Goal: Task Accomplishment & Management: Manage account settings

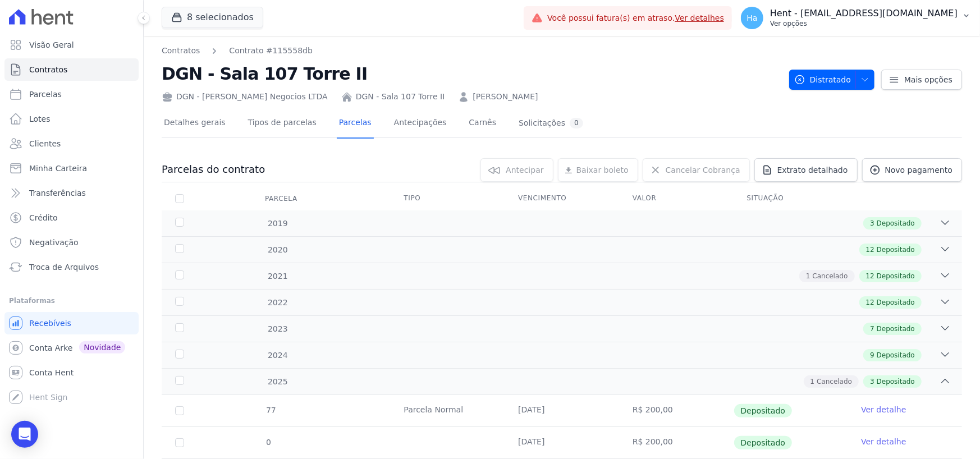
click at [875, 20] on p "Ver opções" at bounding box center [863, 23] width 187 height 9
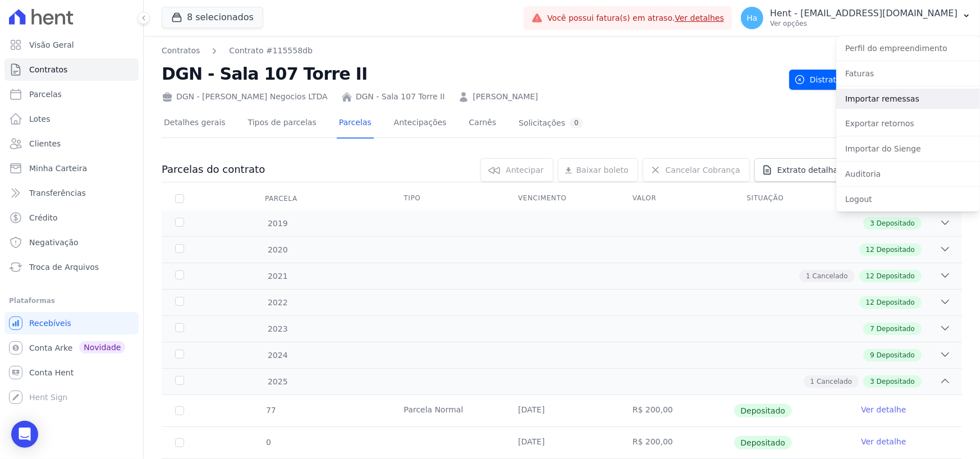
click at [874, 100] on link "Importar remessas" at bounding box center [908, 99] width 144 height 20
click at [641, 103] on div "Detalhes gerais Tipos de parcelas Parcelas Antecipações Carnês Solicitações 0 P…" at bounding box center [562, 325] width 800 height 444
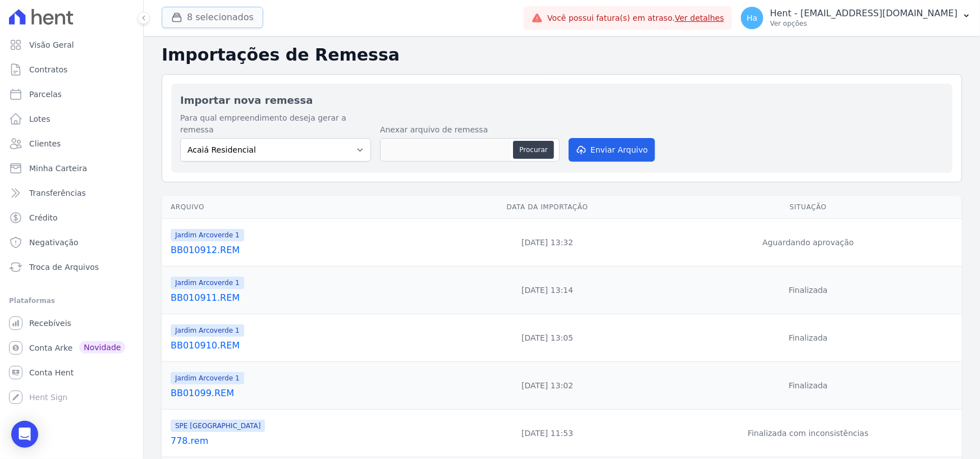
click at [231, 16] on button "8 selecionados" at bounding box center [213, 17] width 102 height 21
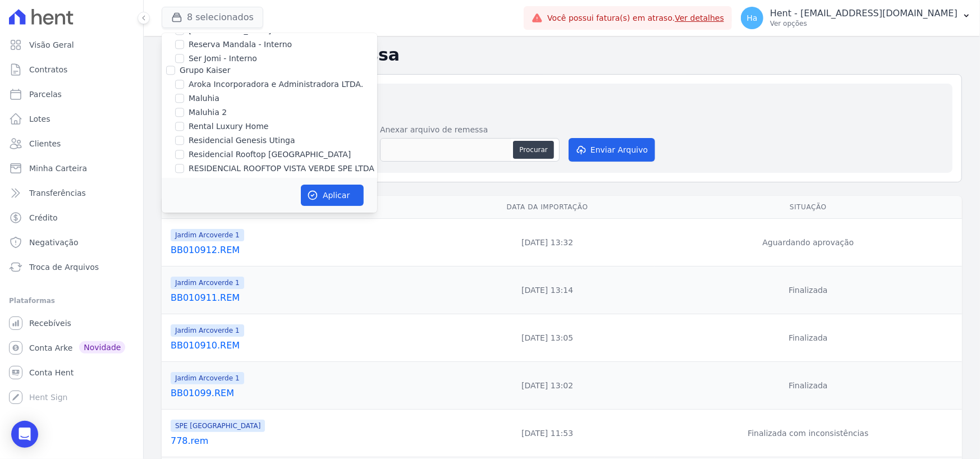
scroll to position [4028, 0]
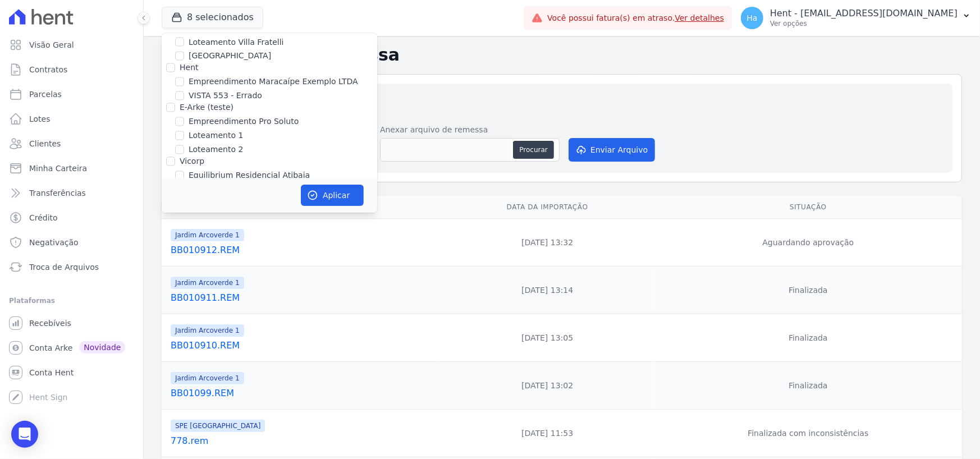
click at [166, 183] on input "Genesis Empreendimentos" at bounding box center [170, 187] width 9 height 9
checkbox input "true"
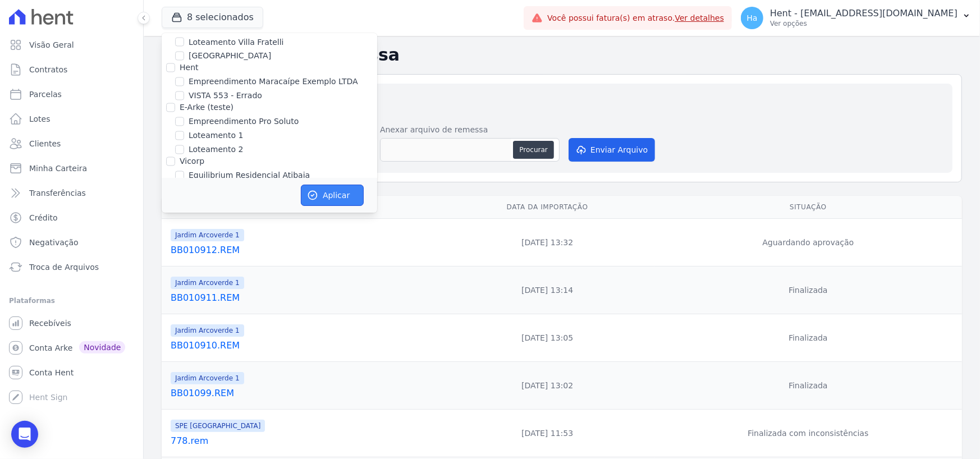
click at [326, 195] on button "Aplicar" at bounding box center [332, 195] width 63 height 21
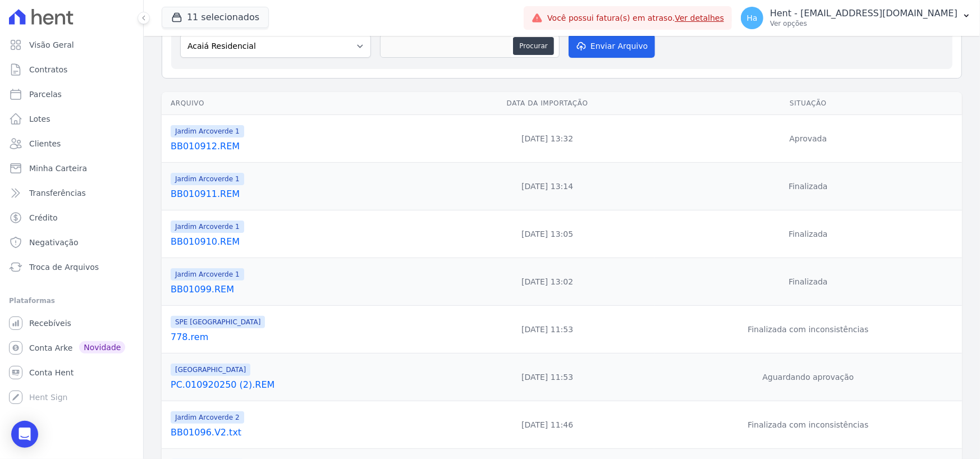
scroll to position [112, 0]
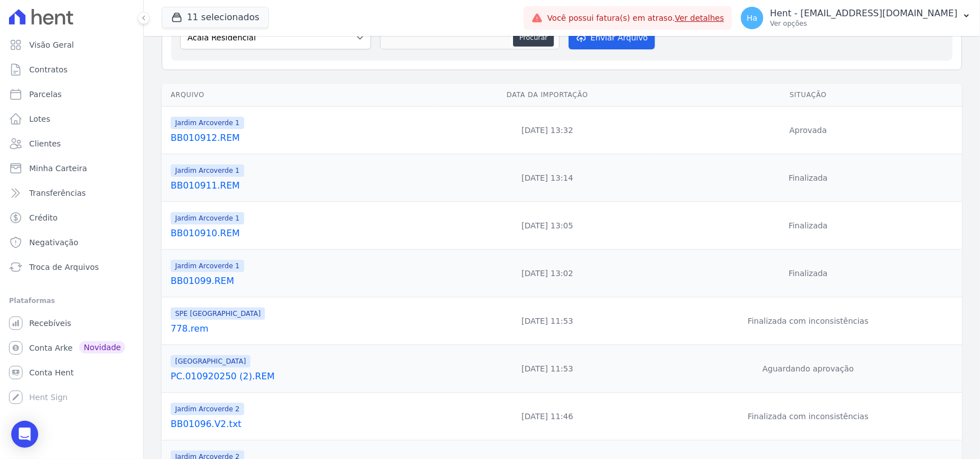
click at [226, 370] on link "PC.010920250 (2).REM" at bounding box center [303, 376] width 265 height 13
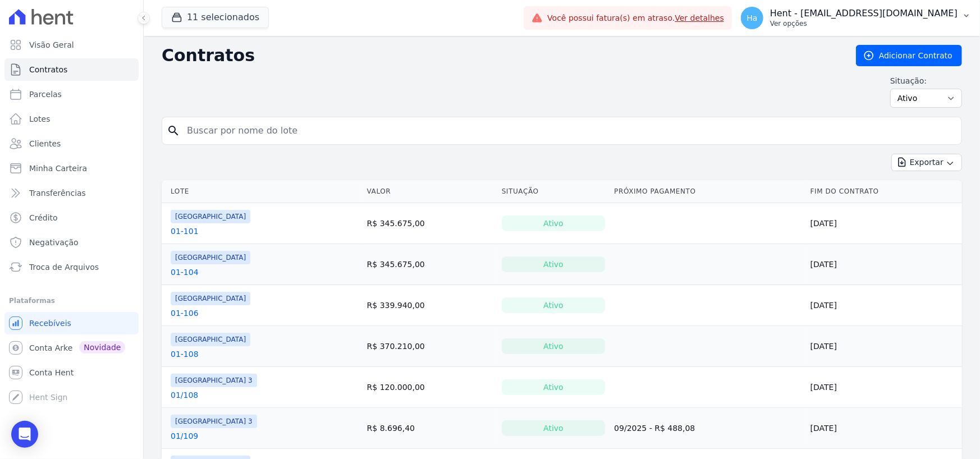
click at [876, 14] on p "Hent - [EMAIL_ADDRESS][DOMAIN_NAME]" at bounding box center [863, 13] width 187 height 11
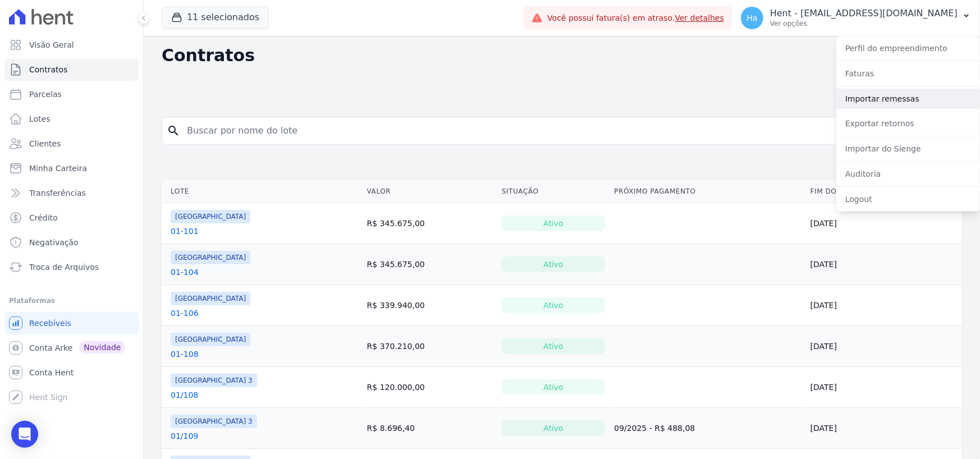
click at [891, 99] on link "Importar remessas" at bounding box center [908, 99] width 144 height 20
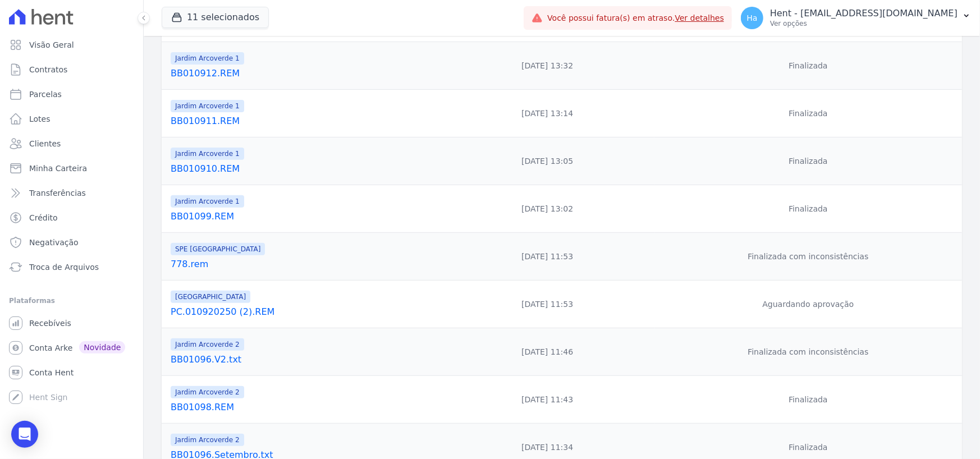
scroll to position [275, 0]
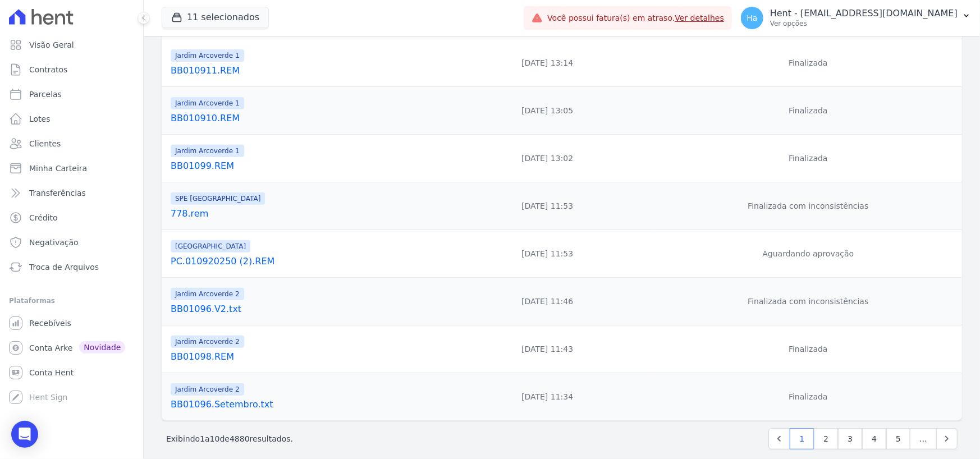
click at [210, 303] on link "BB01096.V2.txt" at bounding box center [303, 309] width 265 height 13
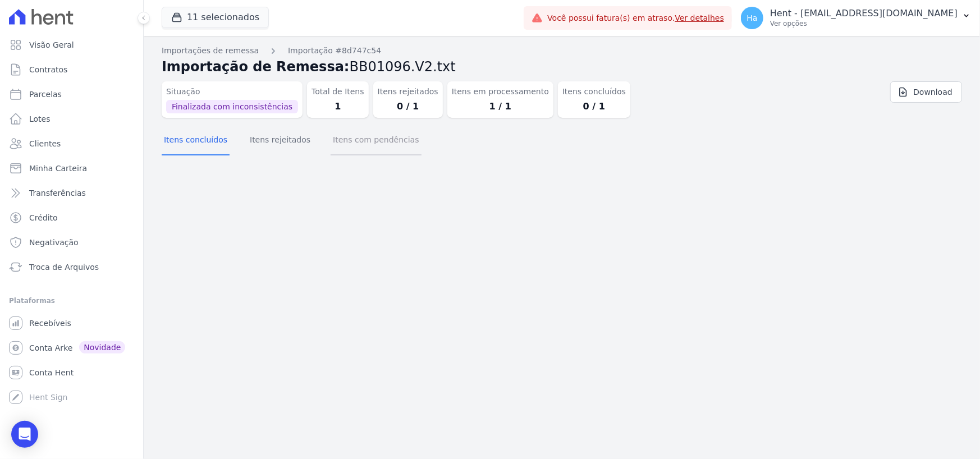
click at [375, 138] on button "Itens com pendências" at bounding box center [376, 140] width 90 height 29
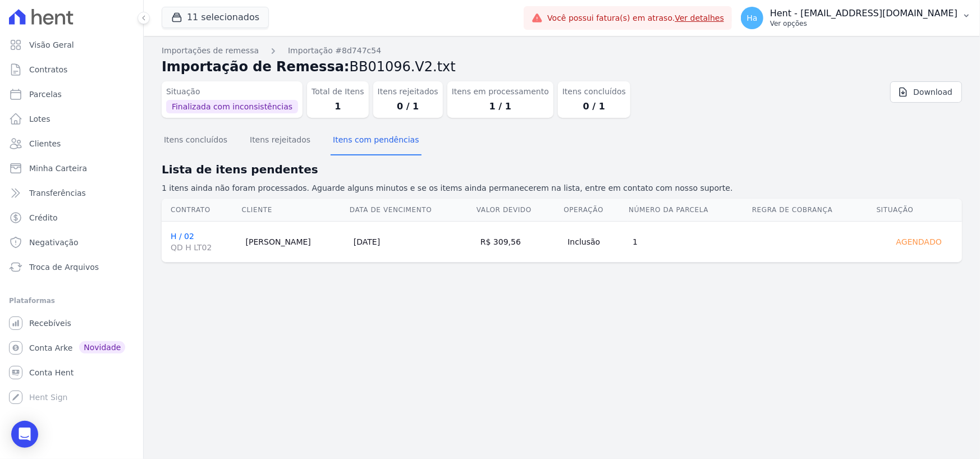
click at [898, 24] on p "Ver opções" at bounding box center [863, 23] width 187 height 9
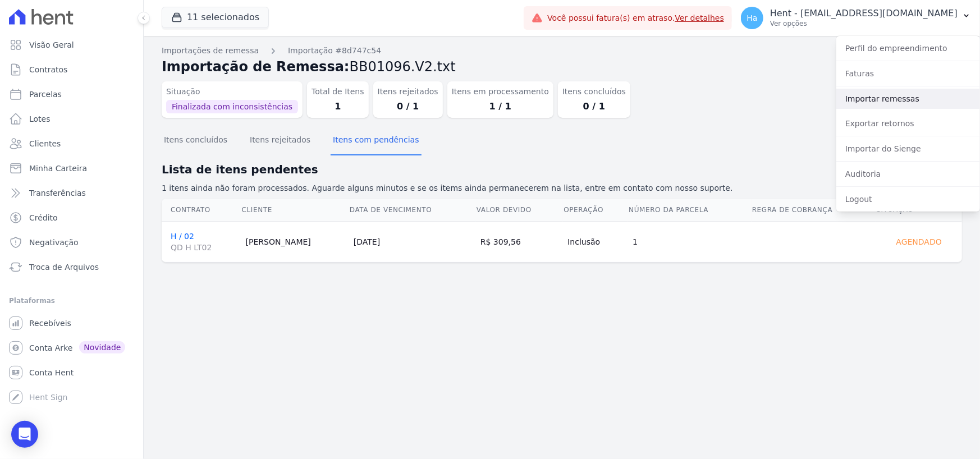
click at [869, 93] on link "Importar remessas" at bounding box center [908, 99] width 144 height 20
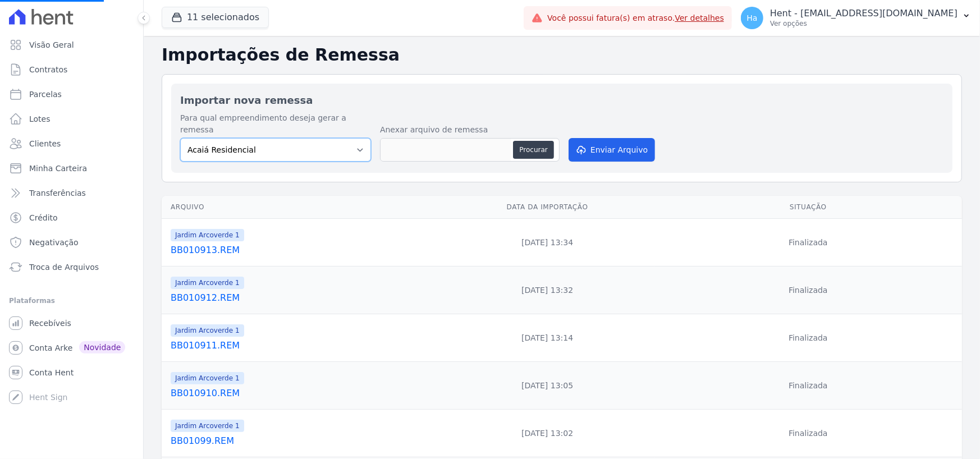
click at [288, 139] on select "Acaiá Residencial ACQUA 8 PELOTAS SPE LTDA II Administrativo AGILE ELOI MENDES …" at bounding box center [275, 150] width 191 height 24
click at [329, 138] on select "Acaiá Residencial ACQUA 8 PELOTAS SPE LTDA II Administrativo AGILE ELOI MENDES …" at bounding box center [275, 150] width 191 height 24
click at [180, 138] on select "Acaiá Residencial ACQUA 8 PELOTAS SPE LTDA II Administrativo AGILE ELOI MENDES …" at bounding box center [275, 150] width 191 height 24
click at [290, 142] on select "Acaiá Residencial ACQUA 8 PELOTAS SPE LTDA II Administrativo AGILE ELOI MENDES …" at bounding box center [275, 150] width 191 height 24
select select "4fa78839-2c34-4f71-8278-51da0fd48ff7"
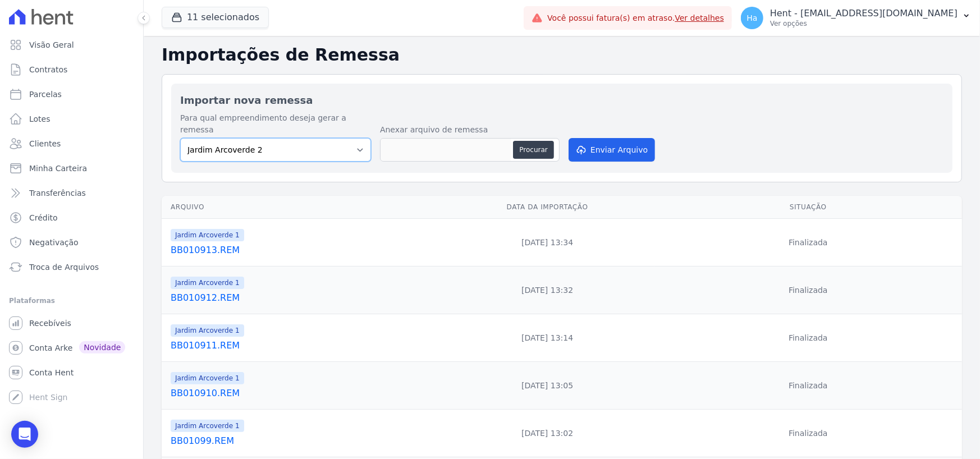
click at [180, 138] on select "Acaiá Residencial ACQUA 8 PELOTAS SPE LTDA II Administrativo AGILE ELOI MENDES …" at bounding box center [275, 150] width 191 height 24
click at [540, 141] on button "Procurar" at bounding box center [533, 150] width 40 height 18
type input "BB01096.V2.txt"
click at [629, 138] on button "Enviar Arquivo" at bounding box center [612, 150] width 86 height 24
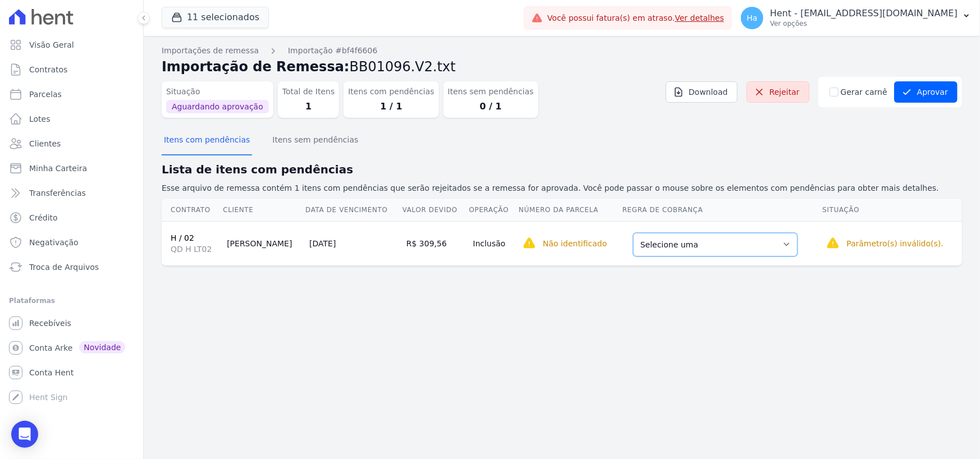
click at [693, 251] on select "Selecione uma Nova Parcela Avulsa Parcela Avulsa Existente Parcela Normal (1 X …" at bounding box center [715, 245] width 164 height 24
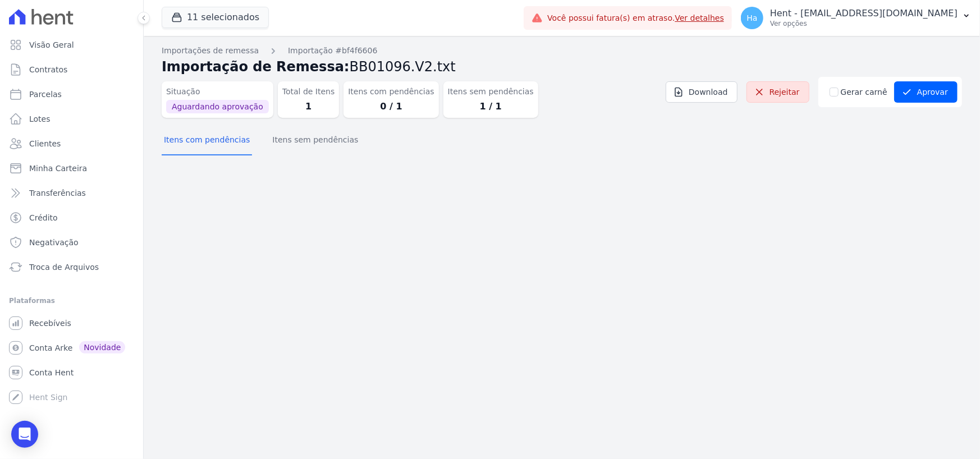
click at [314, 158] on div "Importações de remessa Importação #bf4f6606 Importação de Remessa: BB01096.V2.t…" at bounding box center [562, 103] width 800 height 116
click at [312, 150] on button "Itens sem pendências" at bounding box center [315, 140] width 90 height 29
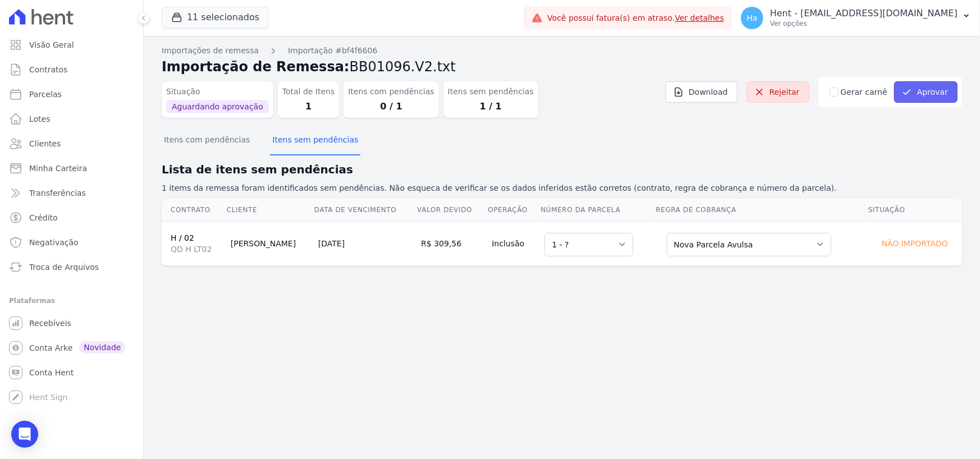
click at [932, 94] on button "Aprovar" at bounding box center [925, 91] width 63 height 21
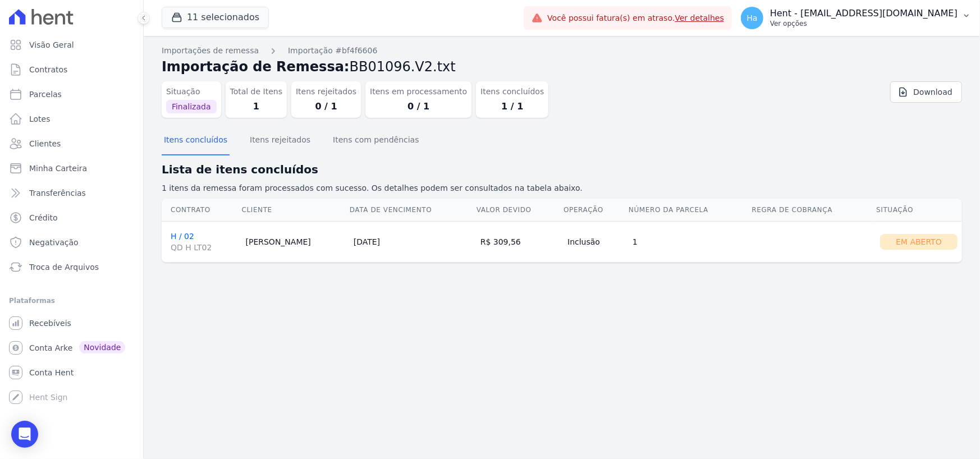
click at [908, 27] on p "Ver opções" at bounding box center [863, 23] width 187 height 9
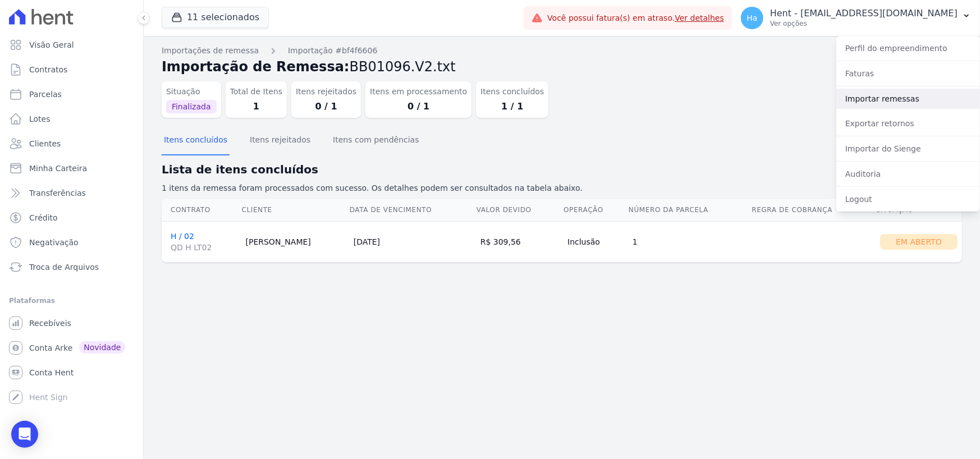
click at [890, 98] on link "Importar remessas" at bounding box center [908, 99] width 144 height 20
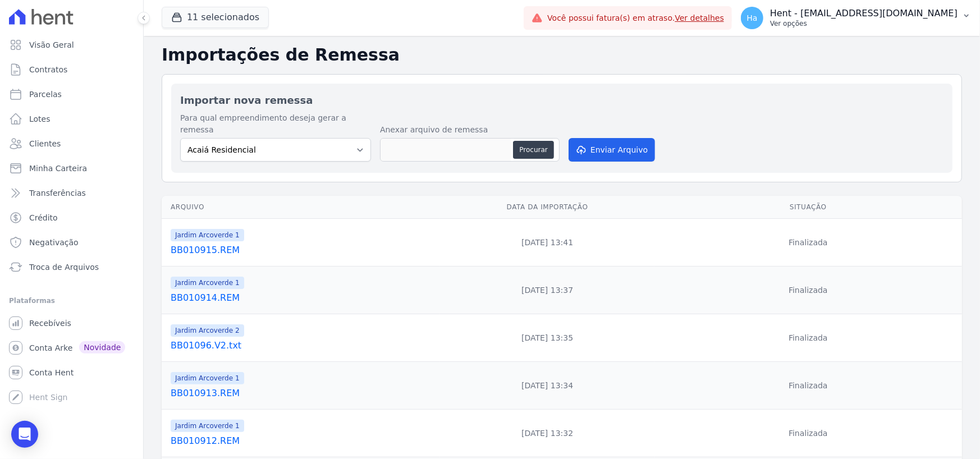
click at [855, 15] on p "Hent - [EMAIL_ADDRESS][DOMAIN_NAME]" at bounding box center [863, 13] width 187 height 11
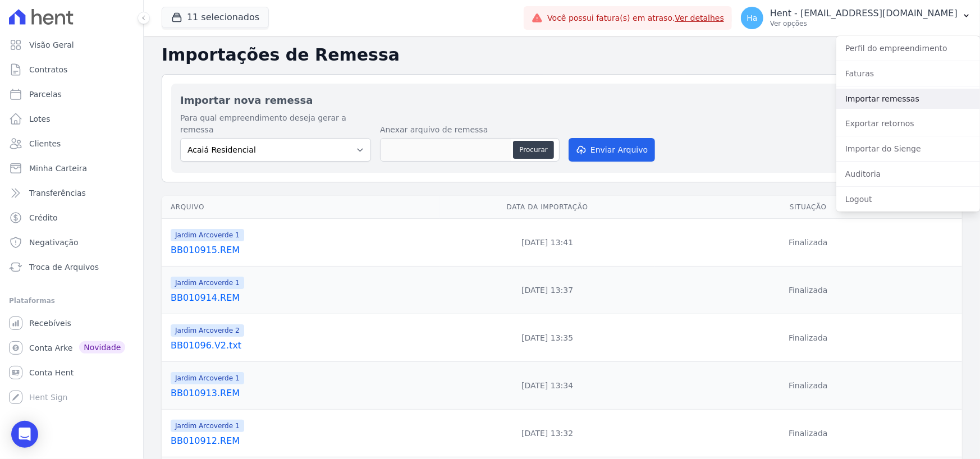
click at [892, 94] on link "Importar remessas" at bounding box center [908, 99] width 144 height 20
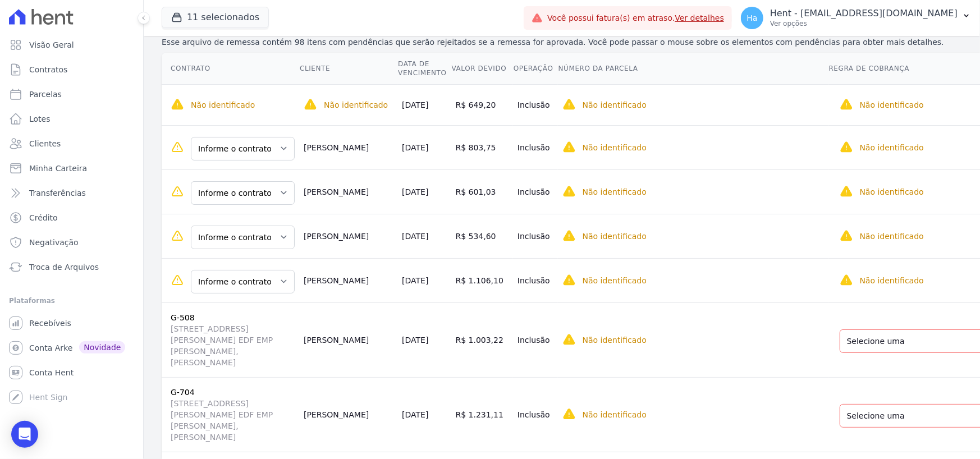
scroll to position [168, 0]
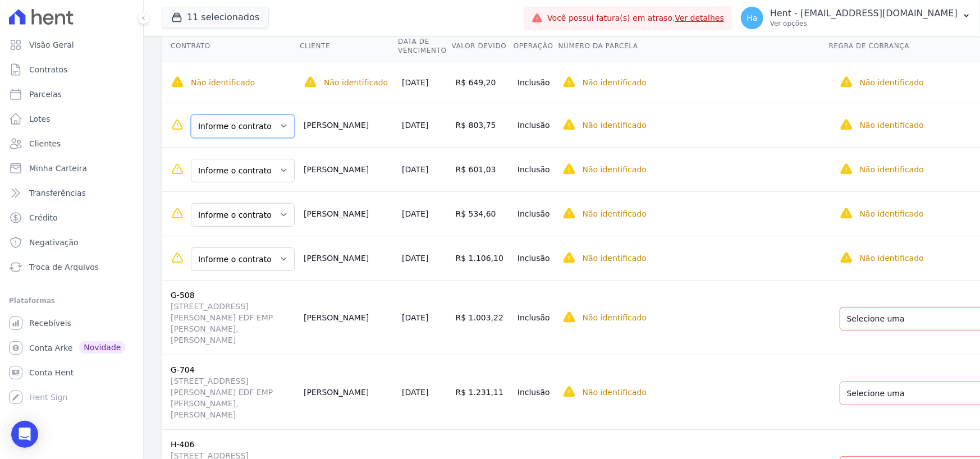
click at [239, 132] on select "Informe o contrato C-208 G-402" at bounding box center [243, 126] width 104 height 24
click at [878, 129] on select "Selecione uma Nova Parcela Avulsa Parcela Avulsa Existente Parcela Normal (48 X…" at bounding box center [919, 126] width 159 height 24
click at [264, 121] on select "Informe o contrato C-208 G-402" at bounding box center [229, 126] width 104 height 24
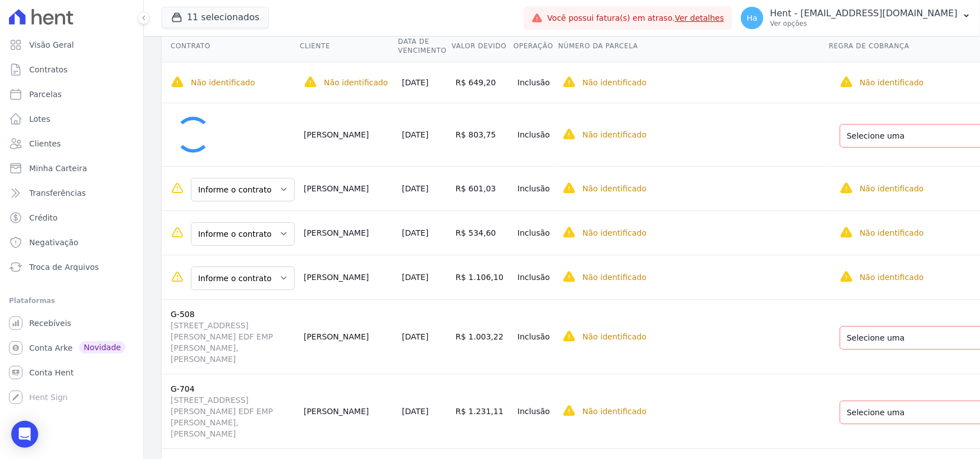
select select "45f9887e-5b6e-48d7-89d9-3b26d0a7377e"
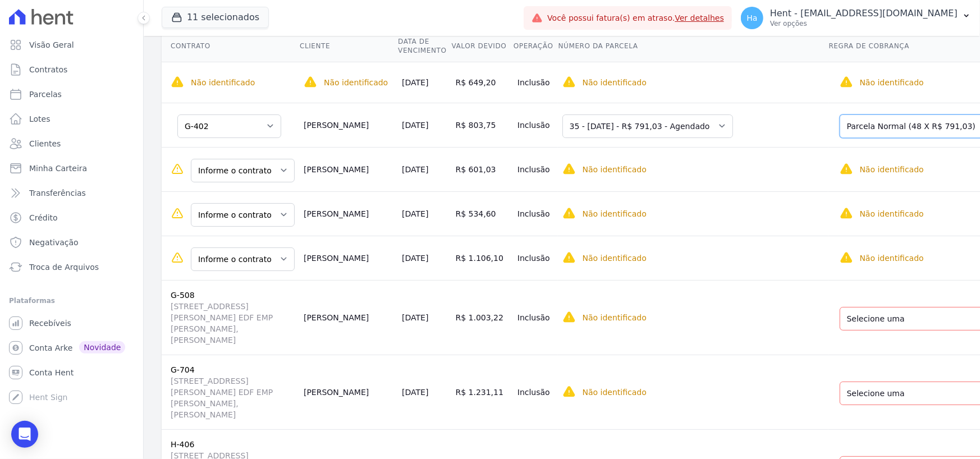
click at [865, 125] on select "Selecione uma Nova Parcela Avulsa Parcela Avulsa Existente Outros (2 X R$ 71.71…" at bounding box center [933, 126] width 187 height 24
click at [243, 173] on select "Informe o contrato B-708 B-708" at bounding box center [243, 171] width 104 height 24
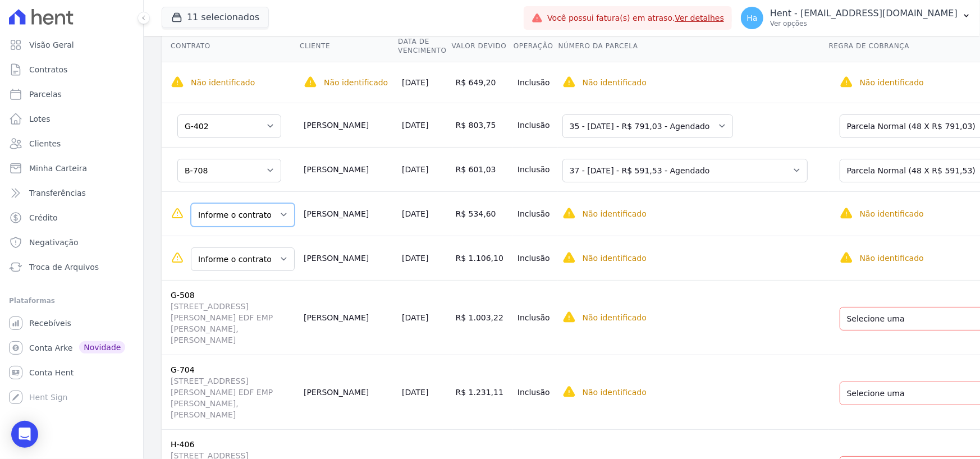
click at [248, 218] on select "Informe o contrato A-605 D-101" at bounding box center [243, 215] width 104 height 24
click at [841, 216] on select "Selecione uma Nova Parcela Avulsa Parcela Avulsa Existente Financiamento CEF (1…" at bounding box center [933, 215] width 187 height 24
drag, startPoint x: 219, startPoint y: 217, endPoint x: 231, endPoint y: 226, distance: 15.2
click at [219, 217] on select "Informe o contrato A-605 D-101" at bounding box center [229, 215] width 104 height 24
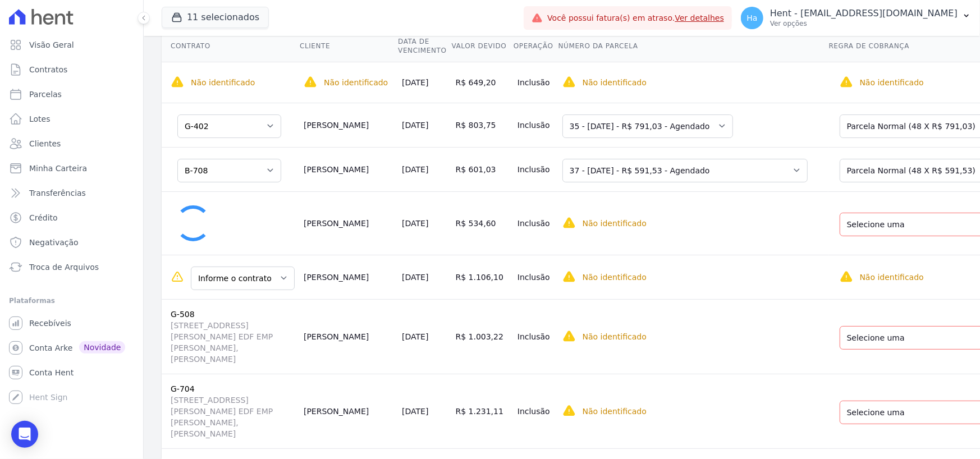
select select "a90251ff-d153-4f11-a93f-c16787467c2d"
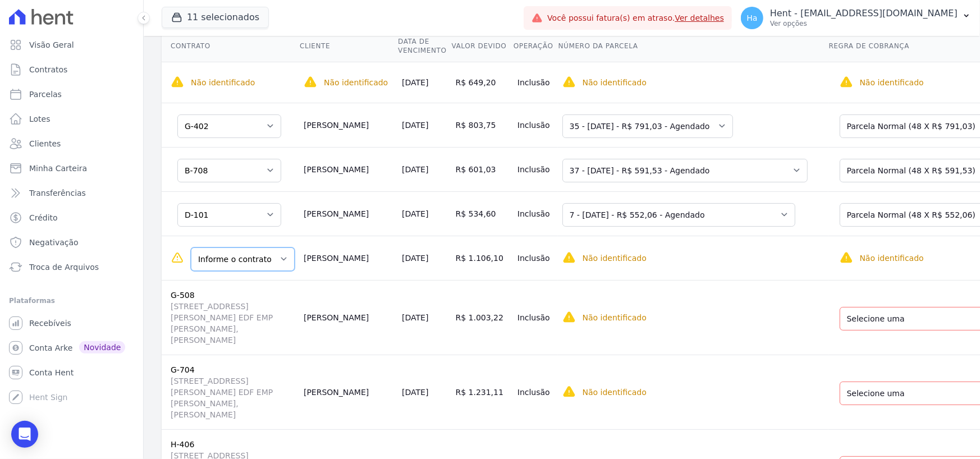
click at [234, 266] on select "Informe o contrato D-301 H-808" at bounding box center [243, 260] width 104 height 24
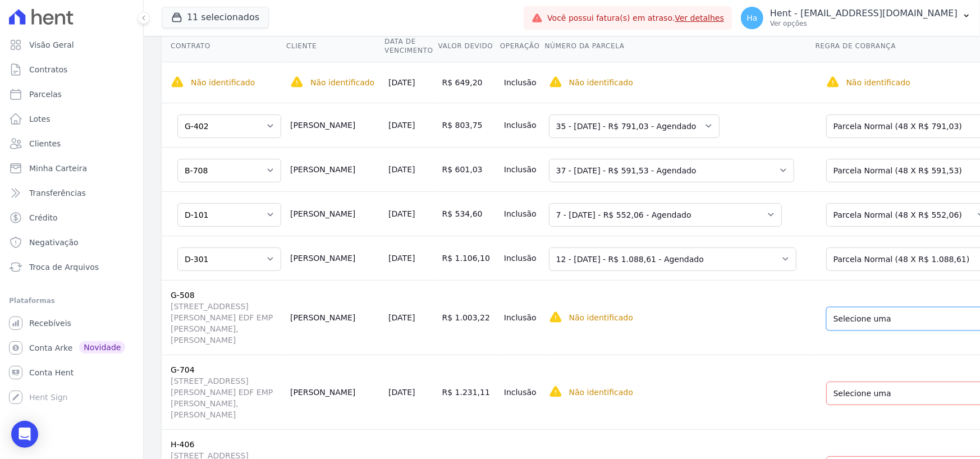
click at [826, 328] on select "Selecione uma Nova Parcela Avulsa Parcela Avulsa Existente Outros (1 X R$ 657,1…" at bounding box center [919, 319] width 187 height 24
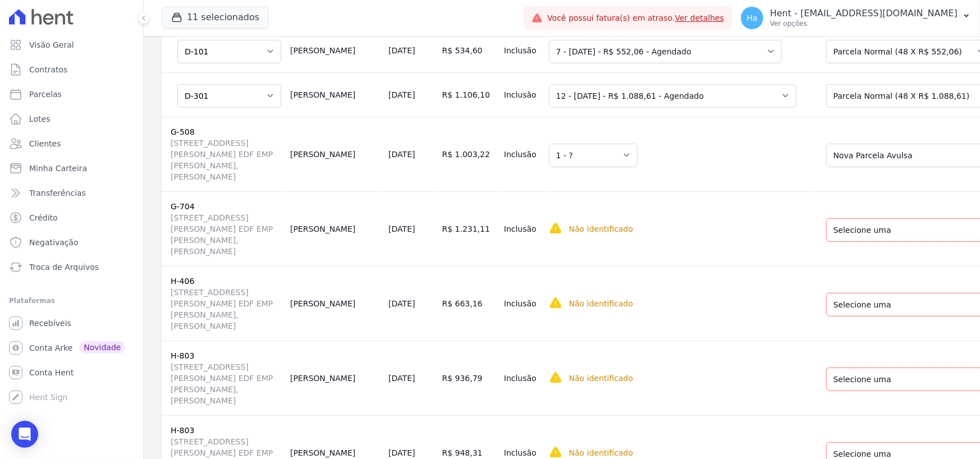
scroll to position [337, 0]
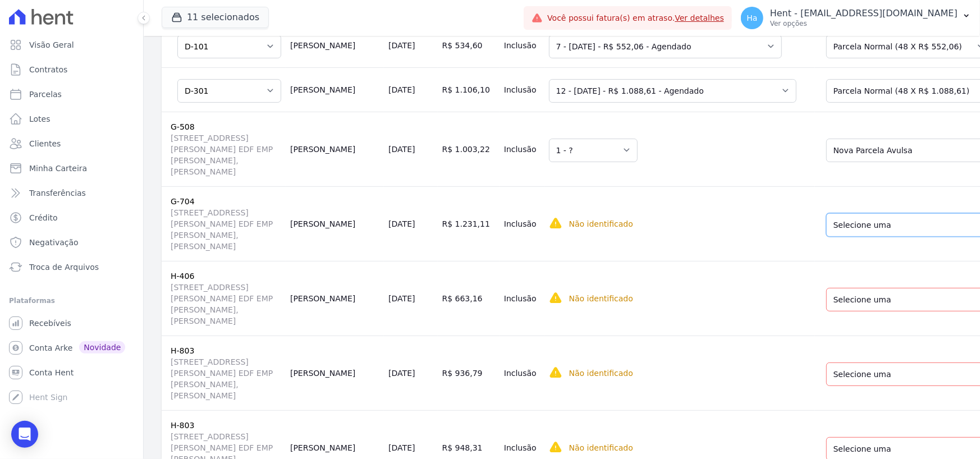
drag, startPoint x: 837, startPoint y: 244, endPoint x: 842, endPoint y: 260, distance: 17.0
click at [837, 237] on select "Selecione uma Nova Parcela Avulsa Parcela Avulsa Existente Outros (1 X R$ 158.4…" at bounding box center [919, 225] width 187 height 24
click at [826, 311] on select "Selecione uma Nova Parcela Avulsa Parcela Avulsa Existente Outros (2 X R$ 70.71…" at bounding box center [919, 300] width 187 height 24
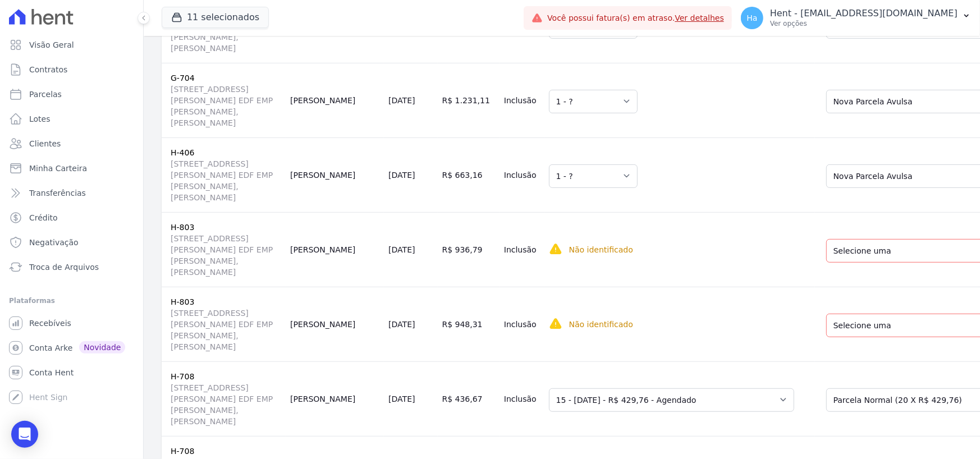
scroll to position [561, 0]
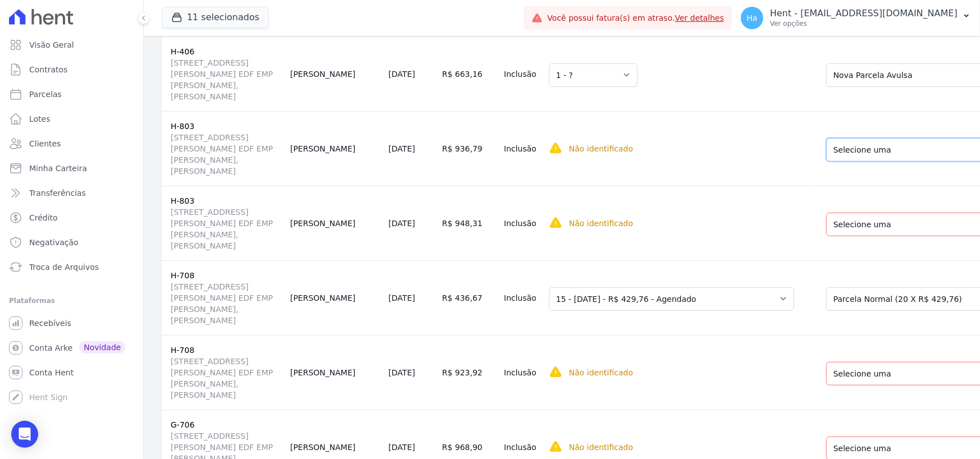
drag, startPoint x: 815, startPoint y: 192, endPoint x: 821, endPoint y: 203, distance: 12.8
click at [826, 162] on select "Selecione uma Nova Parcela Avulsa Parcela Avulsa Existente Chaves (1 X R$ 3.380…" at bounding box center [912, 150] width 173 height 24
drag, startPoint x: 821, startPoint y: 274, endPoint x: 832, endPoint y: 285, distance: 15.5
click at [826, 236] on select "Selecione uma Nova Parcela Avulsa Parcela Avulsa Existente Chaves (1 X R$ 3.380…" at bounding box center [912, 225] width 173 height 24
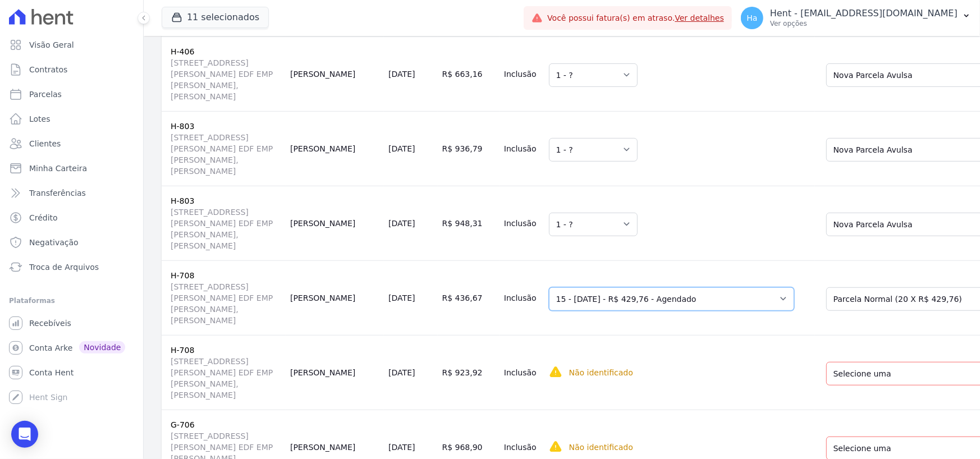
click at [651, 311] on select "Selecione uma 5 - 11/11/2024 - R$ 279,24 - Vencido (Cobrança Expirada) 5 - 20/1…" at bounding box center [671, 299] width 245 height 24
click at [676, 311] on select "Selecione uma 5 - 11/11/2024 - R$ 279,24 - Vencido (Cobrança Expirada) 5 - 20/1…" at bounding box center [671, 299] width 245 height 24
click at [826, 311] on select "Selecione uma Nova Parcela Avulsa Parcela Avulsa Existente Financiamento CEF (1…" at bounding box center [919, 299] width 187 height 24
click at [650, 260] on td "Selecione uma 1 - ?" at bounding box center [679, 223] width 271 height 75
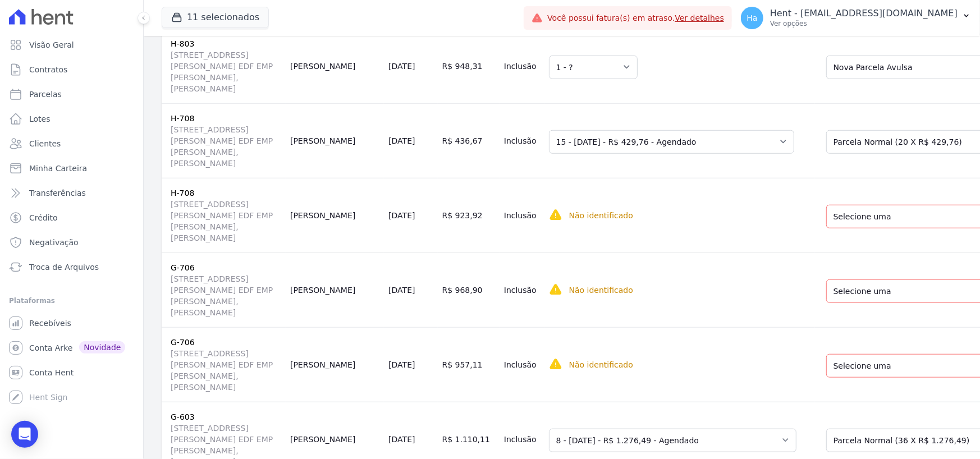
scroll to position [730, 0]
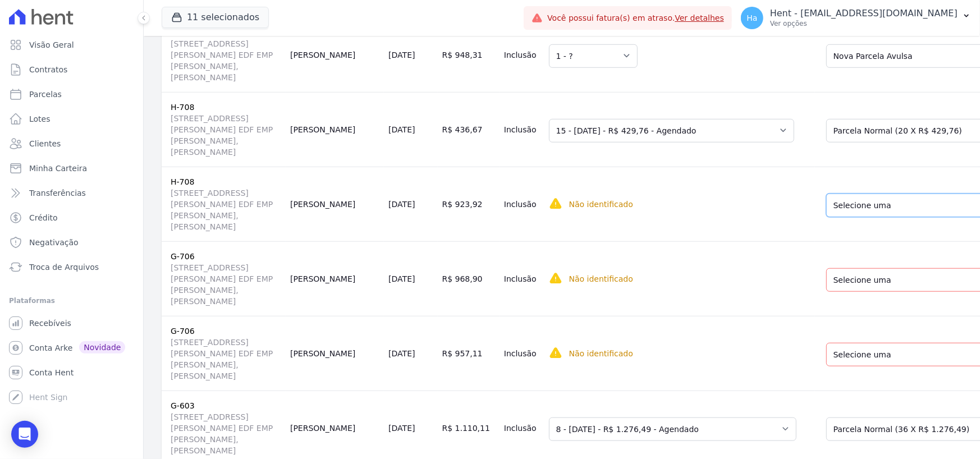
click at [845, 217] on select "Selecione uma Nova Parcela Avulsa Parcela Avulsa Existente Financiamento CEF (1…" at bounding box center [919, 206] width 187 height 24
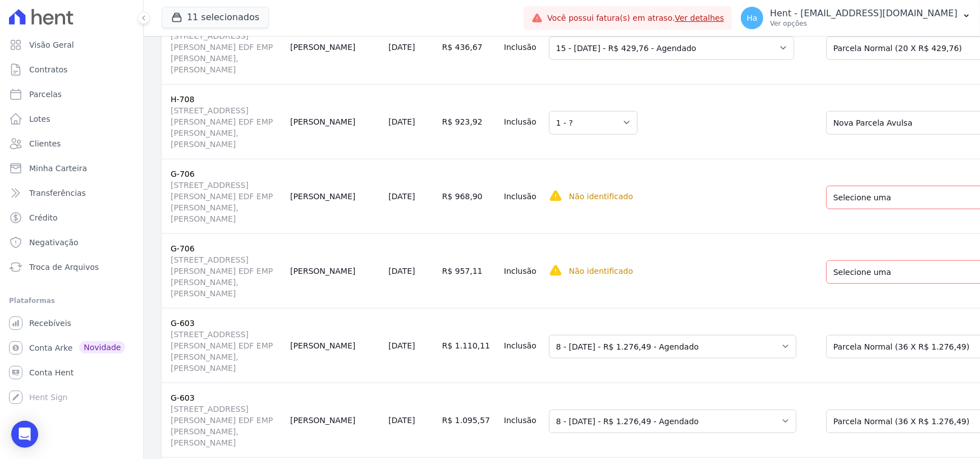
scroll to position [842, 0]
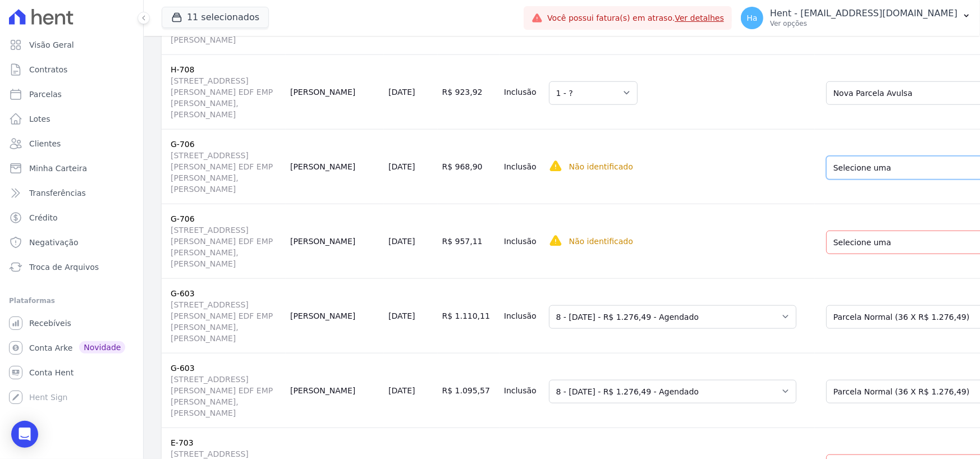
drag, startPoint x: 833, startPoint y: 261, endPoint x: 833, endPoint y: 273, distance: 12.3
click at [833, 180] on select "Selecione uma Nova Parcela Avulsa Parcela Avulsa Existente Financiamento CEF (1…" at bounding box center [919, 168] width 187 height 24
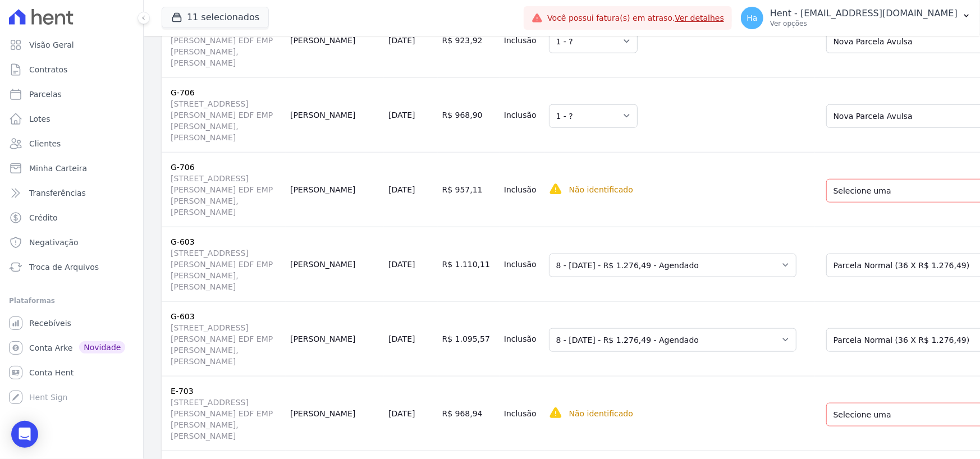
scroll to position [954, 0]
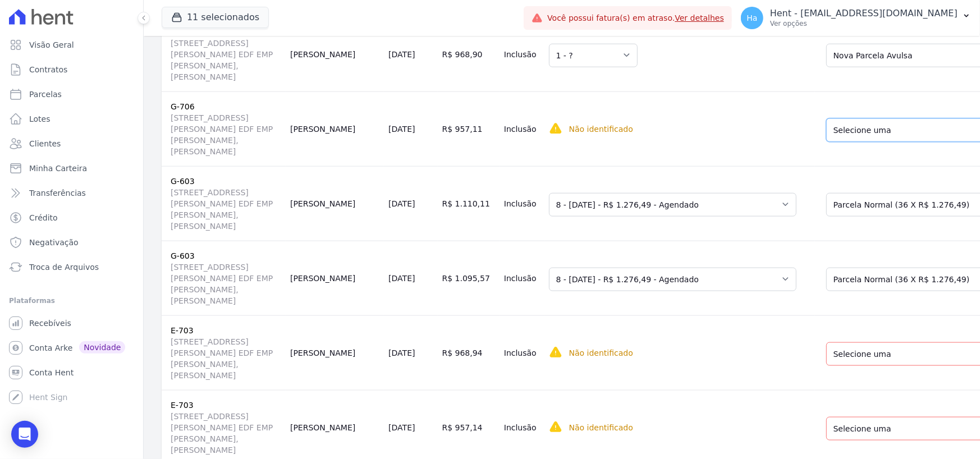
click at [826, 142] on select "Selecione uma Nova Parcela Avulsa Parcela Avulsa Existente Financiamento CEF (1…" at bounding box center [919, 130] width 187 height 24
click at [856, 217] on select "Selecione uma Nova Parcela Avulsa Parcela Avulsa Existente Financiamento CEF (1…" at bounding box center [919, 205] width 187 height 24
click at [826, 291] on select "Selecione uma Nova Parcela Avulsa Parcela Avulsa Existente Financiamento CEF (1…" at bounding box center [919, 280] width 187 height 24
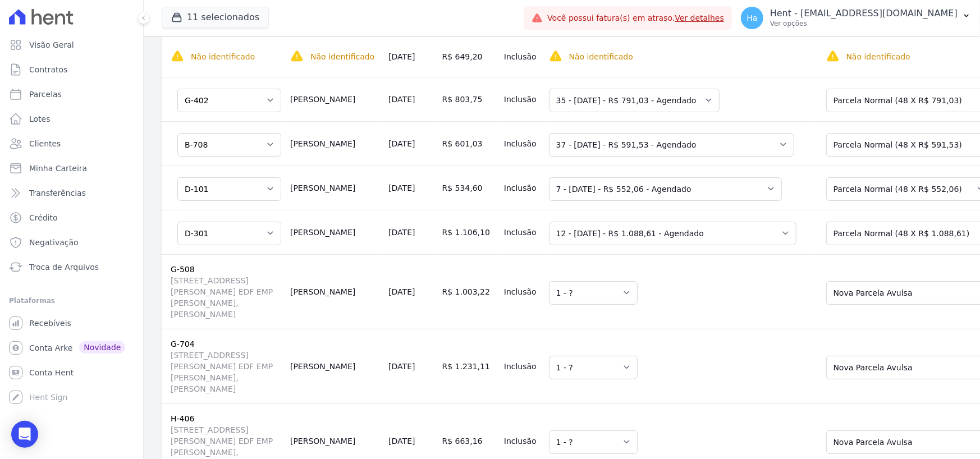
scroll to position [258, 0]
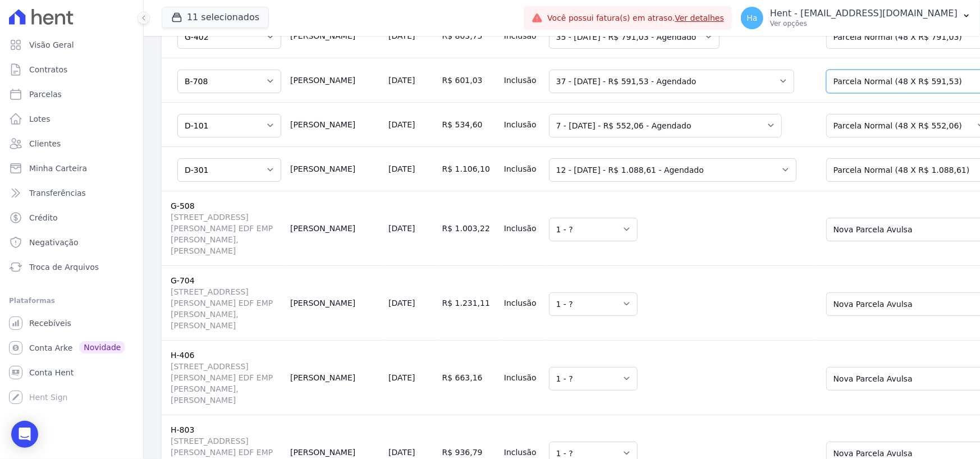
click at [826, 91] on select "Selecione uma Nova Parcela Avulsa Parcela Avulsa Existente Sinal (1 X R$ 2.000,…" at bounding box center [911, 82] width 171 height 24
click at [826, 133] on select "Selecione uma Nova Parcela Avulsa Parcela Avulsa Existente Intercalada (2 X R$ …" at bounding box center [909, 126] width 166 height 24
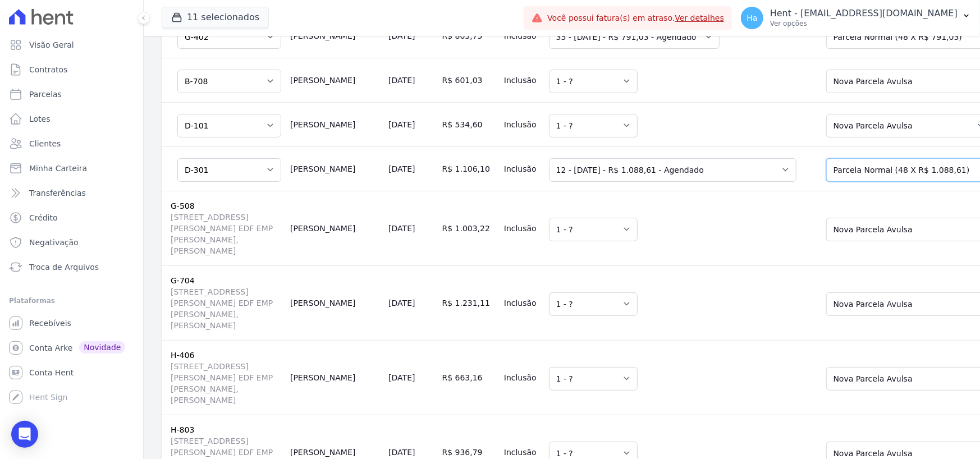
click at [826, 182] on select "Selecione uma Nova Parcela Avulsa Parcela Avulsa Existente Sinal (1 X R$ 5.380,…" at bounding box center [911, 170] width 171 height 24
click at [826, 177] on select "Selecione uma Nova Parcela Avulsa Parcela Avulsa Existente Sinal (1 X R$ 5.380,…" at bounding box center [911, 170] width 171 height 24
click at [826, 178] on select "Selecione uma Nova Parcela Avulsa Parcela Avulsa Existente Sinal (1 X R$ 5.380,…" at bounding box center [911, 170] width 171 height 24
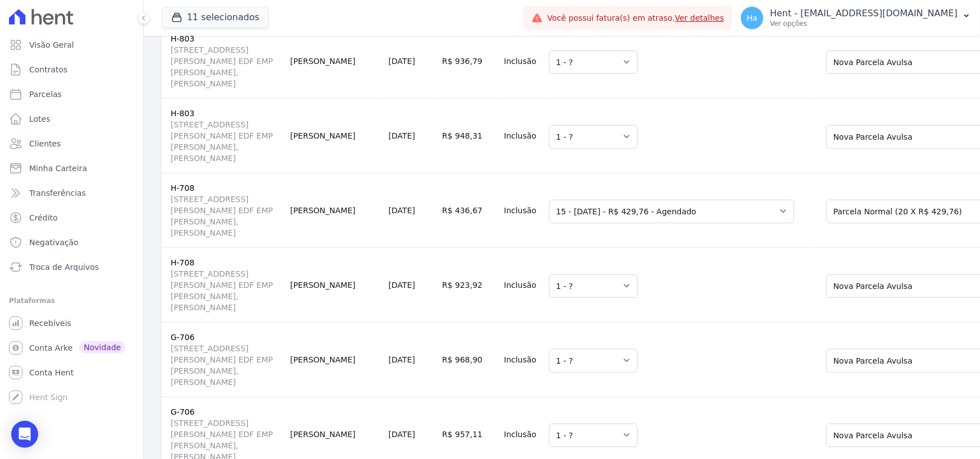
scroll to position [650, 0]
click at [826, 222] on select "Selecione uma Nova Parcela Avulsa Parcela Avulsa Existente Financiamento CEF (1…" at bounding box center [919, 210] width 187 height 24
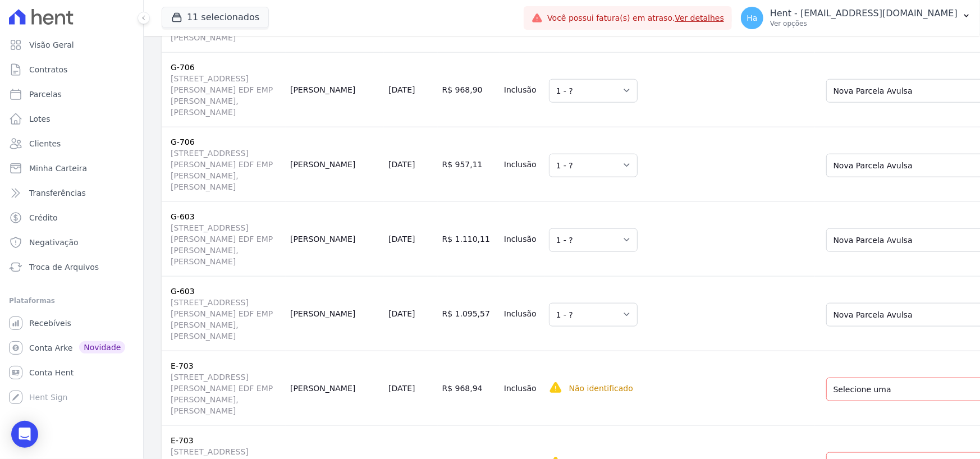
scroll to position [1099, 0]
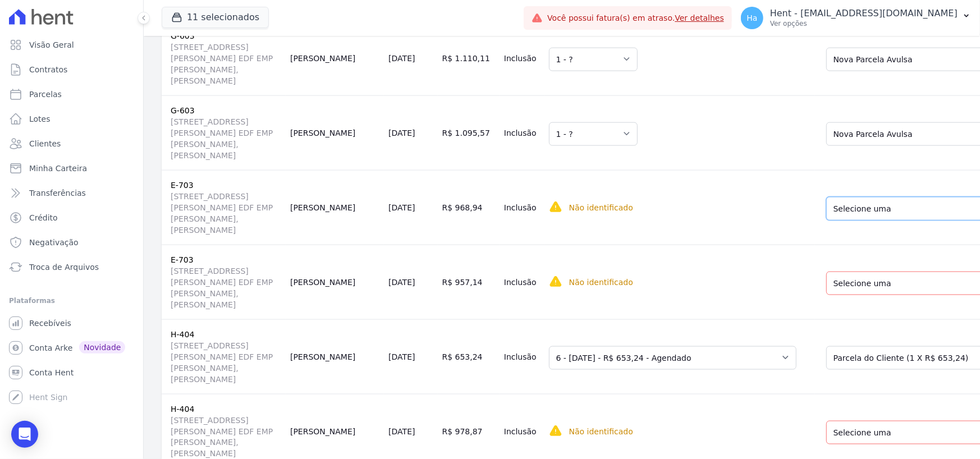
drag, startPoint x: 838, startPoint y: 335, endPoint x: 839, endPoint y: 345, distance: 9.6
click at [838, 221] on select "Selecione uma Nova Parcela Avulsa Parcela Avulsa Existente Financiamento CEF (1…" at bounding box center [919, 209] width 187 height 24
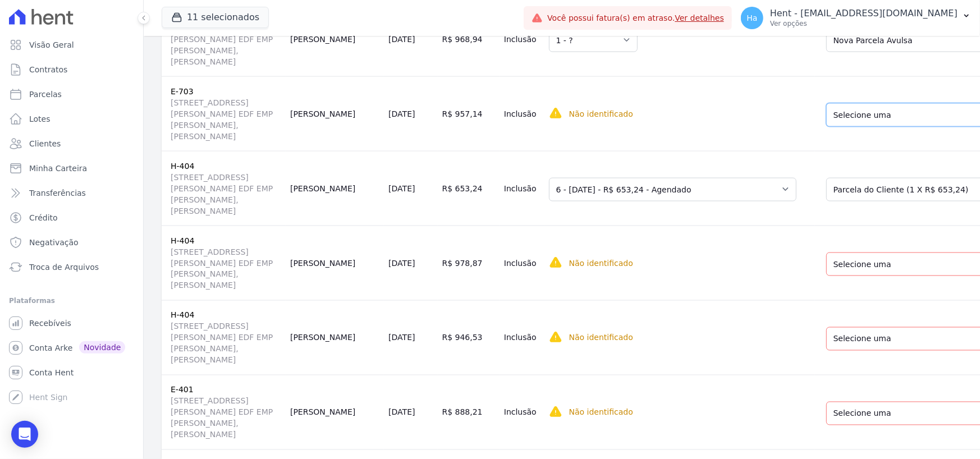
click at [837, 127] on select "Selecione uma Nova Parcela Avulsa Parcela Avulsa Existente Financiamento CEF (1…" at bounding box center [919, 115] width 187 height 24
click at [838, 201] on select "Selecione uma Nova Parcela Avulsa Parcela Avulsa Existente Financiamento CEF (1…" at bounding box center [919, 190] width 187 height 24
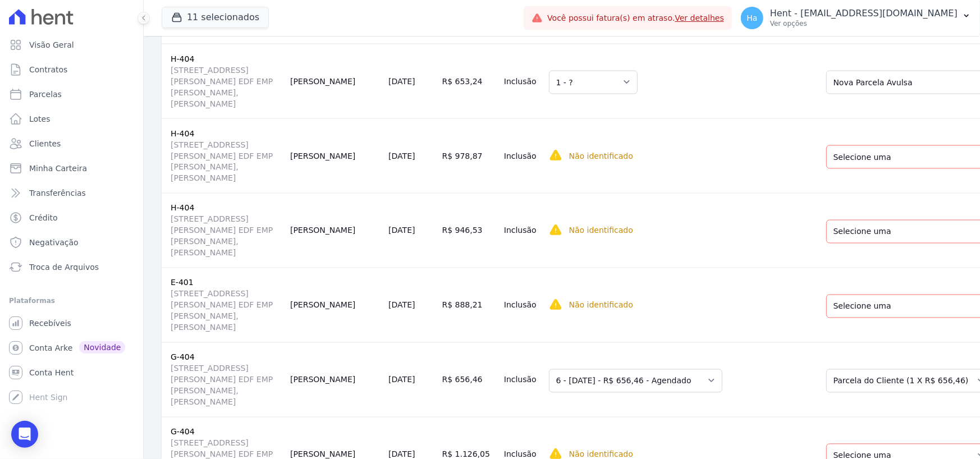
scroll to position [1548, 0]
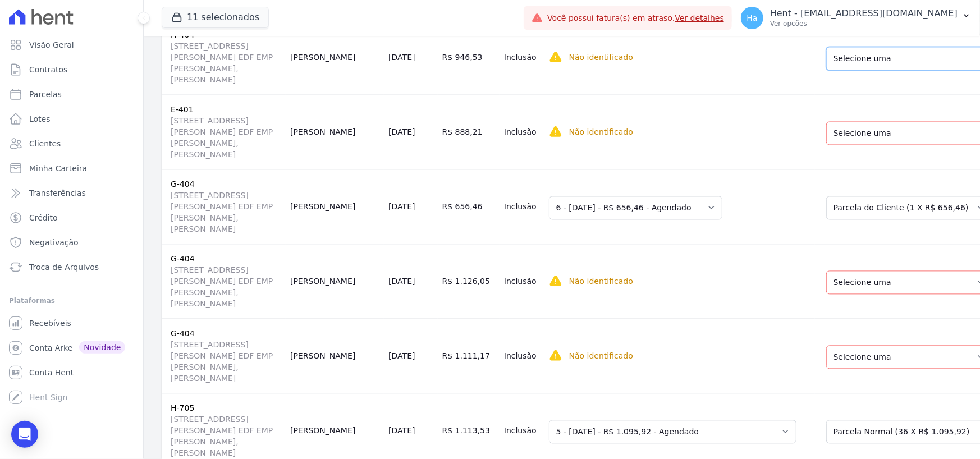
click at [826, 70] on select "Selecione uma Nova Parcela Avulsa Parcela Avulsa Existente Financiamento CEF (1…" at bounding box center [919, 59] width 187 height 24
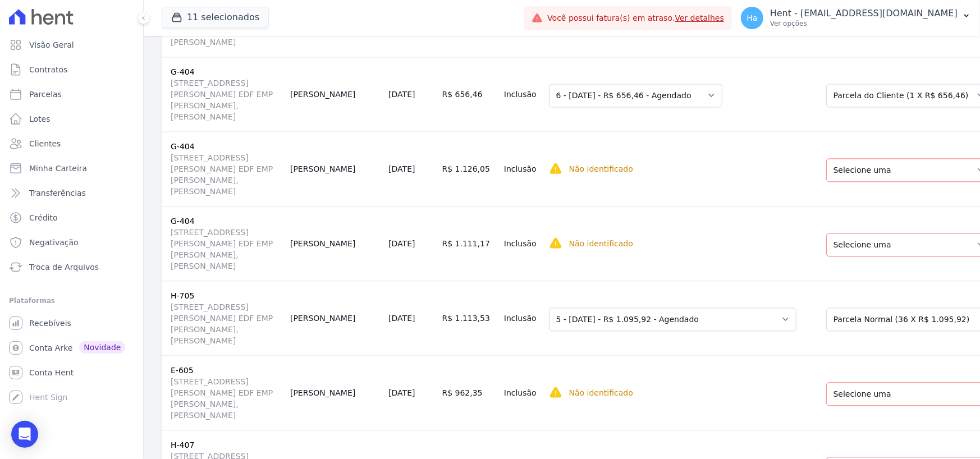
click at [815, 57] on td "Selecione uma Nova Parcela Avulsa Parcela Avulsa Existente Financiamento CEF (1…" at bounding box center [916, 19] width 203 height 75
drag, startPoint x: 821, startPoint y: 218, endPoint x: 821, endPoint y: 211, distance: 6.7
click at [826, 33] on select "Selecione uma Nova Parcela Avulsa Parcela Avulsa Existente Financiamento CEF (1…" at bounding box center [919, 21] width 187 height 24
click at [826, 182] on select "Selecione uma Nova Parcela Avulsa Parcela Avulsa Existente Sinal (1 X R$ 21.519…" at bounding box center [909, 170] width 166 height 24
click at [826, 107] on select "Selecione uma Nova Parcela Avulsa Parcela Avulsa Existente Sinal (1 X R$ 21.519…" at bounding box center [909, 96] width 166 height 24
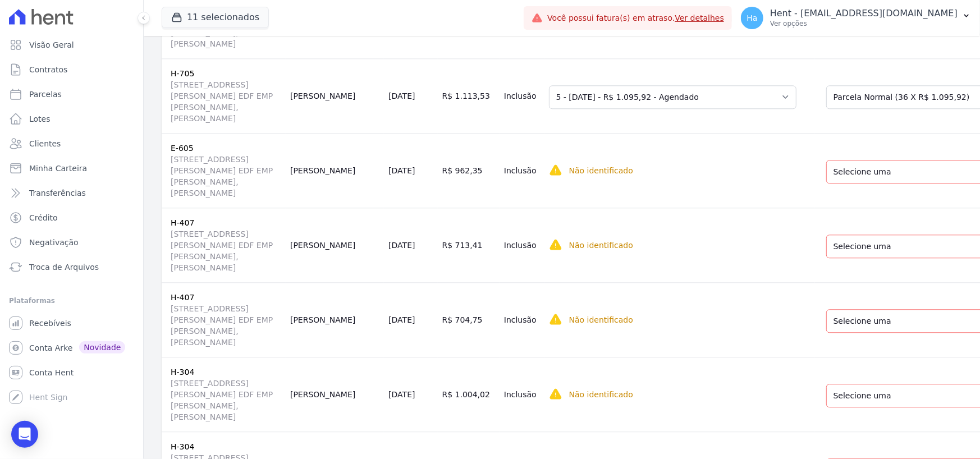
scroll to position [1885, 0]
drag, startPoint x: 826, startPoint y: 238, endPoint x: 832, endPoint y: 254, distance: 17.4
click at [826, 32] on select "Selecione uma Nova Parcela Avulsa Parcela Avulsa Existente Sinal (1 X R$ 21.519…" at bounding box center [909, 20] width 166 height 24
select select "1"
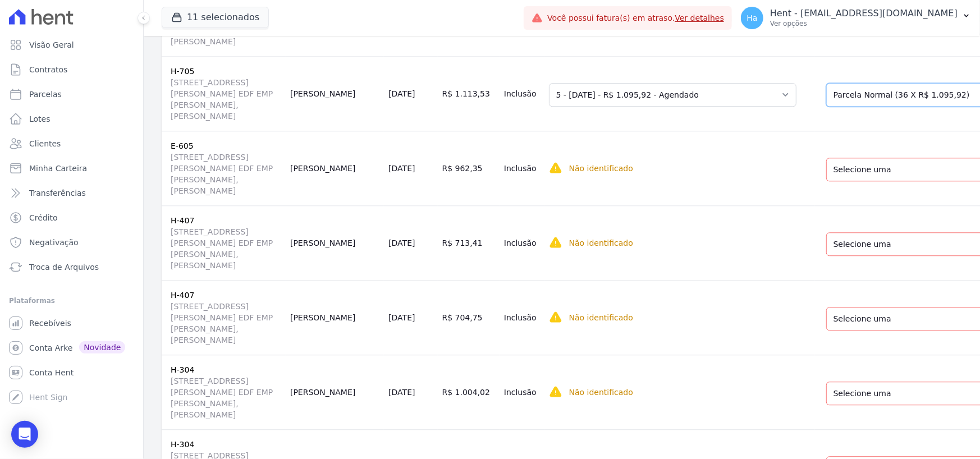
click at [832, 107] on select "Selecione uma Nova Parcela Avulsa Parcela Avulsa Existente Outros (2 X R$ 79.95…" at bounding box center [919, 95] width 187 height 24
click at [826, 181] on select "Selecione uma Nova Parcela Avulsa Parcela Avulsa Existente Financiamento CEF (1…" at bounding box center [919, 170] width 187 height 24
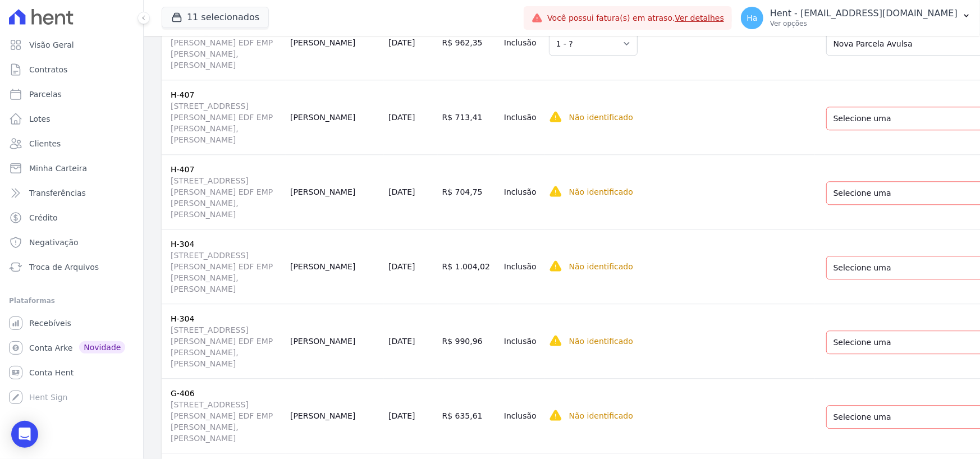
scroll to position [2166, 0]
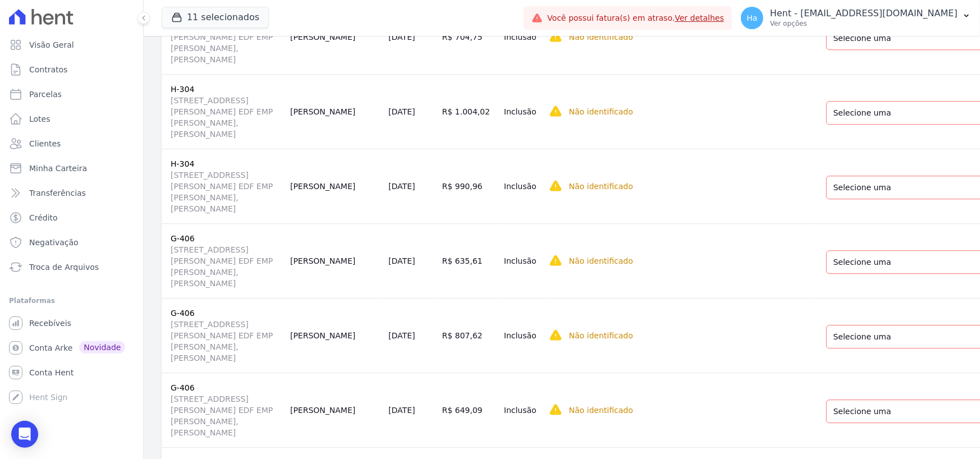
drag, startPoint x: 814, startPoint y: 222, endPoint x: 814, endPoint y: 231, distance: 9.0
click at [826, 50] on select "Selecione uma Nova Parcela Avulsa Parcela Avulsa Existente Financiamento CEF (1…" at bounding box center [919, 38] width 187 height 24
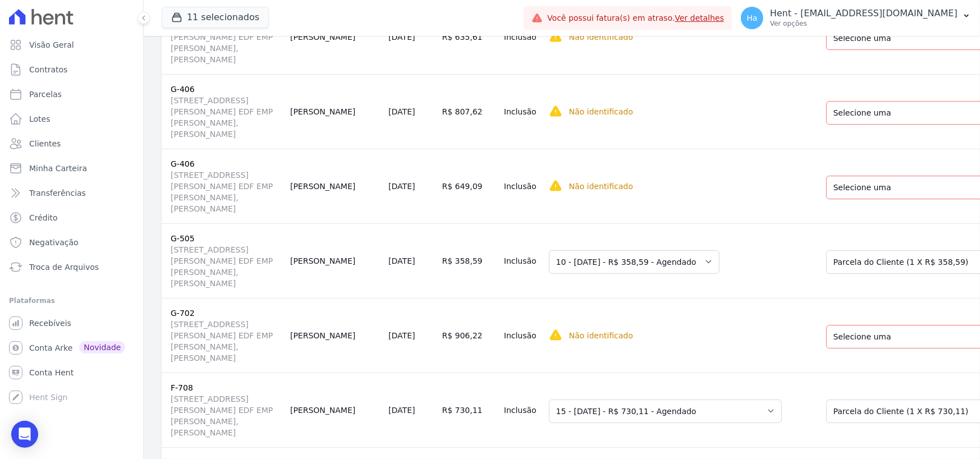
scroll to position [2390, 0]
drag, startPoint x: 822, startPoint y: 162, endPoint x: 829, endPoint y: 176, distance: 15.8
drag, startPoint x: 796, startPoint y: 248, endPoint x: 795, endPoint y: 260, distance: 12.4
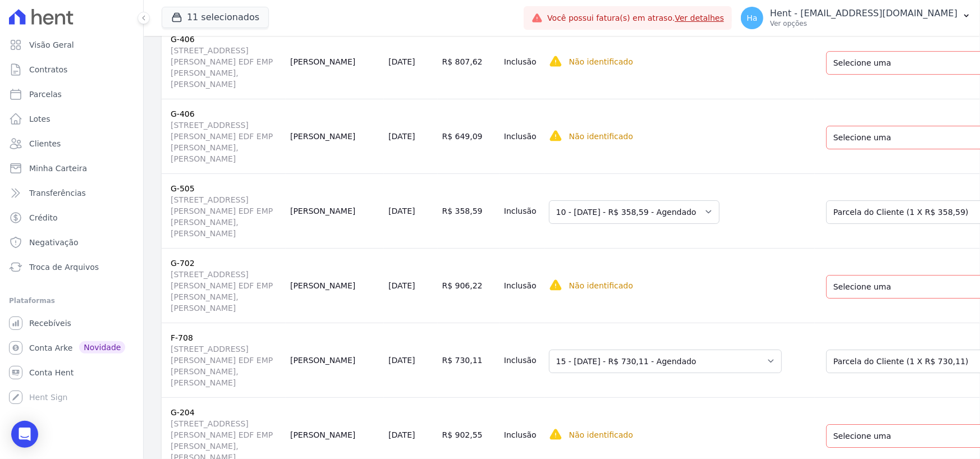
scroll to position [2503, 0]
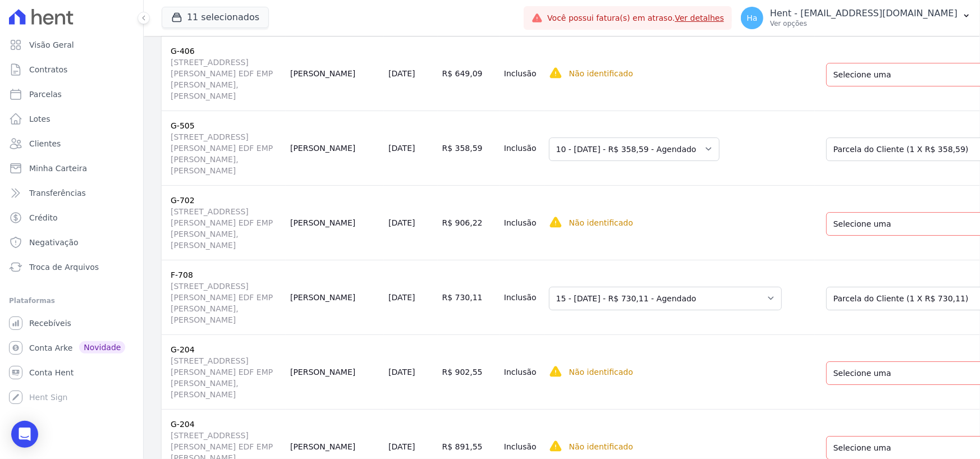
click at [826, 12] on select "Selecione uma Nova Parcela Avulsa Parcela Avulsa Existente Sinal (1 X R$ 6.820,…" at bounding box center [914, 0] width 177 height 24
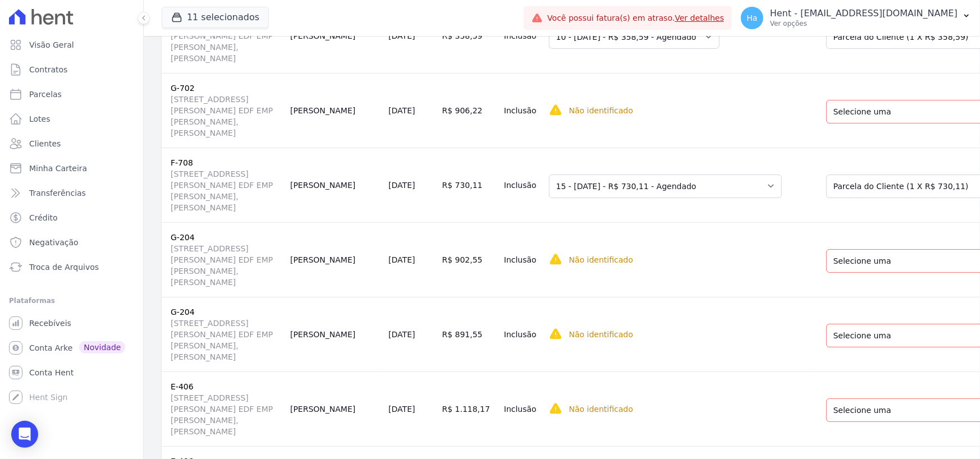
click at [833, 49] on select "Selecione uma Nova Parcela Avulsa Parcela Avulsa Existente Intercalada (2 X R$ …" at bounding box center [919, 37] width 187 height 24
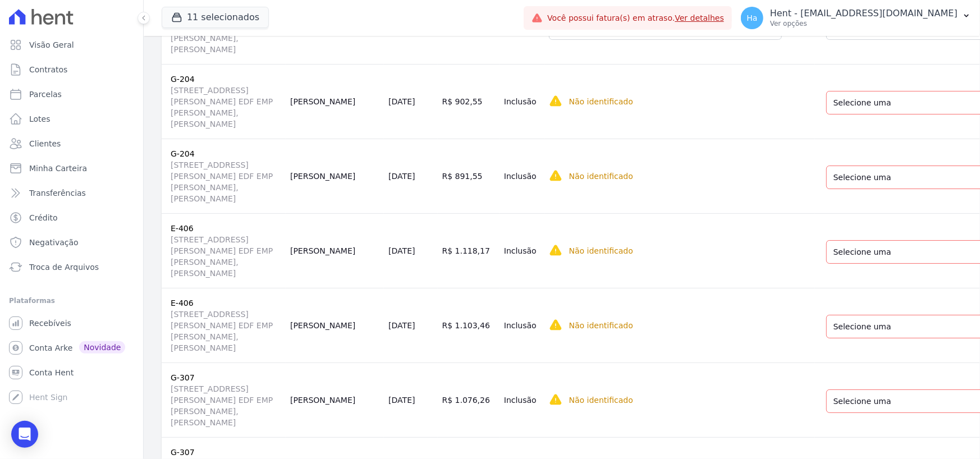
scroll to position [2783, 0]
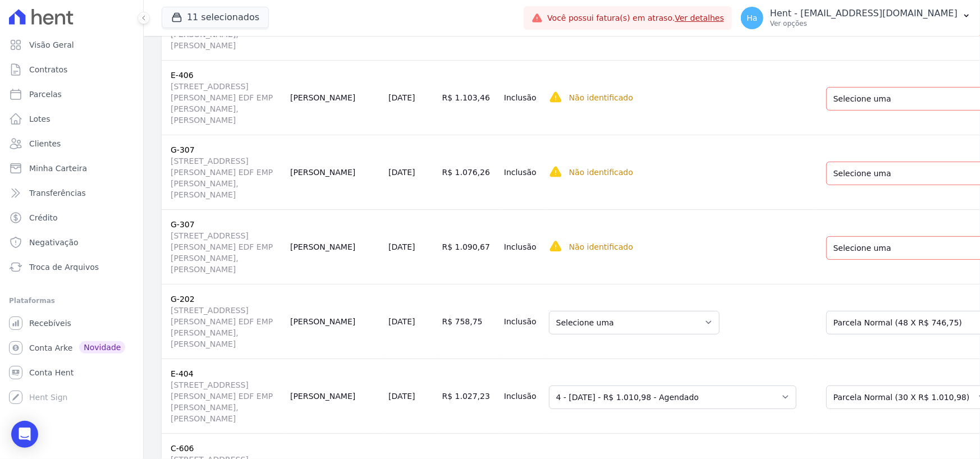
scroll to position [3008, 0]
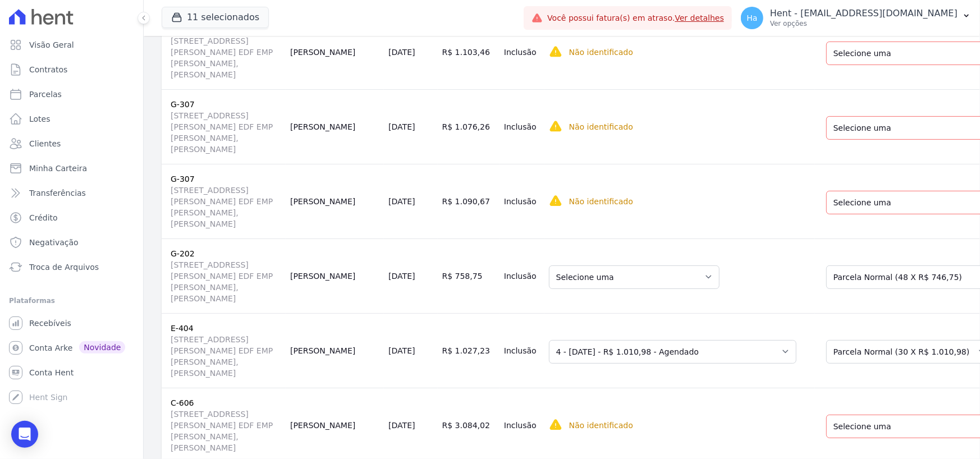
scroll to position [3064, 0]
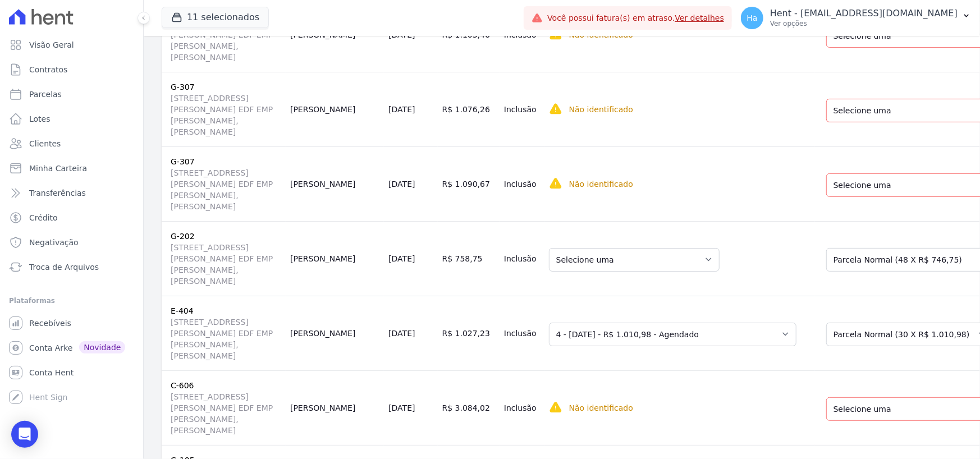
drag, startPoint x: 840, startPoint y: 262, endPoint x: 840, endPoint y: 255, distance: 7.3
drag, startPoint x: 838, startPoint y: 350, endPoint x: 846, endPoint y: 347, distance: 8.3
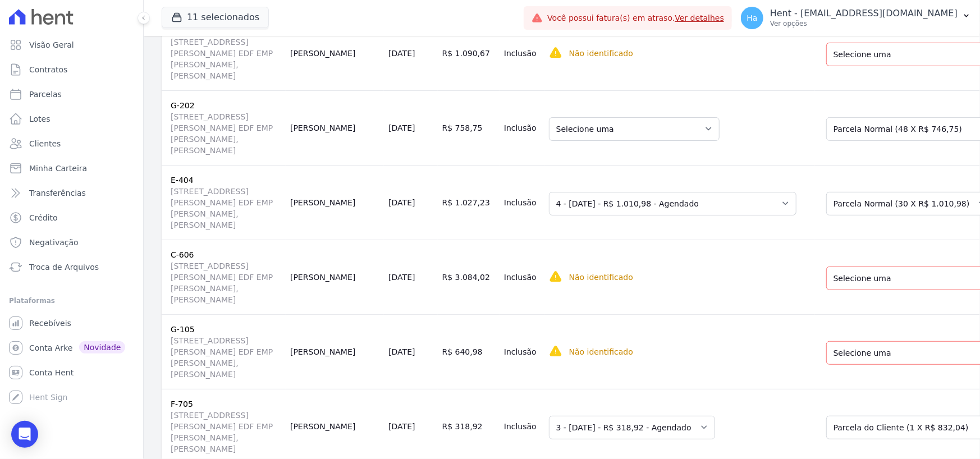
scroll to position [3232, 0]
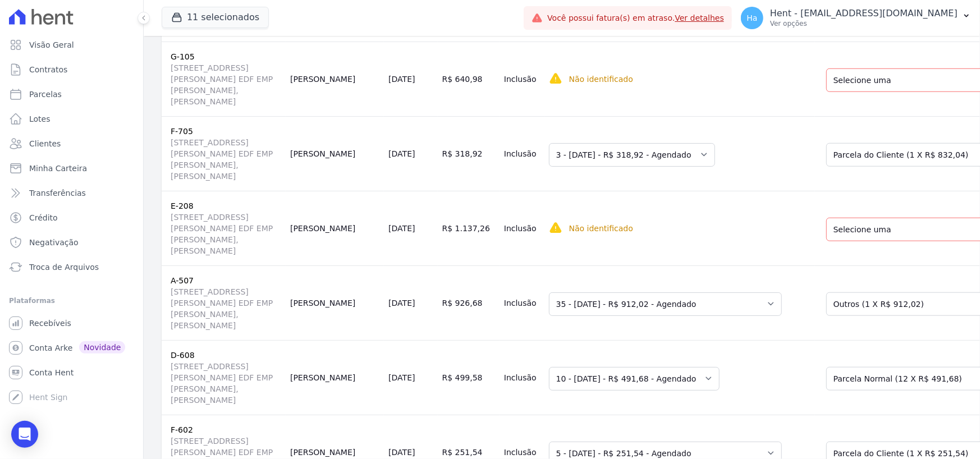
scroll to position [3569, 0]
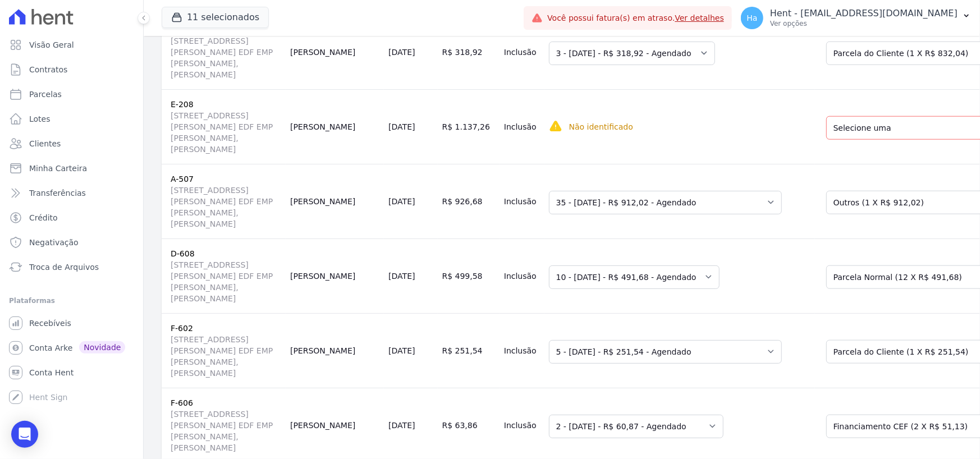
drag, startPoint x: 819, startPoint y: 365, endPoint x: 824, endPoint y: 351, distance: 15.1
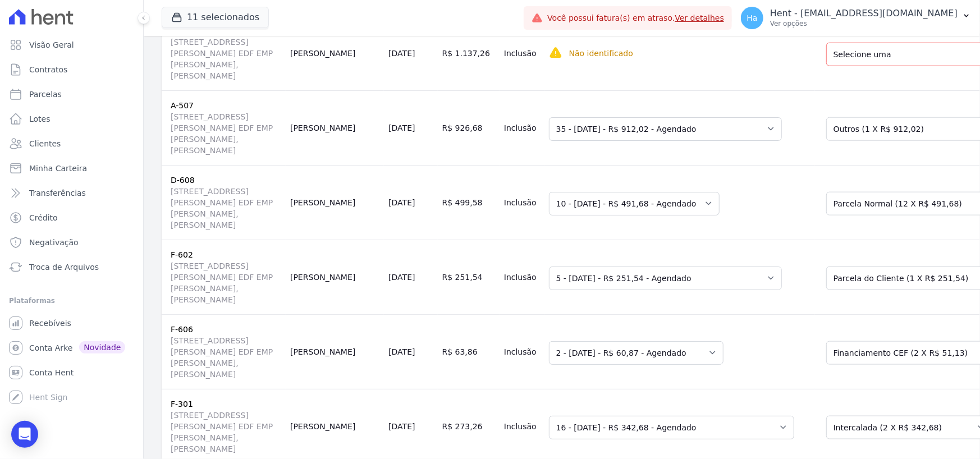
scroll to position [3737, 0]
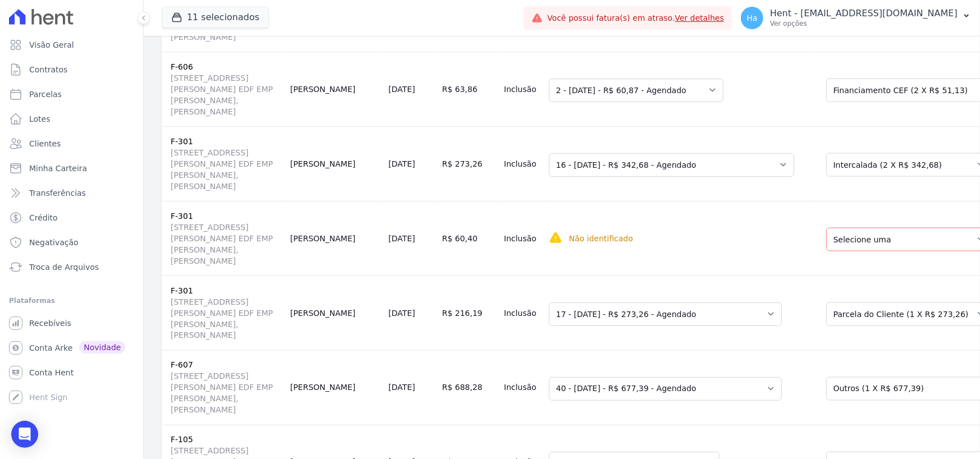
scroll to position [3906, 0]
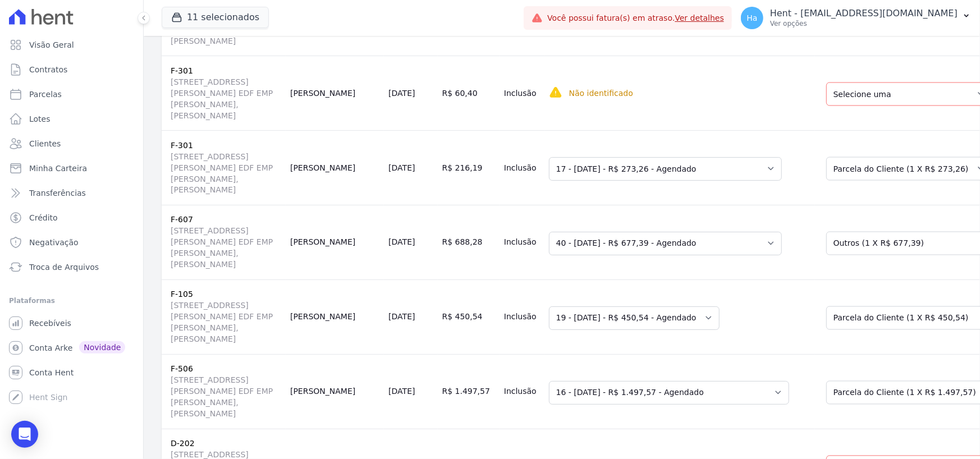
scroll to position [4130, 0]
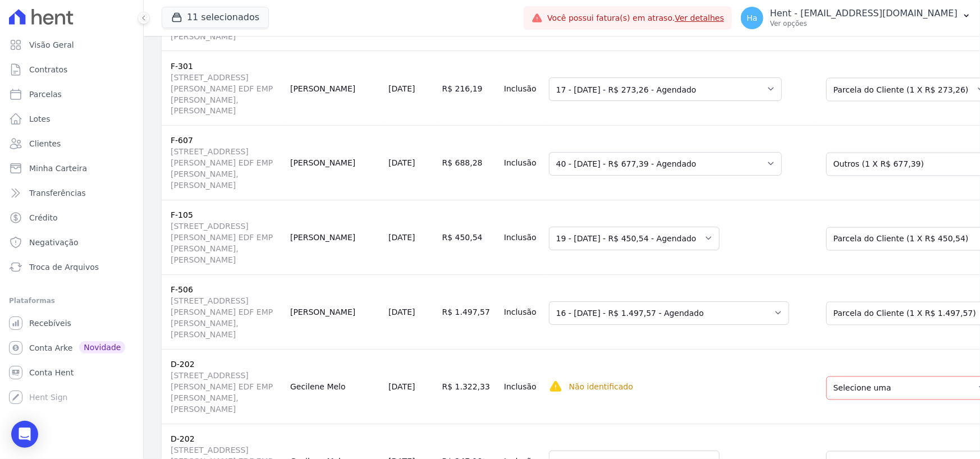
drag, startPoint x: 851, startPoint y: 157, endPoint x: 851, endPoint y: 166, distance: 8.4
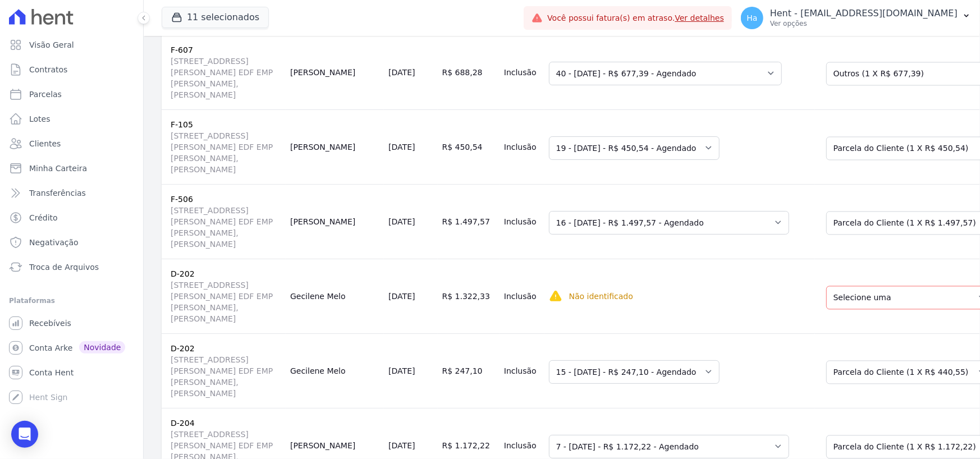
scroll to position [4411, 0]
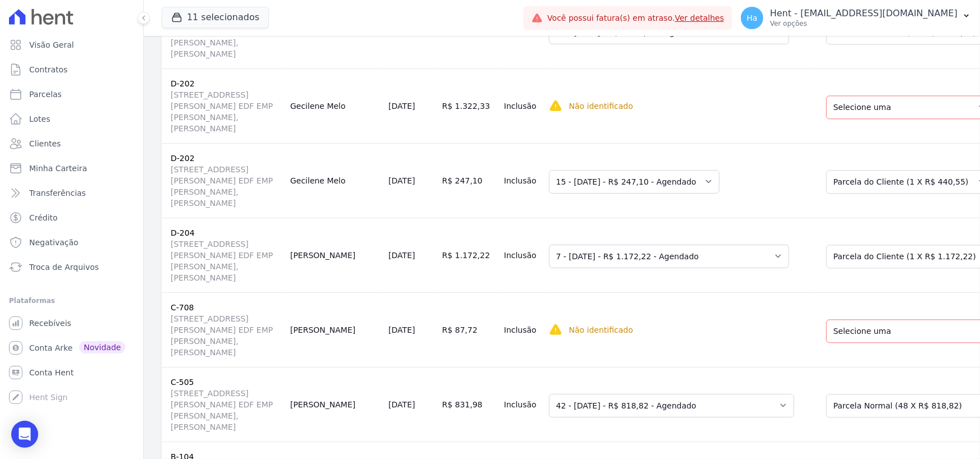
drag, startPoint x: 827, startPoint y: 205, endPoint x: 827, endPoint y: 213, distance: 8.4
select select "1"
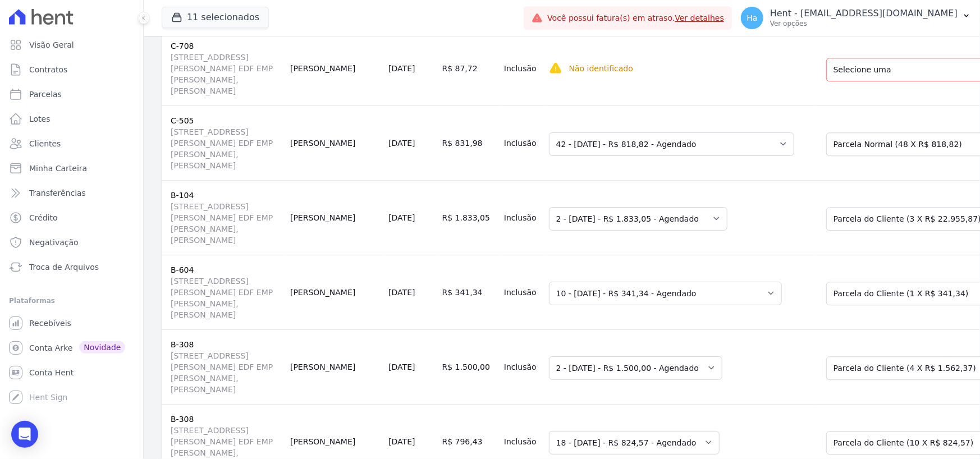
scroll to position [4691, 0]
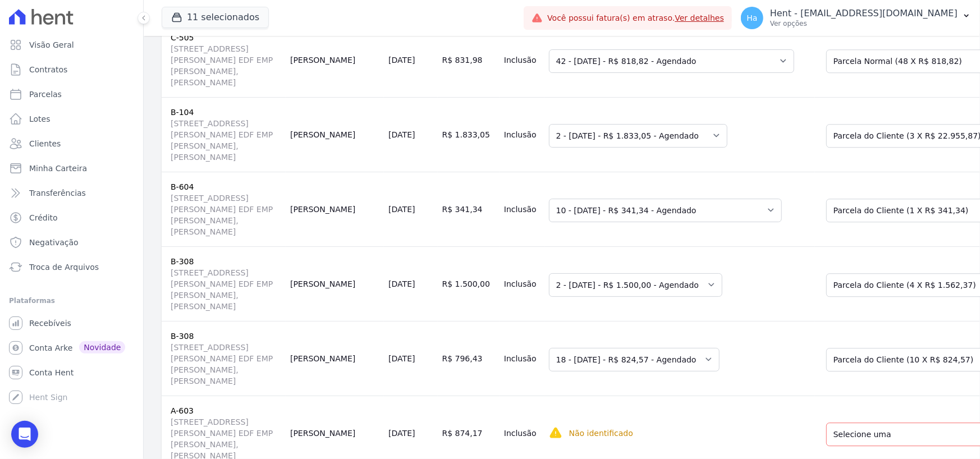
scroll to position [4860, 0]
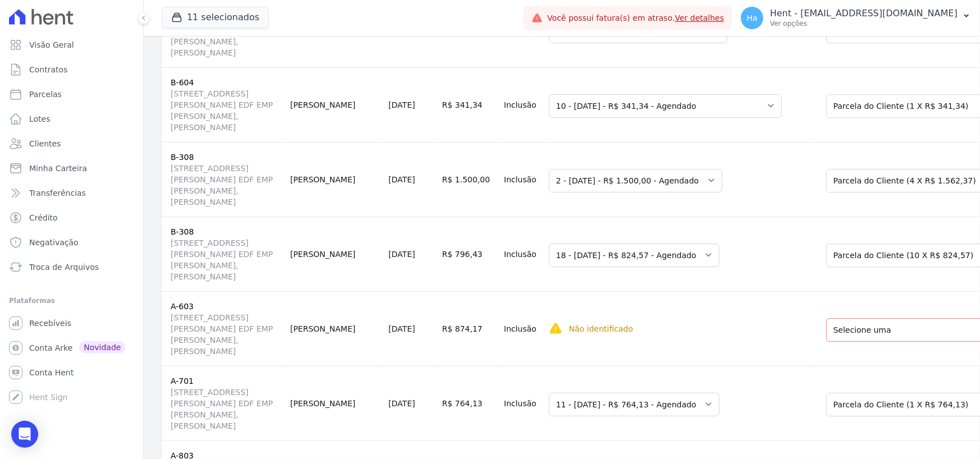
drag, startPoint x: 774, startPoint y: 279, endPoint x: 789, endPoint y: 278, distance: 14.7
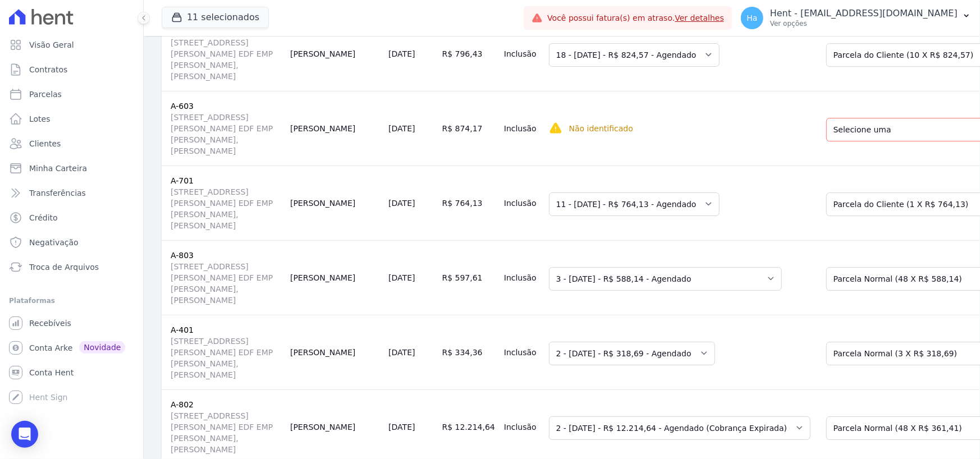
scroll to position [5084, 0]
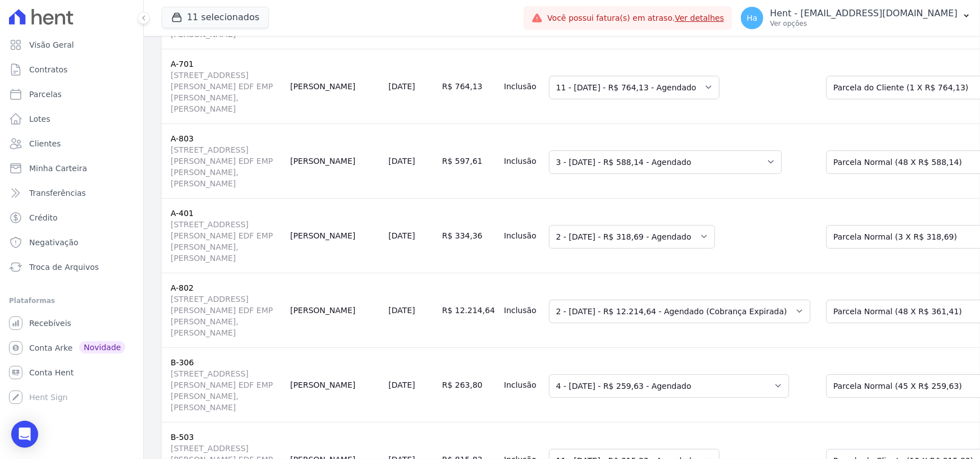
scroll to position [5253, 0]
drag, startPoint x: 819, startPoint y: 305, endPoint x: 830, endPoint y: 299, distance: 12.1
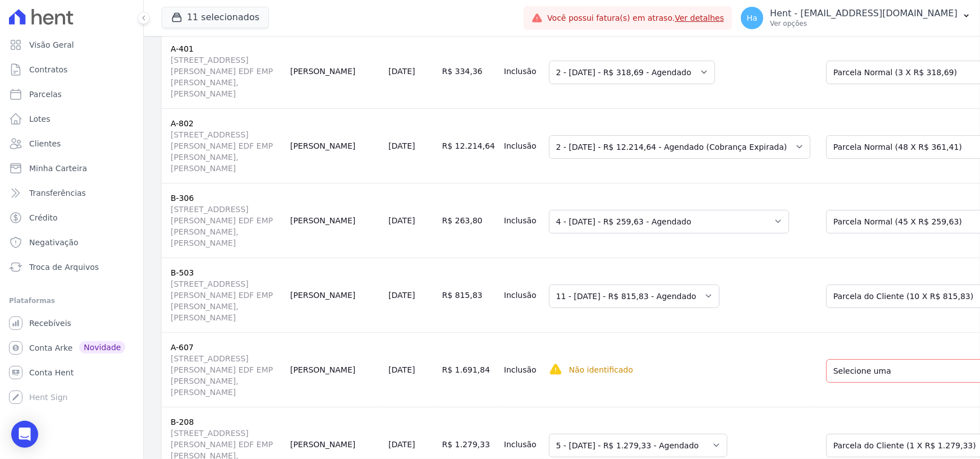
scroll to position [5421, 0]
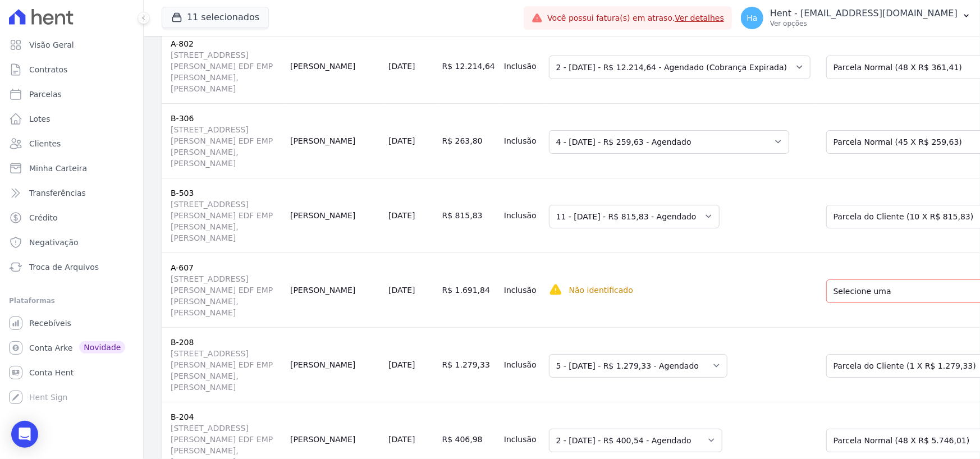
drag, startPoint x: 827, startPoint y: 302, endPoint x: 826, endPoint y: 313, distance: 10.7
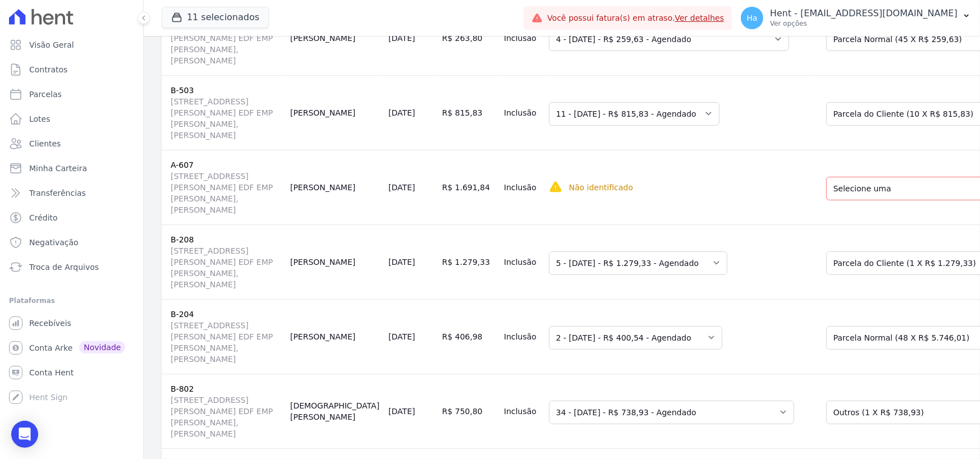
scroll to position [5533, 0]
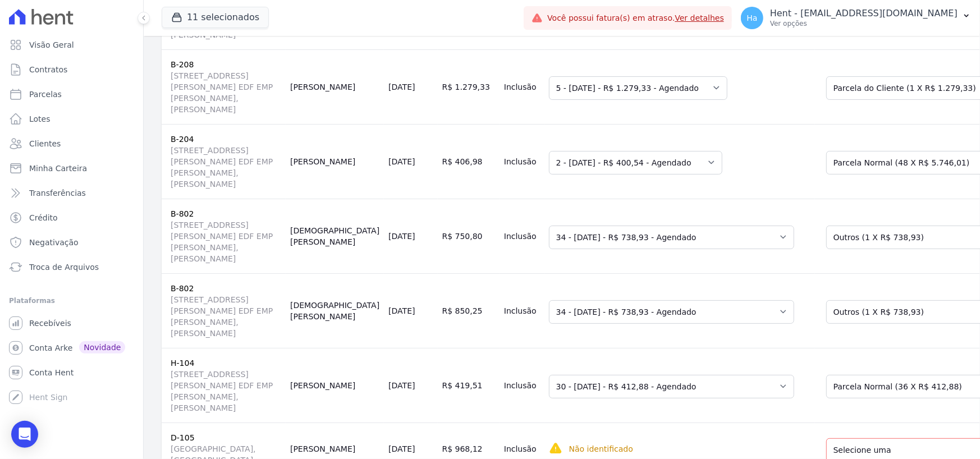
scroll to position [5701, 0]
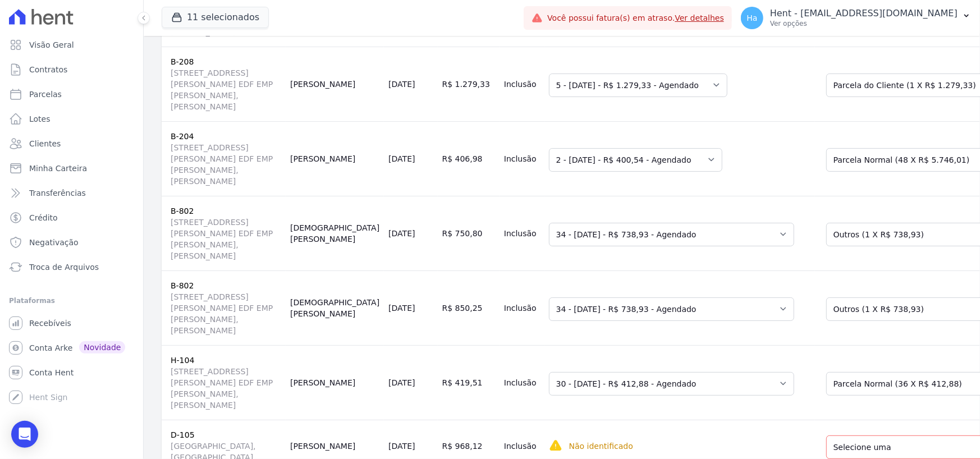
drag, startPoint x: 824, startPoint y: 381, endPoint x: 829, endPoint y: 375, distance: 7.6
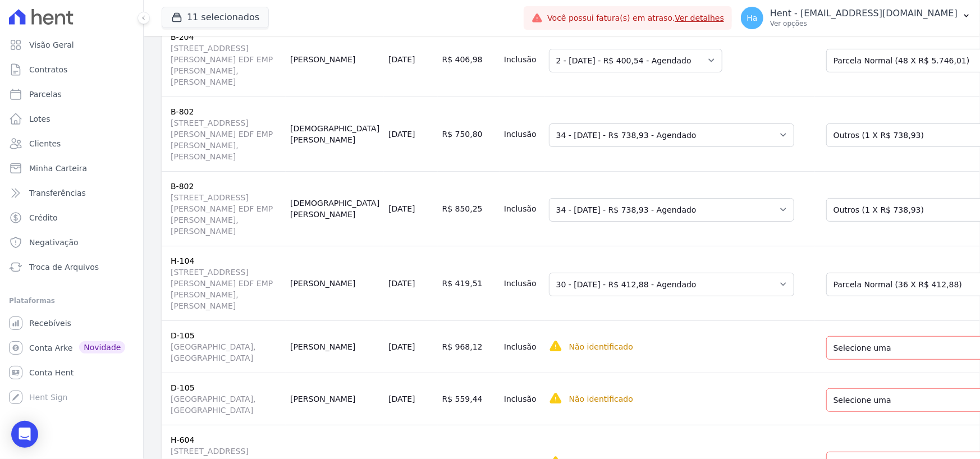
scroll to position [5870, 0]
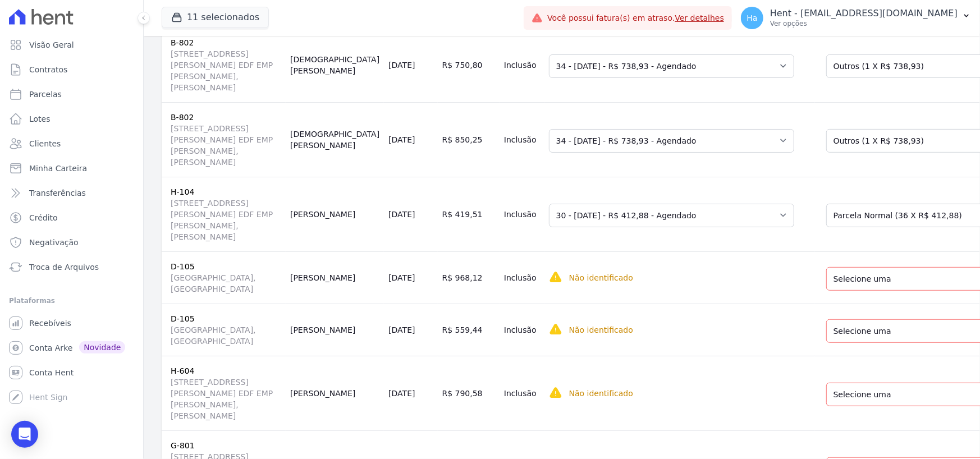
drag, startPoint x: 810, startPoint y: 375, endPoint x: 819, endPoint y: 369, distance: 11.2
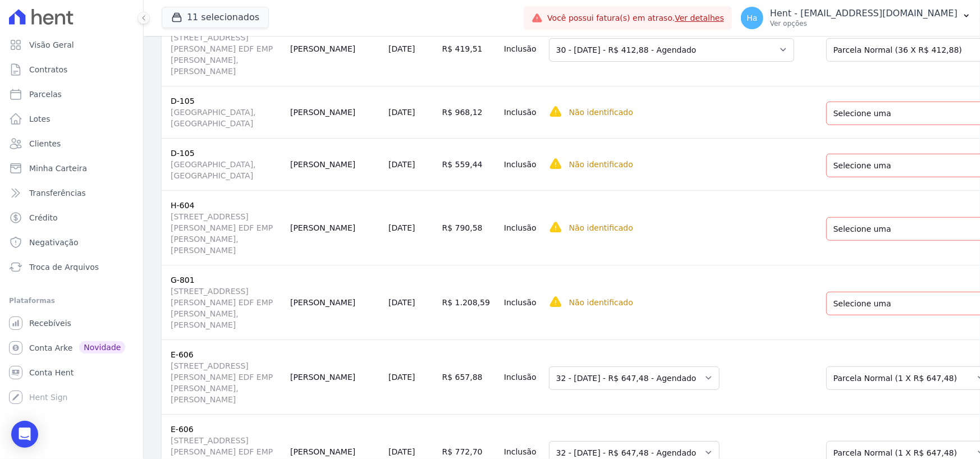
scroll to position [6038, 0]
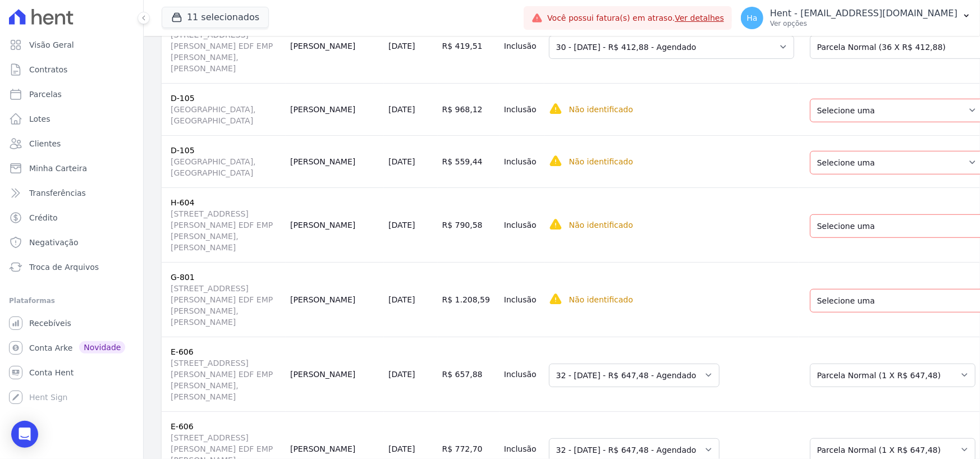
drag, startPoint x: 817, startPoint y: 379, endPoint x: 821, endPoint y: 370, distance: 10.0
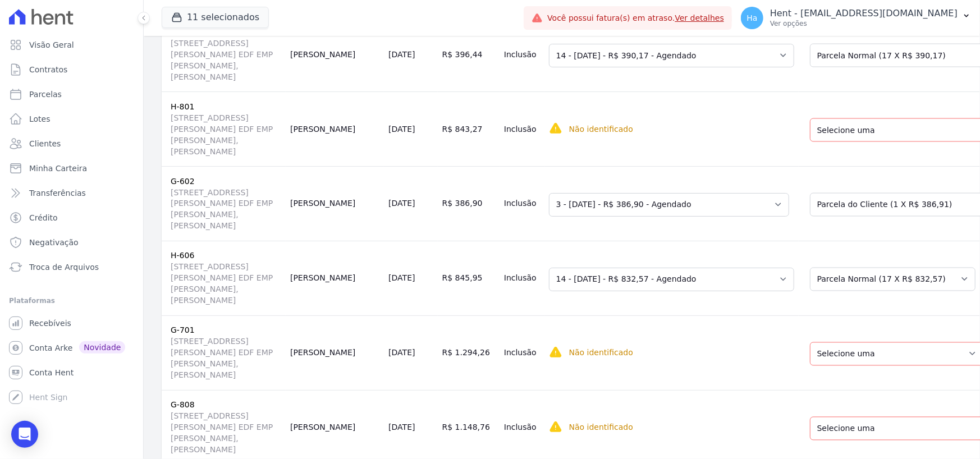
scroll to position [6712, 0]
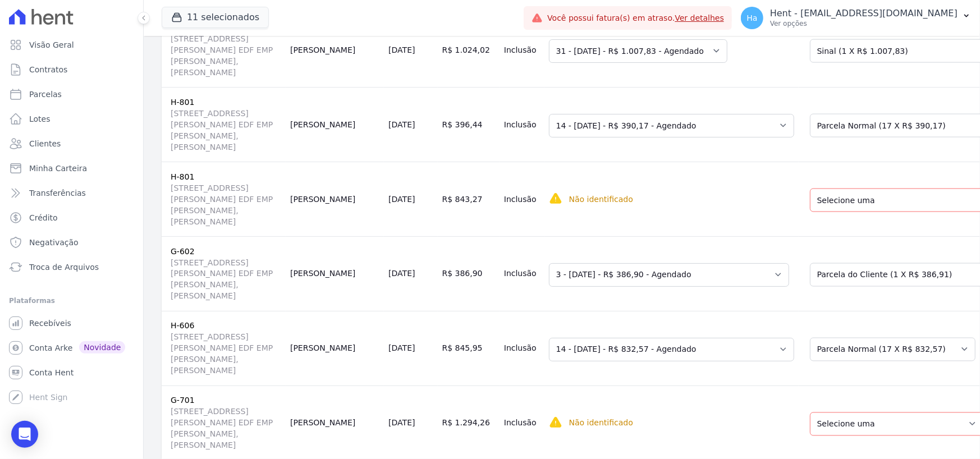
scroll to position [6599, 0]
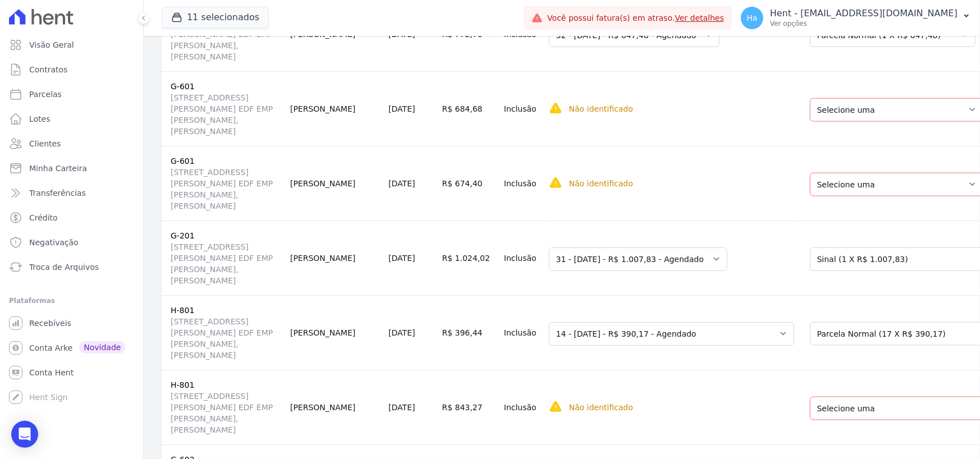
scroll to position [6431, 0]
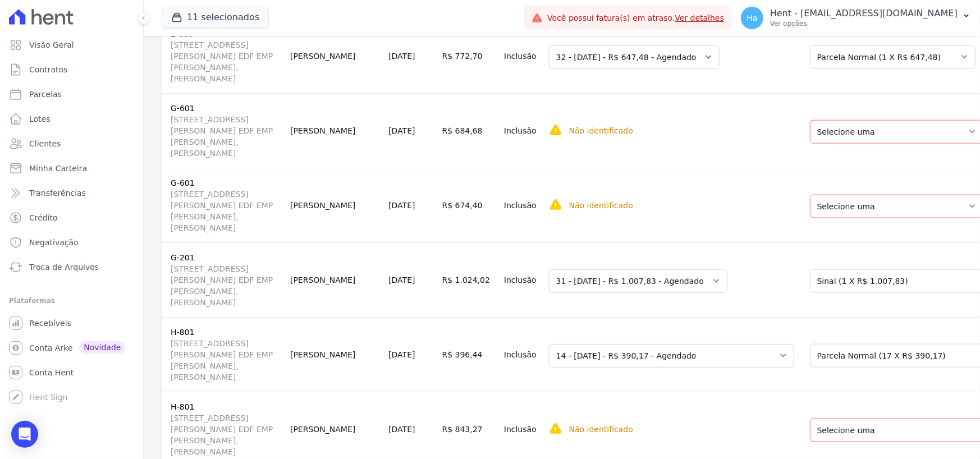
drag, startPoint x: 858, startPoint y: 165, endPoint x: 860, endPoint y: 159, distance: 6.6
drag, startPoint x: 856, startPoint y: 66, endPoint x: 855, endPoint y: 72, distance: 6.3
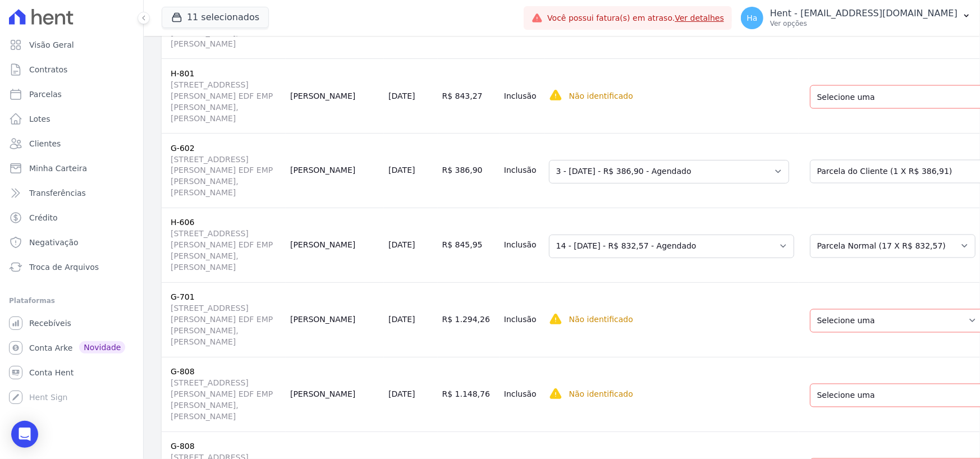
scroll to position [6768, 0]
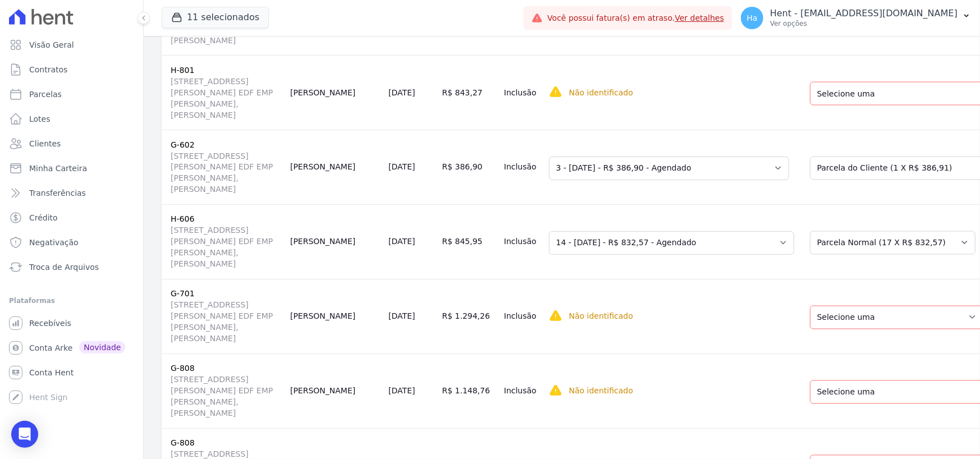
drag, startPoint x: 850, startPoint y: 166, endPoint x: 845, endPoint y: 175, distance: 10.6
drag, startPoint x: 841, startPoint y: 228, endPoint x: 841, endPoint y: 240, distance: 11.8
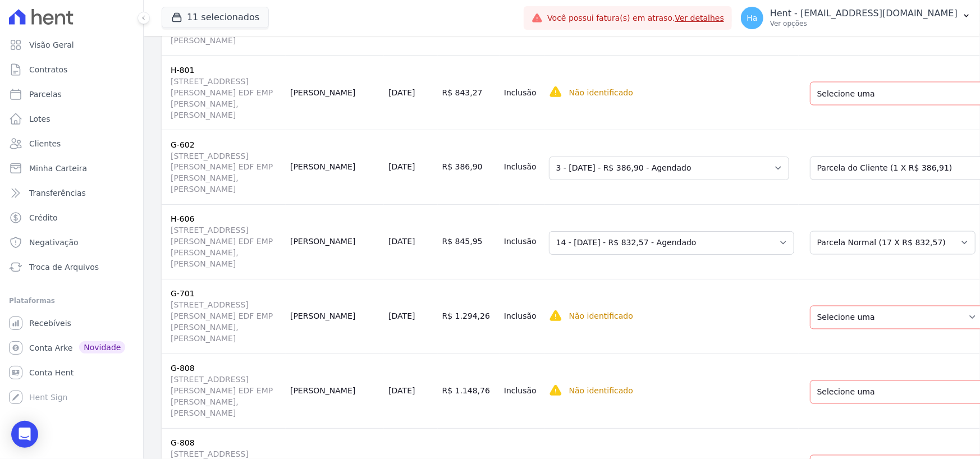
drag, startPoint x: 805, startPoint y: 335, endPoint x: 819, endPoint y: 350, distance: 20.2
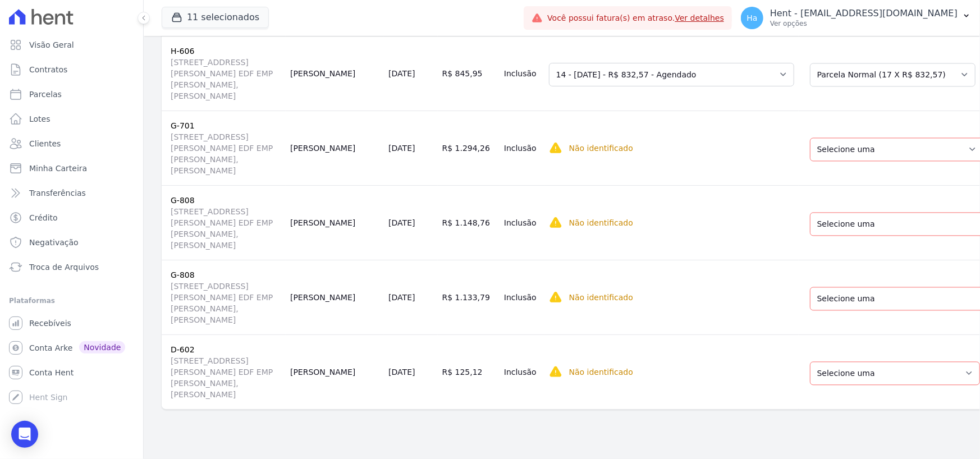
drag, startPoint x: 826, startPoint y: 177, endPoint x: 826, endPoint y: 184, distance: 7.3
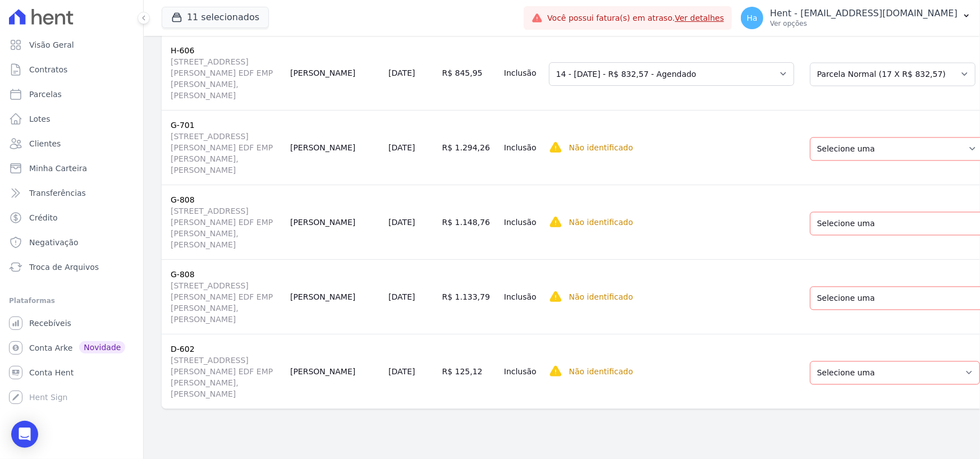
drag, startPoint x: 823, startPoint y: 240, endPoint x: 847, endPoint y: 231, distance: 25.4
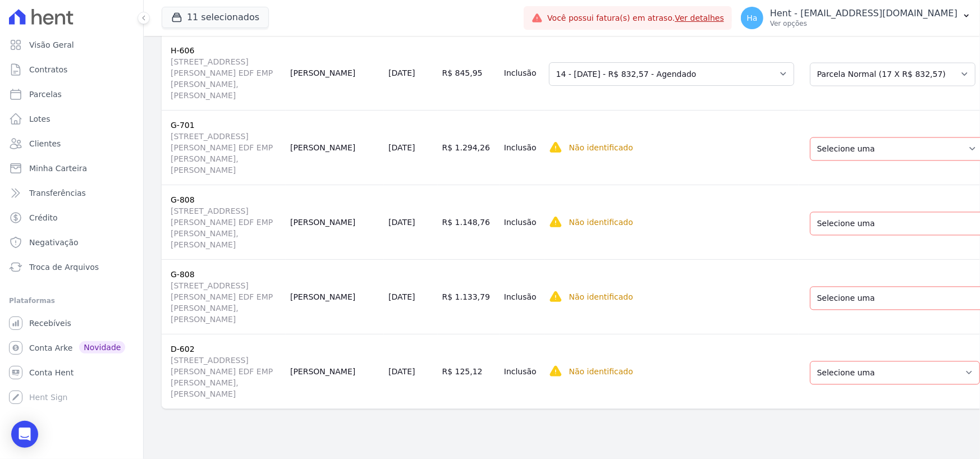
select select "0"
drag, startPoint x: 819, startPoint y: 163, endPoint x: 827, endPoint y: 169, distance: 9.6
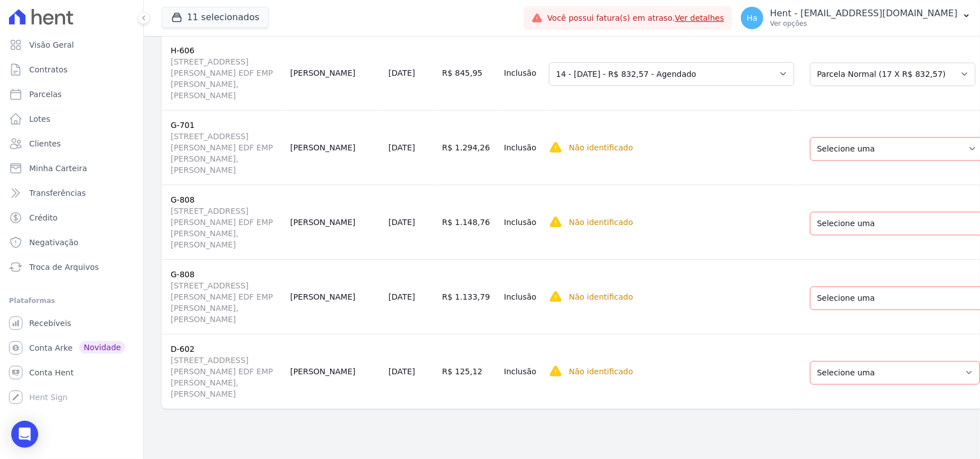
select select "0"
drag, startPoint x: 829, startPoint y: 163, endPoint x: 933, endPoint y: 256, distance: 139.1
click at [831, 80] on select "Selecione uma Nova Parcela Avulsa Parcela Avulsa Existente Sinal (1 X R$ 17.400…" at bounding box center [893, 74] width 166 height 24
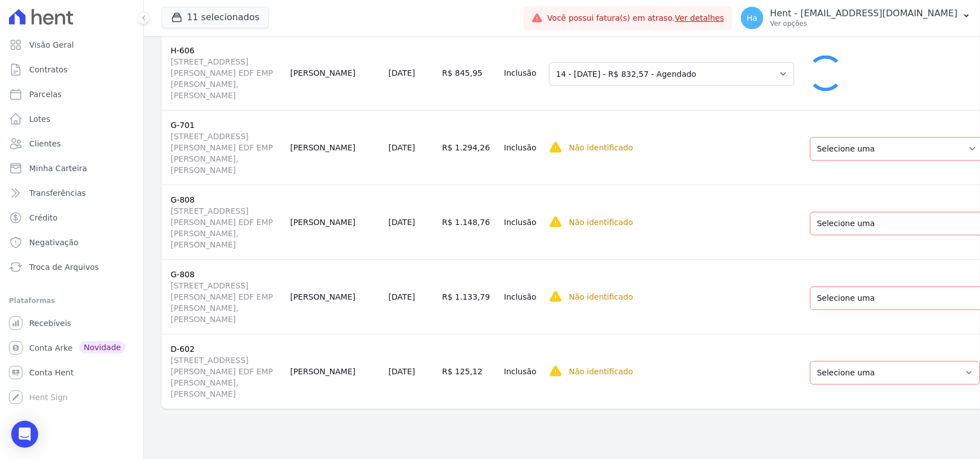
scroll to position [6898, 0]
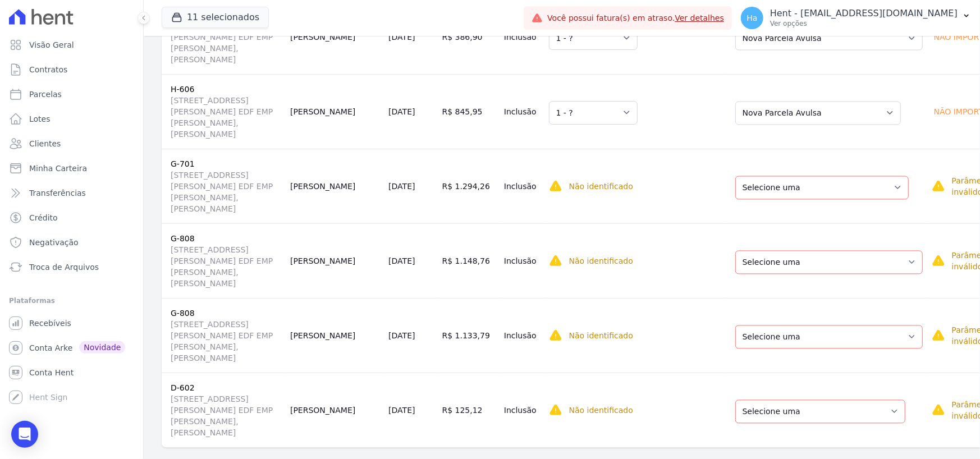
click at [794, 156] on td "Selecione uma Nova Parcela Avulsa Parcela Avulsa Existente Outros (1 X R$ 154.4…" at bounding box center [825, 186] width 203 height 75
click at [785, 176] on select "Selecione uma Nova Parcela Avulsa Parcela Avulsa Existente Outros (1 X R$ 154.4…" at bounding box center [821, 188] width 173 height 24
click at [764, 250] on select "Selecione uma Nova Parcela Avulsa Parcela Avulsa Existente Financiamento CEF (1…" at bounding box center [828, 262] width 187 height 24
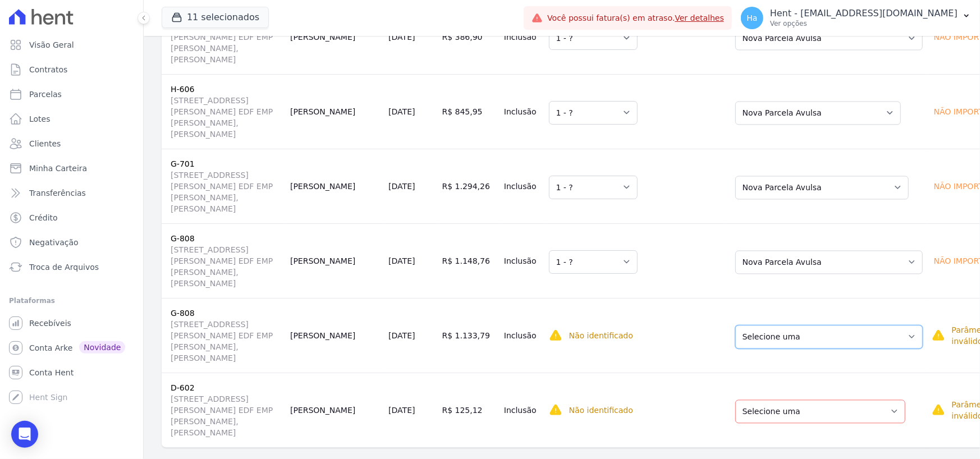
click at [744, 325] on select "Selecione uma Nova Parcela Avulsa Parcela Avulsa Existente Financiamento CEF (1…" at bounding box center [828, 337] width 187 height 24
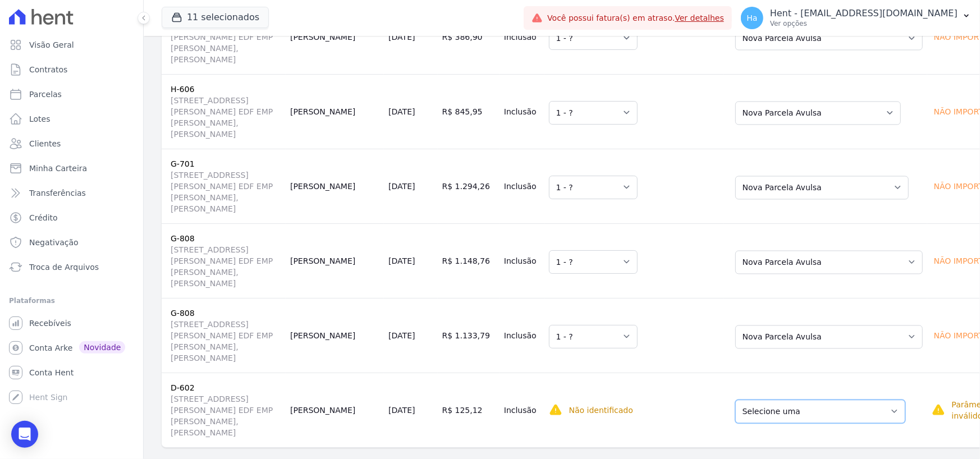
click at [754, 404] on select "Selecione uma Nova Parcela Avulsa Parcela Avulsa Existente Chaves (1 X R$ 4.366…" at bounding box center [820, 412] width 170 height 24
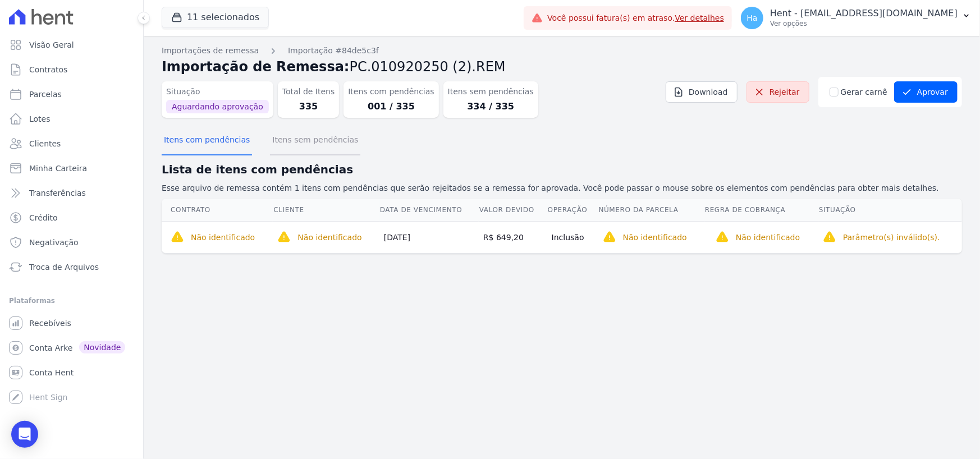
click at [307, 130] on button "Itens sem pendências" at bounding box center [315, 140] width 90 height 29
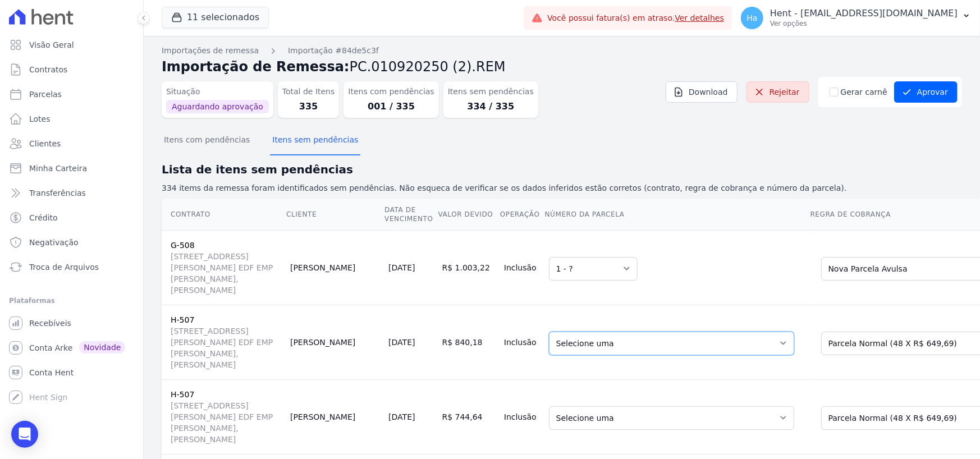
click at [555, 350] on select "Selecione uma 9 - 30/09/2023 - R$ 826,89 - Vencido (Cobrança Expirada) 10 - 30/…" at bounding box center [671, 344] width 245 height 24
click at [893, 24] on p "Ver opções" at bounding box center [863, 23] width 187 height 9
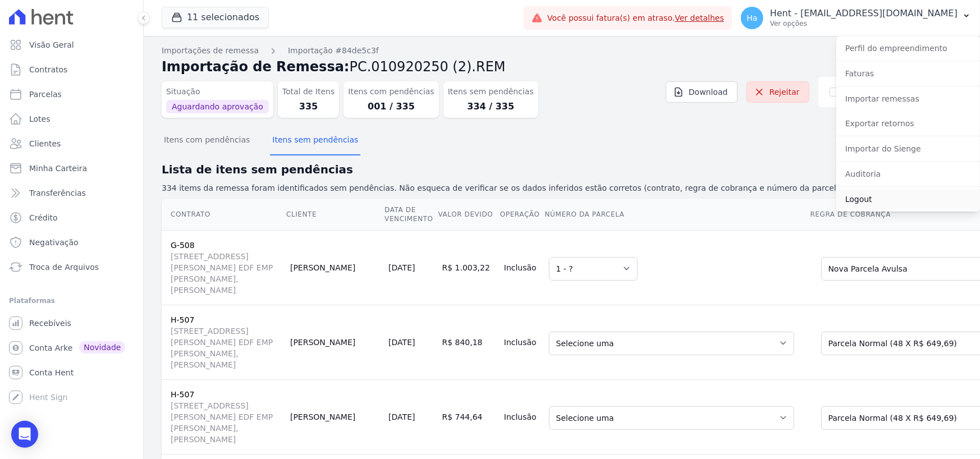
click at [870, 199] on link "Logout" at bounding box center [908, 199] width 144 height 20
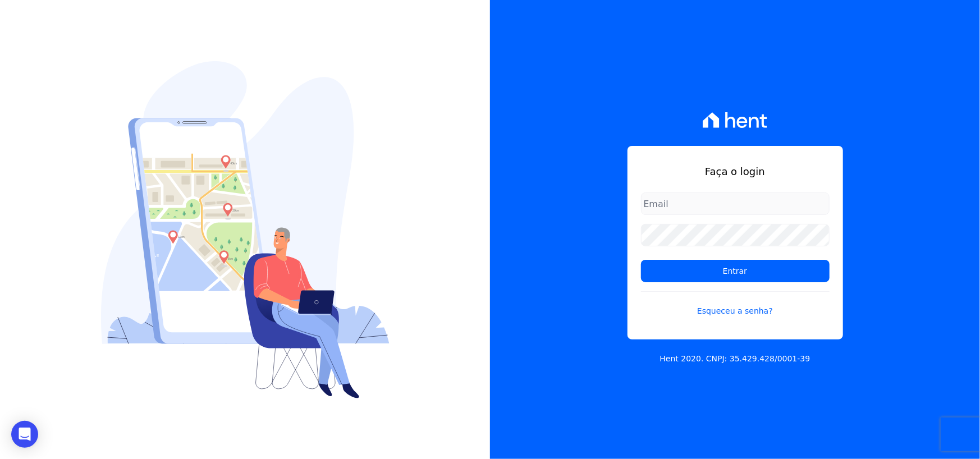
type input "adriane.brito@hent.com.br"
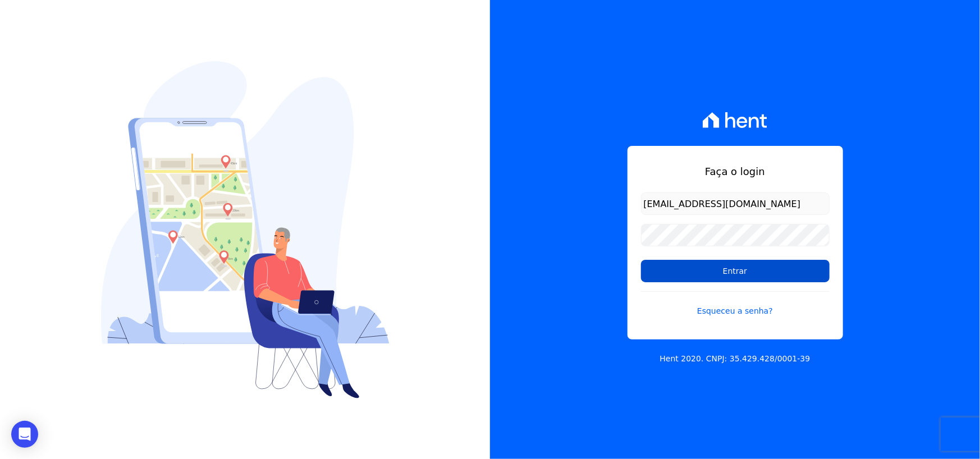
click at [688, 269] on input "Entrar" at bounding box center [735, 271] width 189 height 22
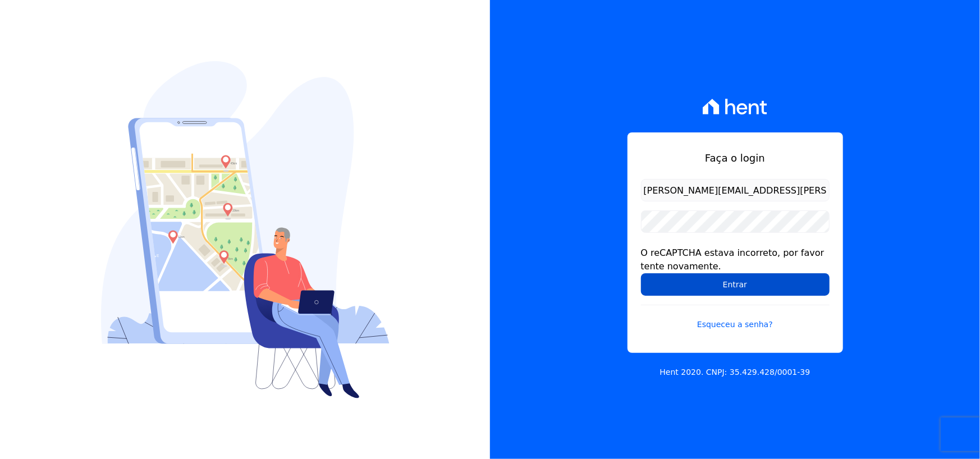
click at [668, 283] on input "Entrar" at bounding box center [735, 284] width 189 height 22
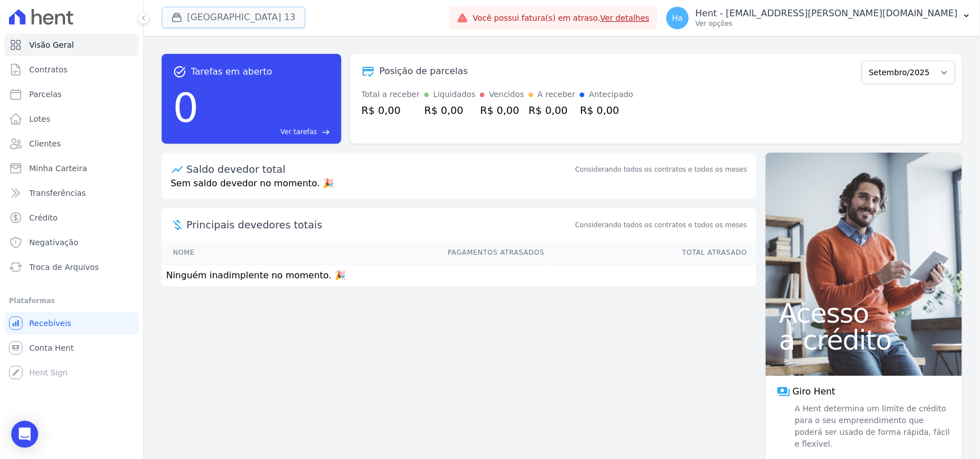
click at [252, 16] on button "[GEOGRAPHIC_DATA] 13" at bounding box center [234, 17] width 144 height 21
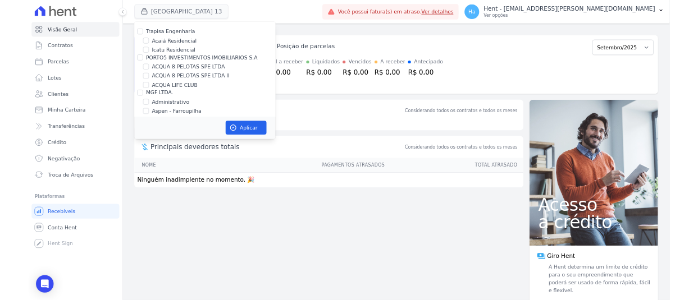
scroll to position [1095, 0]
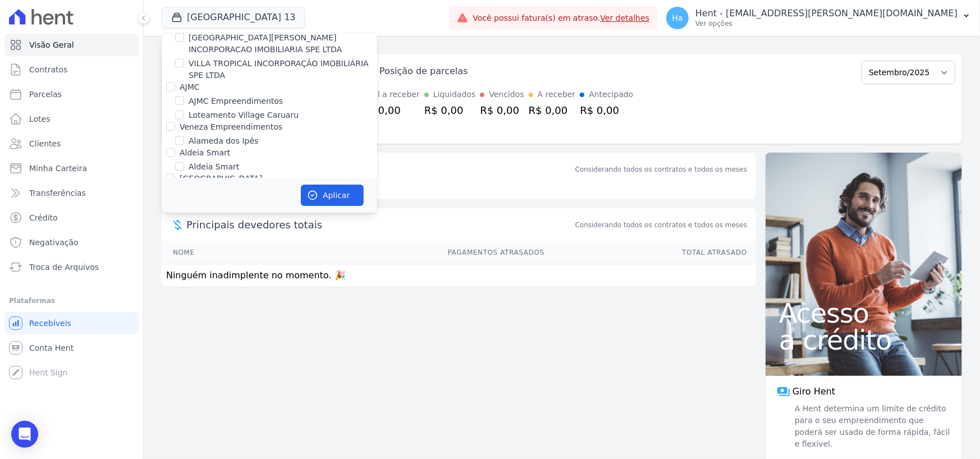
click at [166, 121] on div at bounding box center [170, 126] width 9 height 11
click at [169, 122] on input "Veneza Empreendimentos" at bounding box center [170, 126] width 9 height 9
checkbox input "true"
click at [329, 203] on button "Aplicar" at bounding box center [332, 195] width 63 height 21
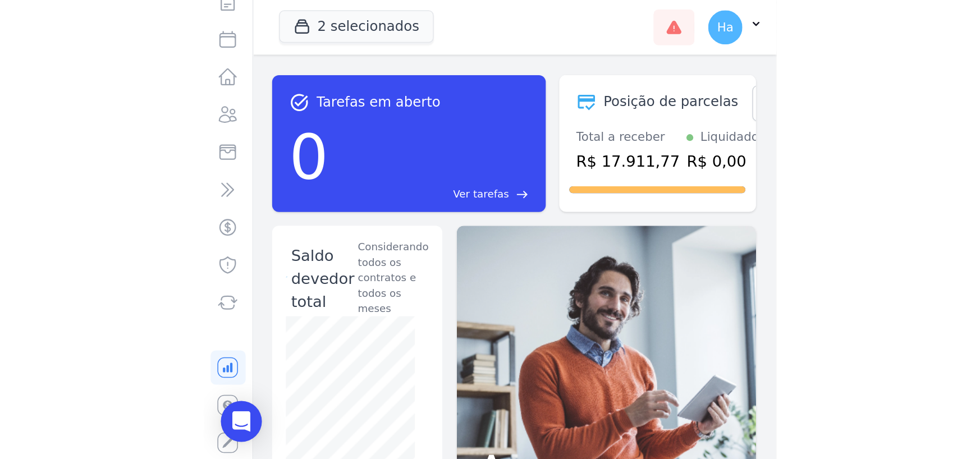
scroll to position [0, 0]
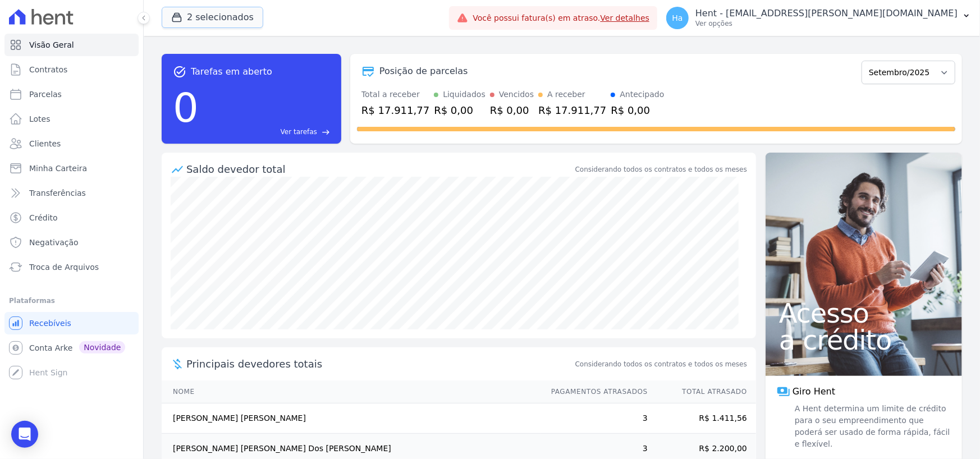
click at [194, 12] on button "2 selecionados" at bounding box center [213, 17] width 102 height 21
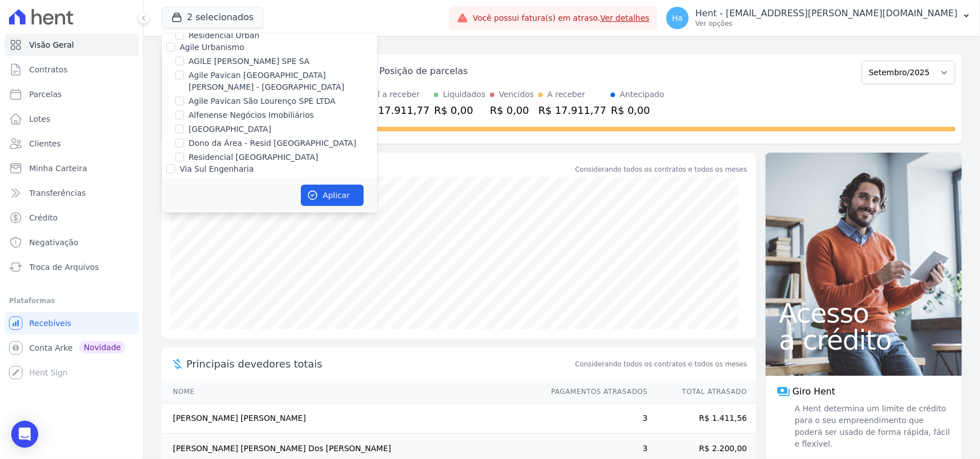
scroll to position [7305, 0]
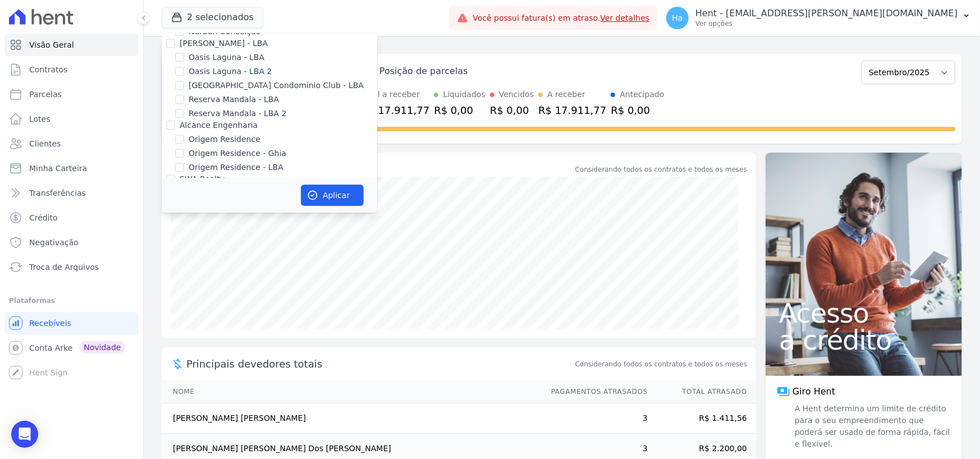
click at [167, 322] on input "Priori" at bounding box center [170, 326] width 9 height 9
checkbox input "true"
click at [318, 193] on button "Aplicar" at bounding box center [332, 195] width 63 height 21
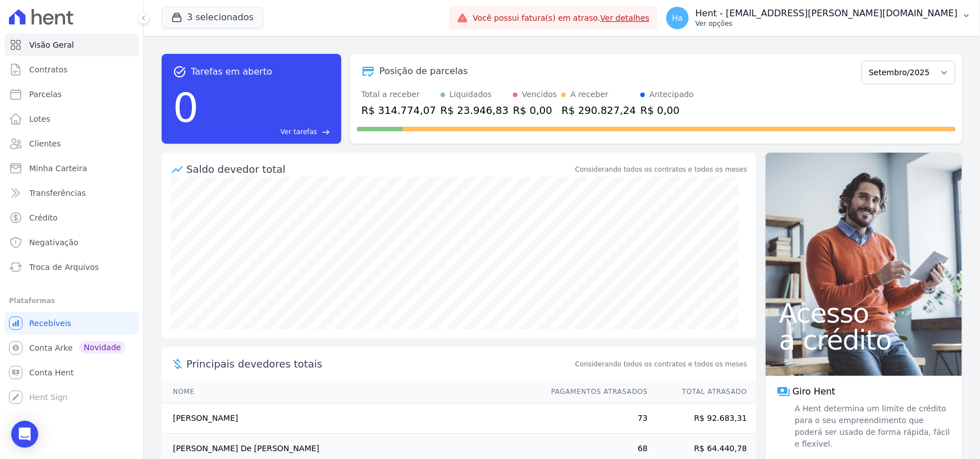
click at [859, 11] on p "Hent - [EMAIL_ADDRESS][DOMAIN_NAME]" at bounding box center [826, 13] width 262 height 11
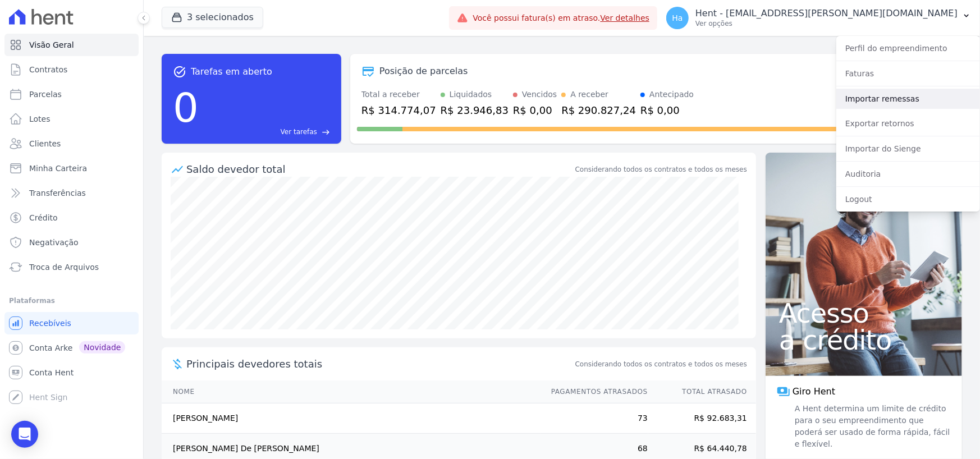
click at [876, 107] on link "Importar remessas" at bounding box center [908, 99] width 144 height 20
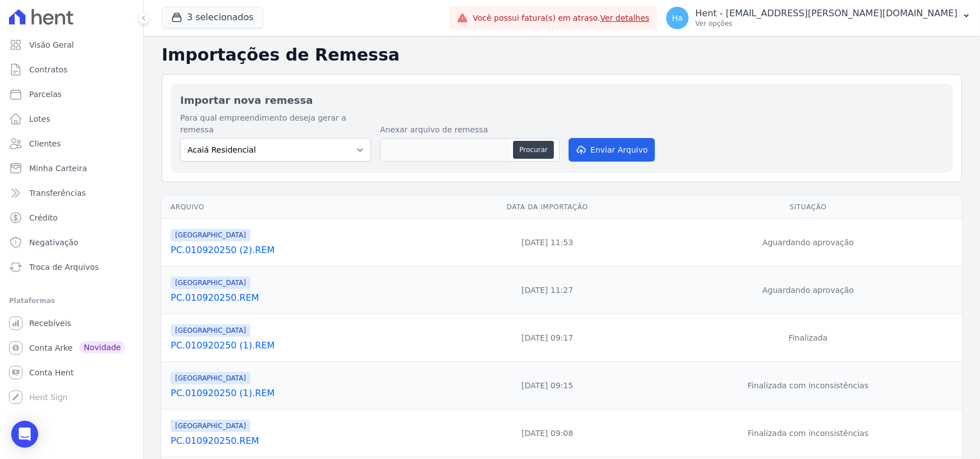
click at [208, 244] on link "PC.010920250 (2).REM" at bounding box center [303, 250] width 265 height 13
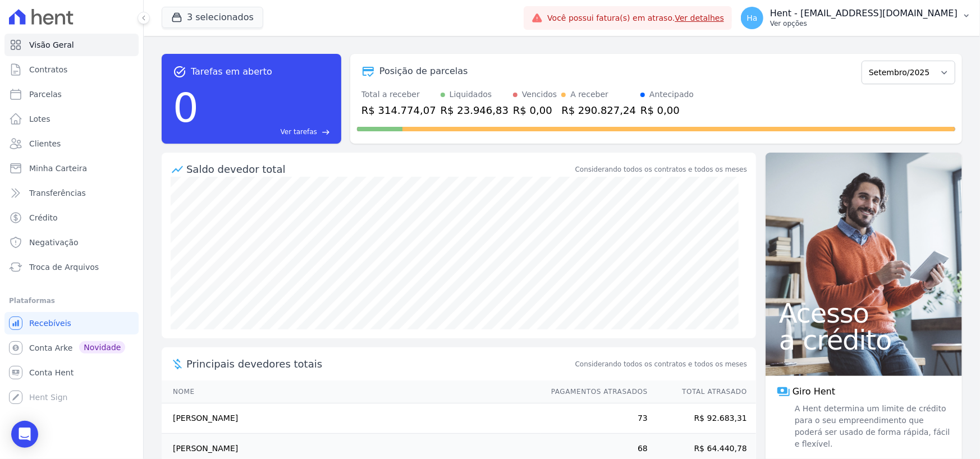
click at [864, 20] on p "Ver opções" at bounding box center [863, 23] width 187 height 9
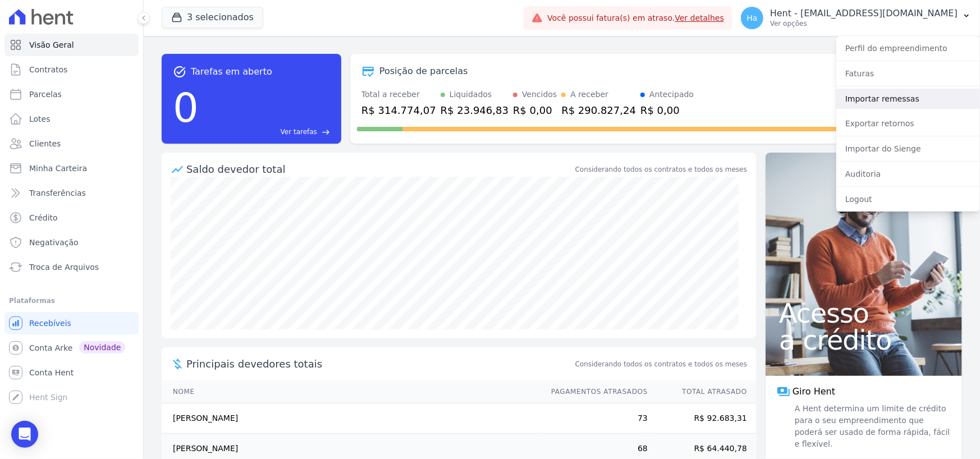
click at [859, 94] on link "Importar remessas" at bounding box center [908, 99] width 144 height 20
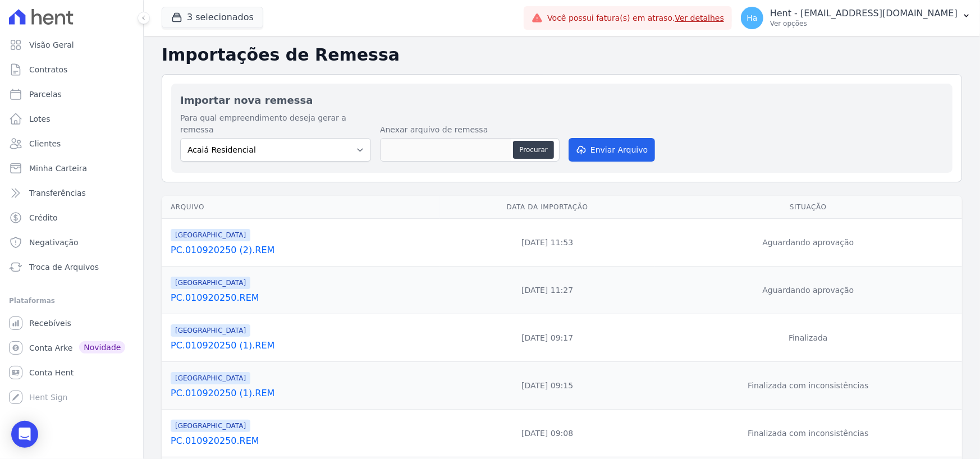
click at [208, 291] on link "PC.010920250.REM" at bounding box center [303, 297] width 265 height 13
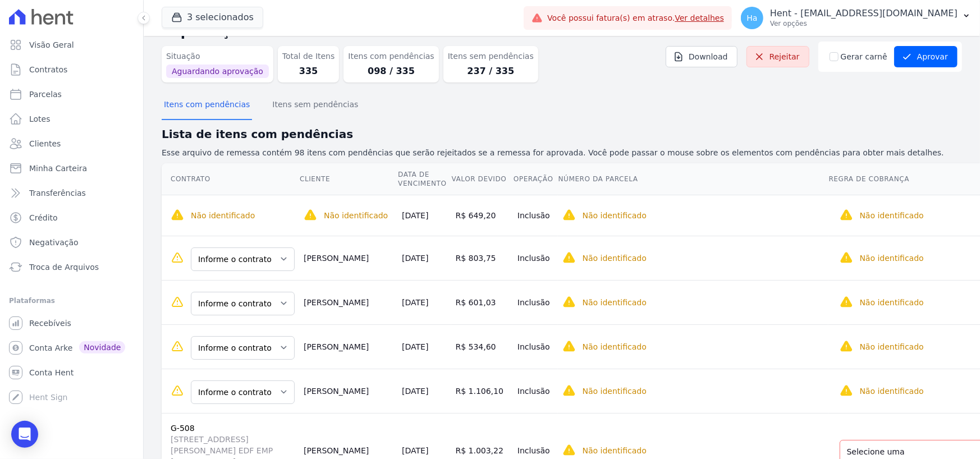
scroll to position [168, 0]
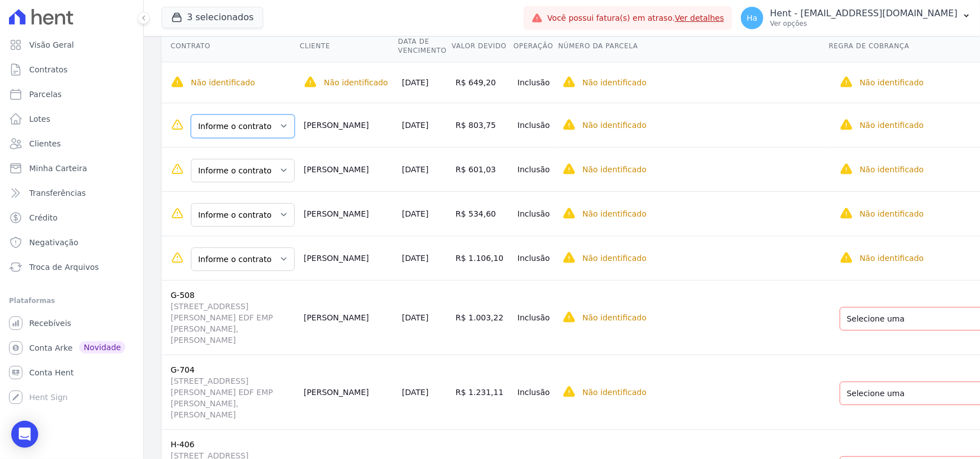
click at [253, 123] on select "Informe o contrato C-208 G-402" at bounding box center [243, 126] width 104 height 24
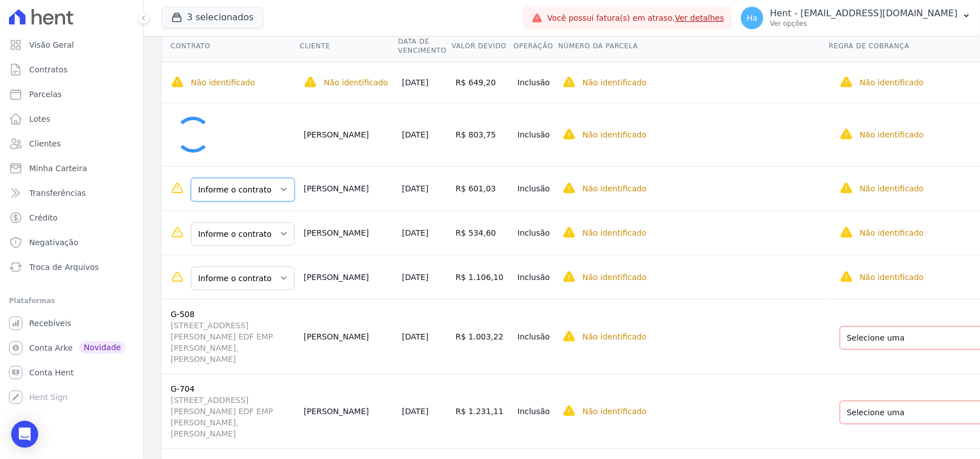
click at [246, 189] on select "Informe o contrato B-708 B-708" at bounding box center [243, 190] width 104 height 24
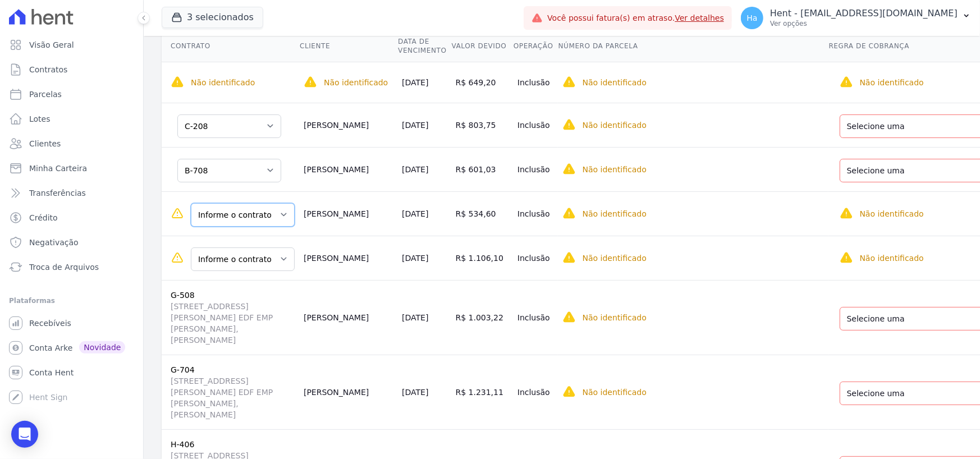
click at [240, 220] on select "Informe o contrato A-605 D-101" at bounding box center [243, 215] width 104 height 24
click at [842, 222] on select "Selecione uma Nova Parcela Avulsa Parcela Avulsa Existente Financiamento CEF (1…" at bounding box center [933, 215] width 187 height 24
click at [239, 215] on select "Informe o contrato A-605 D-101" at bounding box center [229, 215] width 104 height 24
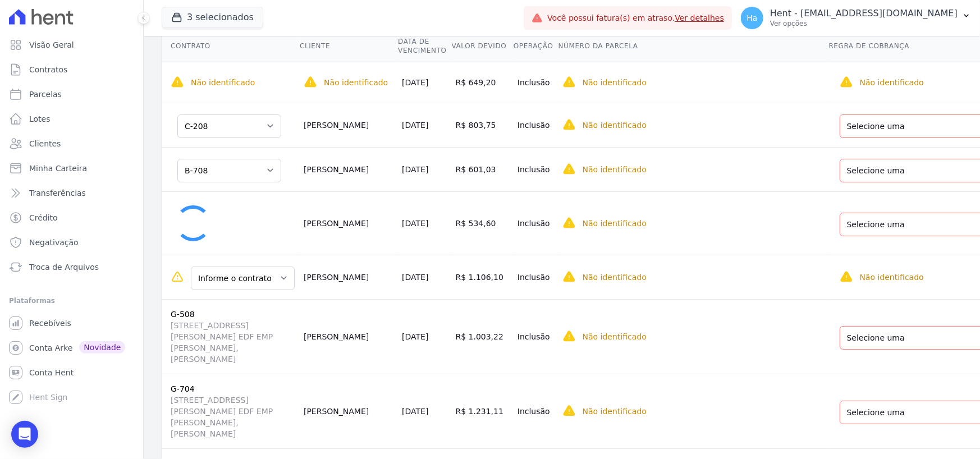
select select "a90251ff-d153-4f11-a93f-c16787467c2d"
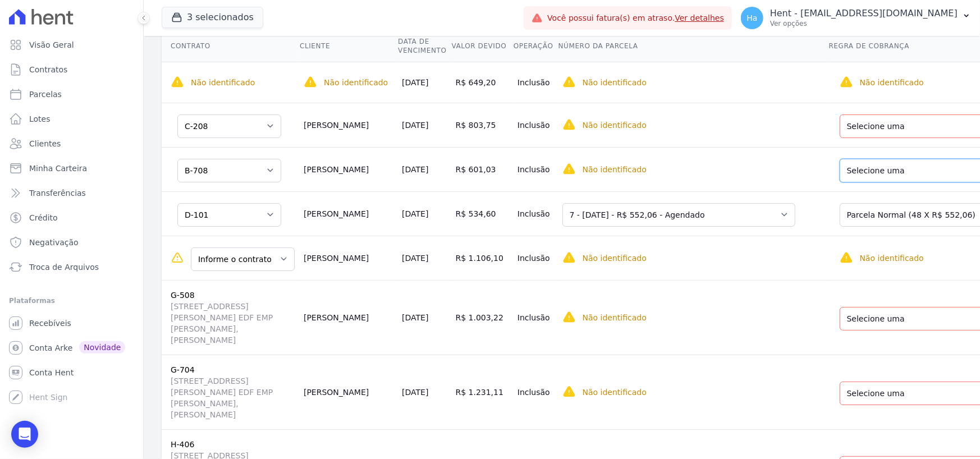
click at [861, 177] on select "Selecione uma Nova Parcela Avulsa Parcela Avulsa Existente Sinal (1 X R$ 11.520…" at bounding box center [933, 171] width 187 height 24
click at [840, 162] on select "Selecione uma Nova Parcela Avulsa Parcela Avulsa Existente Sinal (1 X R$ 11.520…" at bounding box center [933, 171] width 187 height 24
click at [840, 125] on select "Selecione uma Nova Parcela Avulsa Parcela Avulsa Existente Parcela Normal (48 X…" at bounding box center [919, 126] width 159 height 24
click at [239, 121] on select "Informe o contrato C-208 G-402" at bounding box center [229, 126] width 104 height 24
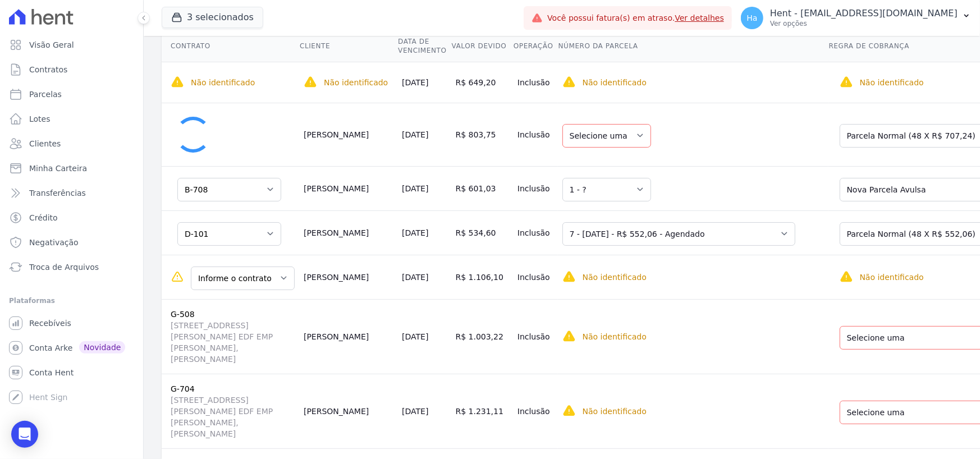
select select "0"
select select "none"
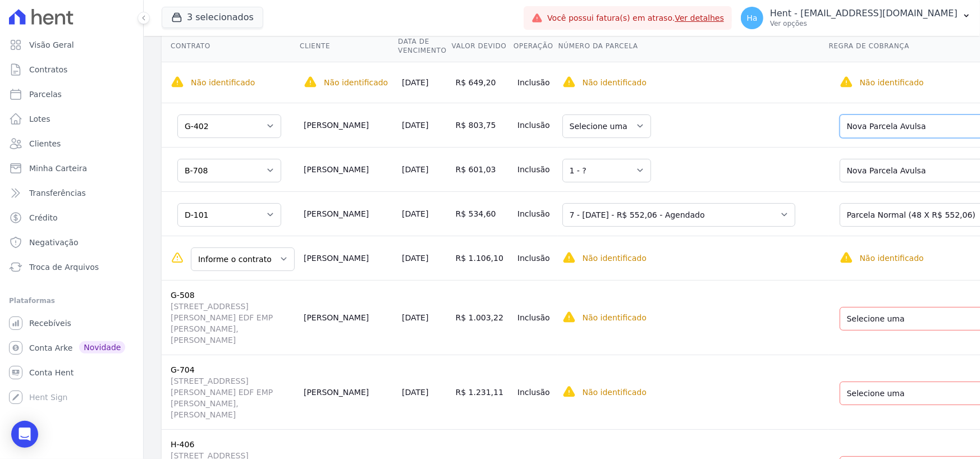
drag, startPoint x: 878, startPoint y: 127, endPoint x: 886, endPoint y: 136, distance: 11.9
click at [878, 127] on select "Selecione uma Nova Parcela Avulsa Parcela Avulsa Existente Outros (2 X R$ 71.71…" at bounding box center [933, 126] width 187 height 24
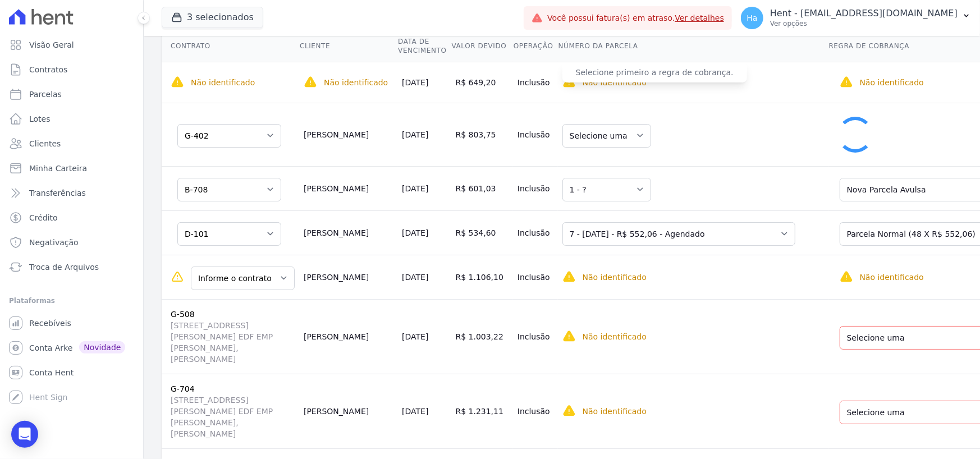
select select "502432"
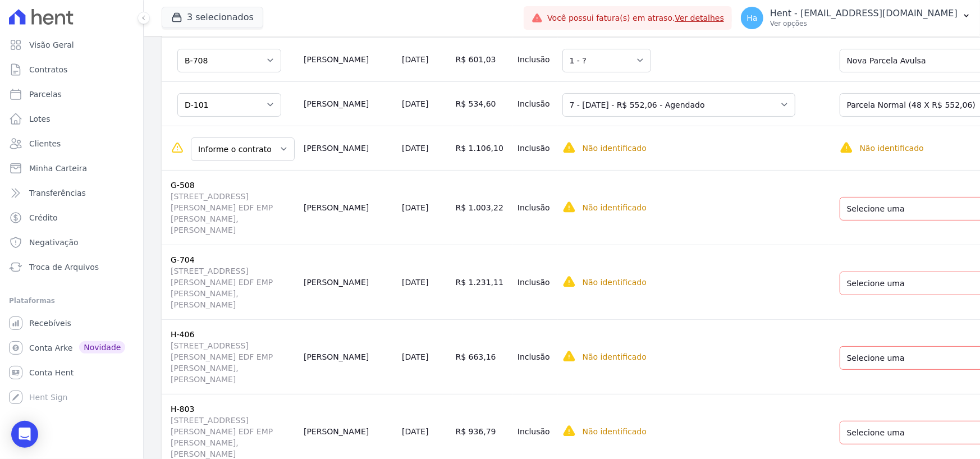
scroll to position [281, 0]
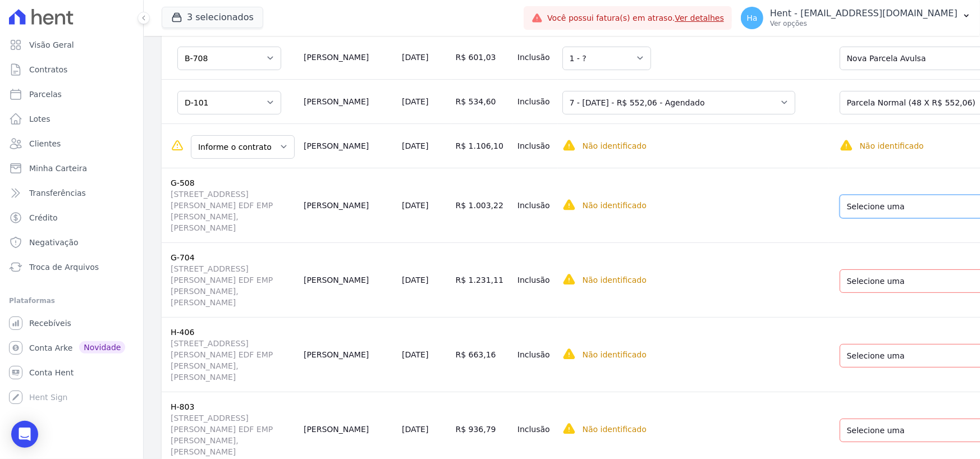
click at [840, 213] on select "Selecione uma Nova Parcela Avulsa Parcela Avulsa Existente Outros (1 X R$ 657,1…" at bounding box center [933, 207] width 187 height 24
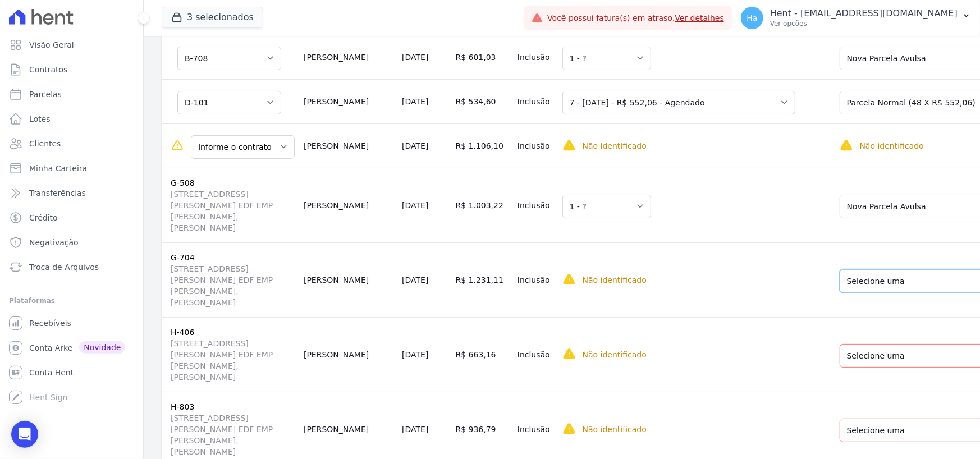
click at [841, 285] on select "Selecione uma Nova Parcela Avulsa Parcela Avulsa Existente Outros (1 X R$ 158.4…" at bounding box center [933, 281] width 187 height 24
click at [840, 363] on select "Selecione uma Nova Parcela Avulsa Parcela Avulsa Existente Outros (2 X R$ 70.71…" at bounding box center [933, 356] width 187 height 24
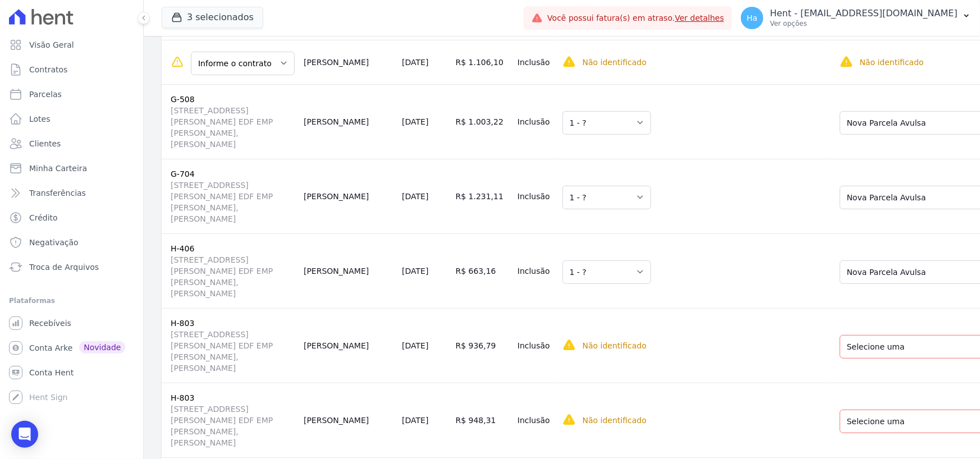
scroll to position [505, 0]
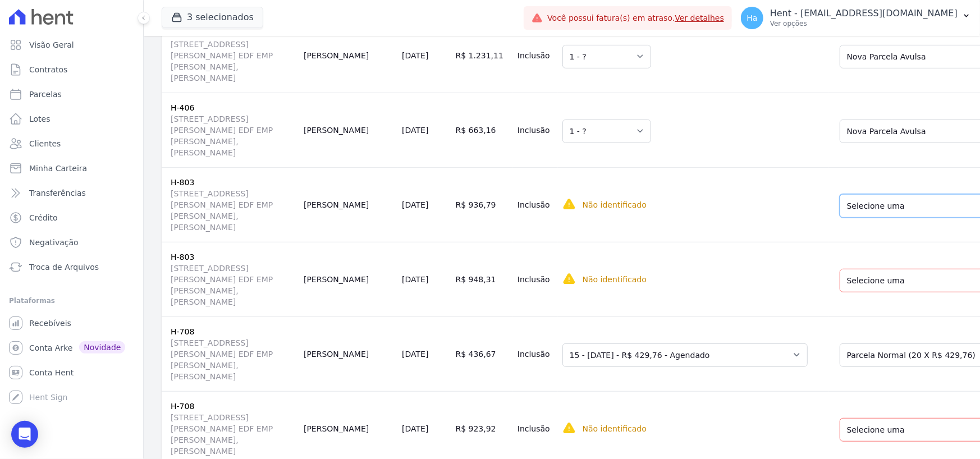
click at [840, 205] on select "Selecione uma Nova Parcela Avulsa Parcela Avulsa Existente Chaves (1 X R$ 3.380…" at bounding box center [926, 206] width 173 height 24
click at [840, 285] on select "Selecione uma Nova Parcela Avulsa Parcela Avulsa Existente Chaves (1 X R$ 3.380…" at bounding box center [926, 281] width 173 height 24
click at [840, 363] on select "Selecione uma Nova Parcela Avulsa Parcela Avulsa Existente Financiamento CEF (1…" at bounding box center [933, 355] width 187 height 24
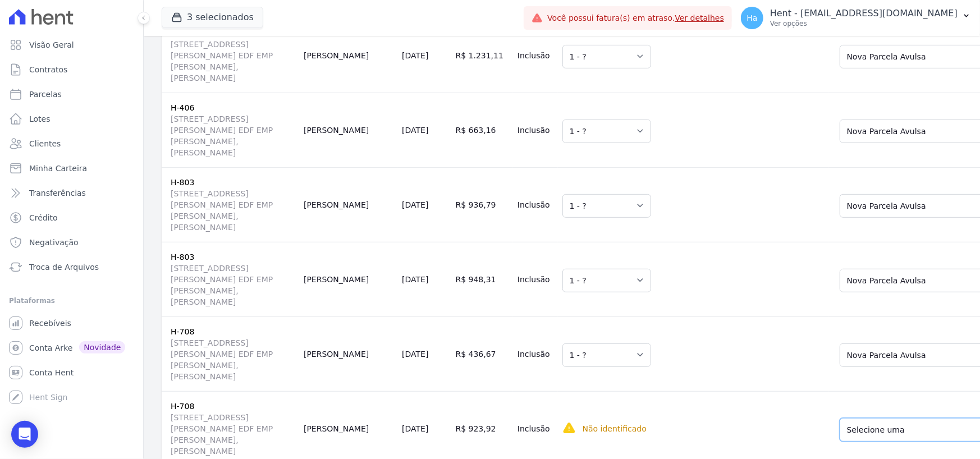
click at [840, 431] on select "Selecione uma Nova Parcela Avulsa Parcela Avulsa Existente Financiamento CEF (1…" at bounding box center [933, 430] width 187 height 24
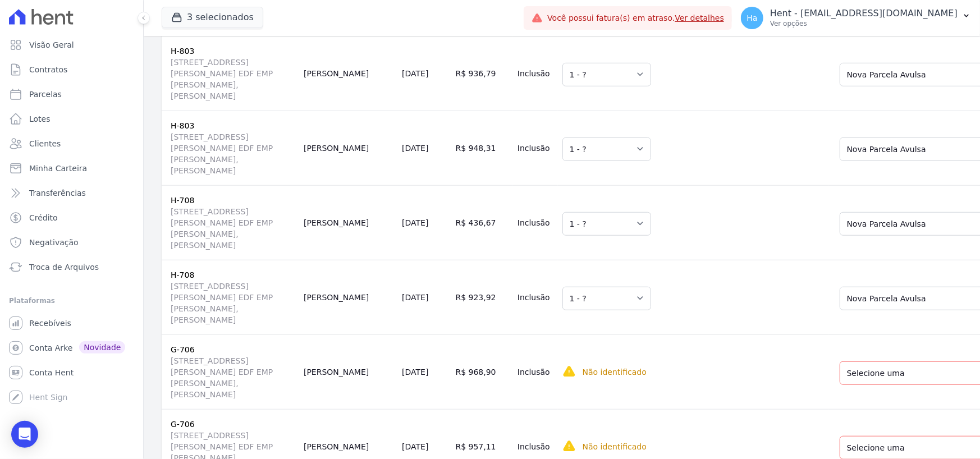
scroll to position [730, 0]
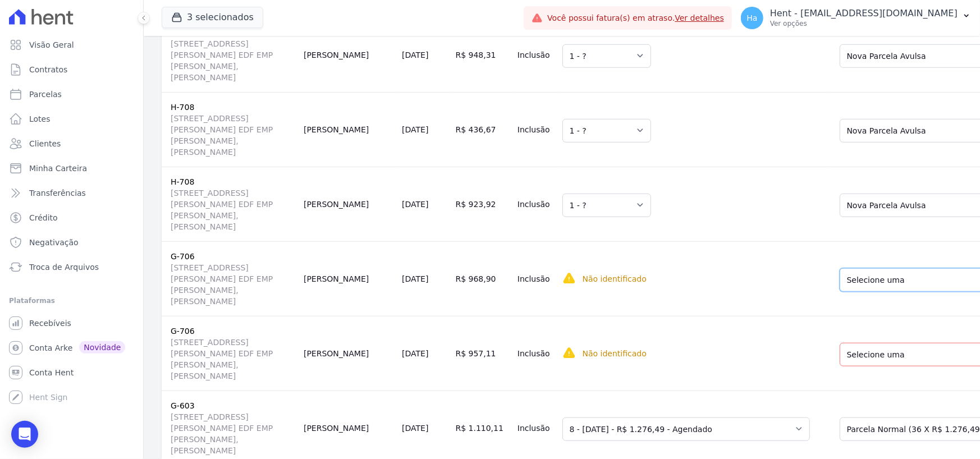
click at [840, 280] on select "Selecione uma Nova Parcela Avulsa Parcela Avulsa Existente Financiamento CEF (1…" at bounding box center [933, 280] width 187 height 24
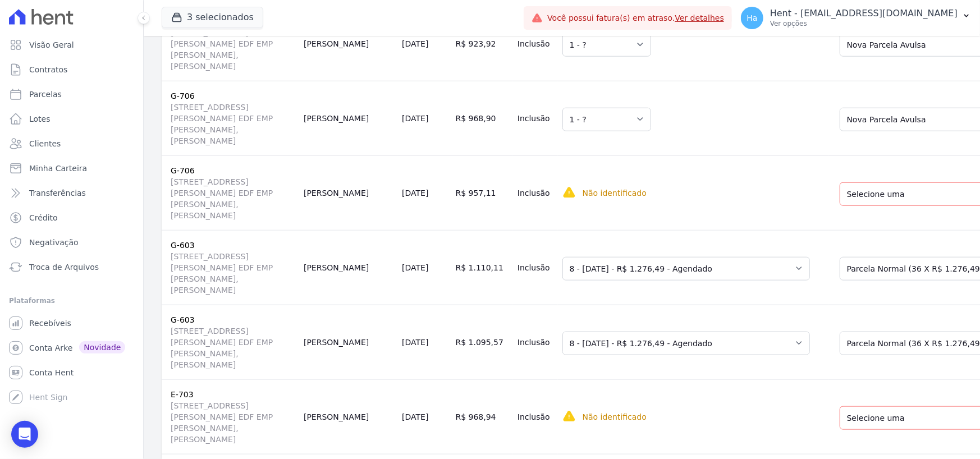
scroll to position [898, 0]
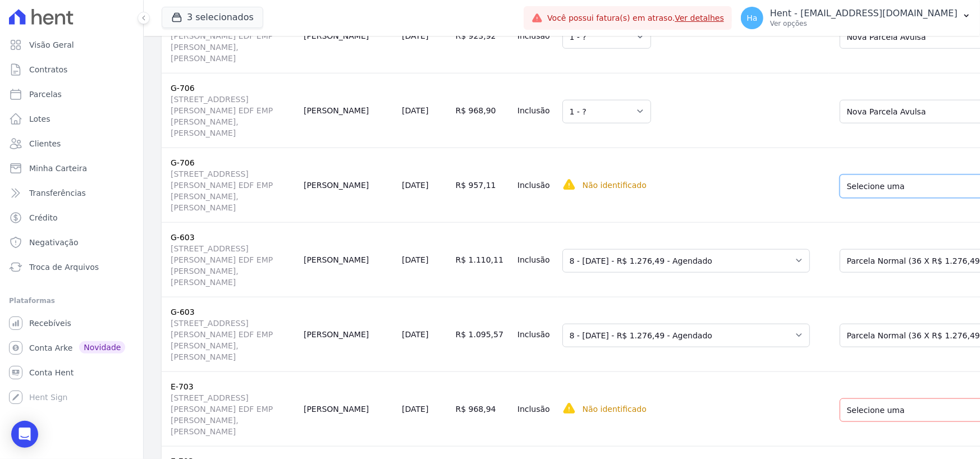
click at [840, 188] on select "Selecione uma Nova Parcela Avulsa Parcela Avulsa Existente Financiamento CEF (1…" at bounding box center [933, 187] width 187 height 24
click at [840, 262] on select "Selecione uma Nova Parcela Avulsa Parcela Avulsa Existente Financiamento CEF (1…" at bounding box center [933, 261] width 187 height 24
click at [840, 327] on select "Selecione uma Nova Parcela Avulsa Parcela Avulsa Existente Financiamento CEF (1…" at bounding box center [933, 336] width 187 height 24
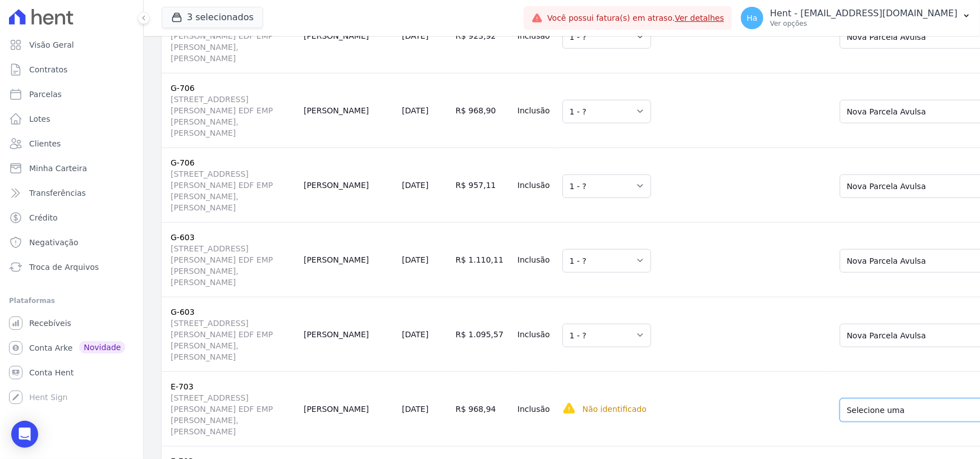
drag, startPoint x: 841, startPoint y: 415, endPoint x: 842, endPoint y: 438, distance: 23.6
click at [841, 415] on select "Selecione uma Nova Parcela Avulsa Parcela Avulsa Existente Financiamento CEF (1…" at bounding box center [933, 410] width 187 height 24
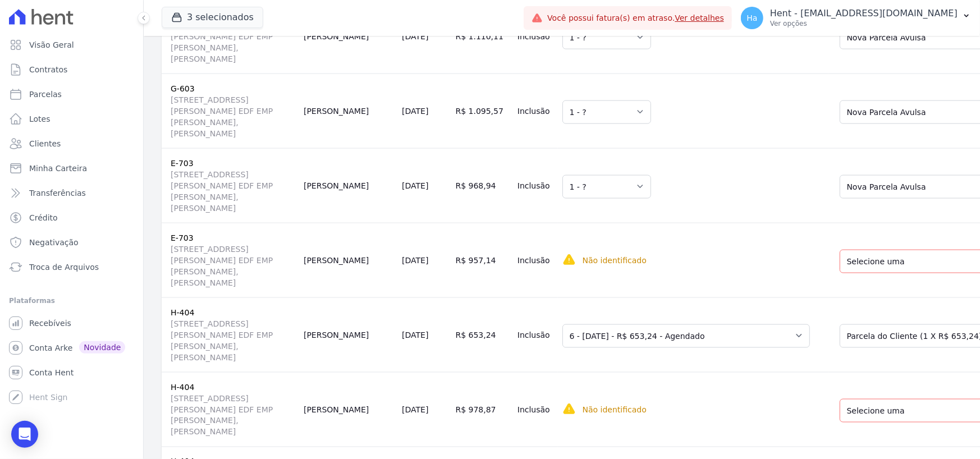
scroll to position [1122, 0]
drag, startPoint x: 829, startPoint y: 259, endPoint x: 831, endPoint y: 273, distance: 14.7
click at [840, 260] on select "Selecione uma Nova Parcela Avulsa Parcela Avulsa Existente Financiamento CEF (1…" at bounding box center [933, 261] width 187 height 24
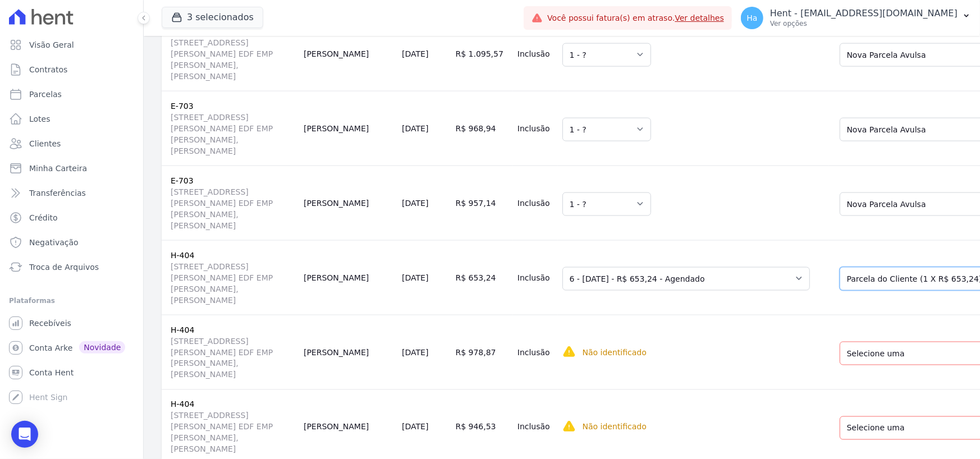
click at [844, 286] on select "Selecione uma Nova Parcela Avulsa Parcela Avulsa Existente Financiamento CEF (1…" at bounding box center [933, 279] width 187 height 24
click at [840, 362] on select "Selecione uma Nova Parcela Avulsa Parcela Avulsa Existente Financiamento CEF (1…" at bounding box center [933, 354] width 187 height 24
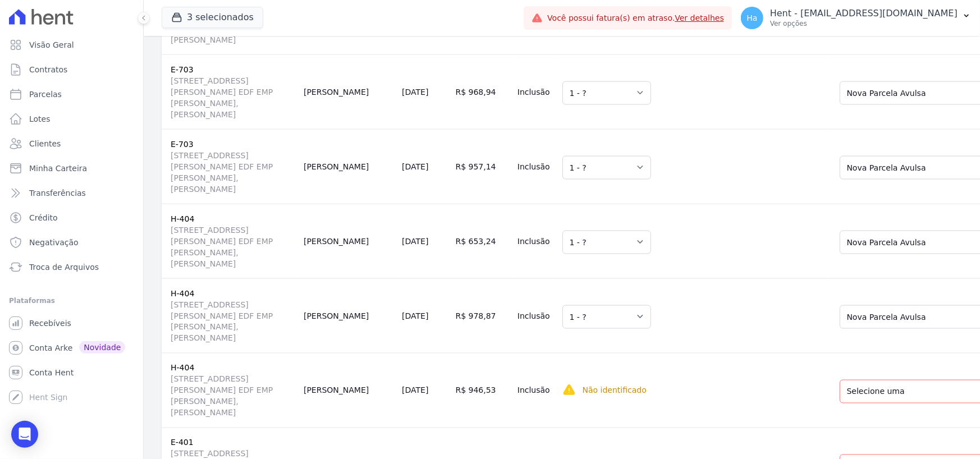
scroll to position [1291, 0]
click at [840, 319] on select "Selecione uma Nova Parcela Avulsa Parcela Avulsa Existente Financiamento CEF (1…" at bounding box center [933, 316] width 187 height 24
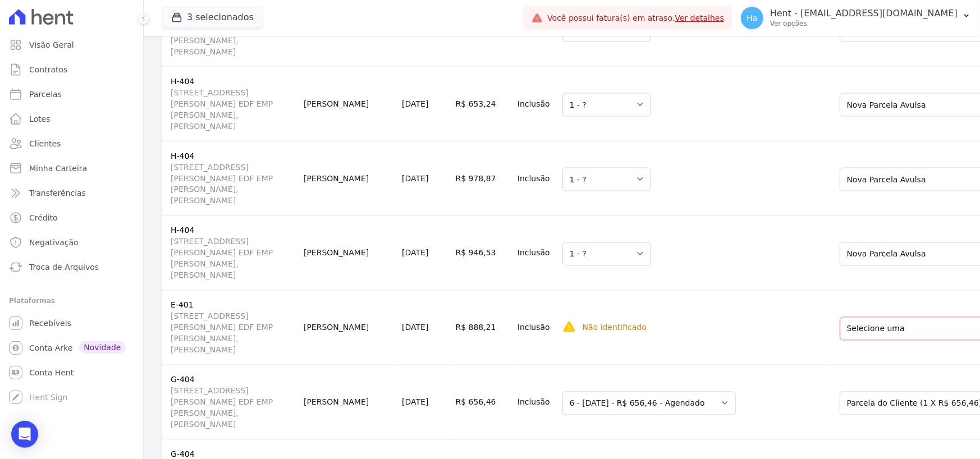
scroll to position [1403, 0]
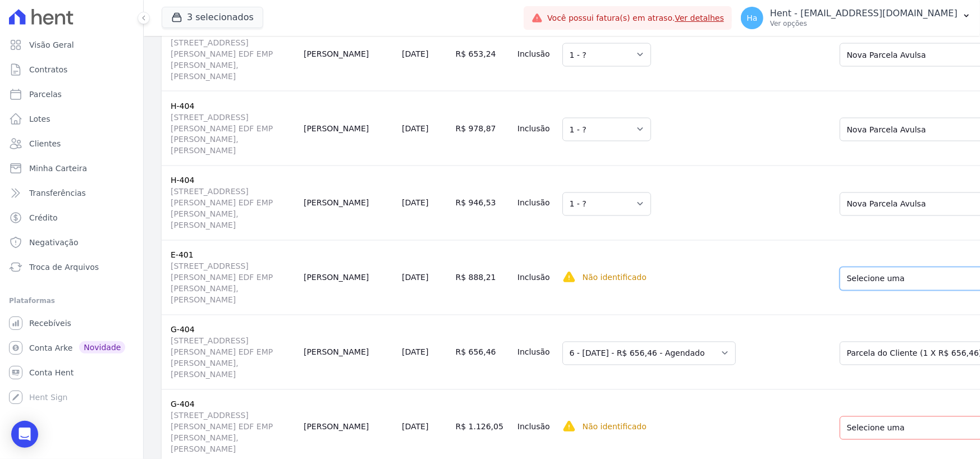
click at [840, 282] on select "Selecione uma Nova Parcela Avulsa Parcela Avulsa Existente Financiamento CEF (1…" at bounding box center [933, 279] width 187 height 24
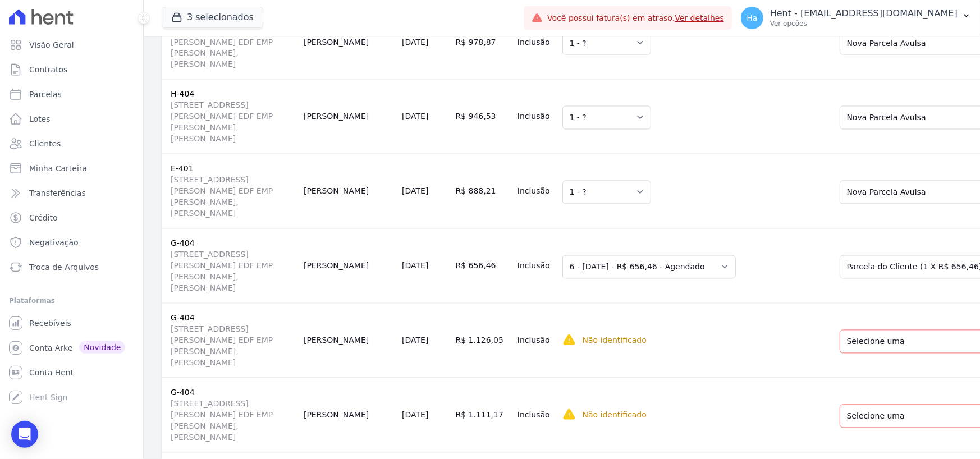
scroll to position [1571, 0]
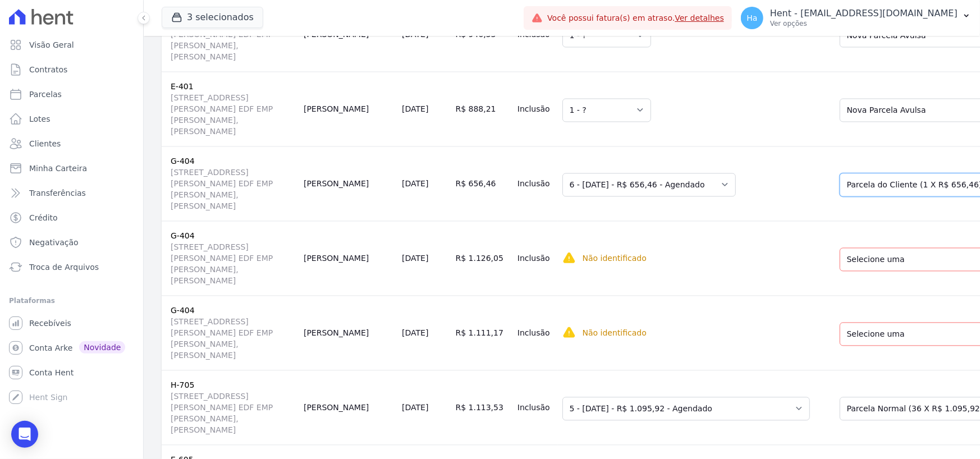
click at [840, 190] on select "Selecione uma Nova Parcela Avulsa Parcela Avulsa Existente Sinal (1 X R$ 21.519…" at bounding box center [923, 185] width 166 height 24
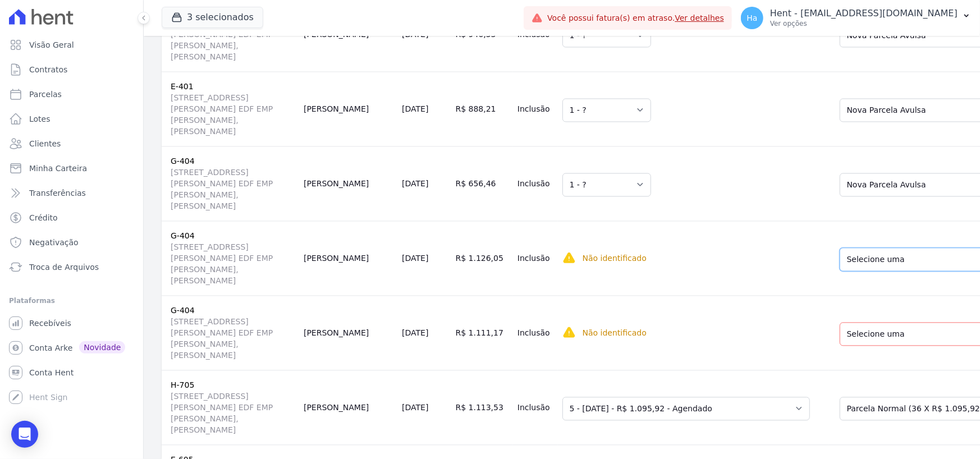
click at [840, 260] on select "Selecione uma Nova Parcela Avulsa Parcela Avulsa Existente Sinal (1 X R$ 21.519…" at bounding box center [923, 260] width 166 height 24
click at [840, 329] on select "Selecione uma Nova Parcela Avulsa Parcela Avulsa Existente Sinal (1 X R$ 21.519…" at bounding box center [923, 334] width 166 height 24
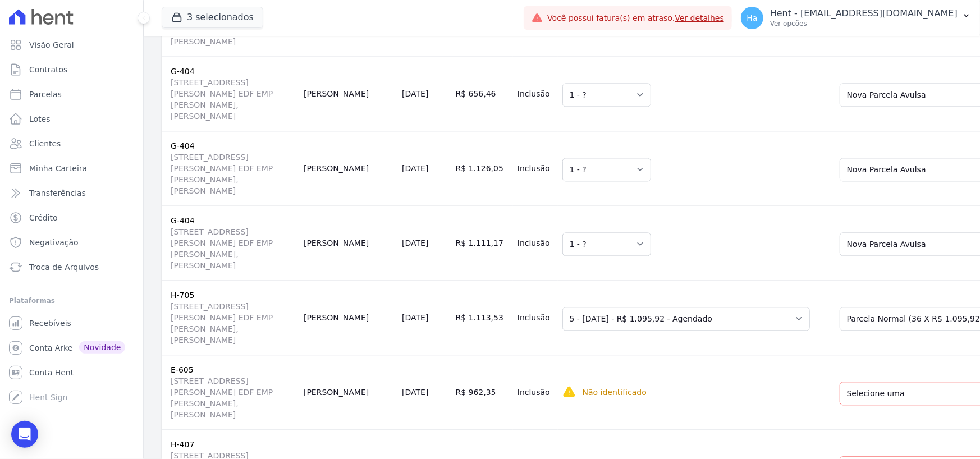
scroll to position [1740, 0]
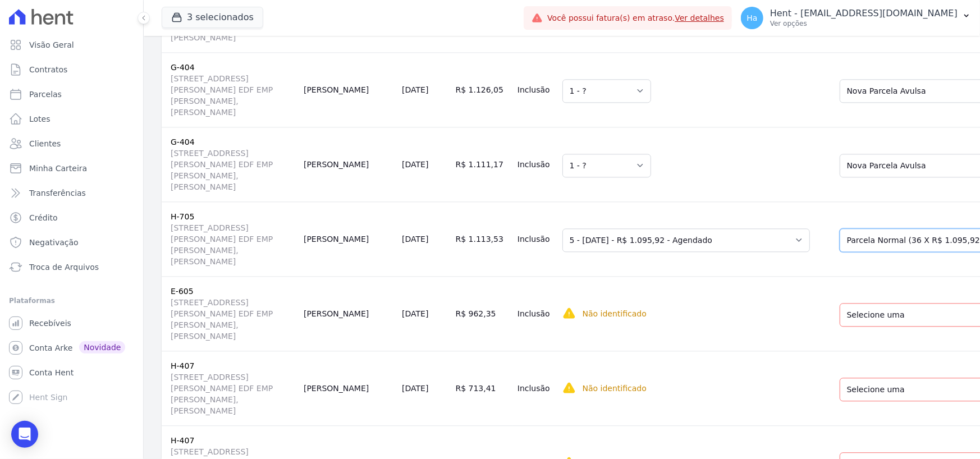
click at [840, 252] on select "Selecione uma Nova Parcela Avulsa Parcela Avulsa Existente Outros (2 X R$ 79.95…" at bounding box center [933, 240] width 187 height 24
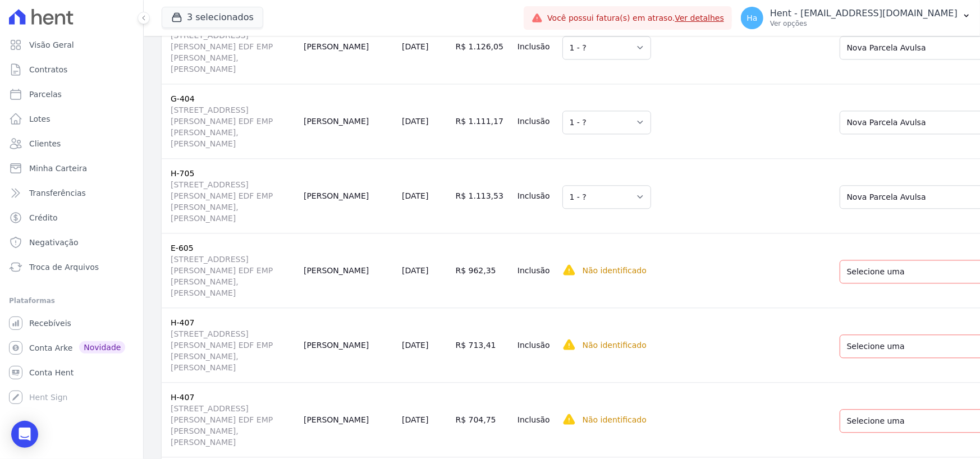
scroll to position [1852, 0]
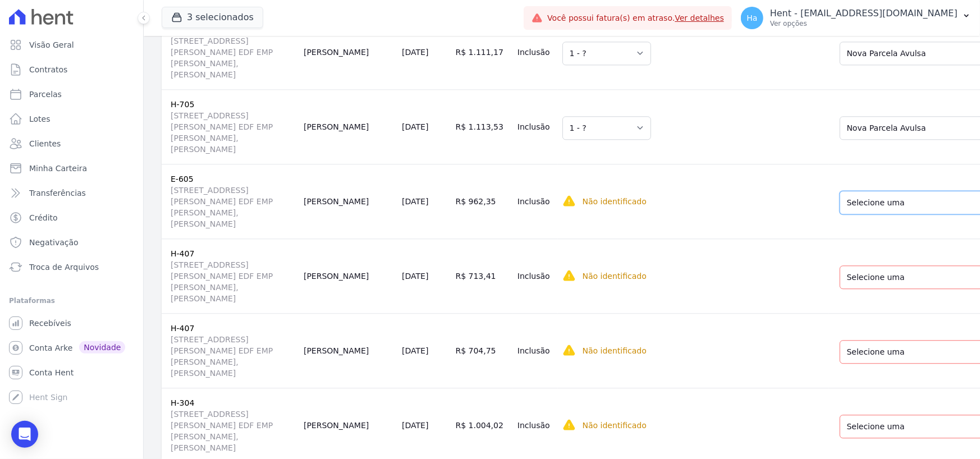
click at [840, 203] on select "Selecione uma Nova Parcela Avulsa Parcela Avulsa Existente Financiamento CEF (1…" at bounding box center [933, 203] width 187 height 24
click at [840, 285] on select "Selecione uma Nova Parcela Avulsa Parcela Avulsa Existente Financiamento CEF (1…" at bounding box center [933, 277] width 187 height 24
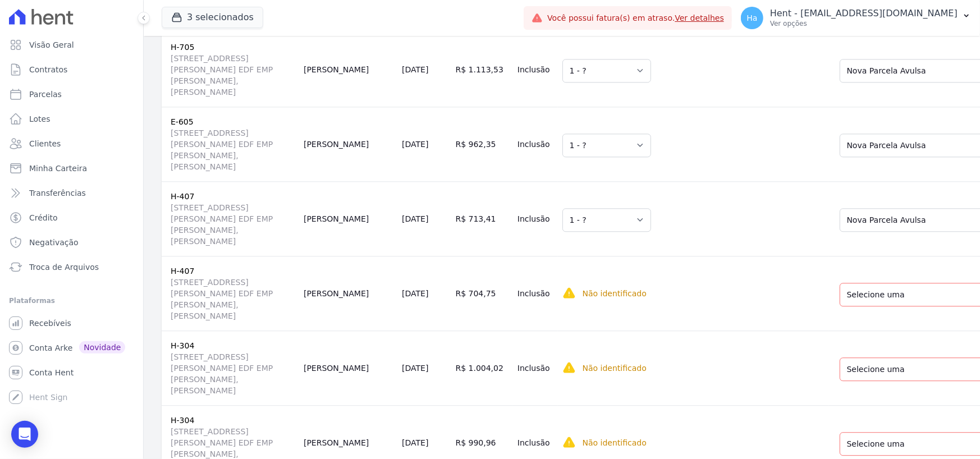
scroll to position [1964, 0]
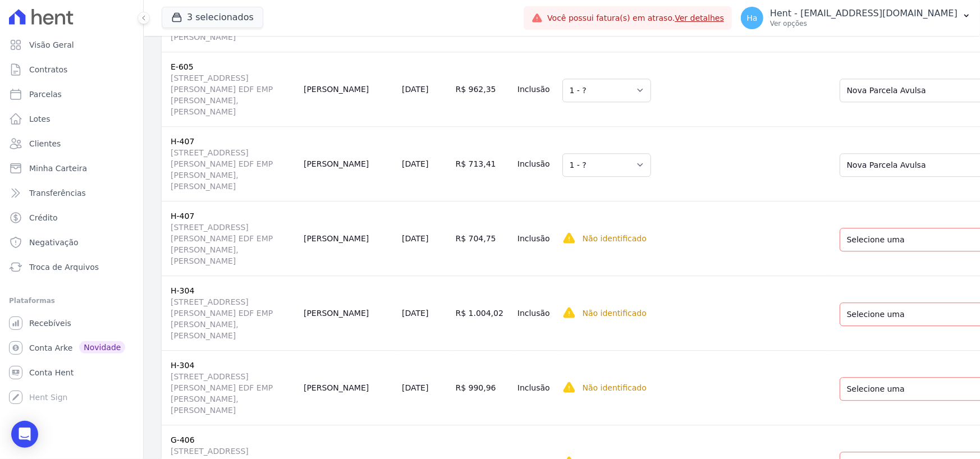
click at [837, 260] on td "Selecione uma Nova Parcela Avulsa Parcela Avulsa Existente Financiamento CEF (1…" at bounding box center [929, 238] width 203 height 75
click at [845, 243] on select "Selecione uma Nova Parcela Avulsa Parcela Avulsa Existente Financiamento CEF (1…" at bounding box center [933, 240] width 187 height 24
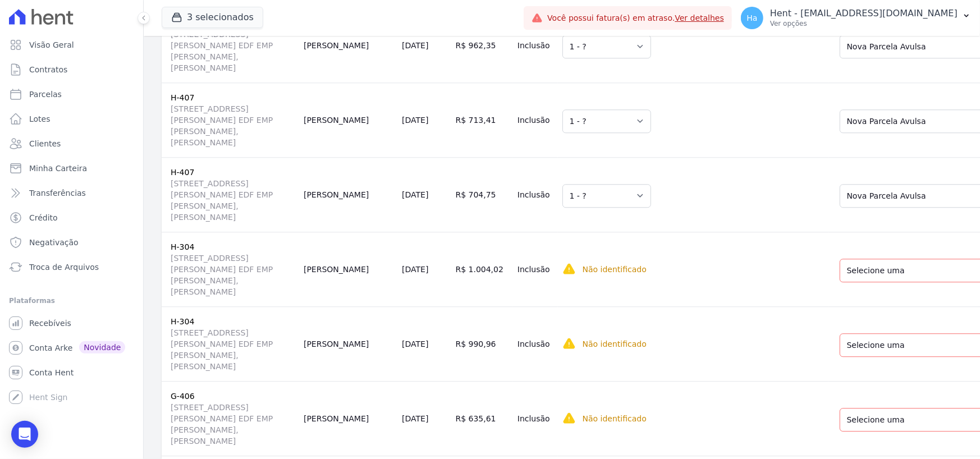
scroll to position [2077, 0]
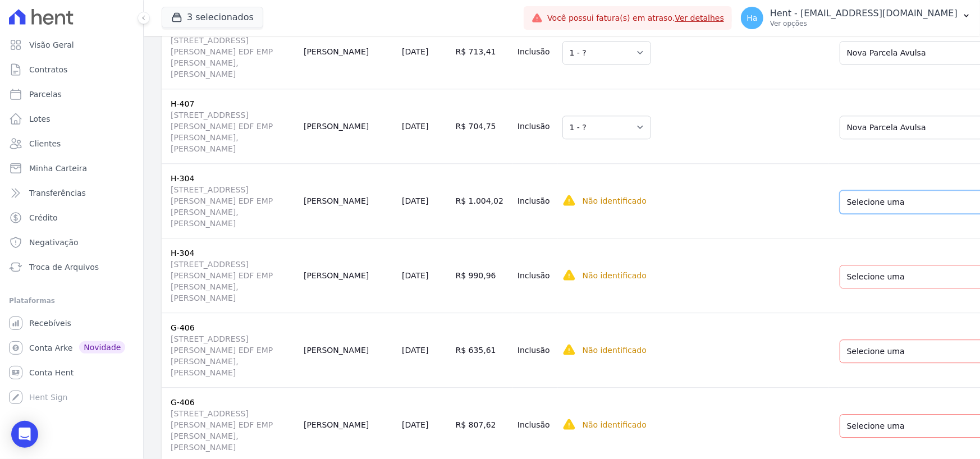
click at [840, 202] on select "Selecione uma Nova Parcela Avulsa Parcela Avulsa Existente Intercalada (2 X R$ …" at bounding box center [926, 202] width 173 height 24
click at [840, 267] on select "Selecione uma Nova Parcela Avulsa Parcela Avulsa Existente Intercalada (2 X R$ …" at bounding box center [926, 277] width 173 height 24
click at [840, 341] on div "Selecione uma Nova Parcela Avulsa Parcela Avulsa Existente Sinal (1 X R$ 6.820,…" at bounding box center [928, 350] width 177 height 26
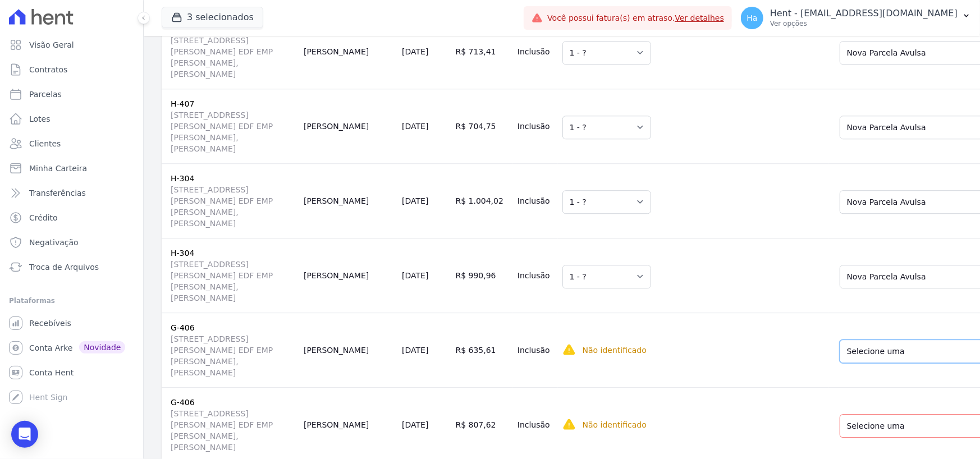
click at [840, 349] on select "Selecione uma Nova Parcela Avulsa Parcela Avulsa Existente Sinal (1 X R$ 6.820,…" at bounding box center [928, 352] width 177 height 24
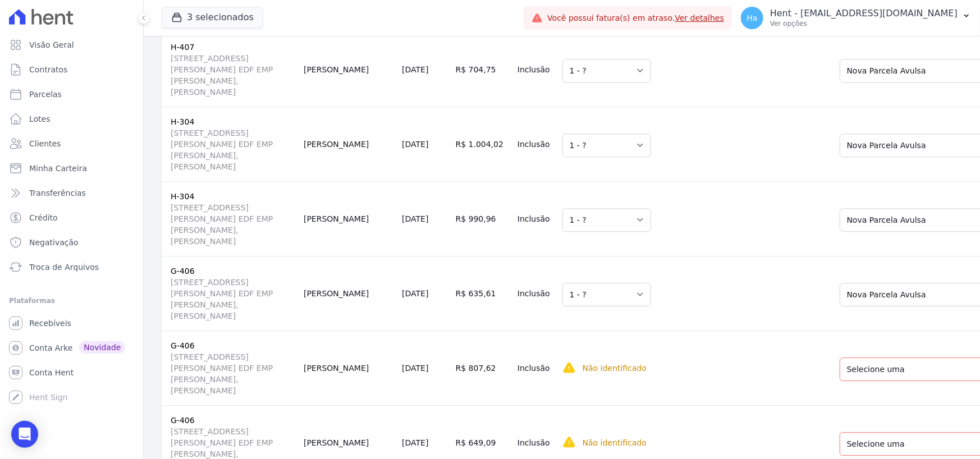
scroll to position [2189, 0]
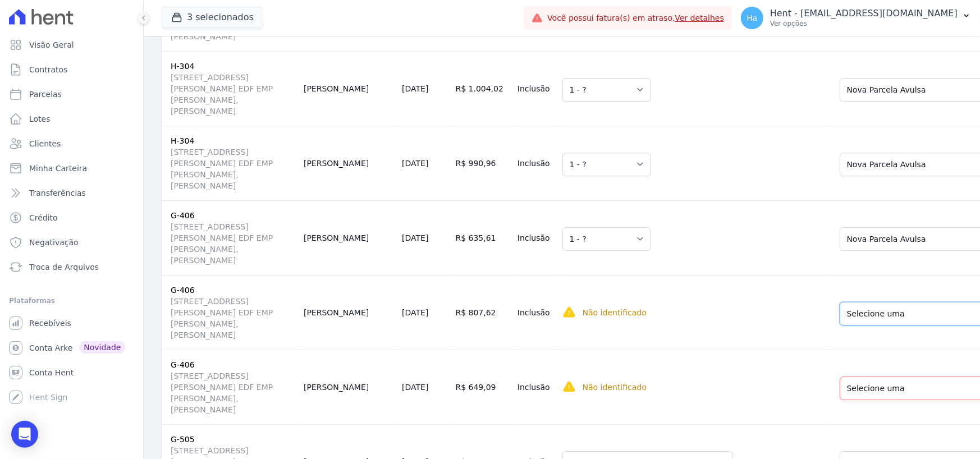
click at [840, 312] on select "Selecione uma Nova Parcela Avulsa Parcela Avulsa Existente Sinal (1 X R$ 6.820,…" at bounding box center [928, 314] width 177 height 24
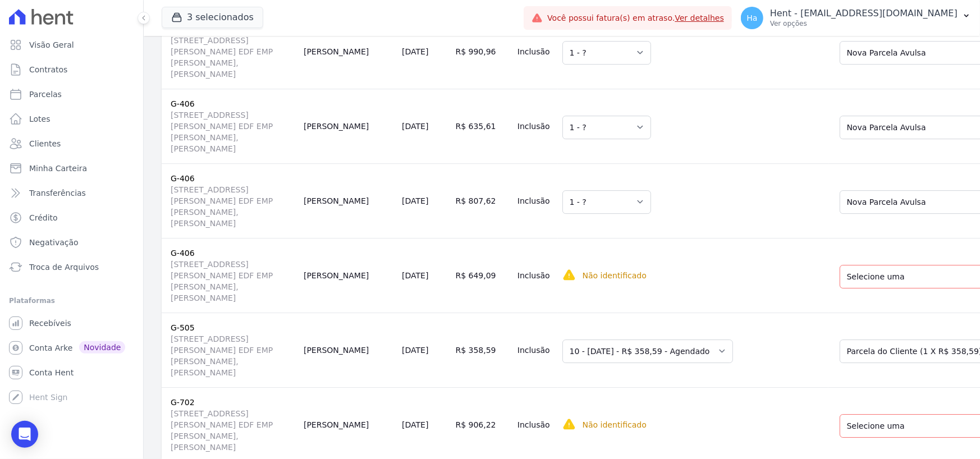
scroll to position [2301, 0]
click at [840, 274] on select "Selecione uma Nova Parcela Avulsa Parcela Avulsa Existente Sinal (1 X R$ 6.820,…" at bounding box center [928, 276] width 177 height 24
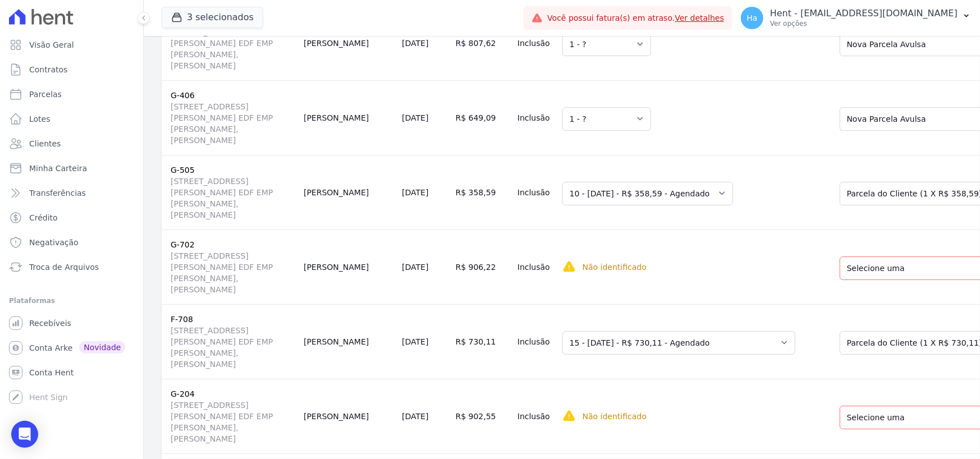
scroll to position [2469, 0]
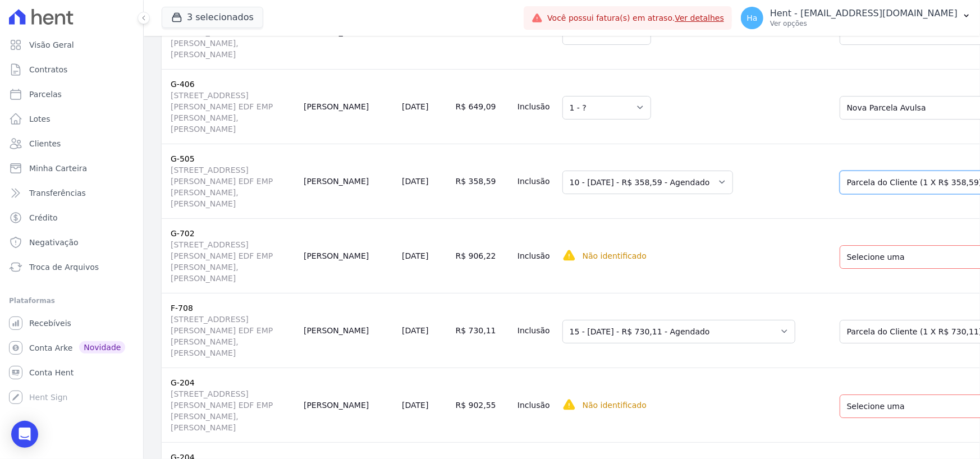
click at [840, 181] on select "Selecione uma Nova Parcela Avulsa Parcela Avulsa Existente Intercalada (2 X R$ …" at bounding box center [933, 183] width 187 height 24
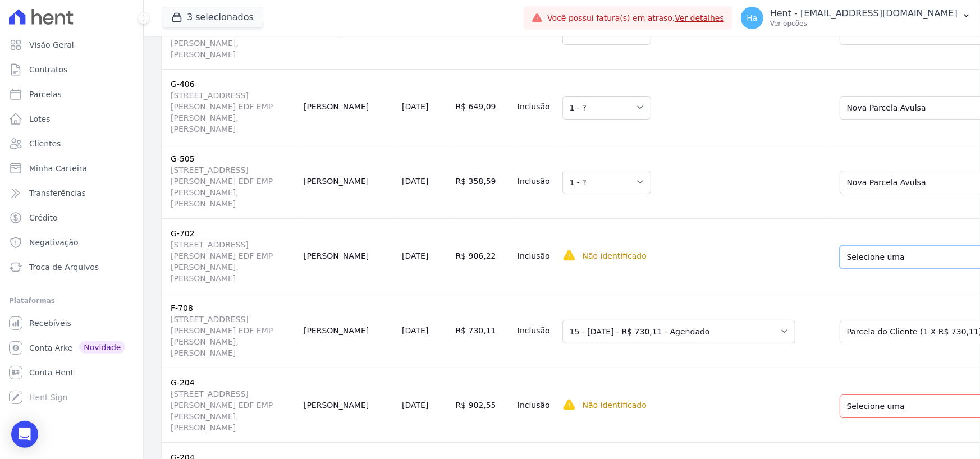
click at [841, 260] on select "Selecione uma Nova Parcela Avulsa Parcela Avulsa Existente Outros (1 X R$ 419,9…" at bounding box center [933, 257] width 187 height 24
click at [840, 325] on select "Selecione uma Nova Parcela Avulsa Parcela Avulsa Existente Sinal (1 X R$ 15.440…" at bounding box center [926, 332] width 172 height 24
click at [840, 407] on select "Selecione uma Nova Parcela Avulsa Parcela Avulsa Existente Sinal (5 X R$ 211,12…" at bounding box center [933, 407] width 187 height 24
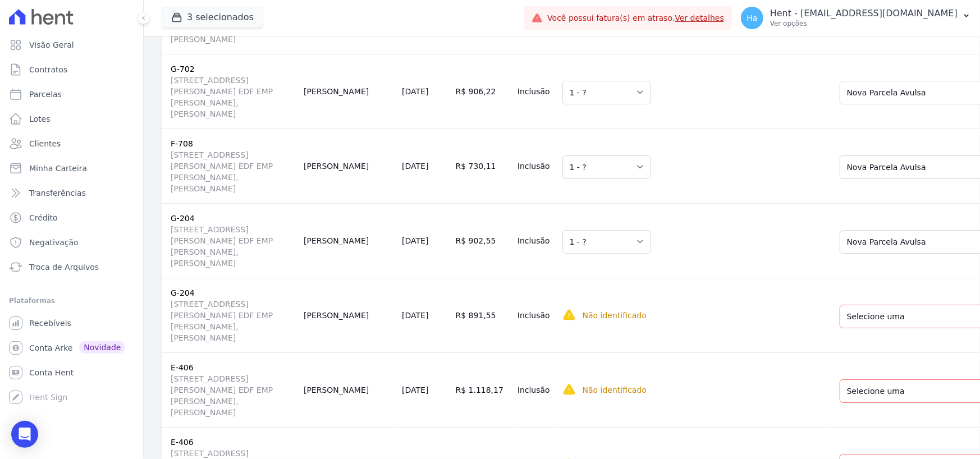
scroll to position [2638, 0]
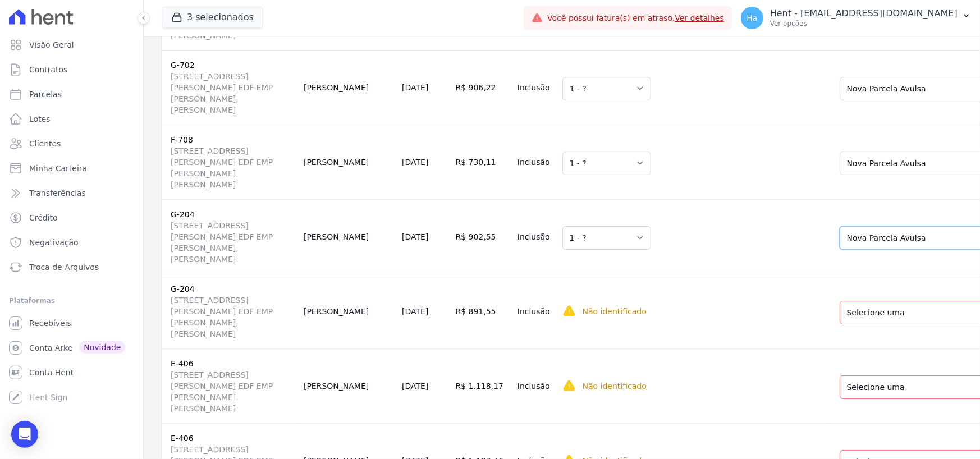
click at [842, 243] on select "Selecione uma Nova Parcela Avulsa Parcela Avulsa Existente Sinal (5 X R$ 211,12…" at bounding box center [933, 238] width 187 height 24
click at [840, 311] on select "Selecione uma Nova Parcela Avulsa Parcela Avulsa Existente Sinal (5 X R$ 211,12…" at bounding box center [933, 313] width 187 height 24
click at [840, 387] on select "Selecione uma Nova Parcela Avulsa Parcela Avulsa Existente Outros (1 X R$ 148.8…" at bounding box center [933, 387] width 187 height 24
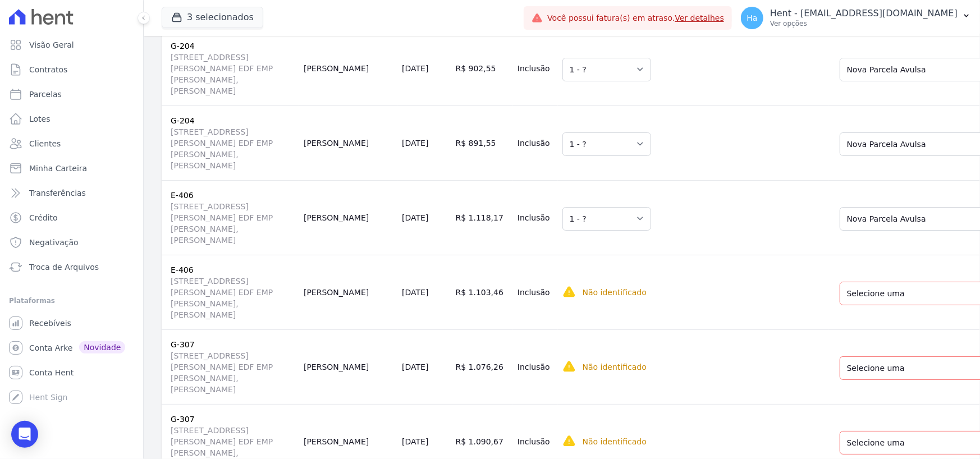
drag, startPoint x: 840, startPoint y: 242, endPoint x: 843, endPoint y: 212, distance: 30.5
click at [839, 242] on td "Selecione uma Nova Parcela Avulsa Parcela Avulsa Existente Outros (1 X R$ 148.8…" at bounding box center [929, 217] width 203 height 75
click at [840, 291] on select "Selecione uma Nova Parcela Avulsa Parcela Avulsa Existente Outros (1 X R$ 148.8…" at bounding box center [933, 294] width 187 height 24
click at [840, 365] on select "Selecione uma Nova Parcela Avulsa Parcela Avulsa Existente Sinal (1 X R$ 538,18…" at bounding box center [926, 368] width 173 height 24
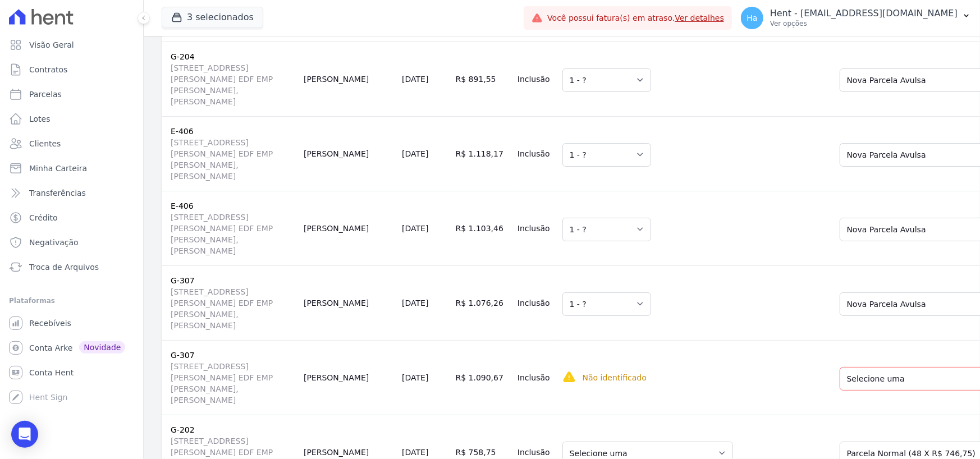
scroll to position [2975, 0]
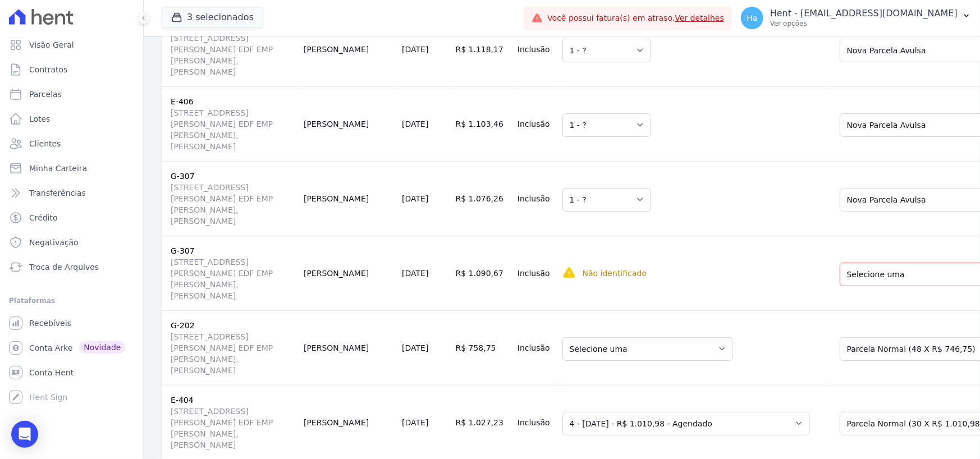
click at [828, 259] on td "Selecione uma Nova Parcela Avulsa Parcela Avulsa Existente Sinal (1 X R$ 538,18…" at bounding box center [929, 273] width 203 height 75
click at [828, 287] on td "Selecione uma Nova Parcela Avulsa Parcela Avulsa Existente Sinal (1 X R$ 538,18…" at bounding box center [929, 273] width 203 height 75
click at [840, 281] on select "Selecione uma Nova Parcela Avulsa Parcela Avulsa Existente Sinal (1 X R$ 538,18…" at bounding box center [926, 275] width 173 height 24
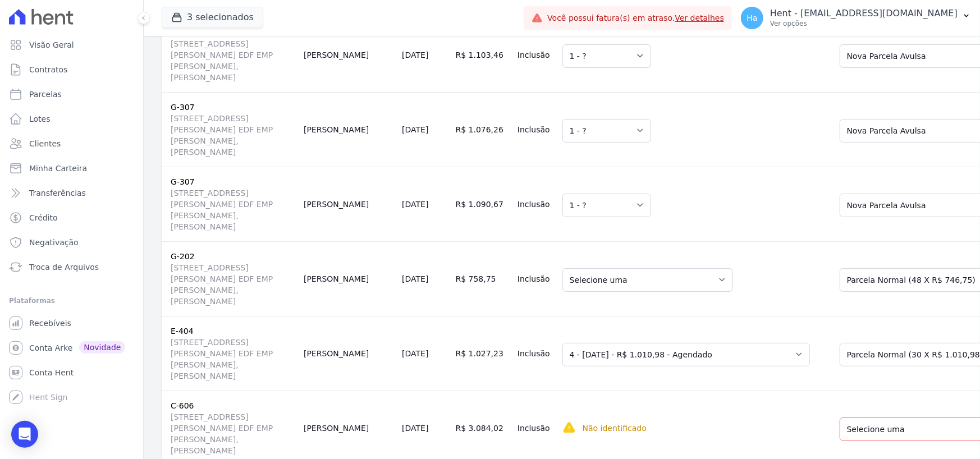
scroll to position [3143, 0]
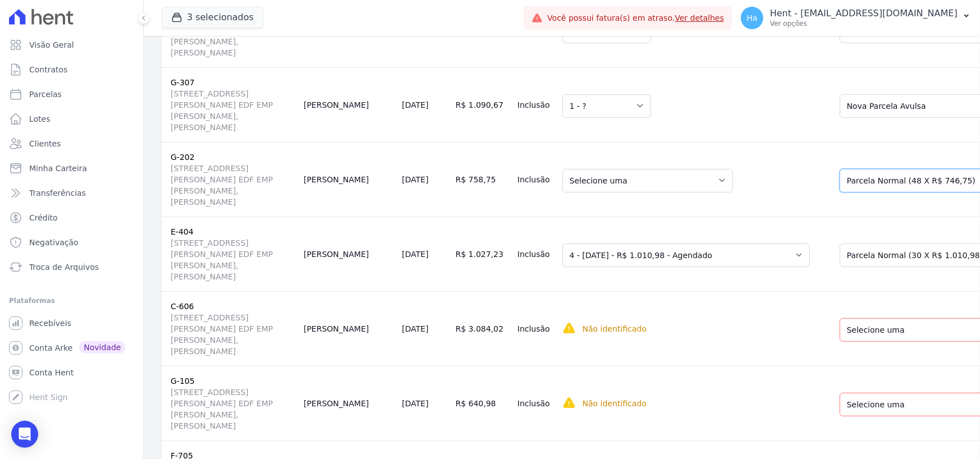
click at [840, 176] on select "Selecione uma Nova Parcela Avulsa Parcela Avulsa Existente Sinal (4 X R$ 2.500,…" at bounding box center [933, 181] width 187 height 24
click at [840, 184] on select "Selecione uma Nova Parcela Avulsa Parcela Avulsa Existente Sinal (4 X R$ 2.500,…" at bounding box center [933, 181] width 187 height 24
select select "1"
click at [840, 259] on select "Selecione uma Nova Parcela Avulsa Parcela Avulsa Existente Parcela do Cliente (…" at bounding box center [923, 256] width 167 height 24
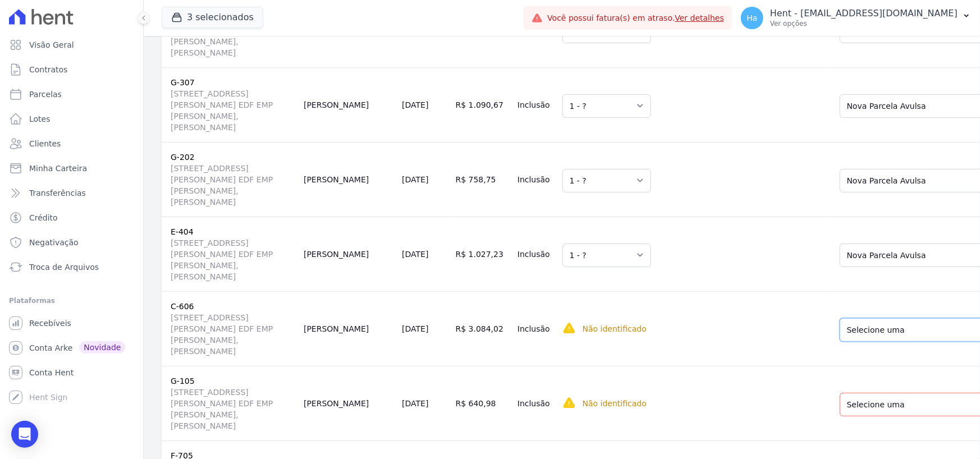
click at [840, 332] on select "Selecione uma Nova Parcela Avulsa Parcela Avulsa Existente Financiamento CEF (1…" at bounding box center [933, 330] width 187 height 24
click at [840, 402] on select "Selecione uma Nova Parcela Avulsa Parcela Avulsa Existente Intercalada (2 X R$ …" at bounding box center [933, 405] width 187 height 24
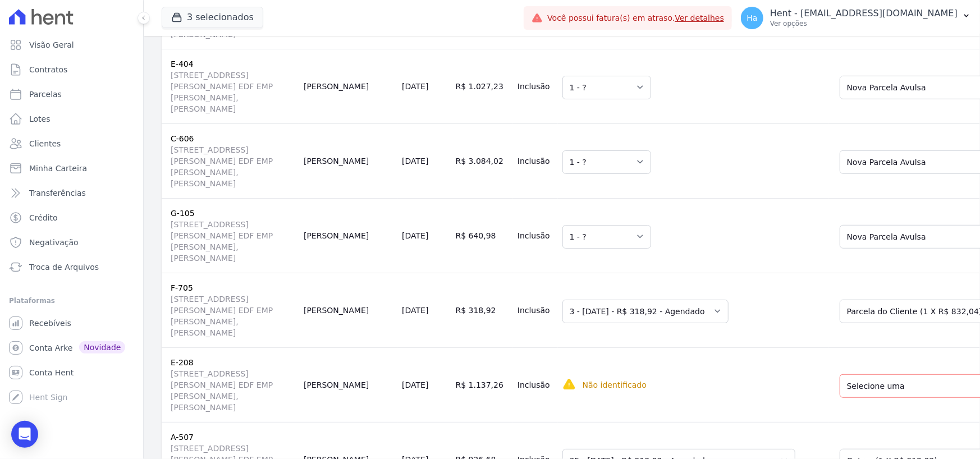
scroll to position [3311, 0]
click at [840, 320] on select "Selecione uma Nova Parcela Avulsa Parcela Avulsa Existente Financiamento CEF (1…" at bounding box center [933, 311] width 187 height 24
click at [855, 384] on select "Selecione uma Nova Parcela Avulsa Parcela Avulsa Existente Financiamento CEF (1…" at bounding box center [933, 386] width 187 height 24
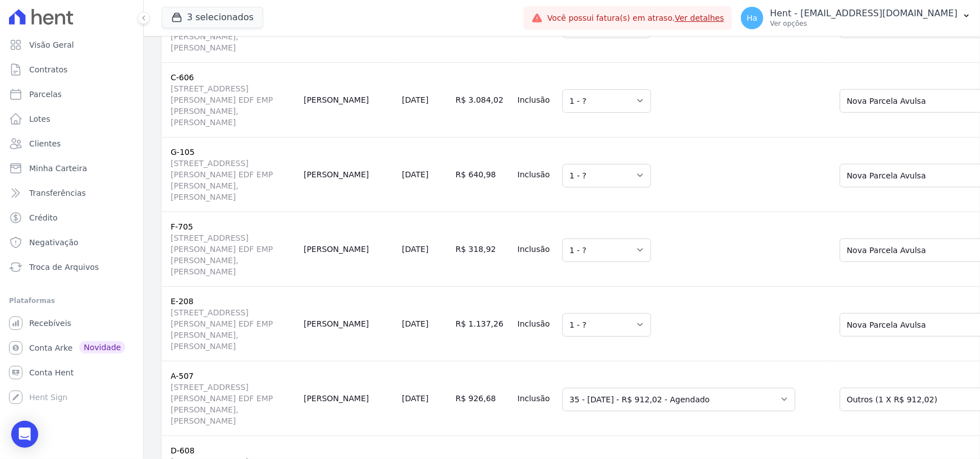
scroll to position [3480, 0]
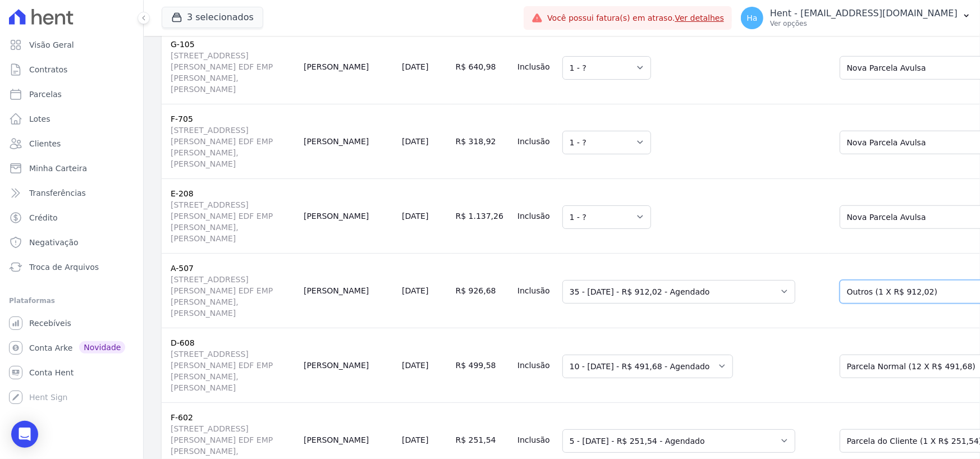
click at [840, 296] on select "Selecione uma Nova Parcela Avulsa Parcela Avulsa Existente Financiamento CEF (2…" at bounding box center [933, 292] width 187 height 24
click at [842, 296] on select "Selecione uma Nova Parcela Avulsa Parcela Avulsa Existente Financiamento CEF (2…" at bounding box center [933, 292] width 187 height 24
click at [840, 374] on select "Selecione uma Nova Parcela Avulsa Parcela Avulsa Existente Financiamento CEF (2…" at bounding box center [925, 367] width 171 height 24
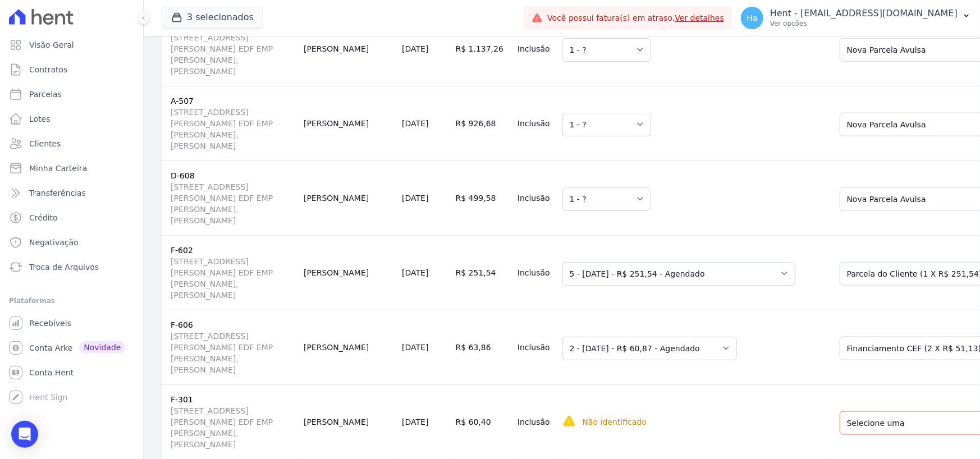
scroll to position [3648, 0]
click at [851, 266] on select "Selecione uma Nova Parcela Avulsa Parcela Avulsa Existente Parcela Normal (2 X …" at bounding box center [933, 273] width 187 height 24
click at [840, 357] on select "Selecione uma Nova Parcela Avulsa Parcela Avulsa Existente Financiamento CEF (1…" at bounding box center [933, 348] width 187 height 24
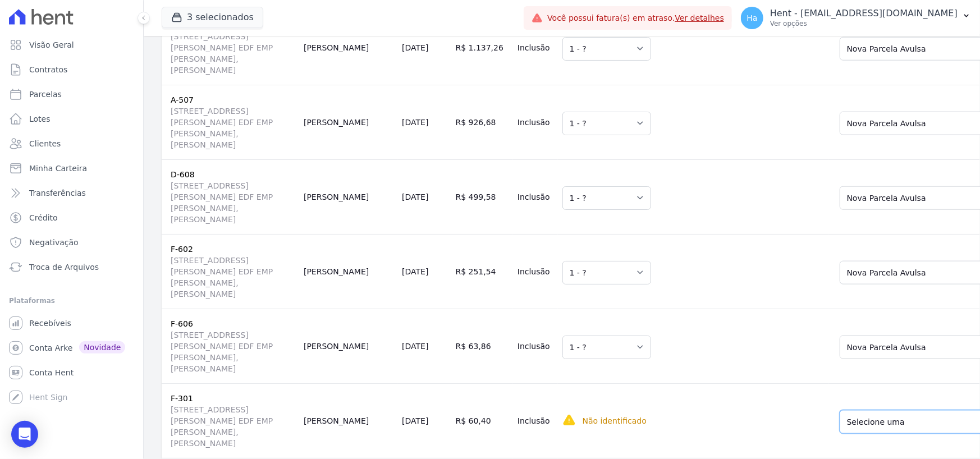
drag, startPoint x: 824, startPoint y: 414, endPoint x: 824, endPoint y: 420, distance: 6.2
click at [840, 417] on select "Selecione uma Nova Parcela Avulsa Parcela Avulsa Existente Chaves (2 X R$ 119.7…" at bounding box center [923, 422] width 166 height 24
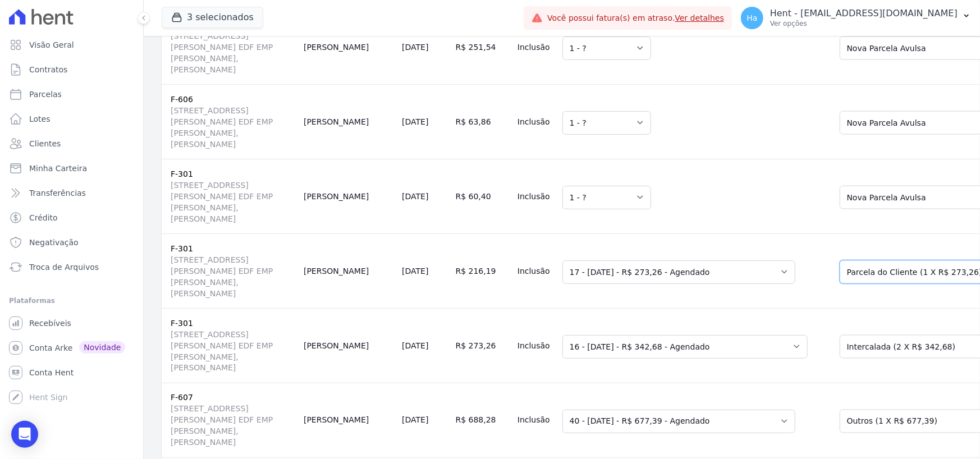
click at [840, 280] on select "Selecione uma Nova Parcela Avulsa Parcela Avulsa Existente Chaves (2 X R$ 119.7…" at bounding box center [923, 272] width 166 height 24
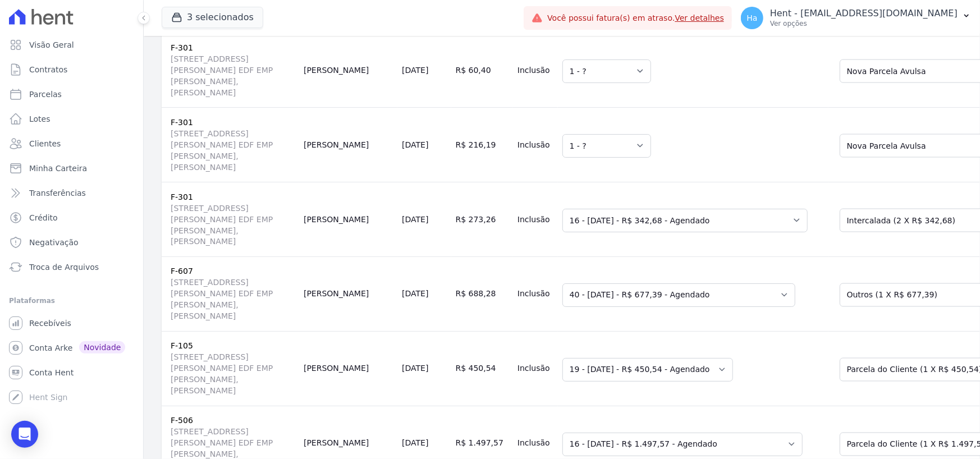
scroll to position [4041, 0]
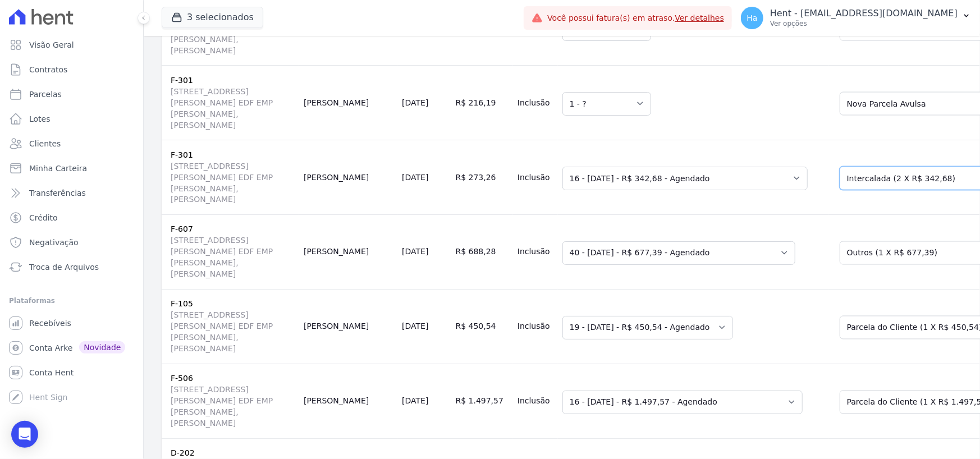
drag, startPoint x: 847, startPoint y: 177, endPoint x: 847, endPoint y: 186, distance: 8.4
click at [847, 177] on select "Selecione uma Nova Parcela Avulsa Parcela Avulsa Existente Chaves (2 X R$ 119.7…" at bounding box center [923, 179] width 166 height 24
click at [849, 252] on select "Selecione uma Nova Parcela Avulsa Parcela Avulsa Existente Intercalada (2 X R$ …" at bounding box center [926, 253] width 173 height 24
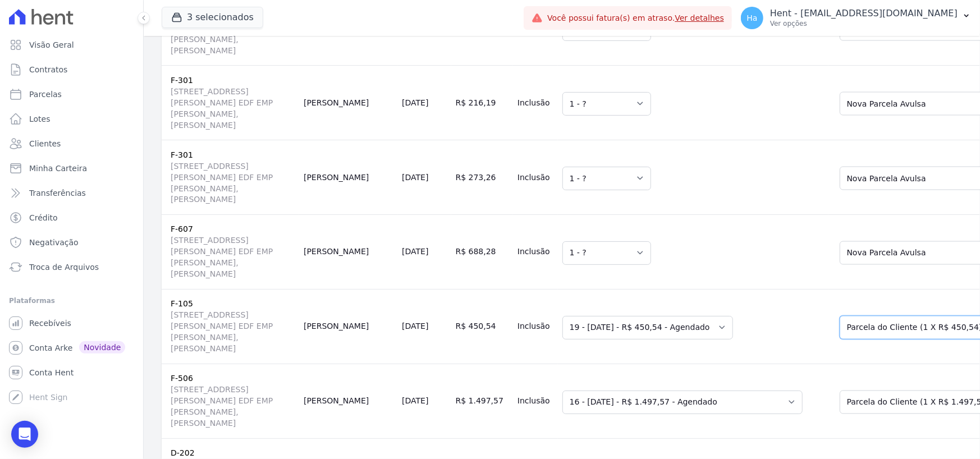
click at [845, 325] on select "Selecione uma Nova Parcela Avulsa Parcela Avulsa Existente Financiamento CEF (2…" at bounding box center [933, 328] width 187 height 24
click at [858, 398] on select "Selecione uma Nova Parcela Avulsa Parcela Avulsa Existente Outros (1 X R$ 863,0…" at bounding box center [933, 403] width 187 height 24
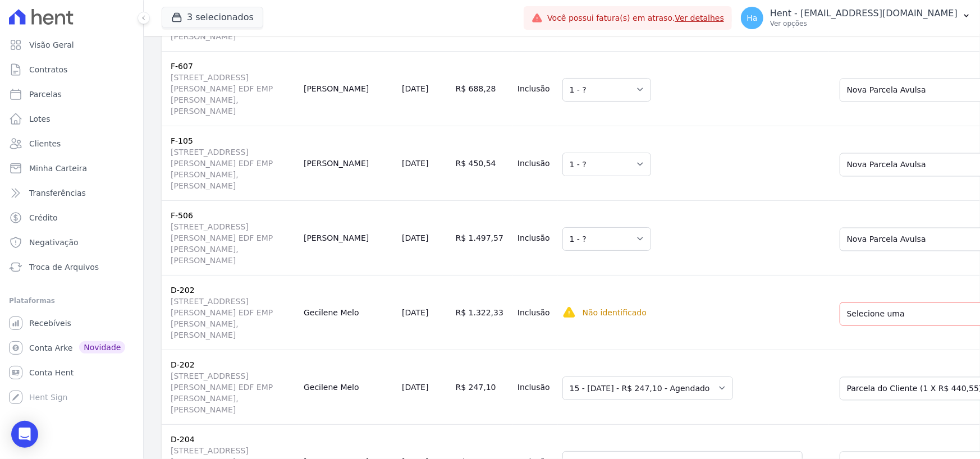
scroll to position [4209, 0]
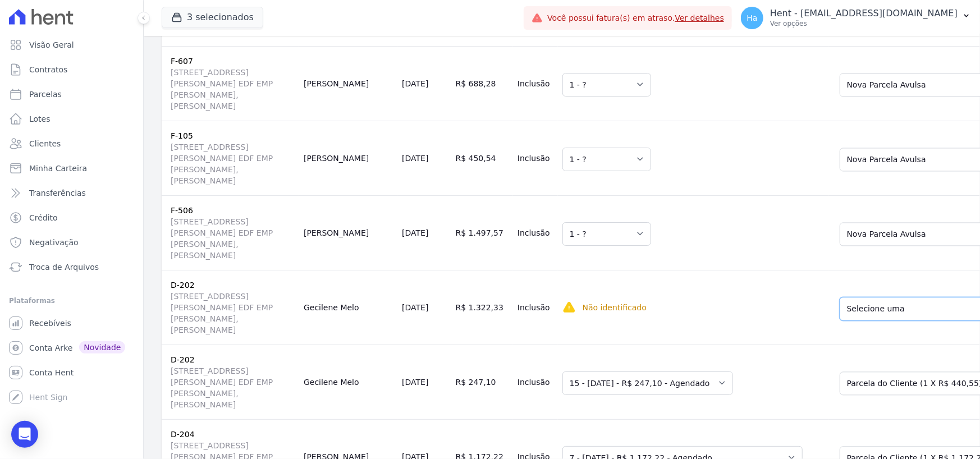
click at [840, 314] on select "Selecione uma Nova Parcela Avulsa Parcela Avulsa Existente Sinal (1 X R$ 3.000,…" at bounding box center [923, 309] width 167 height 24
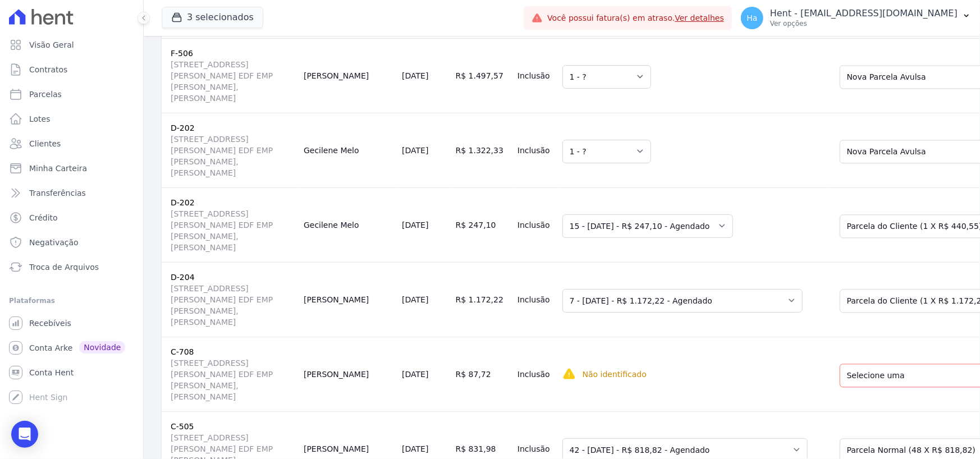
scroll to position [4378, 0]
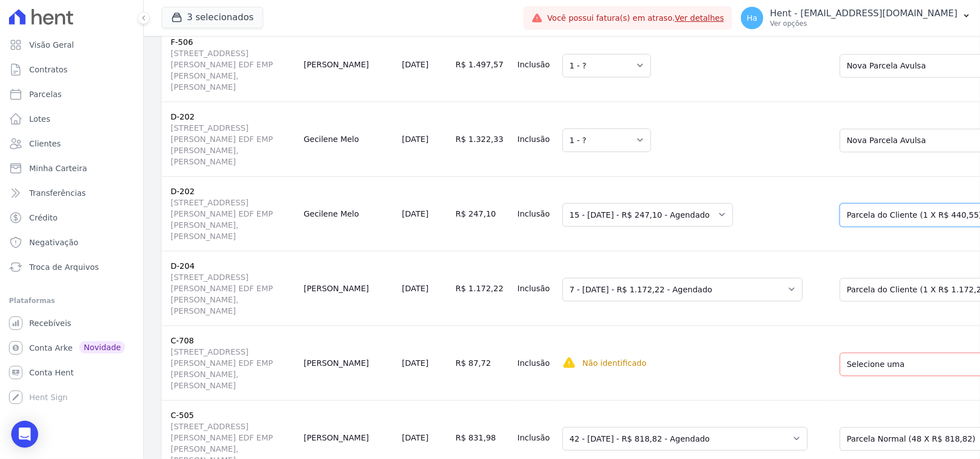
click at [840, 215] on select "Selecione uma Nova Parcela Avulsa Parcela Avulsa Existente Sinal (1 X R$ 3.000,…" at bounding box center [923, 215] width 167 height 24
click at [840, 283] on select "Selecione uma Nova Parcela Avulsa Parcela Avulsa Existente Financiamento CEF (1…" at bounding box center [933, 290] width 187 height 24
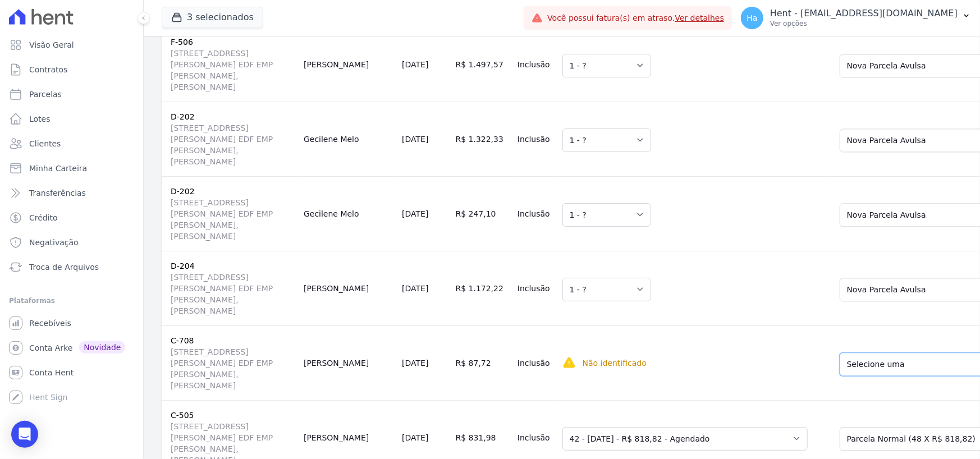
click at [840, 363] on select "Selecione uma Nova Parcela Avulsa Parcela Avulsa Existente Chaves (1 X R$ 4.104…" at bounding box center [933, 364] width 187 height 24
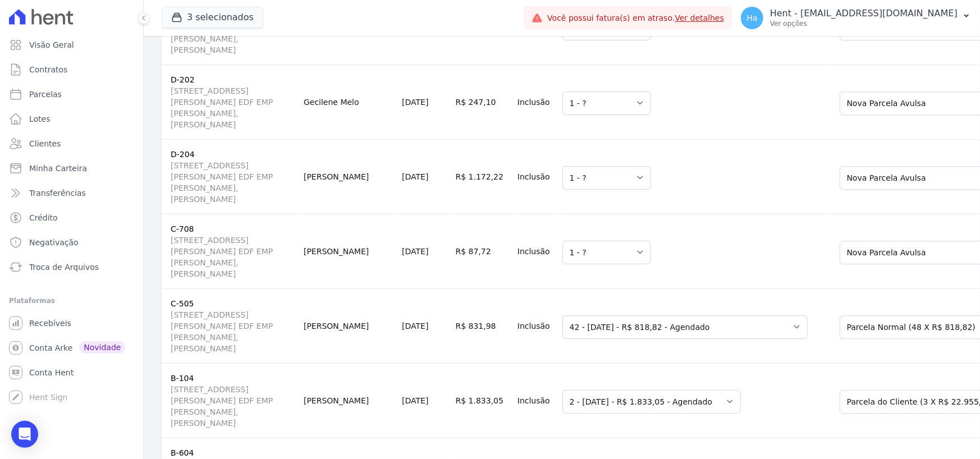
scroll to position [4490, 0]
click at [854, 330] on select "Selecione uma Nova Parcela Avulsa Parcela Avulsa Existente Sinal (1 X R$ 1.160,…" at bounding box center [929, 327] width 178 height 24
click at [863, 324] on select "Selecione uma Nova Parcela Avulsa Parcela Avulsa Existente Sinal (1 X R$ 1.160,…" at bounding box center [929, 327] width 178 height 24
click at [883, 393] on select "Selecione uma Nova Parcela Avulsa Parcela Avulsa Existente Financiamento CEF (1…" at bounding box center [933, 401] width 187 height 24
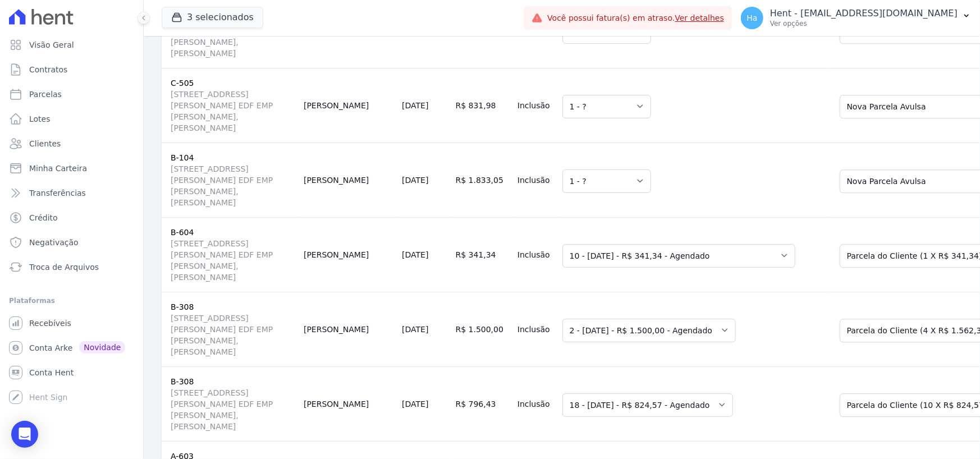
scroll to position [4714, 0]
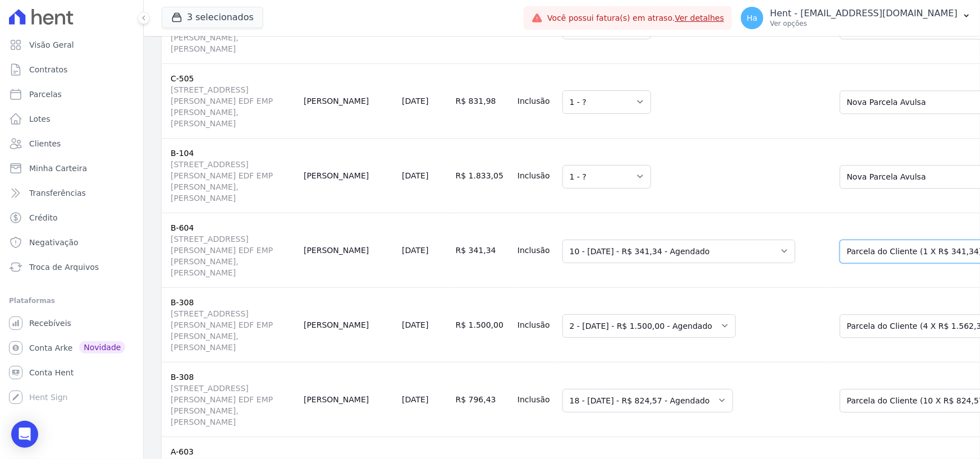
click at [861, 242] on select "Selecione uma Nova Parcela Avulsa Parcela Avulsa Existente Parcela do Cliente (…" at bounding box center [933, 252] width 187 height 24
drag, startPoint x: 870, startPoint y: 322, endPoint x: 874, endPoint y: 328, distance: 7.6
click at [870, 323] on select "Selecione uma Nova Parcela Avulsa Parcela Avulsa Existente Parcela do Cliente (…" at bounding box center [933, 326] width 187 height 24
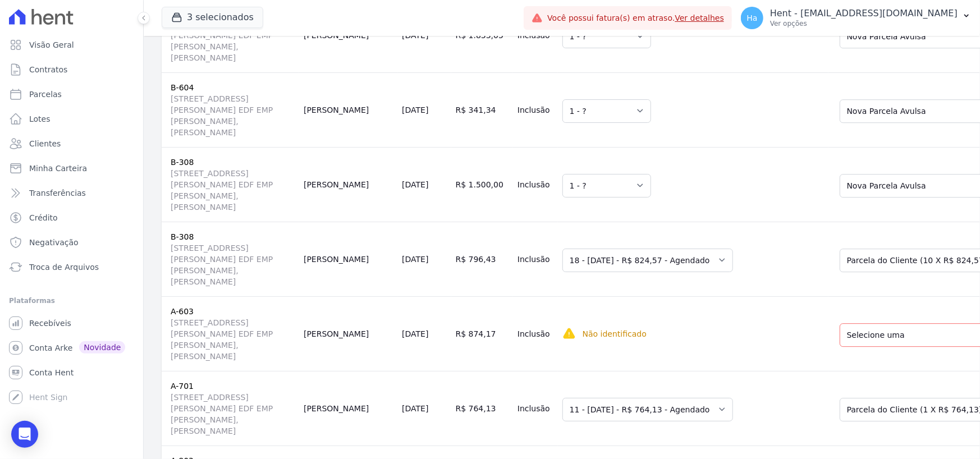
scroll to position [4883, 0]
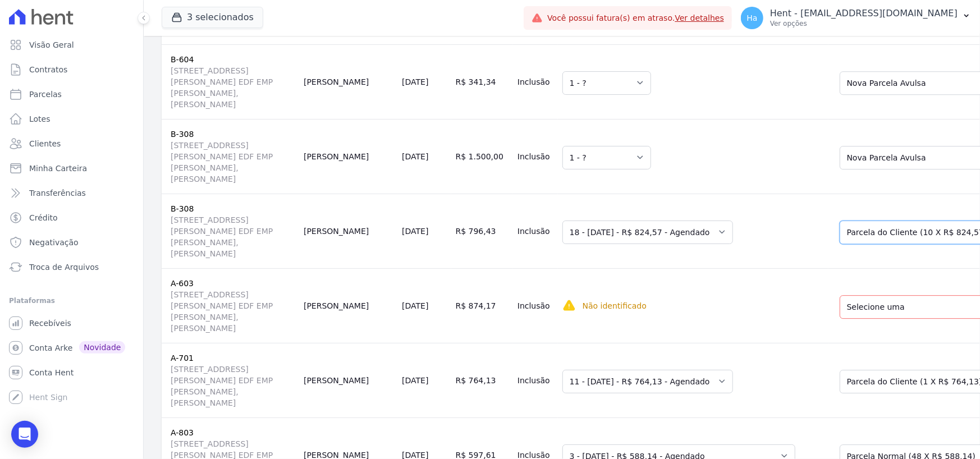
click at [858, 236] on select "Selecione uma Nova Parcela Avulsa Parcela Avulsa Existente Parcela do Cliente (…" at bounding box center [933, 233] width 187 height 24
click at [864, 304] on select "Selecione uma Nova Parcela Avulsa Parcela Avulsa Existente Financiamento CEF (1…" at bounding box center [933, 307] width 187 height 24
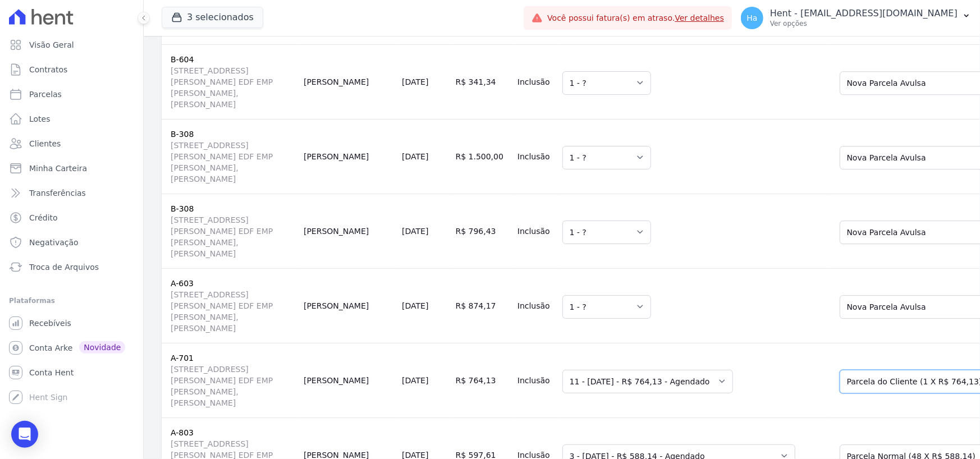
click at [864, 384] on select "Selecione uma Nova Parcela Avulsa Parcela Avulsa Existente Parcela Normal (24 X…" at bounding box center [933, 382] width 187 height 24
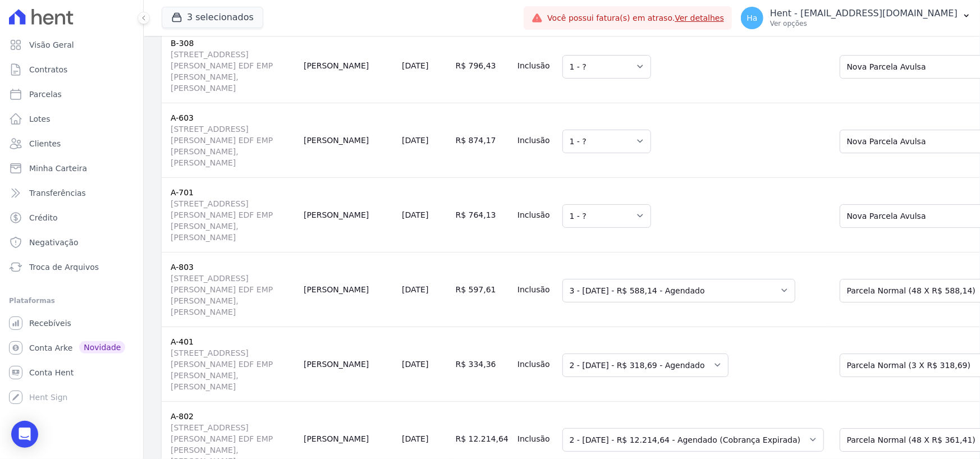
scroll to position [5051, 0]
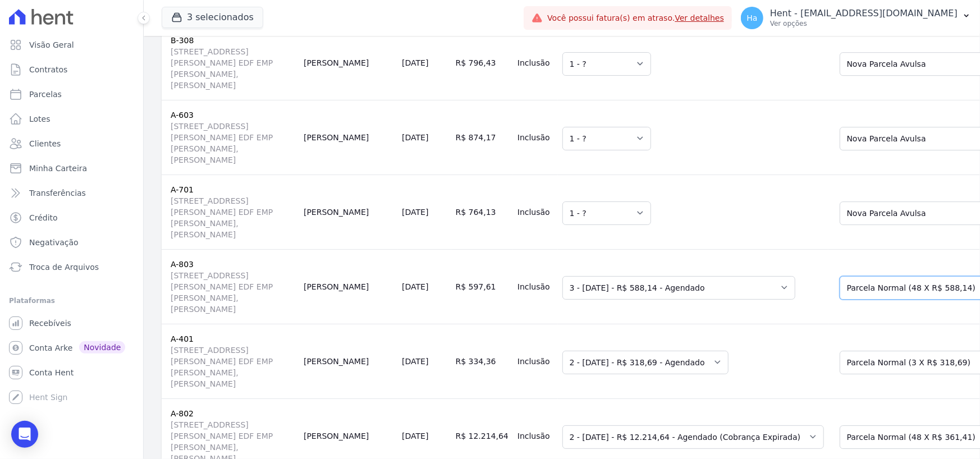
click at [856, 285] on select "Selecione uma Nova Parcela Avulsa Parcela Avulsa Existente Sinal (1 X R$ 5.246,…" at bounding box center [933, 288] width 187 height 24
click at [840, 356] on select "Selecione uma Nova Parcela Avulsa Parcela Avulsa Existente Financiamento CEF (2…" at bounding box center [933, 363] width 187 height 24
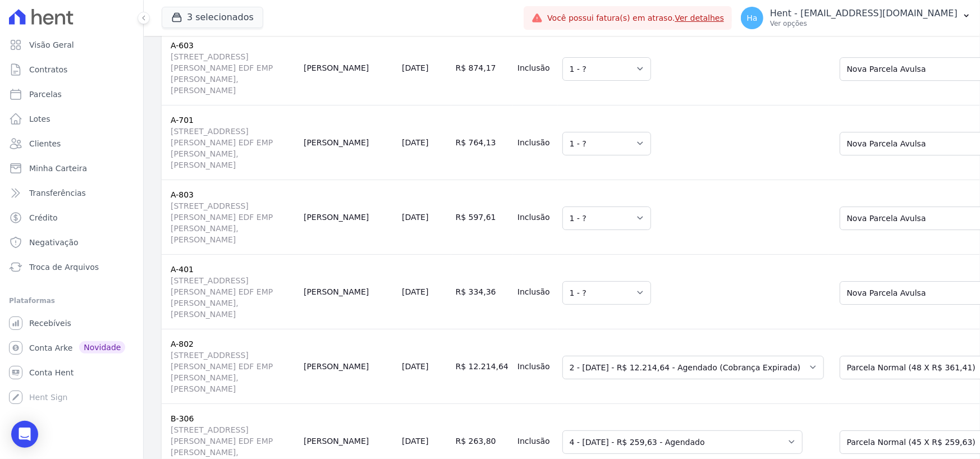
scroll to position [5219, 0]
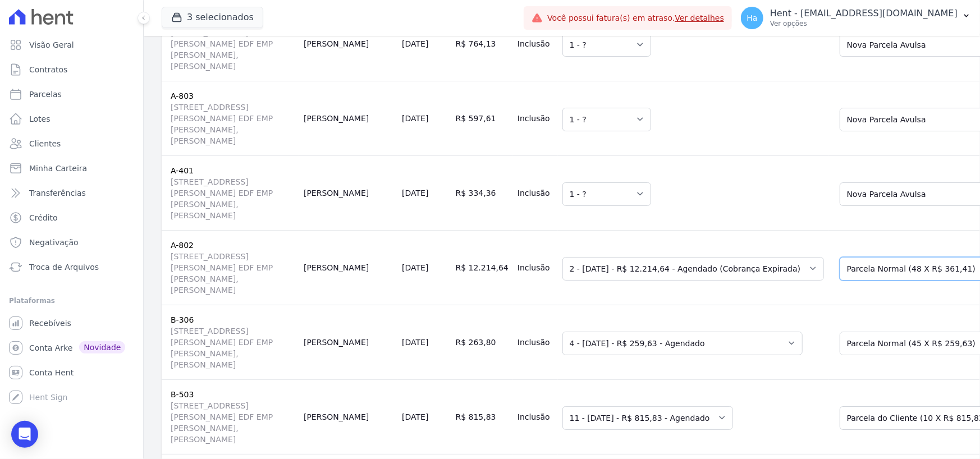
drag, startPoint x: 864, startPoint y: 270, endPoint x: 862, endPoint y: 278, distance: 8.0
click at [864, 270] on select "Selecione uma Nova Parcela Avulsa Parcela Avulsa Existente Financiamento CEF (1…" at bounding box center [933, 269] width 187 height 24
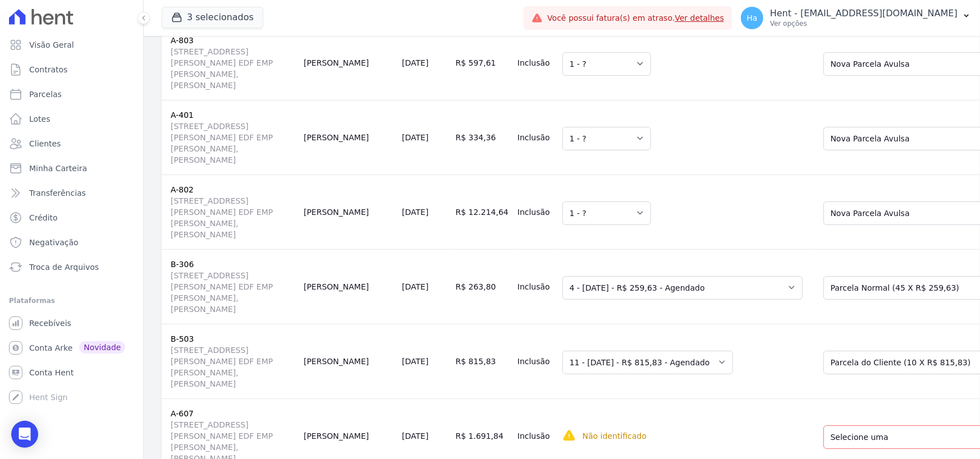
scroll to position [5332, 0]
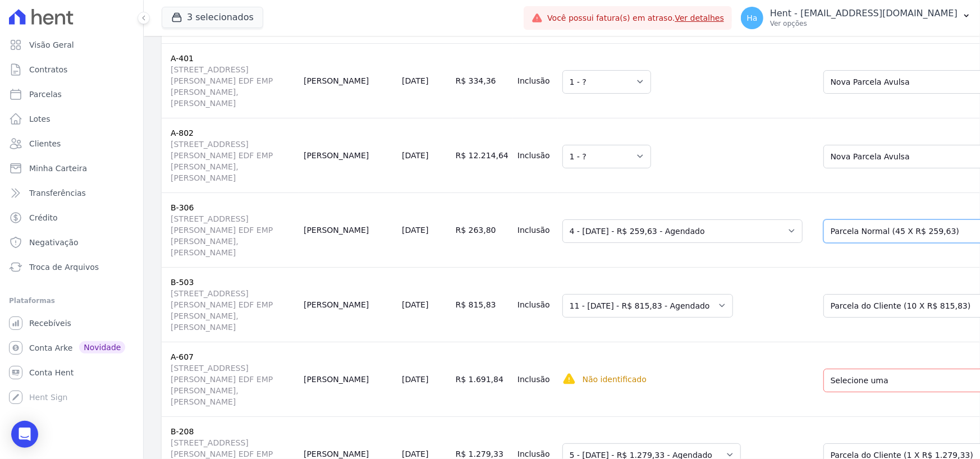
click at [833, 232] on select "Selecione uma Nova Parcela Avulsa Parcela Avulsa Existente Intercalada (2 X R$ …" at bounding box center [916, 231] width 187 height 24
click at [823, 299] on select "Selecione uma Nova Parcela Avulsa Parcela Avulsa Existente Parcela do Cliente (…" at bounding box center [908, 306] width 171 height 24
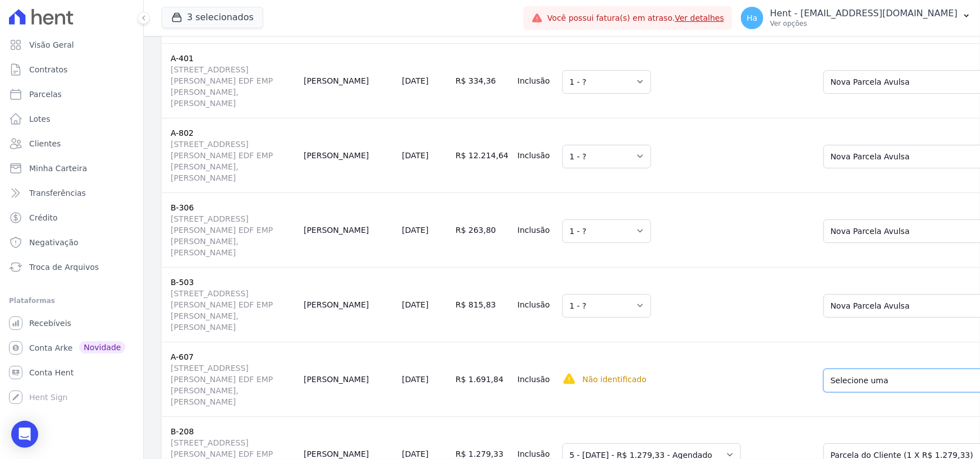
click at [827, 376] on select "Selecione uma Nova Parcela Avulsa Parcela Avulsa Existente Intercalada (4 X R$ …" at bounding box center [911, 381] width 177 height 24
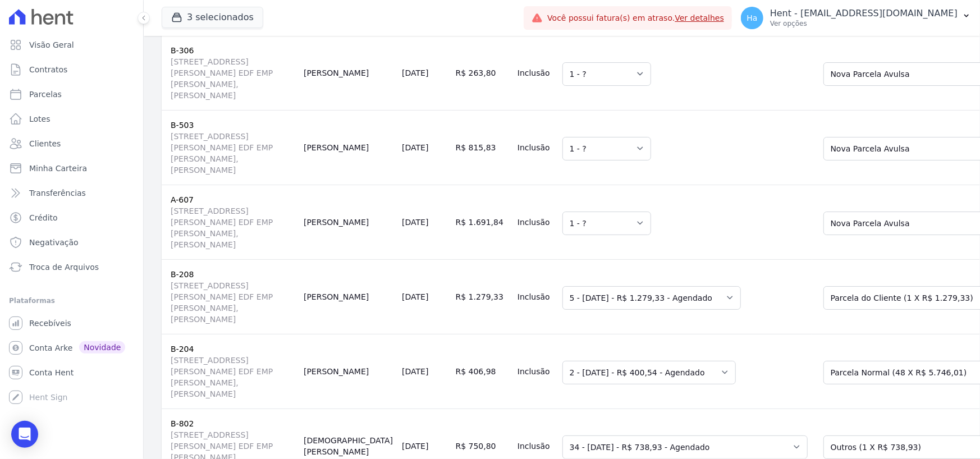
scroll to position [5500, 0]
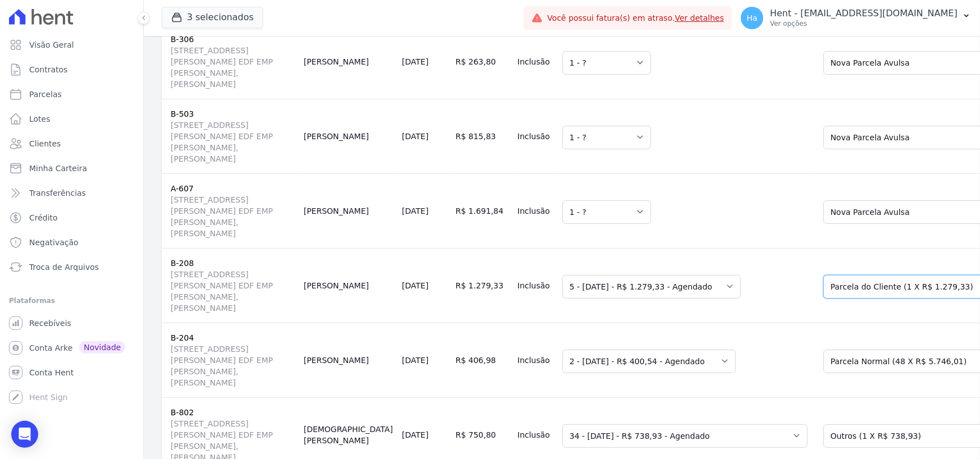
click at [828, 283] on select "Selecione uma Nova Parcela Avulsa Parcela Avulsa Existente Parcela do Cliente (…" at bounding box center [916, 287] width 187 height 24
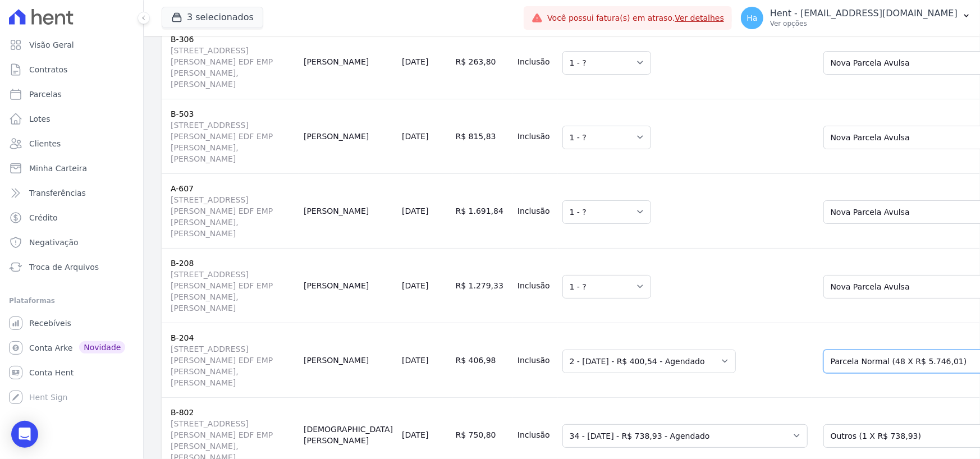
click at [823, 370] on select "Selecione uma Nova Parcela Avulsa Parcela Avulsa Existente Parcela do Cliente (…" at bounding box center [909, 362] width 173 height 24
drag, startPoint x: 826, startPoint y: 363, endPoint x: 836, endPoint y: 352, distance: 14.7
click at [826, 363] on select "Selecione uma Nova Parcela Avulsa Parcela Avulsa Existente Parcela do Cliente (…" at bounding box center [909, 362] width 173 height 24
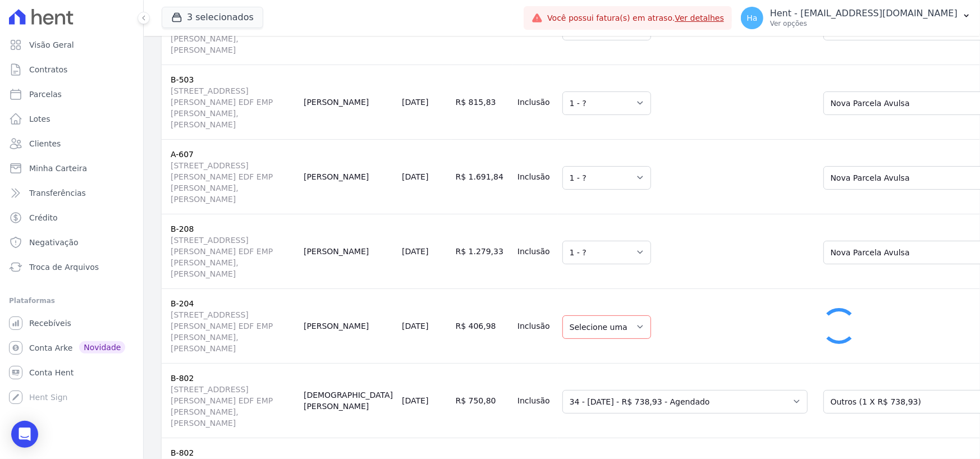
select select "1"
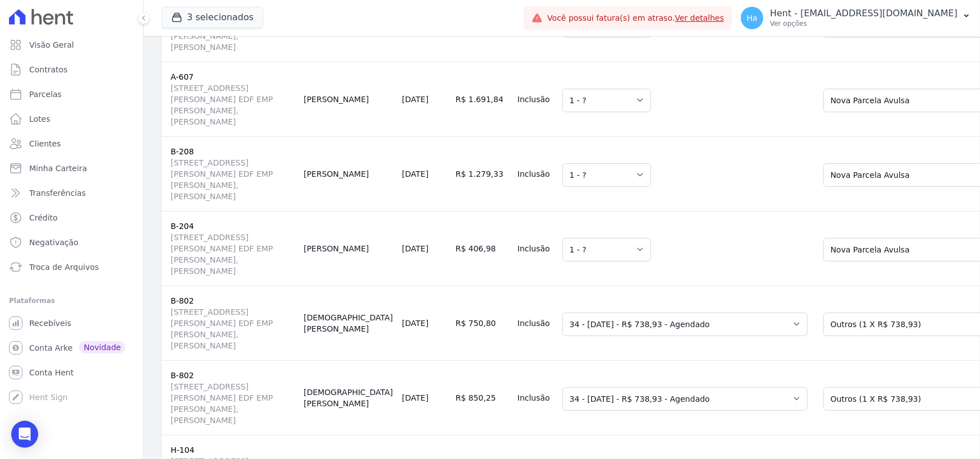
scroll to position [5612, 0]
click at [878, 331] on select "Selecione uma Nova Parcela Avulsa Parcela Avulsa Existente Sinal (1 X R$ 21.400…" at bounding box center [909, 324] width 173 height 24
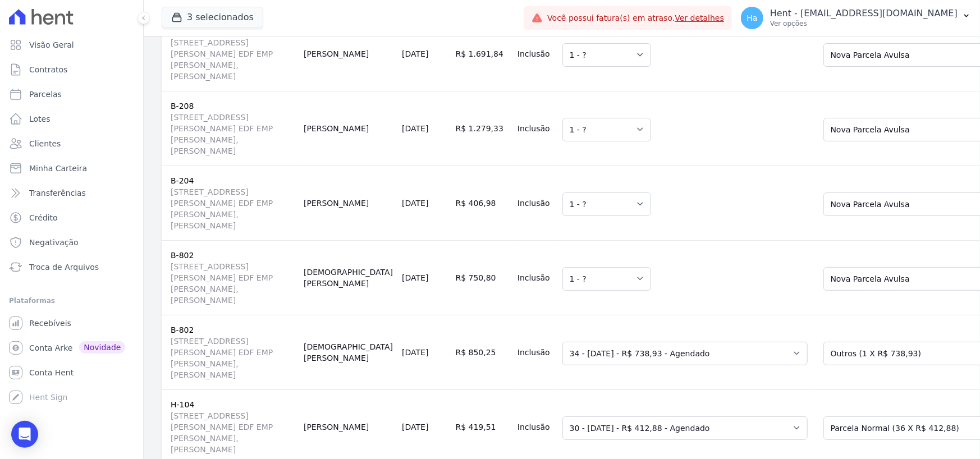
scroll to position [5725, 0]
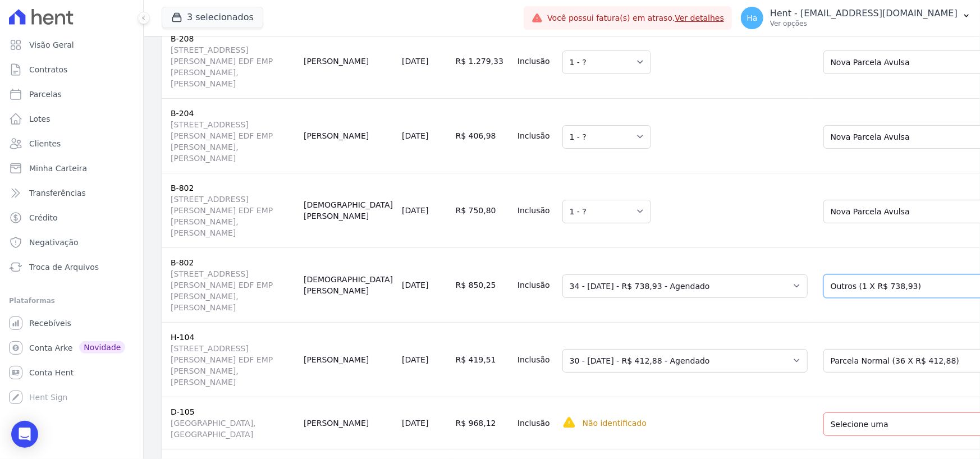
click at [835, 283] on select "Selecione uma Nova Parcela Avulsa Parcela Avulsa Existente Sinal (1 X R$ 21.400…" at bounding box center [909, 286] width 173 height 24
click at [831, 361] on select "Selecione uma Nova Parcela Avulsa Parcela Avulsa Existente Outros (35 X R$ 307,…" at bounding box center [916, 361] width 187 height 24
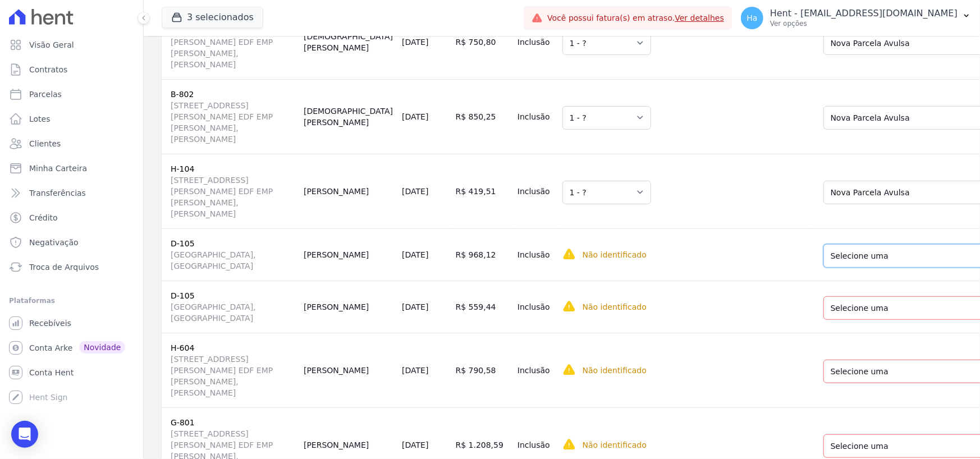
drag, startPoint x: 796, startPoint y: 247, endPoint x: 803, endPoint y: 255, distance: 10.0
click at [823, 248] on select "Selecione uma Nova Parcela Avulsa Parcela Avulsa Existente Intercalada (1 X R$ …" at bounding box center [909, 256] width 173 height 24
click at [812, 308] on td "Selecione uma Nova Parcela Avulsa Parcela Avulsa Existente Intercalada (1 X R$ …" at bounding box center [913, 307] width 203 height 52
click at [823, 304] on select "Selecione uma Nova Parcela Avulsa Parcela Avulsa Existente Intercalada (1 X R$ …" at bounding box center [909, 308] width 173 height 24
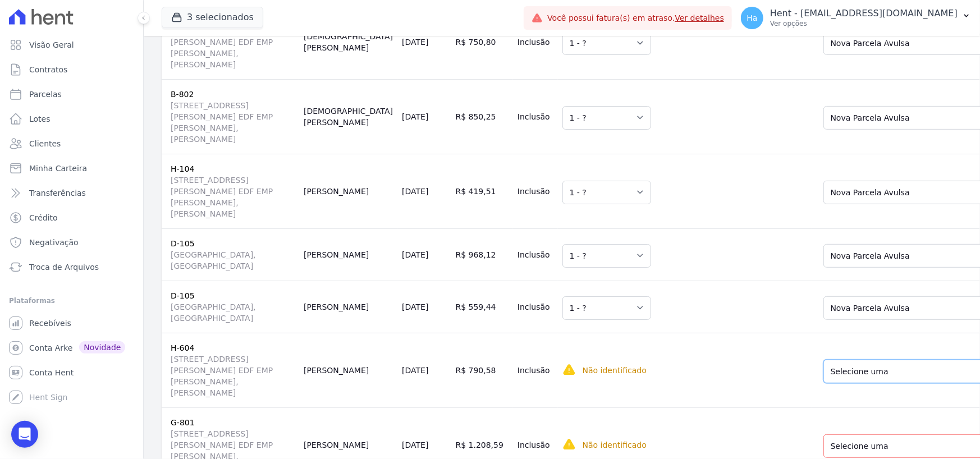
click at [846, 360] on select "Selecione uma Nova Parcela Avulsa Parcela Avulsa Existente Intercalada (2 X R$ …" at bounding box center [916, 372] width 187 height 24
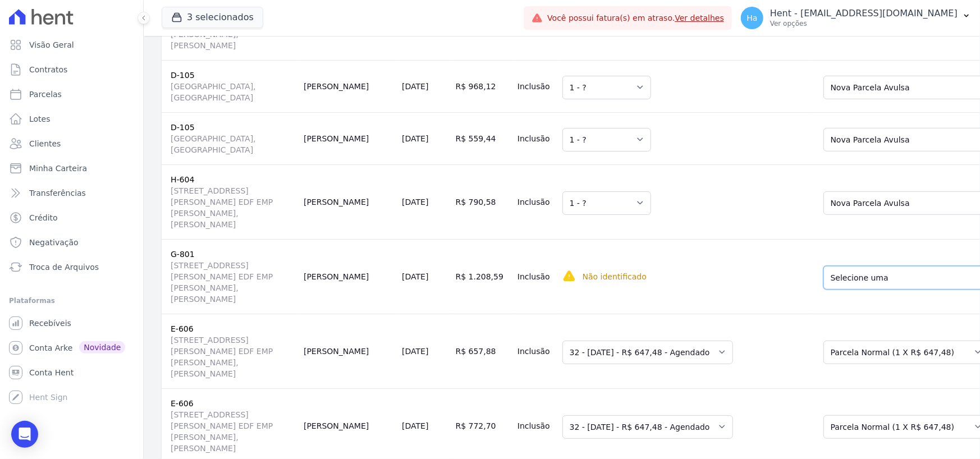
drag, startPoint x: 835, startPoint y: 263, endPoint x: 835, endPoint y: 273, distance: 10.1
click at [835, 266] on select "Selecione uma Nova Parcela Avulsa Parcela Avulsa Existente Financiamento CEF (1…" at bounding box center [916, 278] width 187 height 24
click at [823, 343] on select "Selecione uma Nova Parcela Avulsa Parcela Avulsa Existente Sinal (1 X R$ 10.400…" at bounding box center [906, 353] width 166 height 24
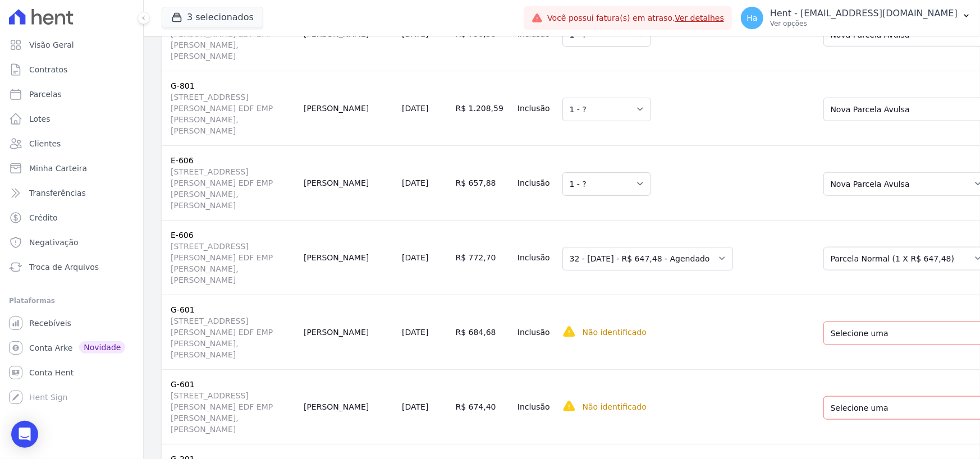
click at [823, 245] on div "Selecione uma Nova Parcela Avulsa Parcela Avulsa Existente Sinal (1 X R$ 10.400…" at bounding box center [906, 258] width 166 height 26
click at [823, 247] on select "Selecione uma Nova Parcela Avulsa Parcela Avulsa Existente Sinal (1 X R$ 10.400…" at bounding box center [906, 259] width 166 height 24
drag, startPoint x: 801, startPoint y: 315, endPoint x: 817, endPoint y: 331, distance: 22.2
click at [823, 322] on select "Selecione uma Nova Parcela Avulsa Parcela Avulsa Existente Outros (1 X R$ 143.3…" at bounding box center [909, 334] width 173 height 24
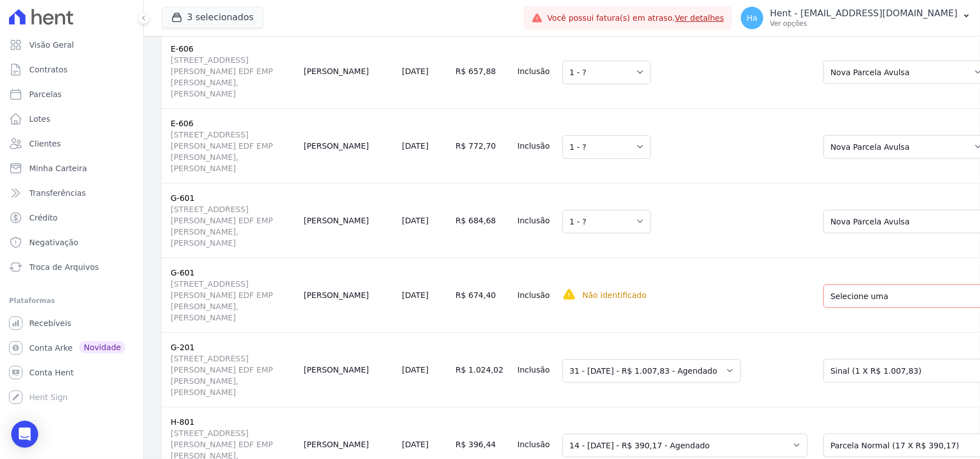
scroll to position [6342, 0]
click at [823, 285] on select "Selecione uma Nova Parcela Avulsa Parcela Avulsa Existente Outros (1 X R$ 143.3…" at bounding box center [909, 296] width 173 height 24
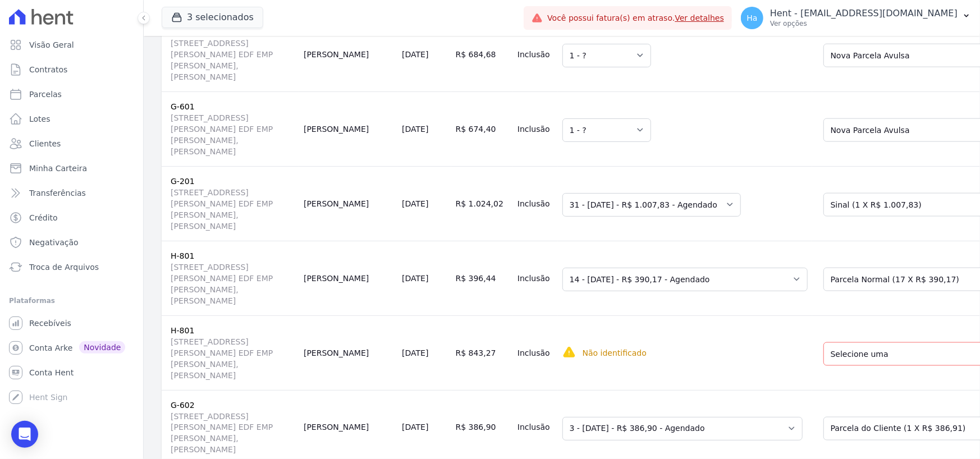
scroll to position [6510, 0]
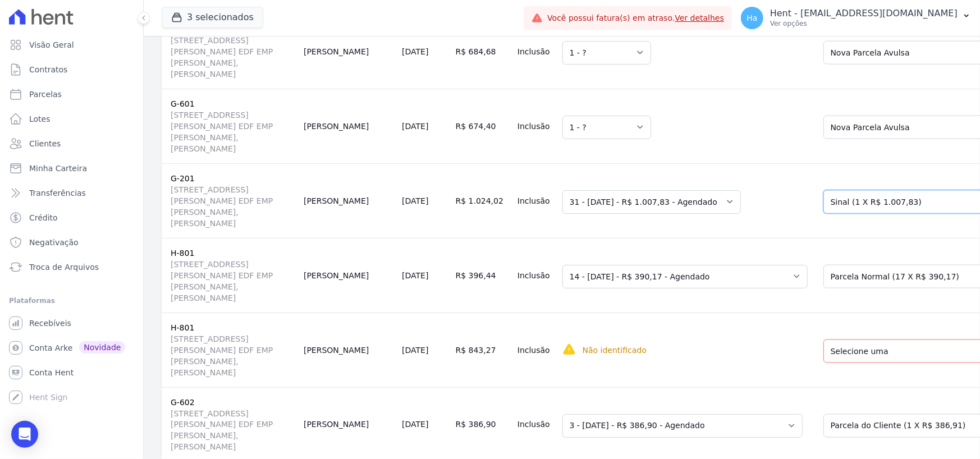
click at [826, 190] on select "Selecione uma Nova Parcela Avulsa Parcela Avulsa Existente Financiamento CEF (1…" at bounding box center [916, 202] width 187 height 24
click at [840, 245] on td "Selecione uma Nova Parcela Avulsa Parcela Avulsa Existente Sinal (1 X R$ 904,90…" at bounding box center [913, 275] width 203 height 75
drag, startPoint x: 840, startPoint y: 260, endPoint x: 842, endPoint y: 266, distance: 6.6
click at [840, 265] on select "Selecione uma Nova Parcela Avulsa Parcela Avulsa Existente Sinal (1 X R$ 904,90…" at bounding box center [916, 277] width 187 height 24
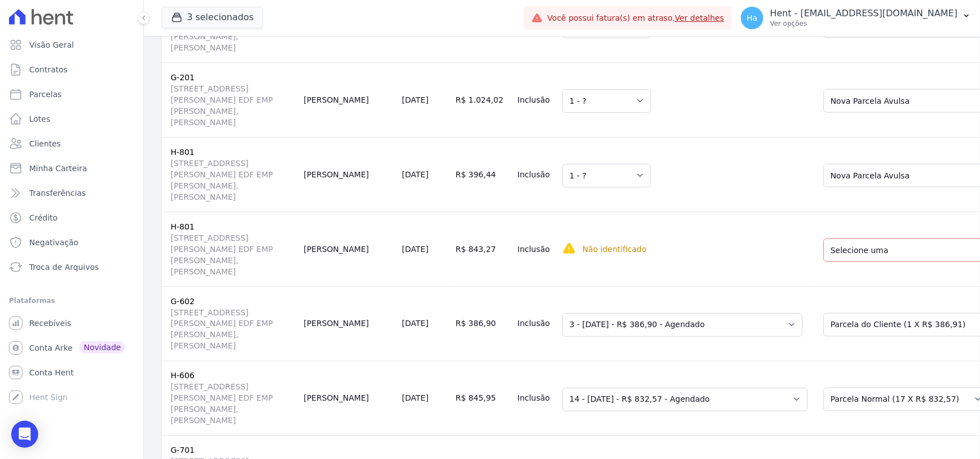
scroll to position [6622, 0]
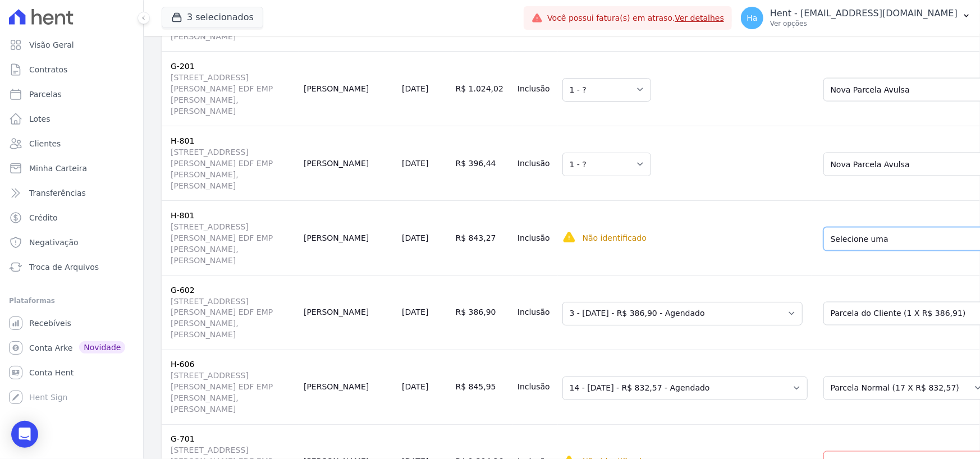
click at [827, 235] on select "Selecione uma Nova Parcela Avulsa Parcela Avulsa Existente Sinal (1 X R$ 904,90…" at bounding box center [916, 239] width 187 height 24
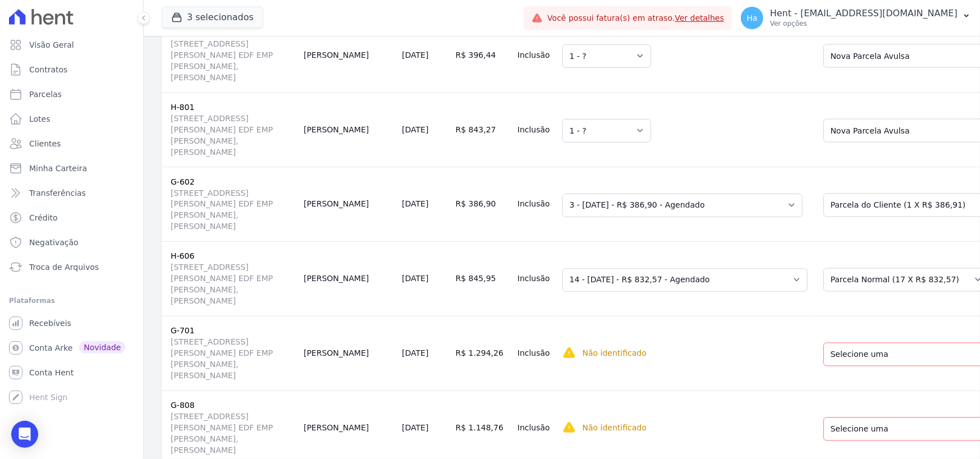
scroll to position [6735, 0]
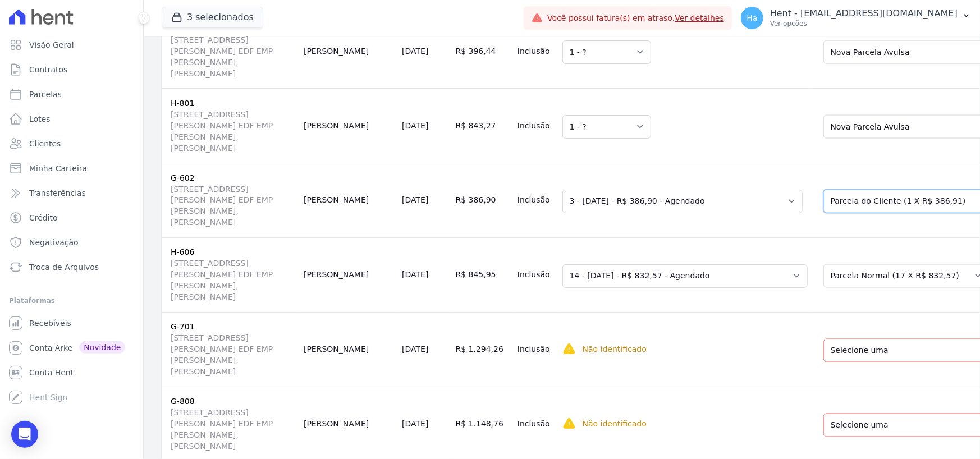
click at [824, 194] on select "Selecione uma Nova Parcela Avulsa Parcela Avulsa Existente Sinal (1 X R$ 10.480…" at bounding box center [916, 202] width 187 height 24
select select "0"
drag, startPoint x: 828, startPoint y: 180, endPoint x: 836, endPoint y: 192, distance: 14.6
click at [828, 190] on select "Selecione uma Nova Parcela Avulsa Parcela Avulsa Existente Sinal (1 X R$ 10.480…" at bounding box center [916, 202] width 187 height 24
click at [823, 262] on div "Selecione uma Nova Parcela Avulsa Parcela Avulsa Existente Sinal (1 X R$ 17.400…" at bounding box center [906, 275] width 166 height 26
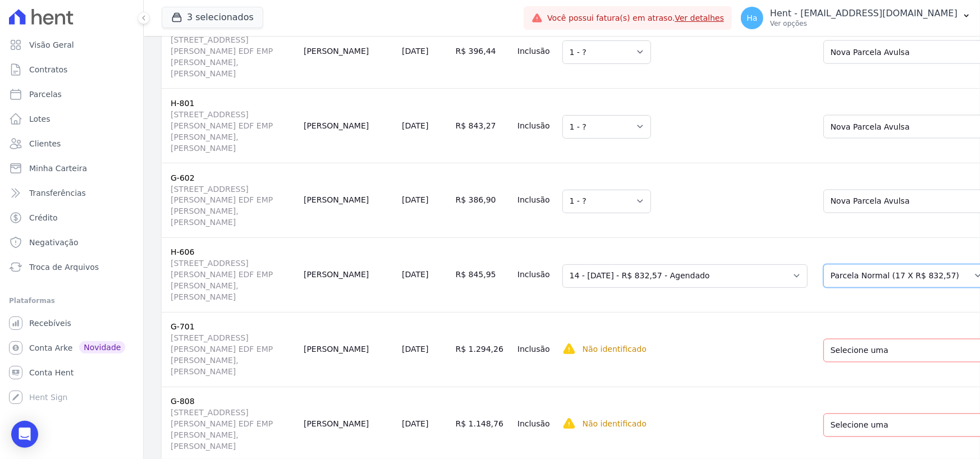
click at [823, 264] on select "Selecione uma Nova Parcela Avulsa Parcela Avulsa Existente Sinal (1 X R$ 17.400…" at bounding box center [906, 276] width 166 height 24
click at [823, 267] on select "Selecione uma Nova Parcela Avulsa Parcela Avulsa Existente Sinal (1 X R$ 17.400…" at bounding box center [906, 276] width 166 height 24
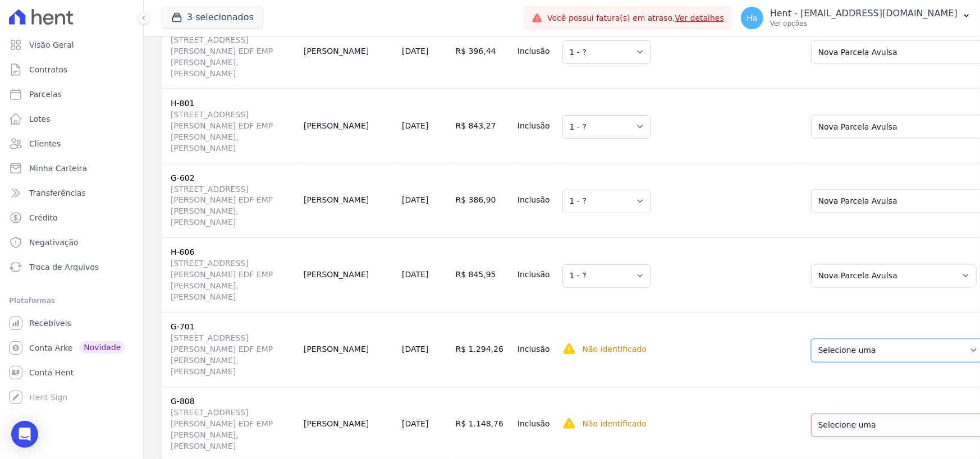
click at [811, 339] on select "Selecione uma Nova Parcela Avulsa Parcela Avulsa Existente Outros (1 X R$ 154.4…" at bounding box center [897, 351] width 173 height 24
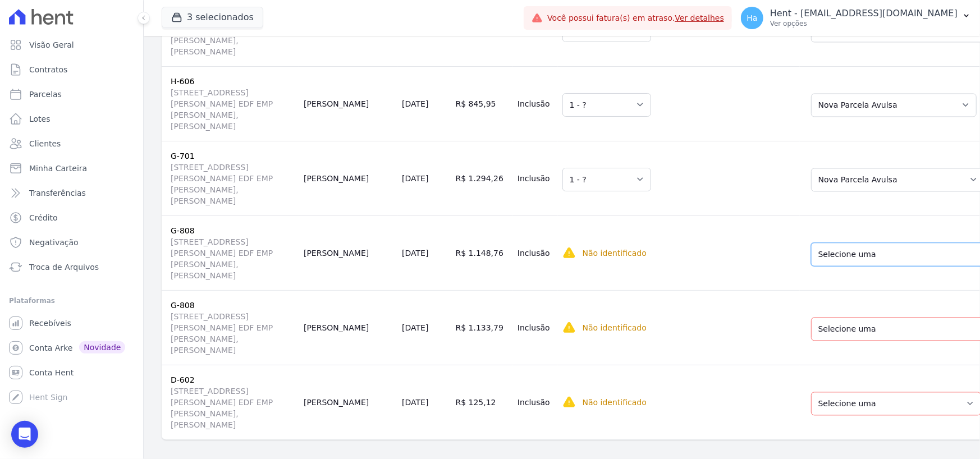
click at [840, 242] on select "Selecione uma Nova Parcela Avulsa Parcela Avulsa Existente Financiamento CEF (1…" at bounding box center [904, 254] width 187 height 24
click at [825, 320] on select "Selecione uma Nova Parcela Avulsa Parcela Avulsa Existente Financiamento CEF (1…" at bounding box center [904, 329] width 187 height 24
drag, startPoint x: 808, startPoint y: 383, endPoint x: 816, endPoint y: 384, distance: 8.4
click at [811, 392] on select "Selecione uma Nova Parcela Avulsa Parcela Avulsa Existente Chaves (1 X R$ 4.366…" at bounding box center [896, 404] width 170 height 24
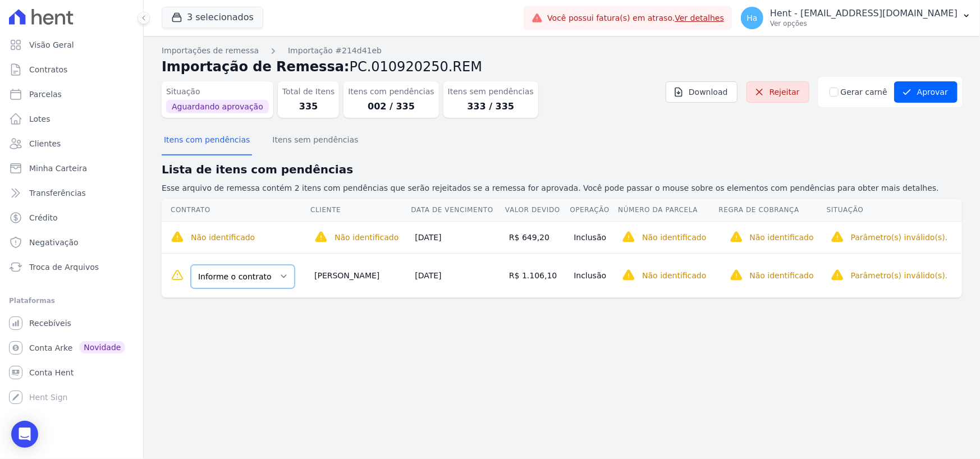
click at [241, 277] on select "Informe o contrato D-301 H-808" at bounding box center [243, 277] width 104 height 24
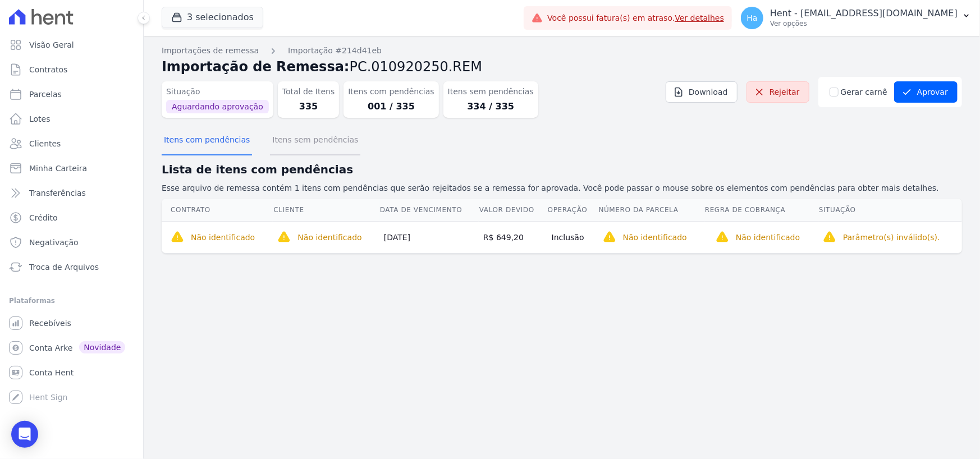
click at [320, 146] on button "Itens sem pendências" at bounding box center [315, 140] width 90 height 29
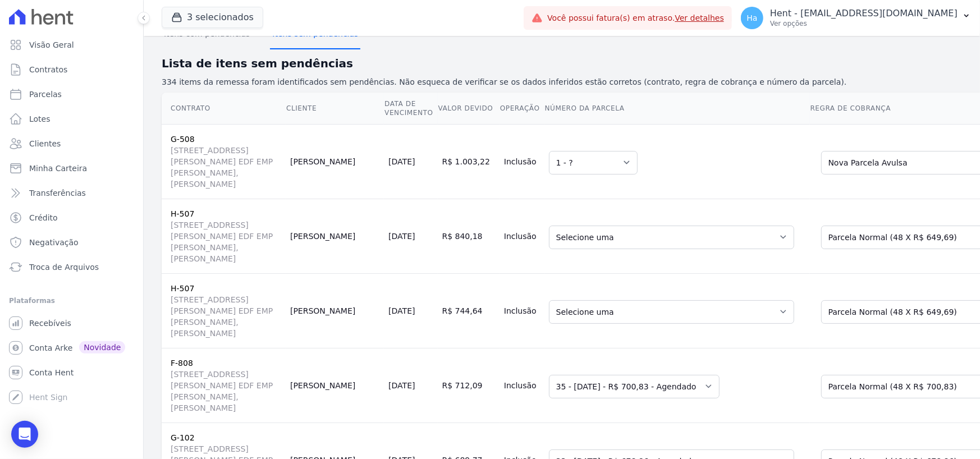
scroll to position [112, 0]
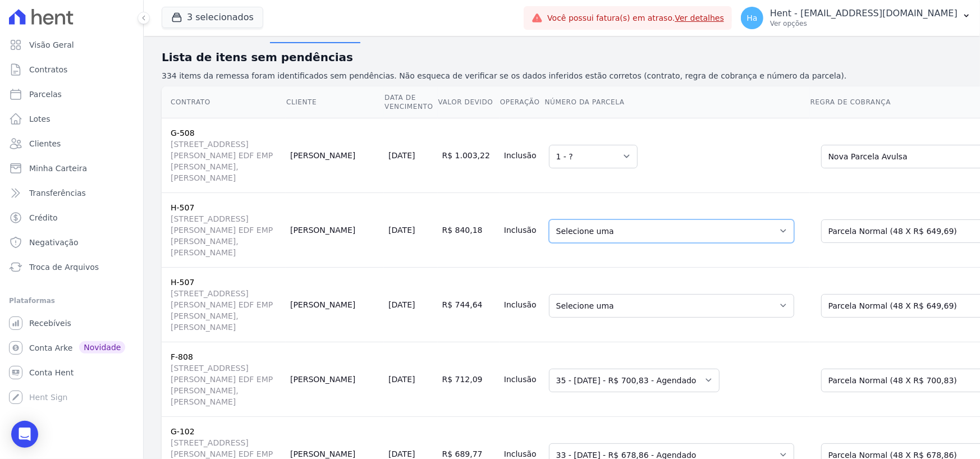
click at [652, 243] on select "Selecione uma 9 - 30/09/2023 - R$ 826,89 - Vencido (Cobrança Expirada) 10 - 30/…" at bounding box center [671, 231] width 245 height 24
click at [558, 318] on select "Selecione uma 9 - 30/09/2023 - R$ 826,89 - Vencido (Cobrança Expirada) 10 - 30/…" at bounding box center [671, 306] width 245 height 24
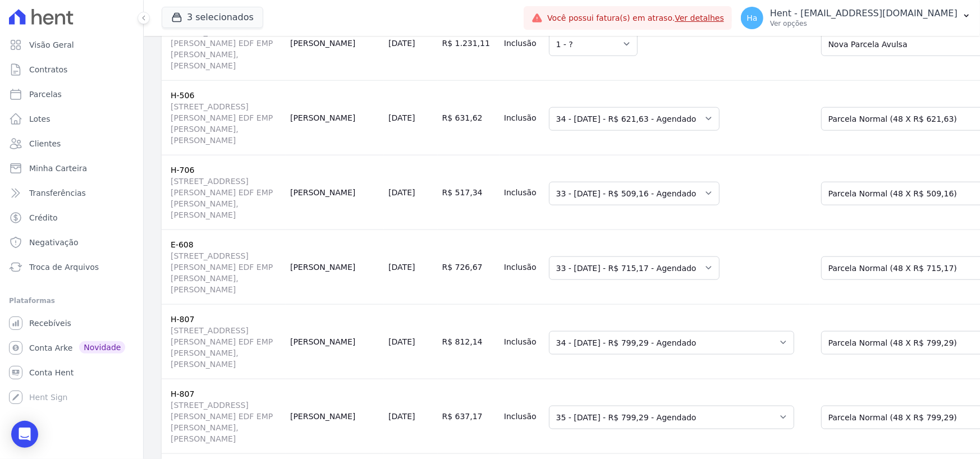
scroll to position [898, 0]
click at [821, 54] on select "Selecione uma Nova Parcela Avulsa Parcela Avulsa Existente Outros (1 X R$ 158.4…" at bounding box center [914, 43] width 187 height 24
click at [690, 228] on td "Selecione uma 33 - 30/09/2025 - R$ 509,16 - Agendado 34 - 30/10/2025 - R$ 509,1…" at bounding box center [676, 190] width 265 height 75
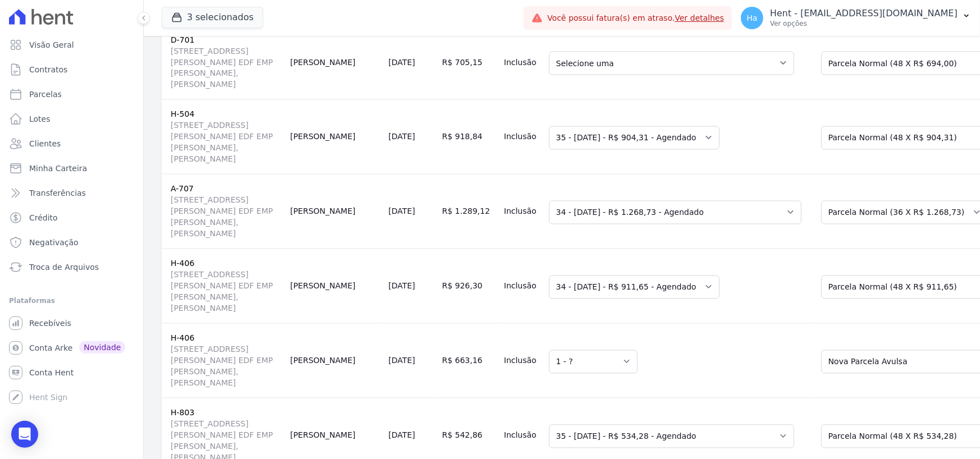
scroll to position [1515, 0]
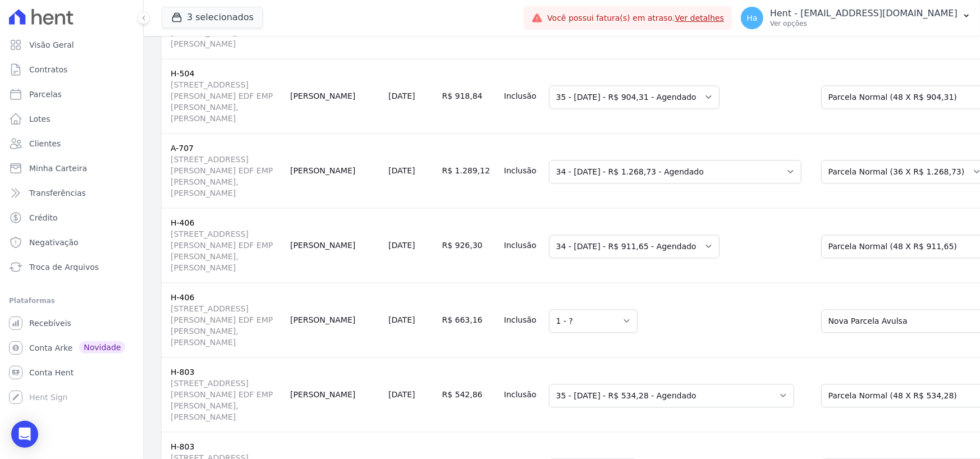
click at [544, 58] on td "Selecione uma 3 - 10/05/2025 - R$ 508,13 - Vencido (Cobrança Expirada) 10 - 10/…" at bounding box center [676, 21] width 265 height 75
click at [549, 58] on td "Selecione uma 3 - 10/05/2025 - R$ 508,13 - Vencido (Cobrança Expirada) 10 - 10/…" at bounding box center [676, 21] width 265 height 75
click at [573, 34] on select "Selecione uma 3 - 10/05/2025 - R$ 508,13 - Vencido (Cobrança Expirada) 10 - 10/…" at bounding box center [671, 23] width 245 height 24
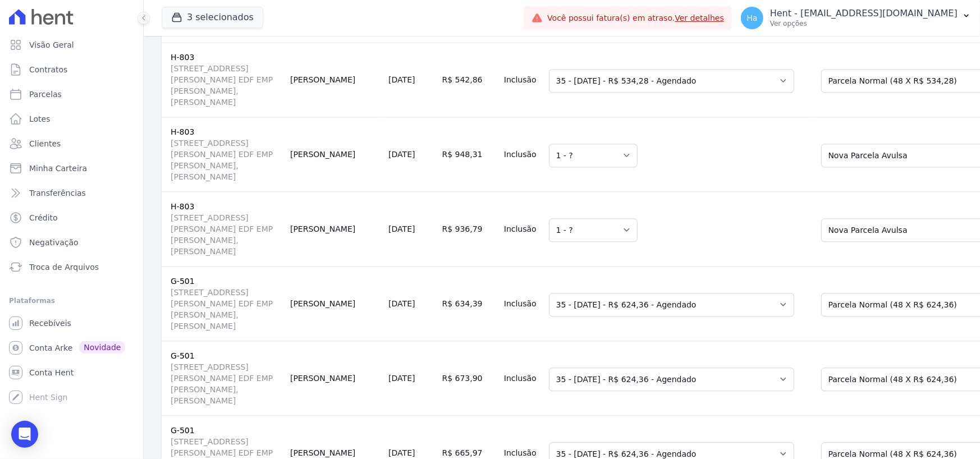
scroll to position [1852, 0]
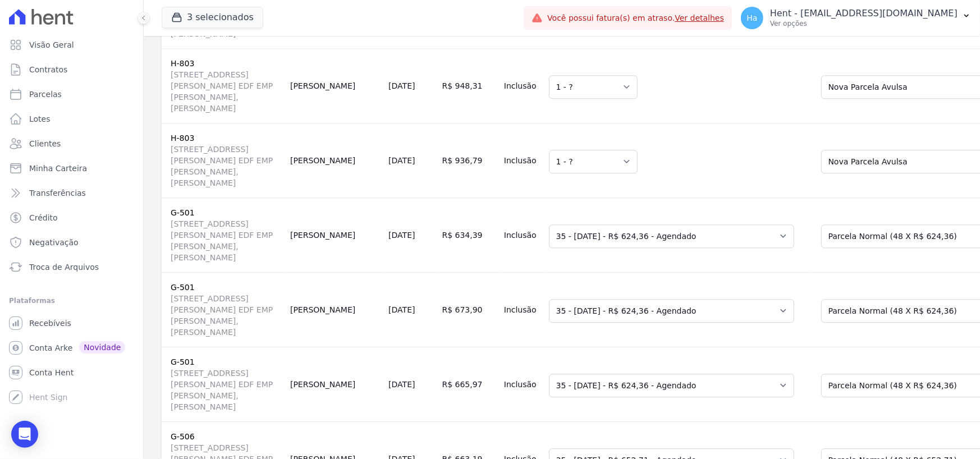
scroll to position [2020, 0]
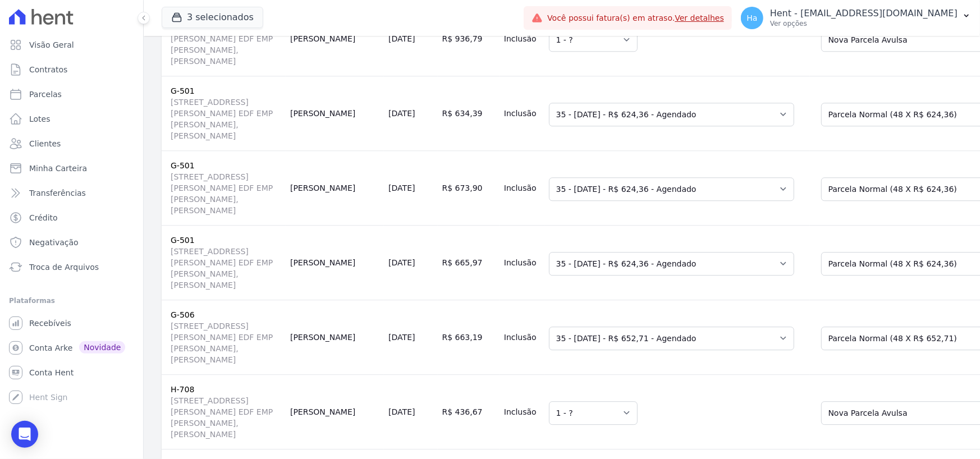
drag, startPoint x: 668, startPoint y: 297, endPoint x: 680, endPoint y: 299, distance: 11.4
click at [668, 76] on td "Selecione uma 1 - ?" at bounding box center [676, 38] width 265 height 75
click at [821, 52] on select "Selecione uma Nova Parcela Avulsa Parcela Avulsa Existente Chaves (1 X R$ 3.380…" at bounding box center [907, 40] width 173 height 24
click at [701, 76] on td "Selecione uma 1 - ?" at bounding box center [676, 38] width 265 height 75
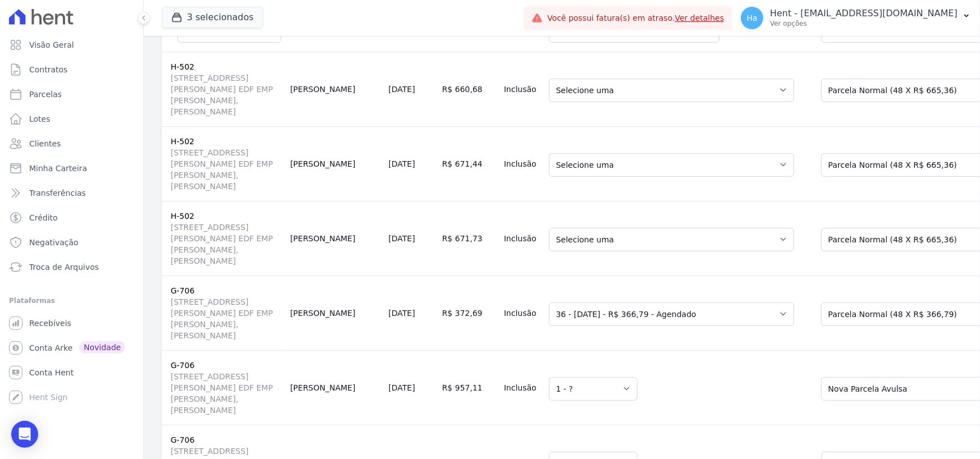
scroll to position [2694, 0]
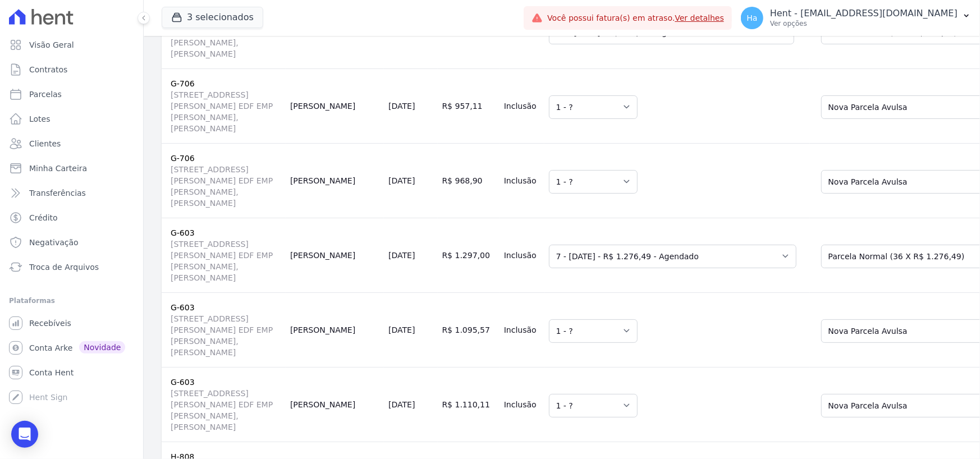
scroll to position [2975, 0]
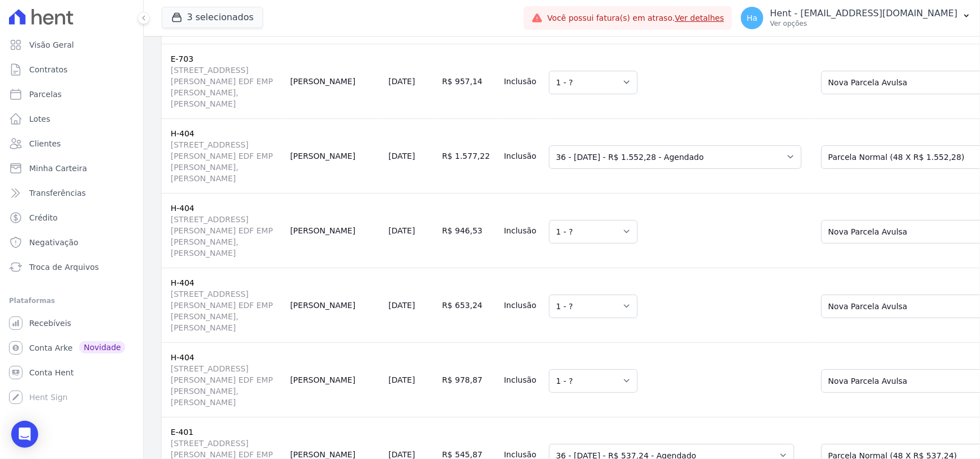
scroll to position [3816, 0]
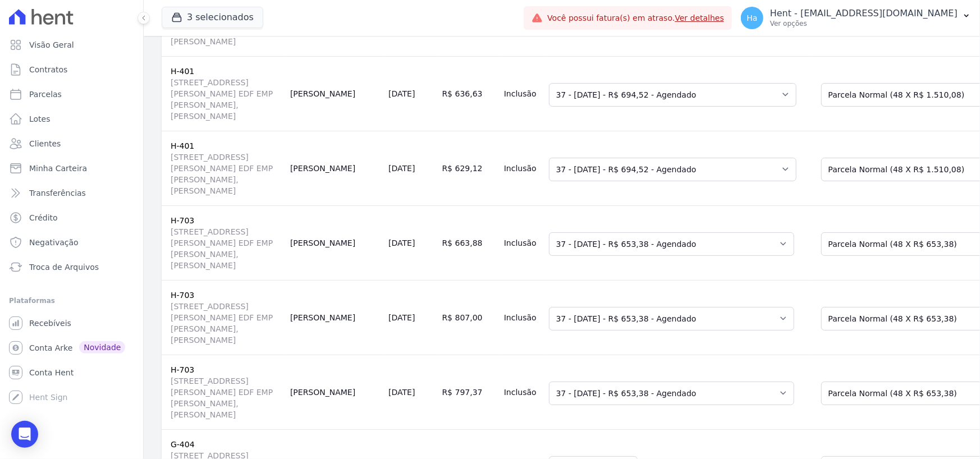
scroll to position [4995, 0]
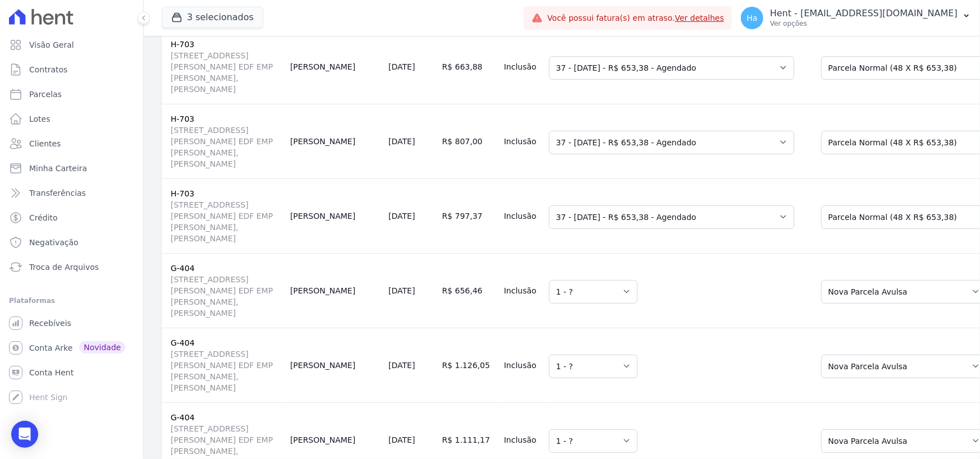
scroll to position [5107, 0]
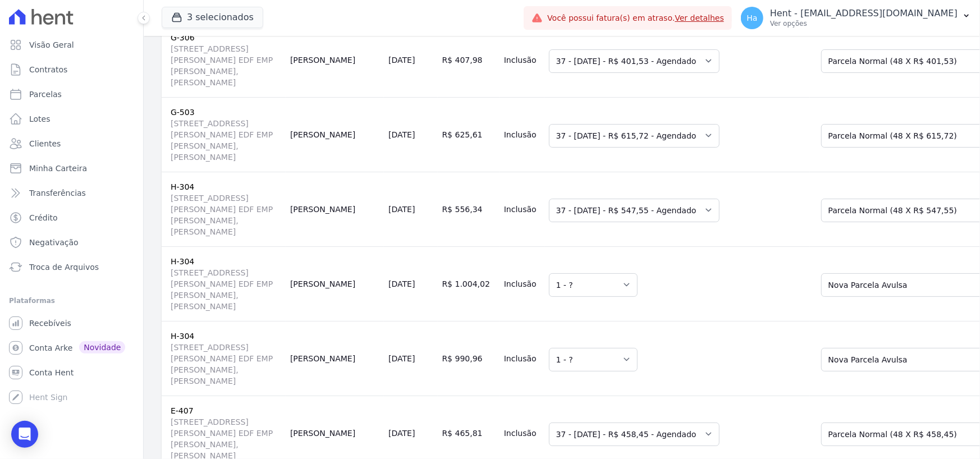
scroll to position [6230, 0]
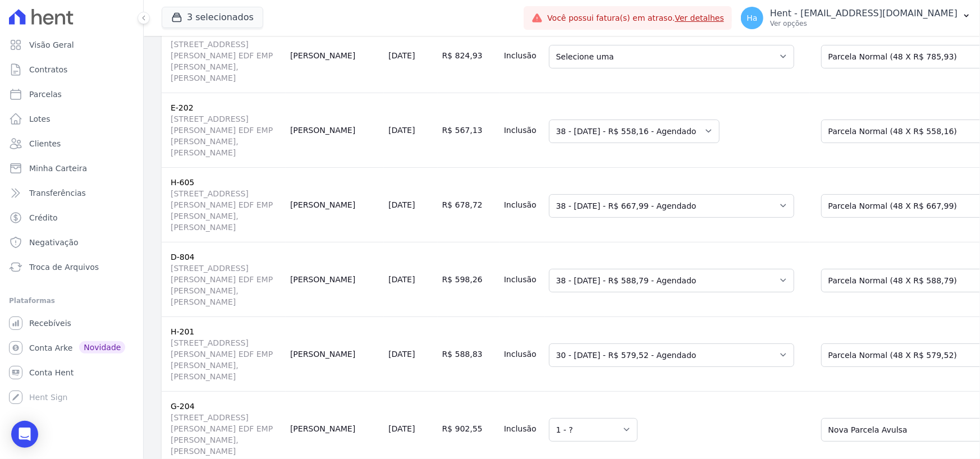
scroll to position [8418, 0]
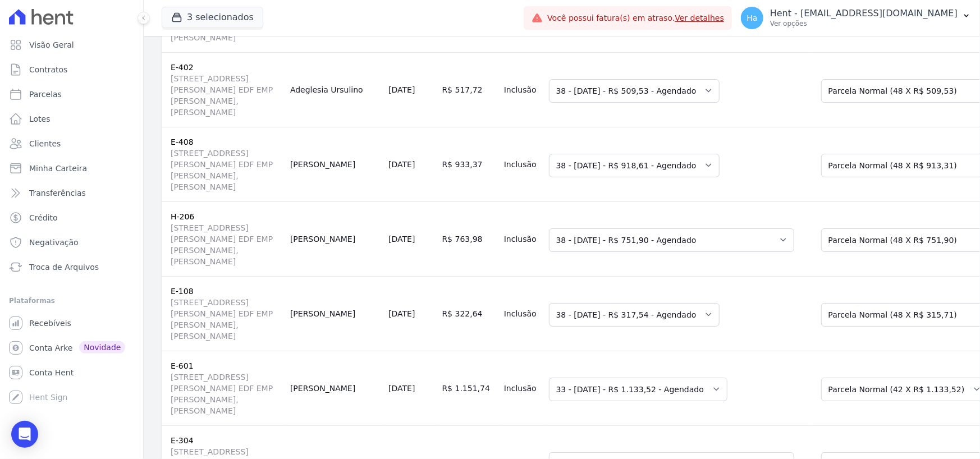
scroll to position [9541, 0]
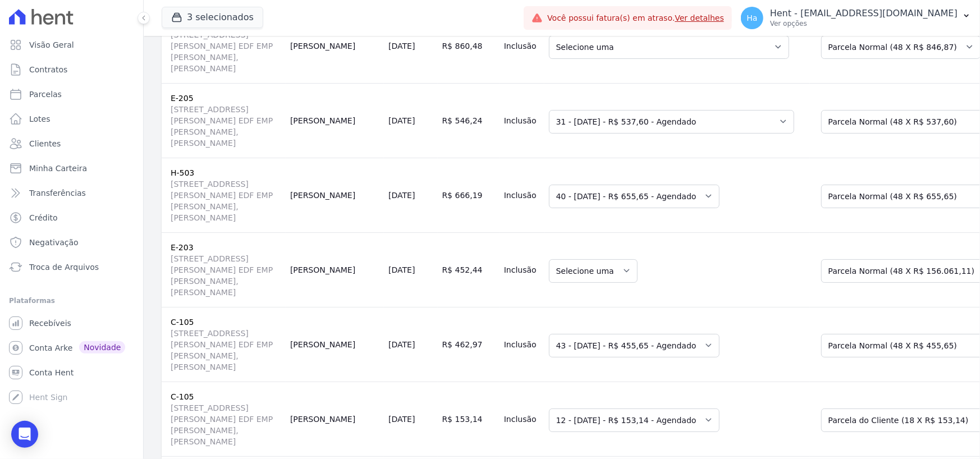
scroll to position [11393, 0]
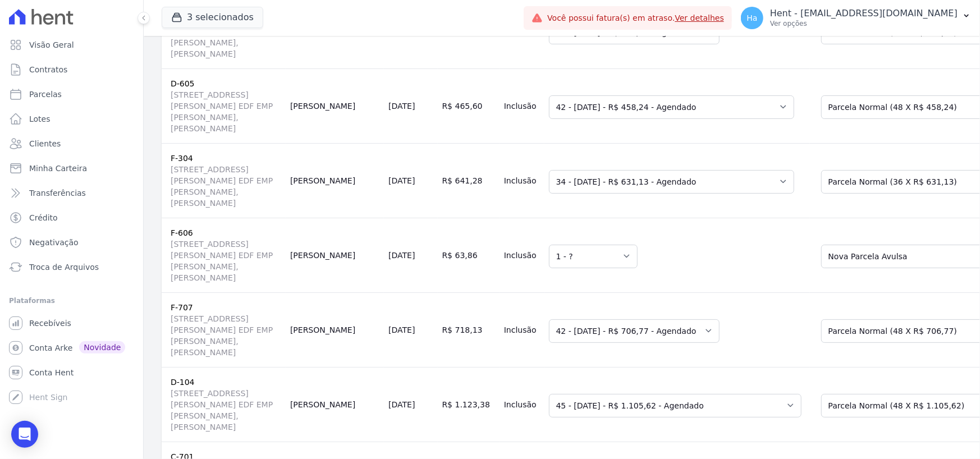
scroll to position [12964, 0]
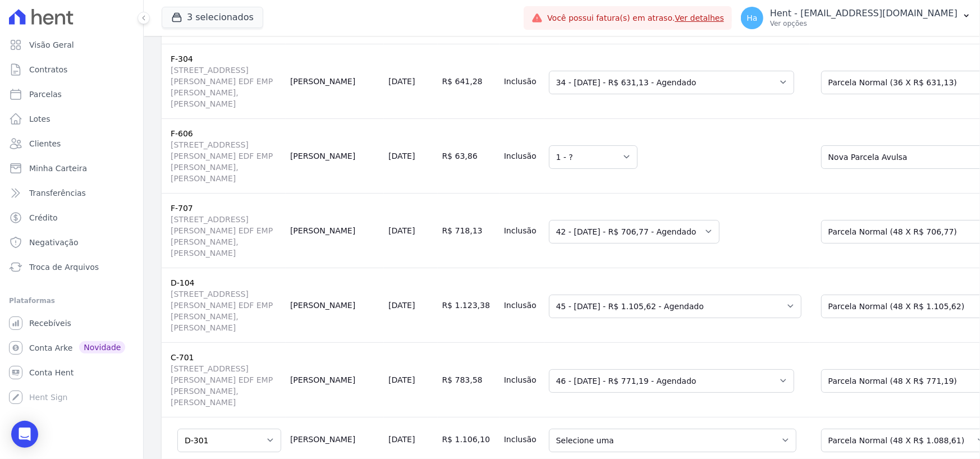
drag, startPoint x: 578, startPoint y: 95, endPoint x: 584, endPoint y: 95, distance: 6.2
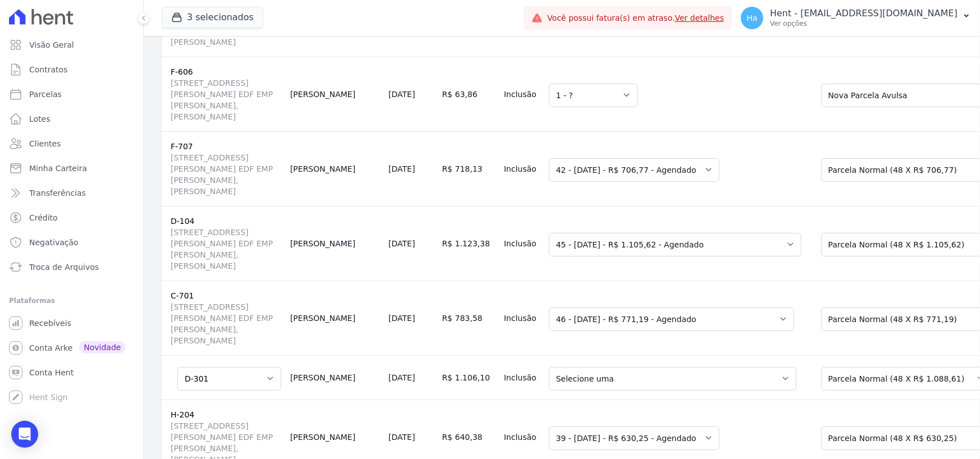
scroll to position [13133, 0]
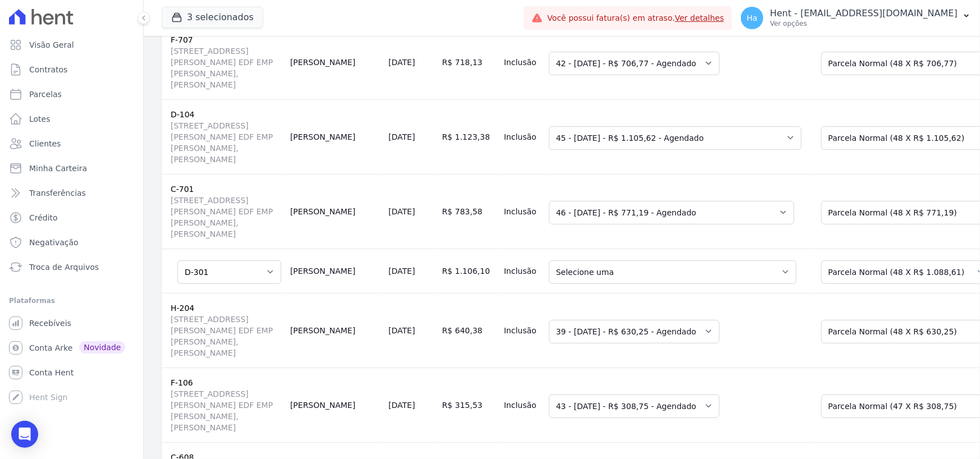
select select "0"
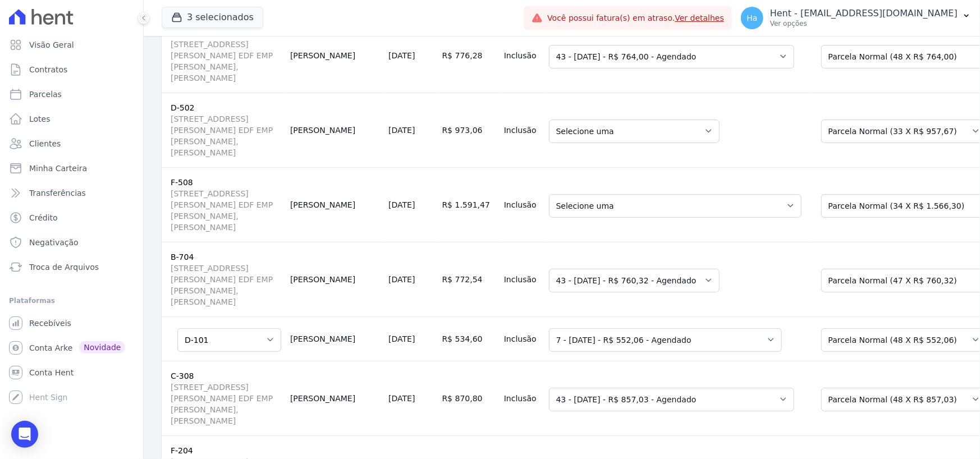
scroll to position [13975, 0]
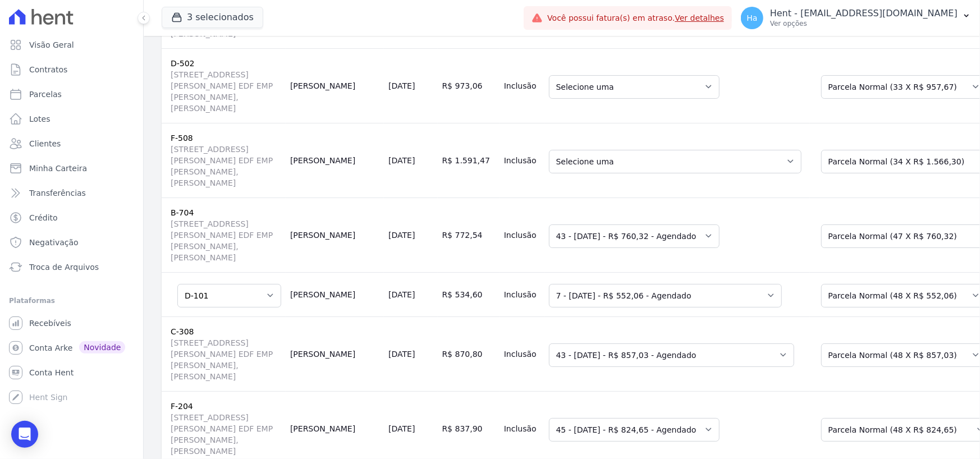
drag, startPoint x: 649, startPoint y: 297, endPoint x: 695, endPoint y: 313, distance: 48.8
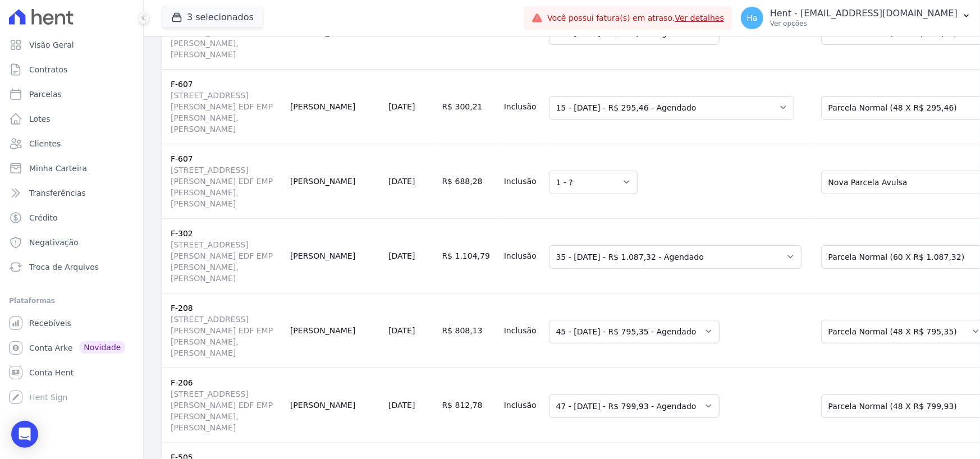
scroll to position [15209, 0]
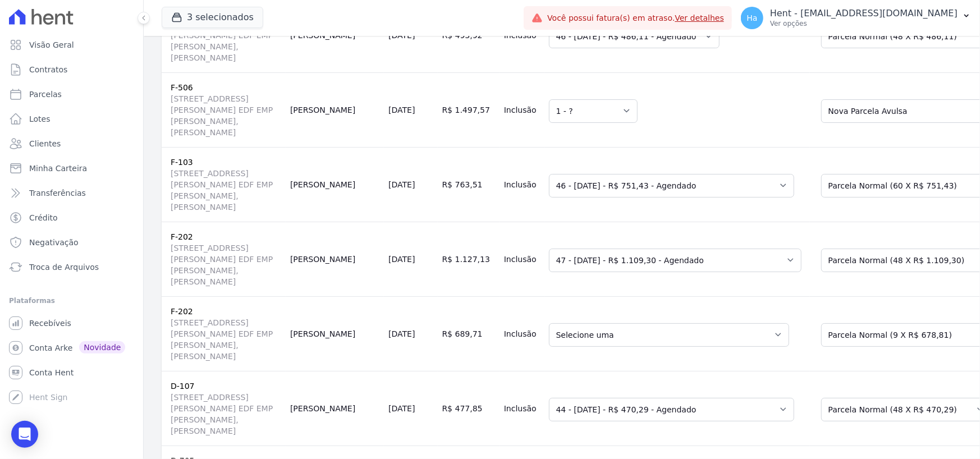
scroll to position [15883, 0]
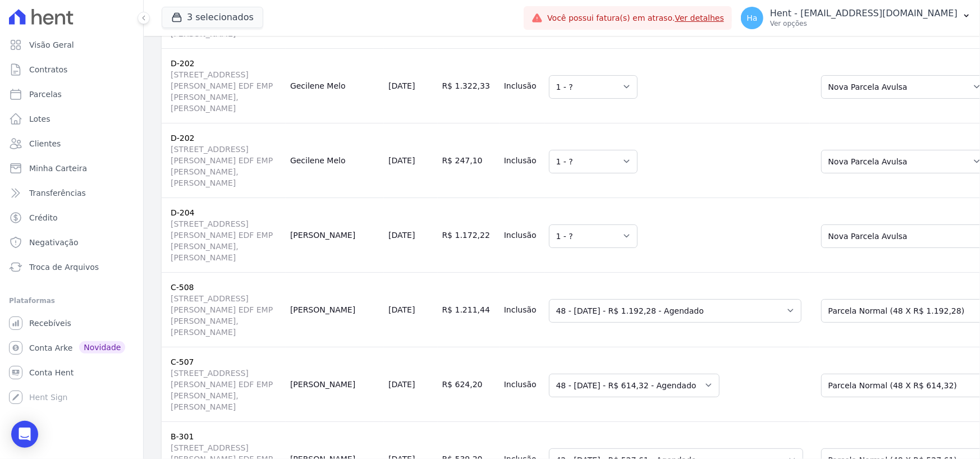
scroll to position [17117, 0]
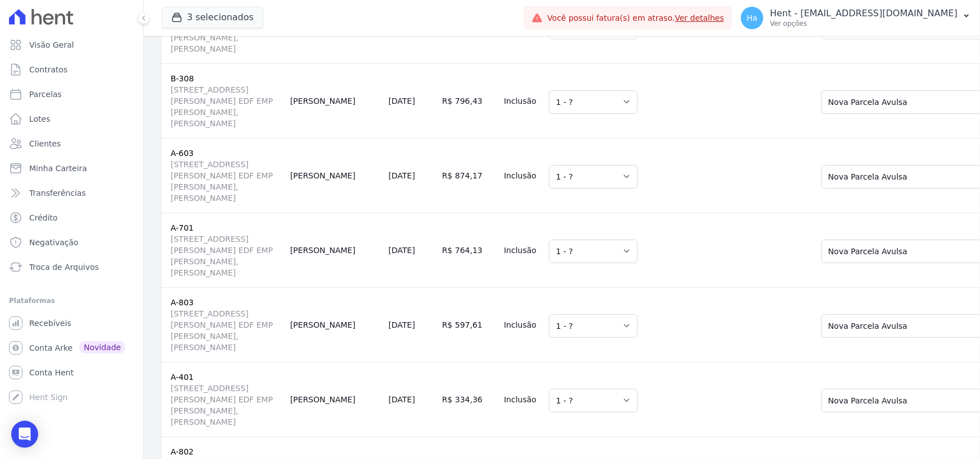
scroll to position [18352, 0]
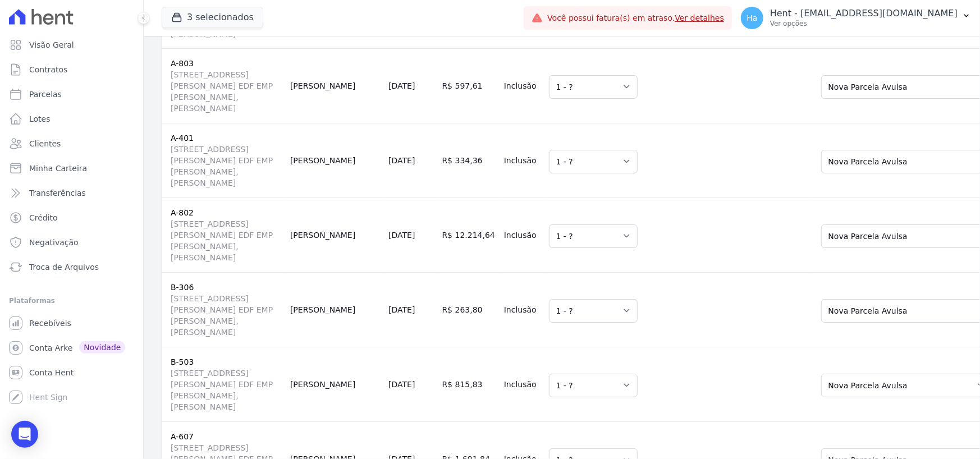
scroll to position [18577, 0]
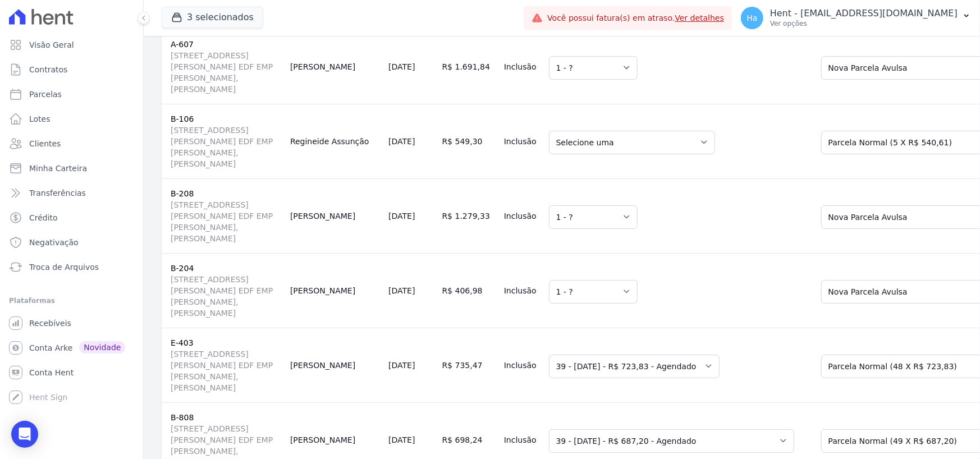
scroll to position [18857, 0]
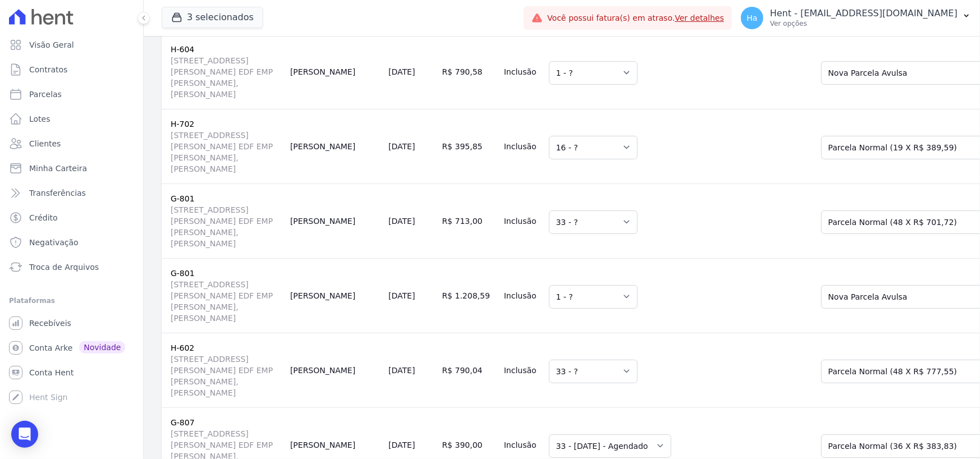
scroll to position [21270, 0]
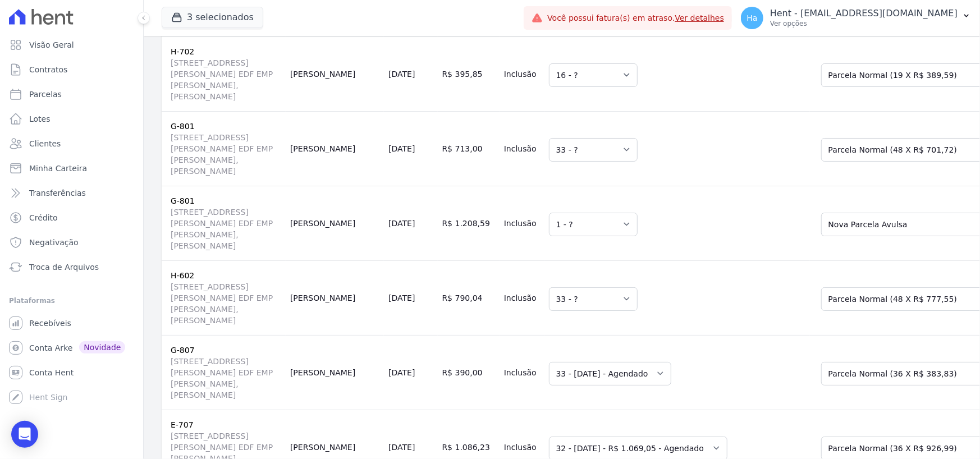
drag, startPoint x: 816, startPoint y: 118, endPoint x: 823, endPoint y: 121, distance: 7.8
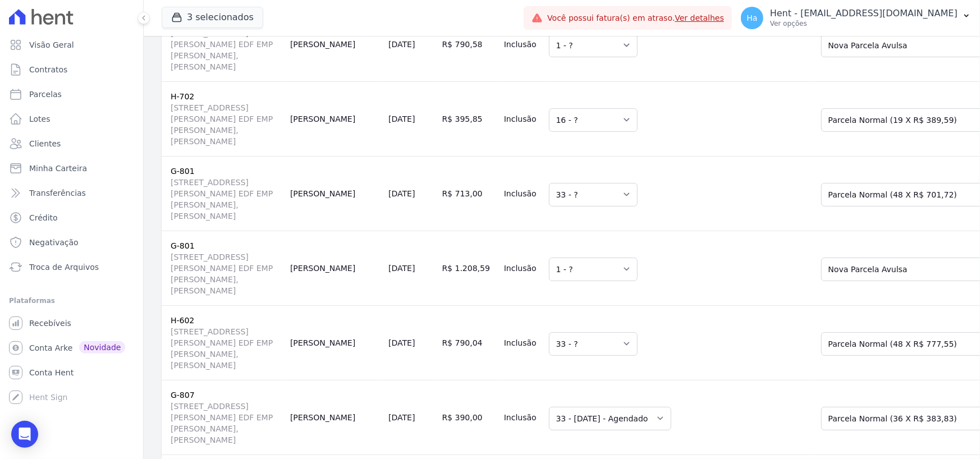
scroll to position [21158, 0]
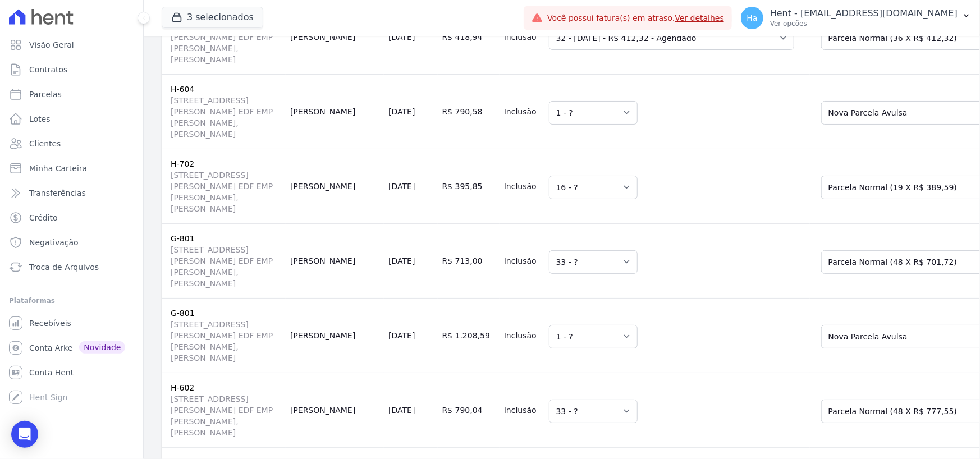
select select "5167997"
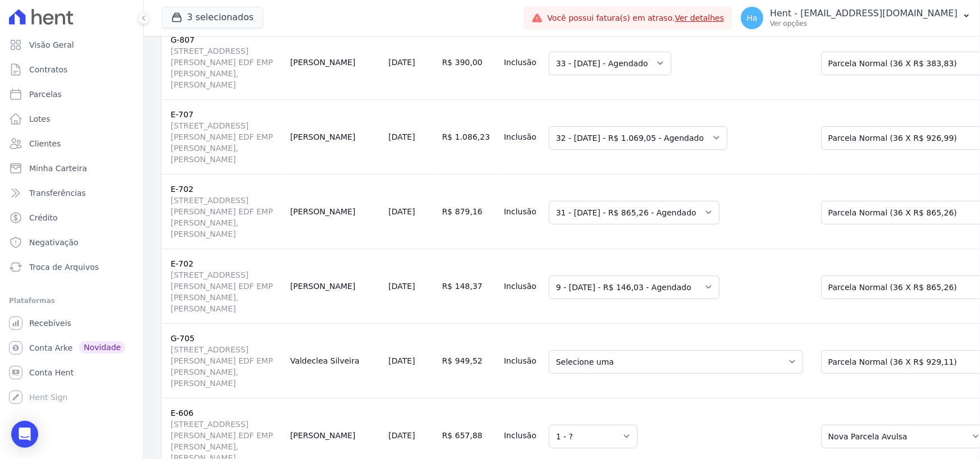
scroll to position [21607, 0]
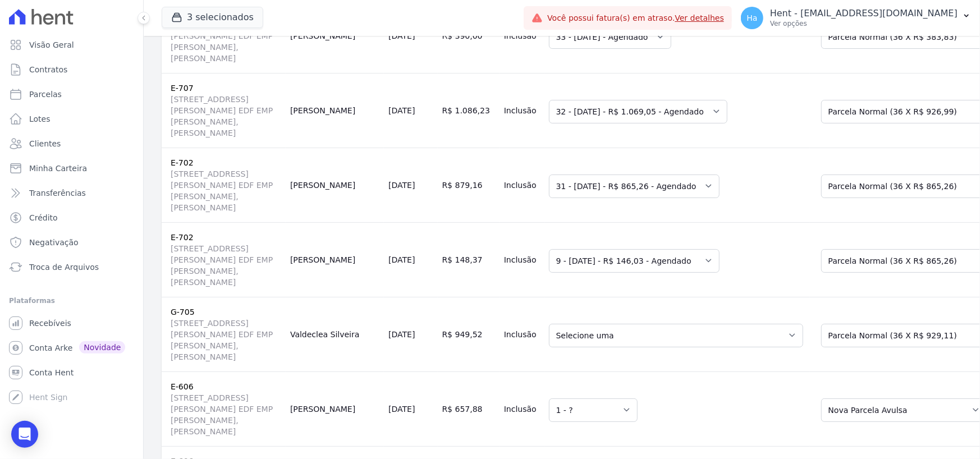
drag, startPoint x: 521, startPoint y: 202, endPoint x: 527, endPoint y: 207, distance: 7.2
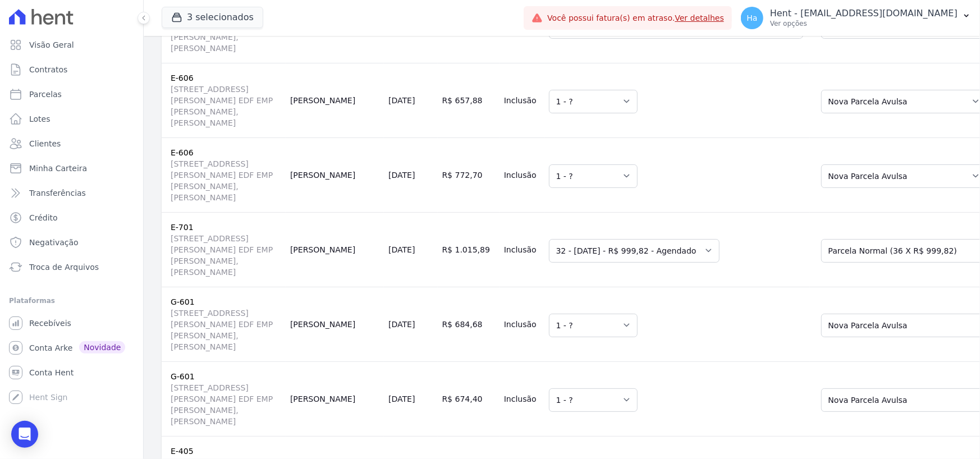
scroll to position [21944, 0]
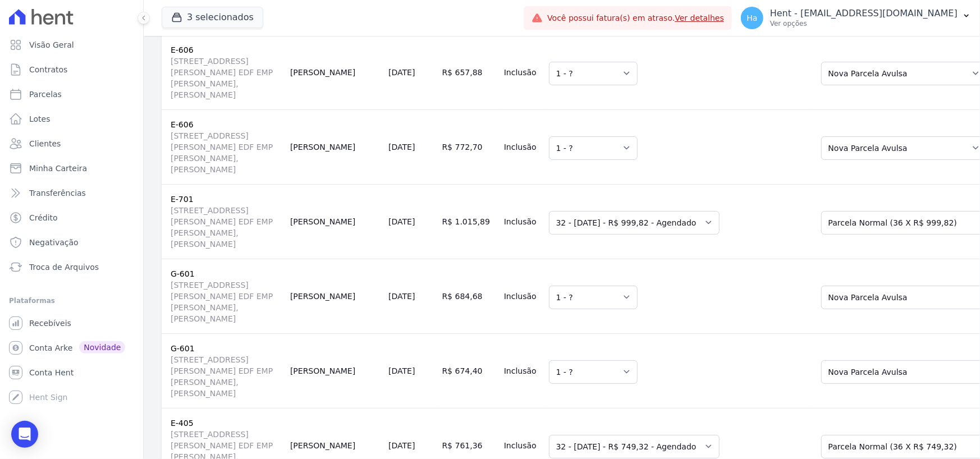
select select "500832"
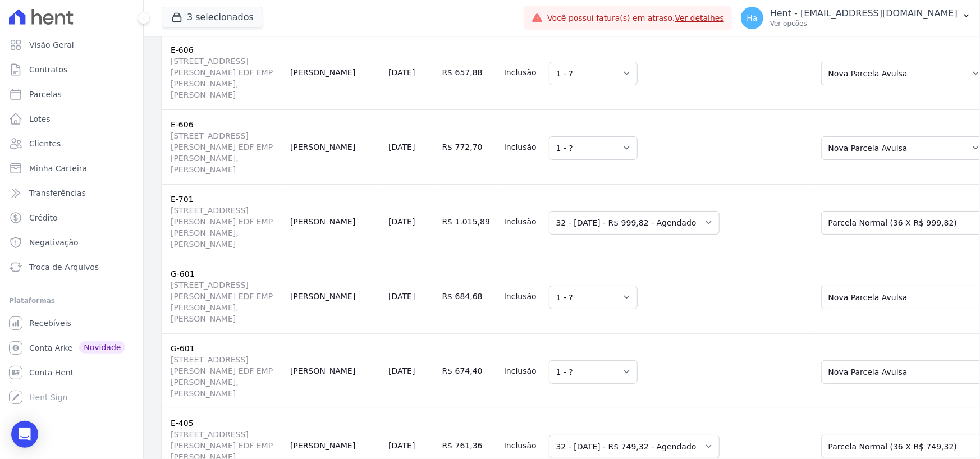
select select "500832"
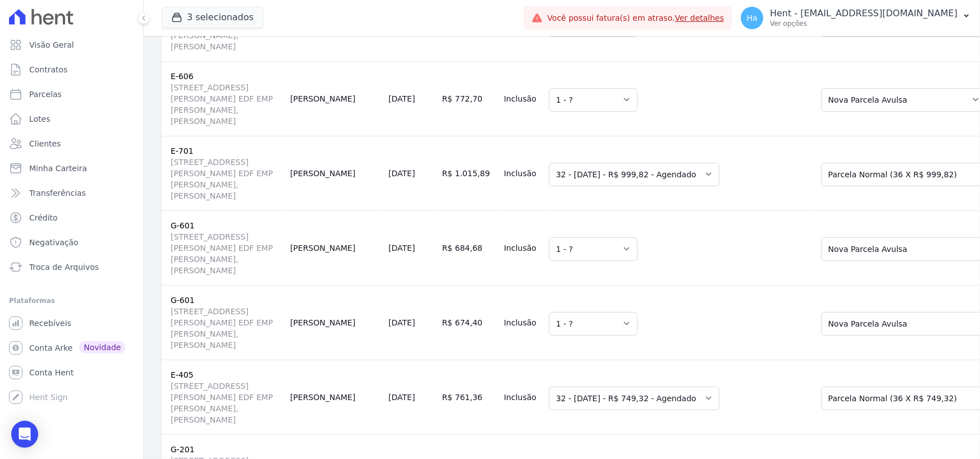
scroll to position [22056, 0]
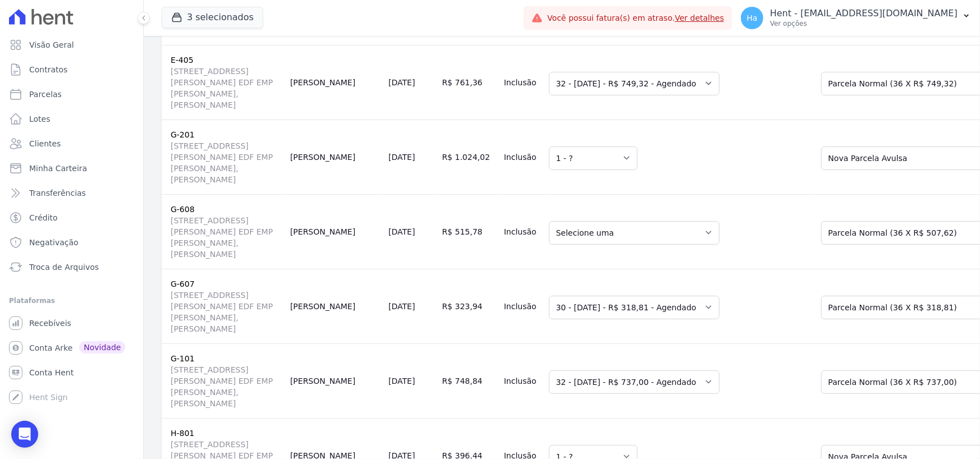
scroll to position [22337, 0]
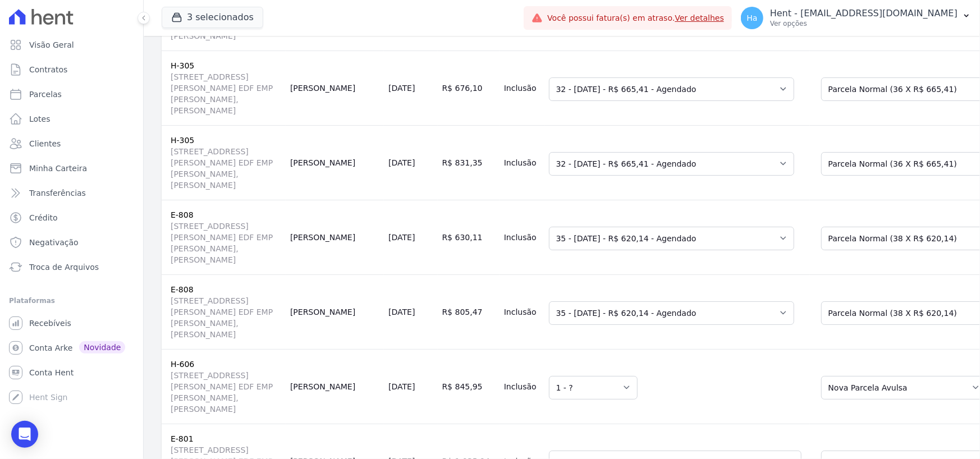
scroll to position [23291, 0]
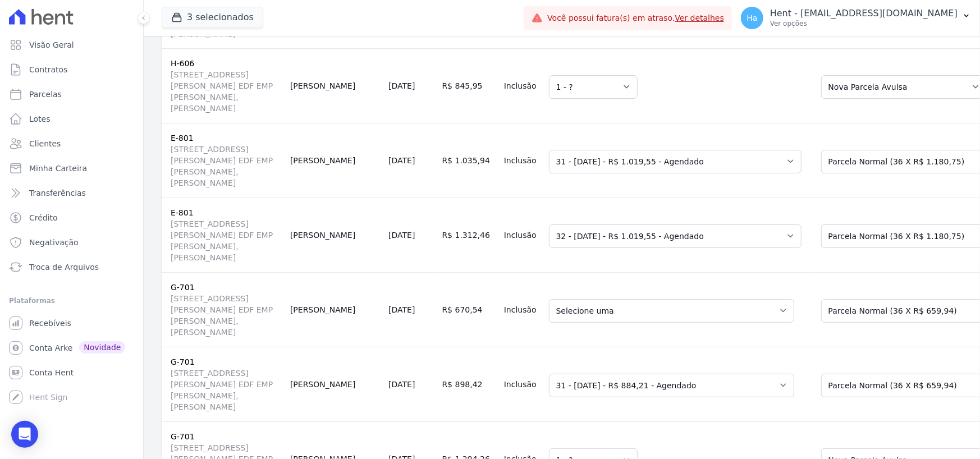
scroll to position [23459, 0]
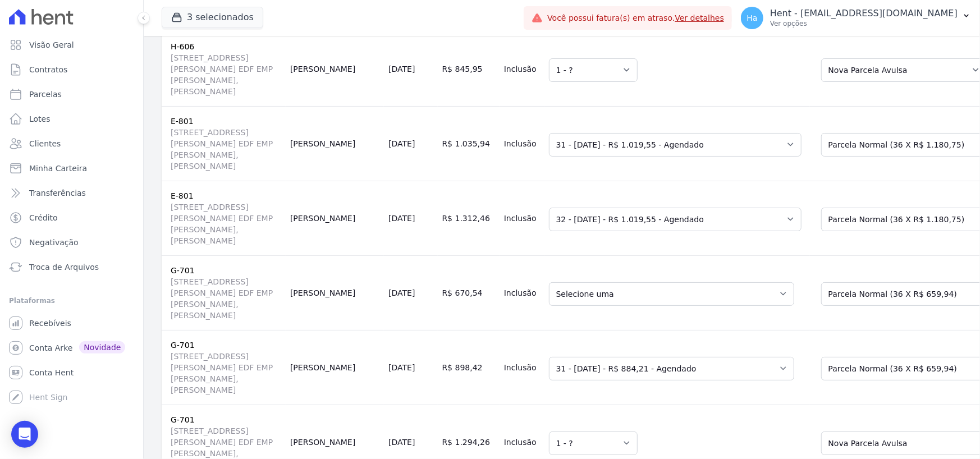
select select "1"
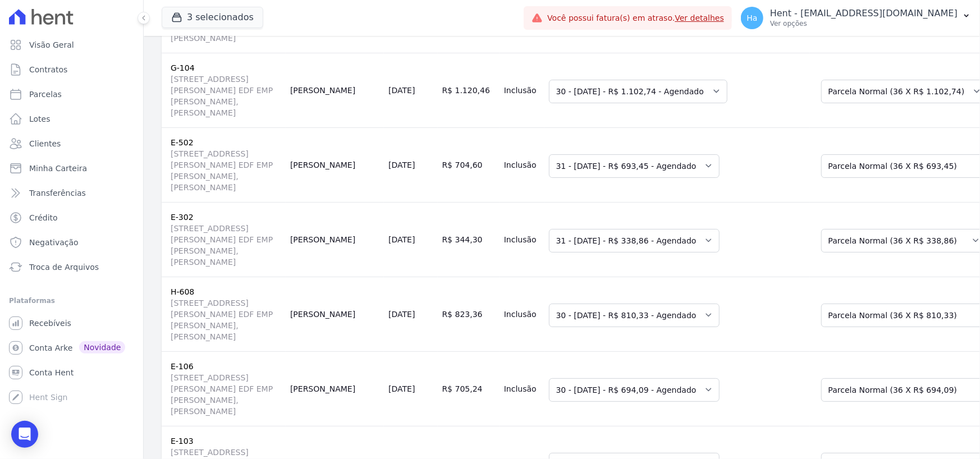
scroll to position [24245, 0]
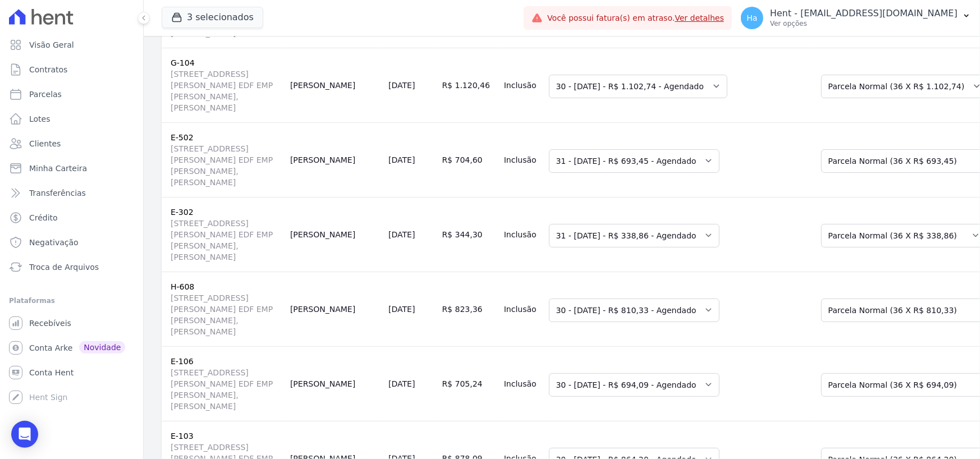
select select "1"
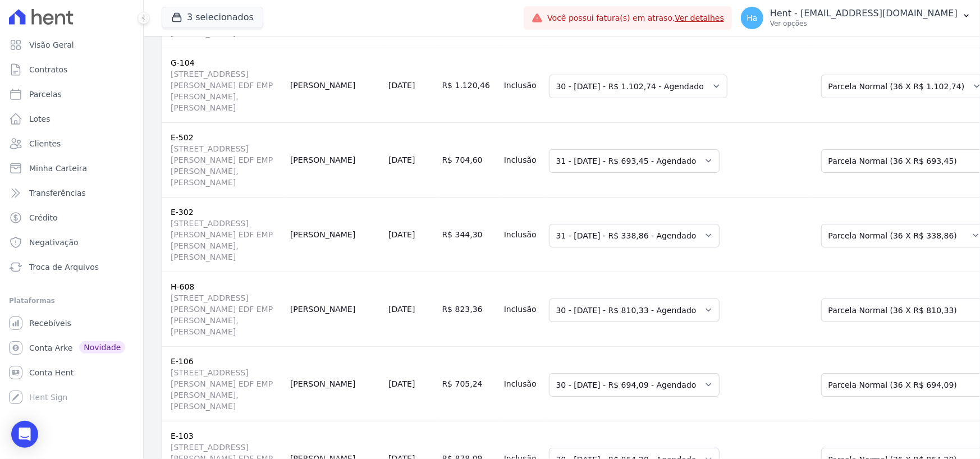
select select "1"
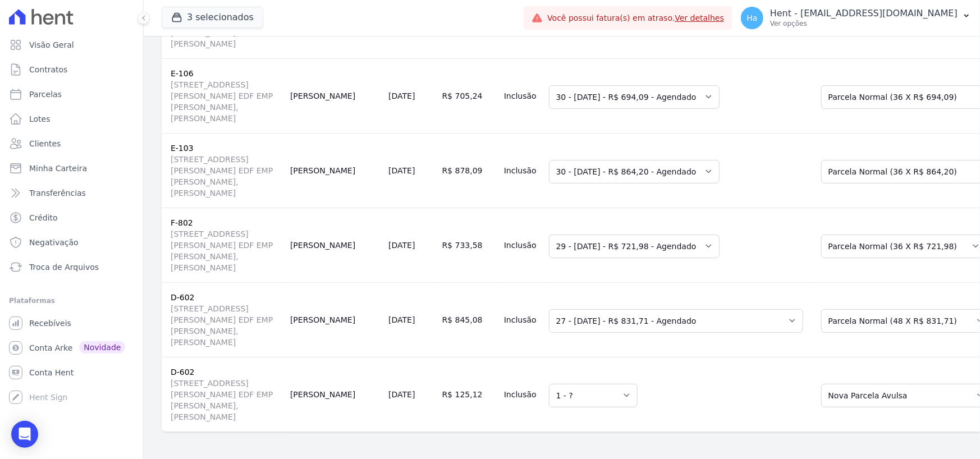
scroll to position [24918, 0]
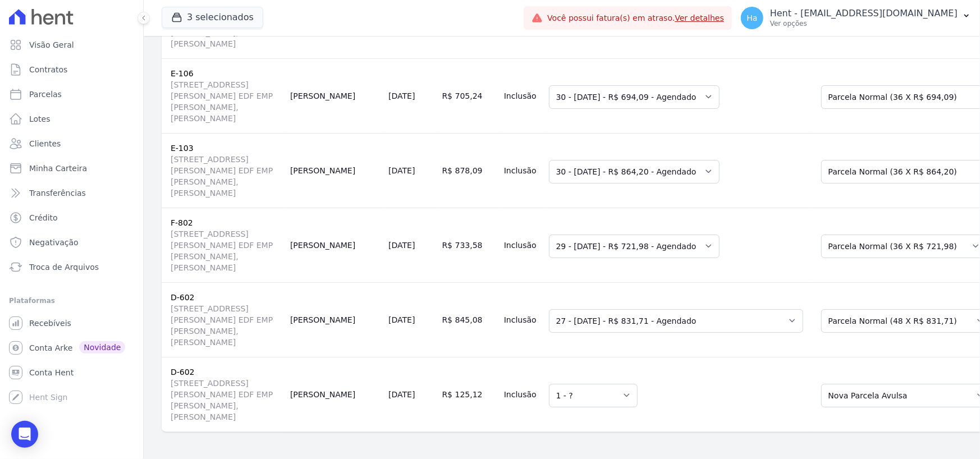
scroll to position [25536, 0]
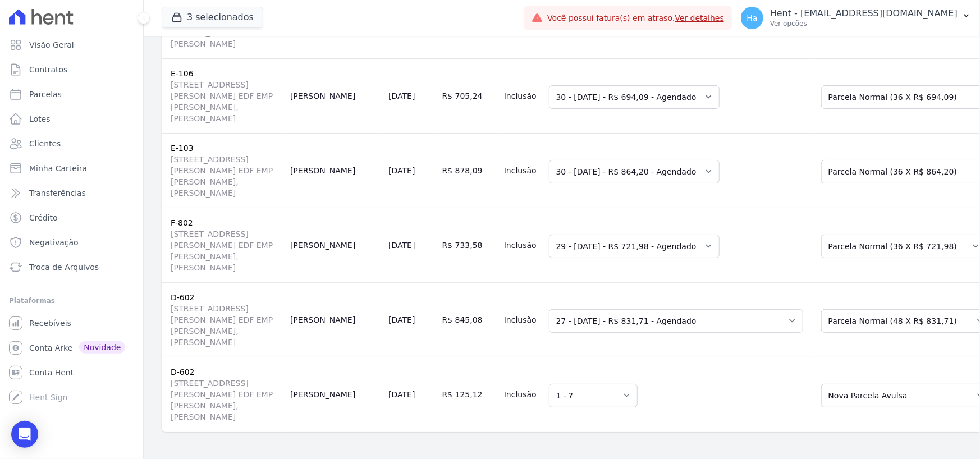
drag, startPoint x: 570, startPoint y: 79, endPoint x: 570, endPoint y: 92, distance: 12.9
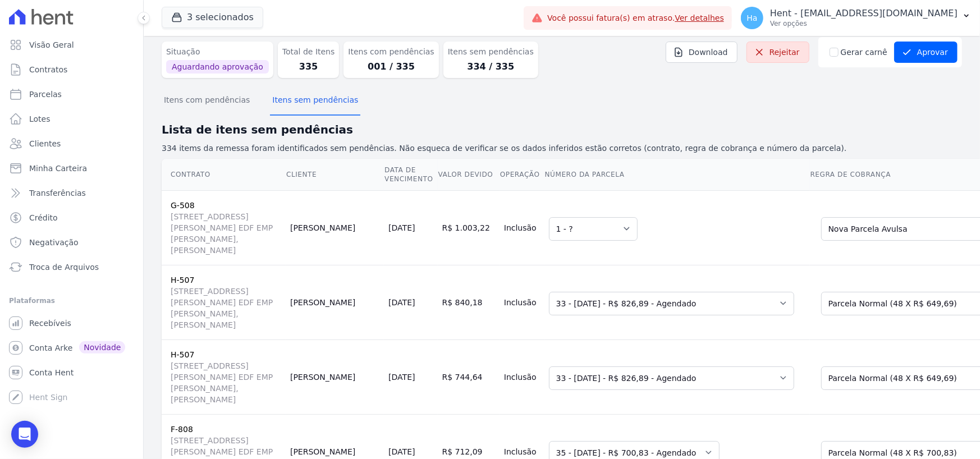
scroll to position [0, 0]
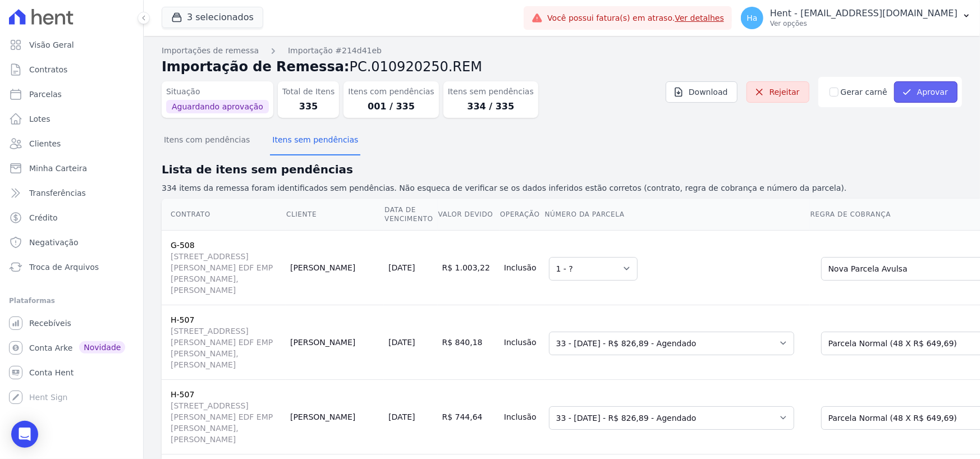
click at [937, 93] on button "Aprovar" at bounding box center [925, 91] width 63 height 21
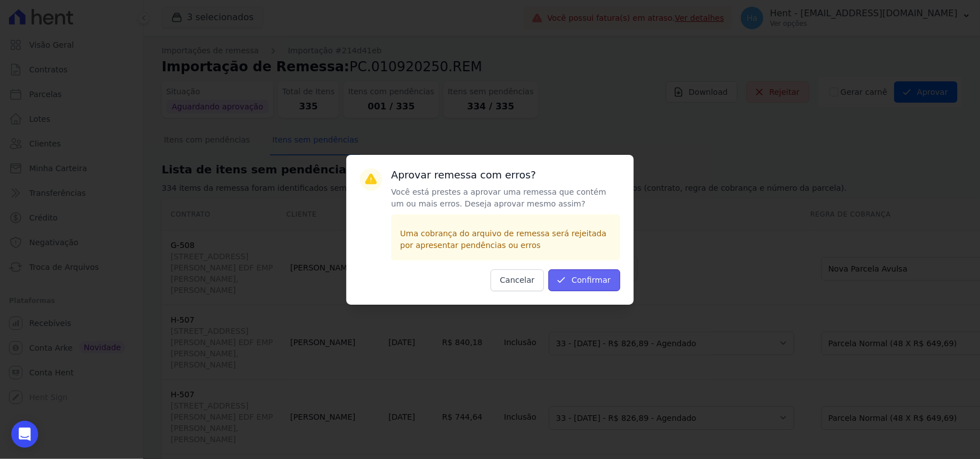
click at [601, 284] on button "Confirmar" at bounding box center [584, 280] width 72 height 22
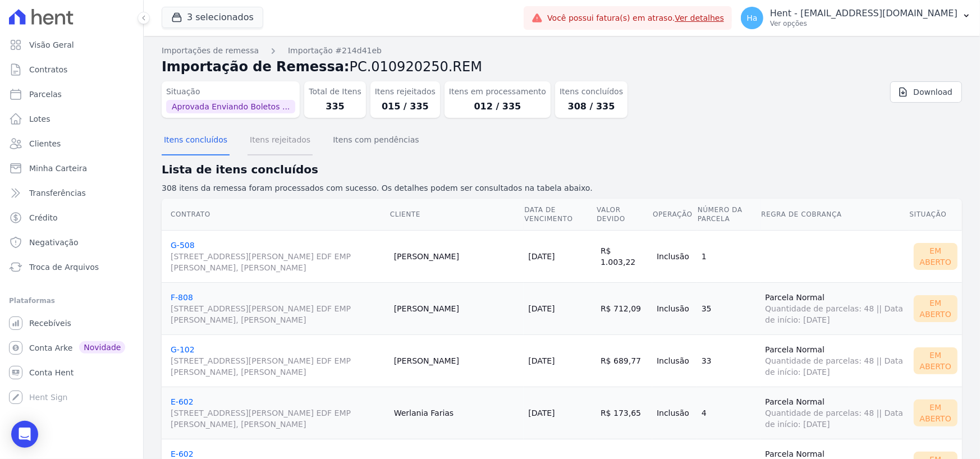
click at [270, 144] on button "Itens rejeitados" at bounding box center [280, 140] width 65 height 29
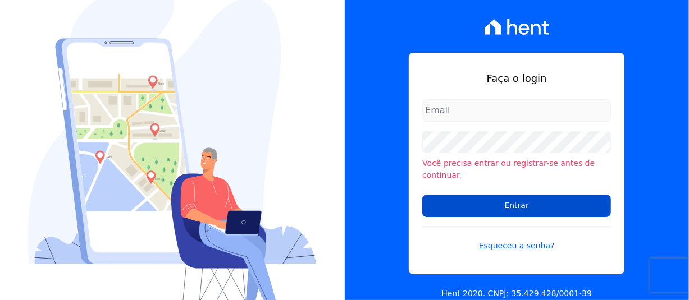
type input "[PERSON_NAME][EMAIL_ADDRESS][PERSON_NAME][DOMAIN_NAME]"
click at [533, 198] on input "Entrar" at bounding box center [516, 206] width 189 height 22
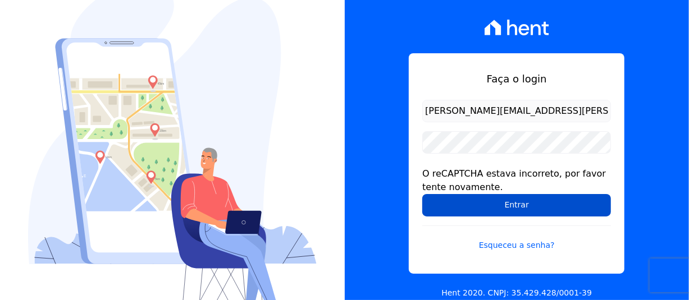
click at [483, 206] on input "Entrar" at bounding box center [516, 205] width 189 height 22
click at [526, 206] on input "Entrar" at bounding box center [516, 205] width 189 height 22
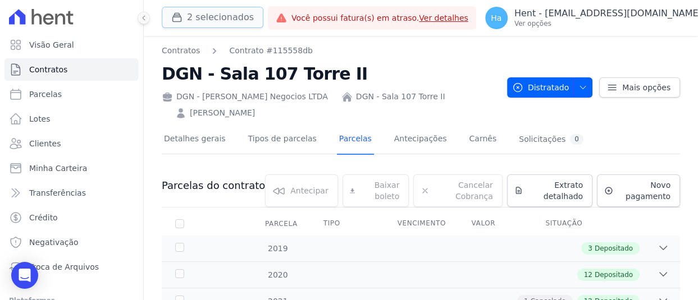
click at [199, 16] on button "2 selecionados" at bounding box center [213, 17] width 102 height 21
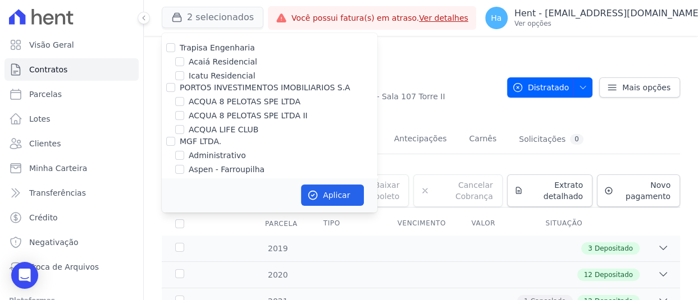
scroll to position [7291, 0]
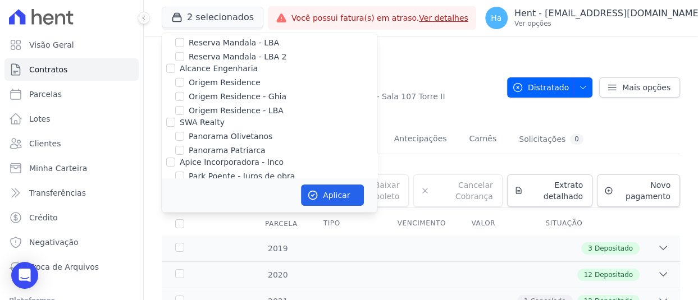
click at [167, 265] on input "Priori" at bounding box center [170, 269] width 9 height 9
checkbox input "true"
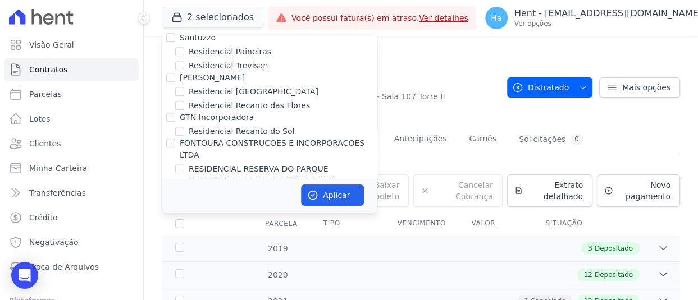
click at [172, 265] on input "Senziani" at bounding box center [170, 269] width 9 height 9
checkbox input "true"
click at [341, 196] on button "Aplicar" at bounding box center [332, 195] width 63 height 21
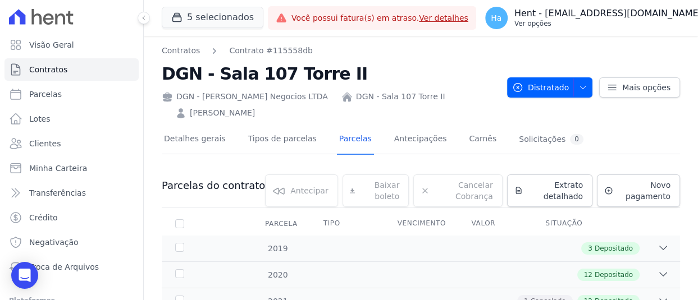
click at [585, 2] on button "Ha Hent - [EMAIL_ADDRESS][DOMAIN_NAME] Ver opções" at bounding box center [600, 17] width 248 height 31
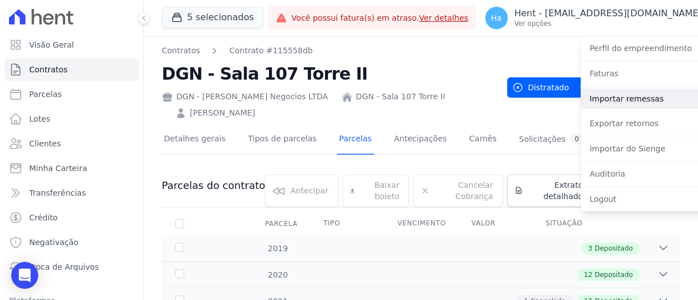
click at [592, 102] on link "Importar remessas" at bounding box center [652, 99] width 144 height 20
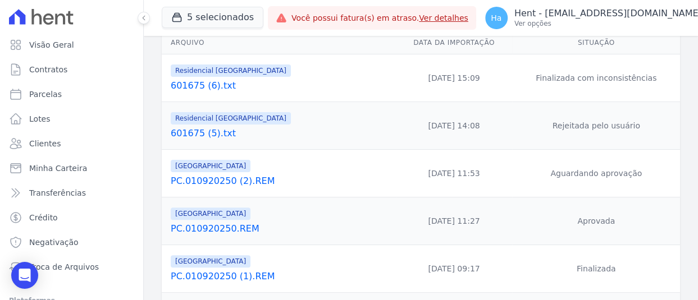
scroll to position [168, 0]
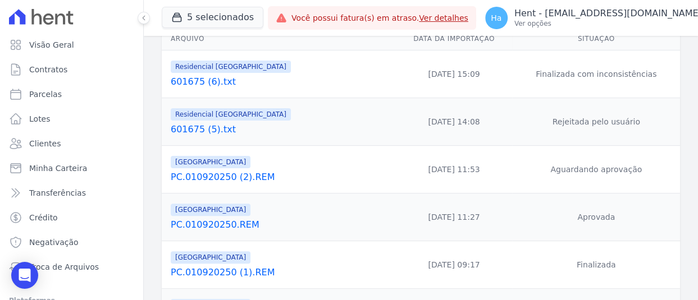
click at [213, 80] on link "601675 (6).txt" at bounding box center [281, 81] width 221 height 13
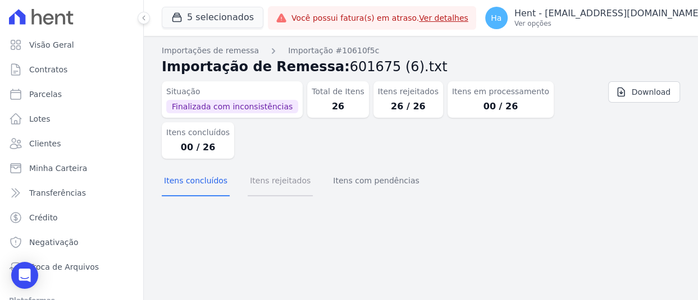
click at [255, 178] on button "Itens rejeitados" at bounding box center [280, 181] width 65 height 29
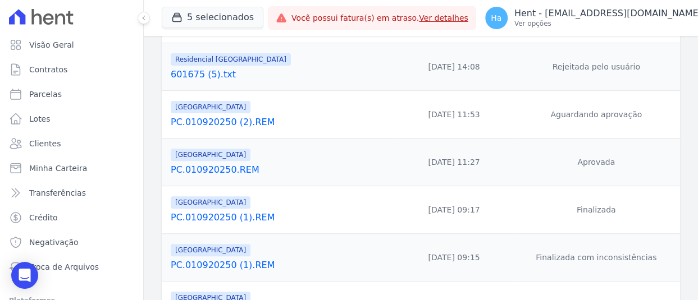
scroll to position [224, 0]
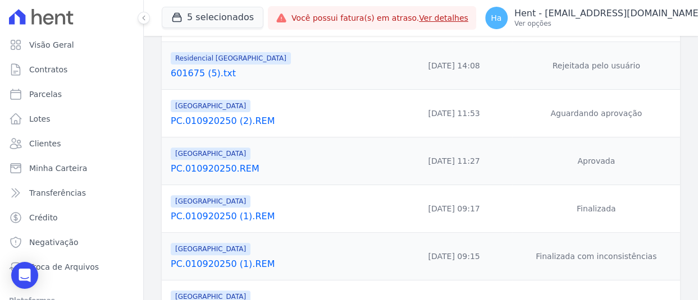
click at [238, 172] on link "PC.010920250.REM" at bounding box center [281, 168] width 221 height 13
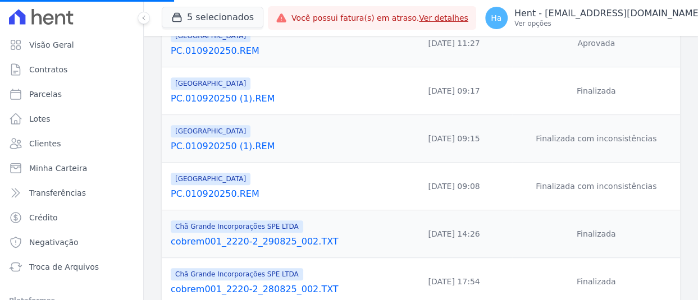
scroll to position [429, 0]
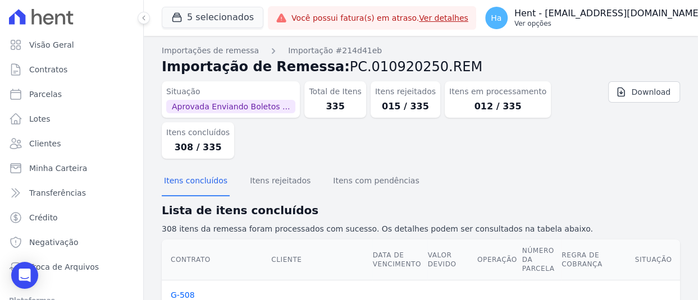
click at [566, 20] on p "Ver opções" at bounding box center [607, 23] width 187 height 9
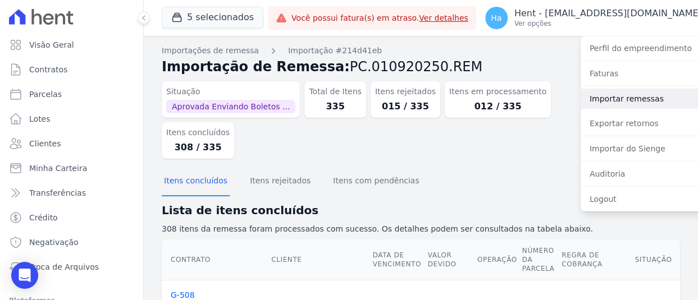
click at [584, 99] on link "Importar remessas" at bounding box center [652, 99] width 144 height 20
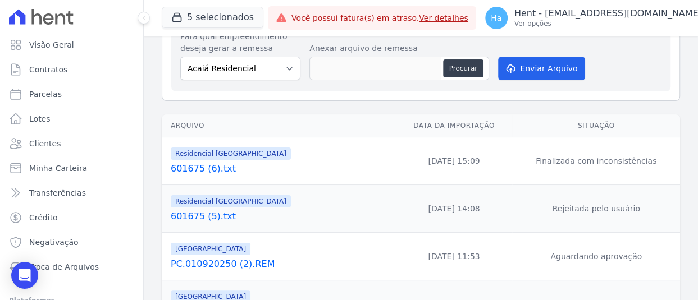
scroll to position [53, 0]
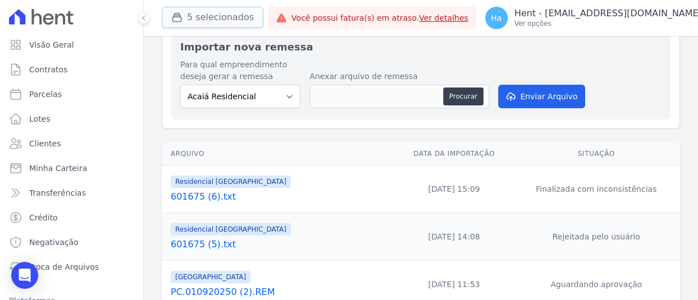
click at [205, 11] on button "5 selecionados" at bounding box center [213, 17] width 102 height 21
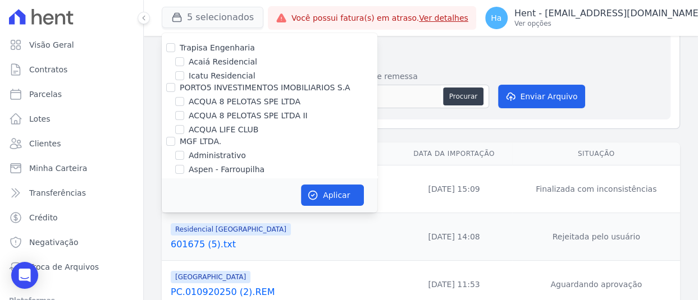
scroll to position [2718, 0]
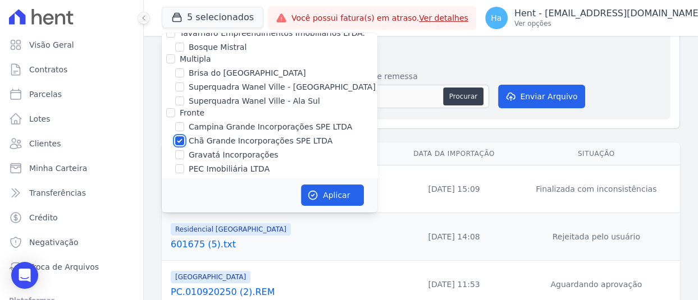
click at [181, 136] on input "Chã Grande Incorporações SPE LTDA" at bounding box center [179, 140] width 9 height 9
checkbox input "false"
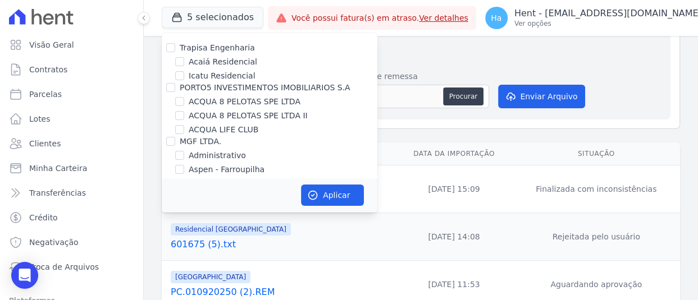
scroll to position [8454, 0]
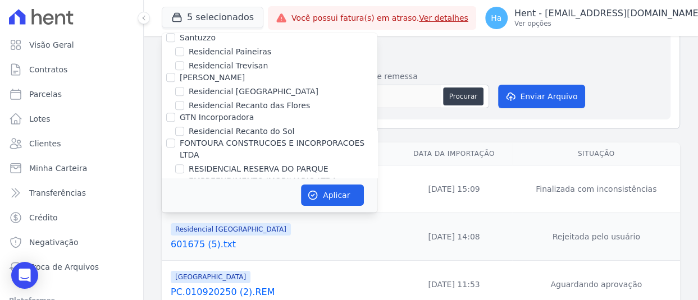
click at [168, 265] on input "Senziani" at bounding box center [170, 269] width 9 height 9
checkbox input "false"
click at [178, 294] on input "Residencia SZN Citta | Timbiras" at bounding box center [179, 298] width 9 height 9
checkbox input "true"
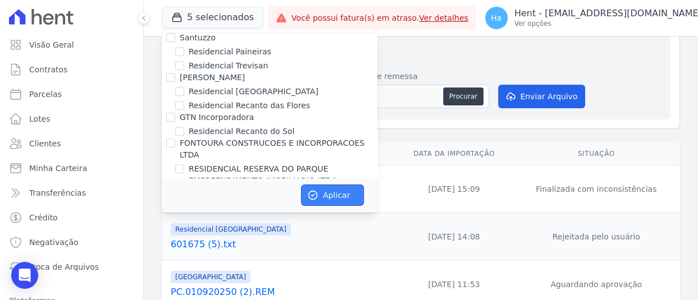
click at [359, 199] on button "Aplicar" at bounding box center [332, 195] width 63 height 21
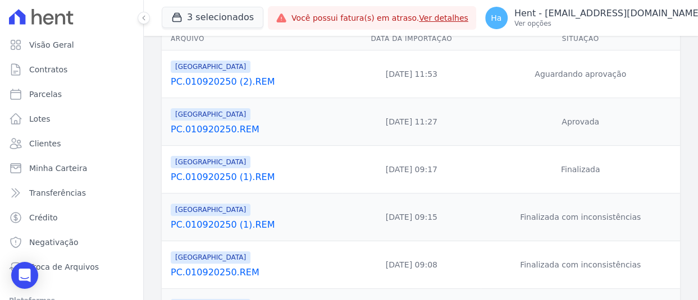
scroll to position [0, 0]
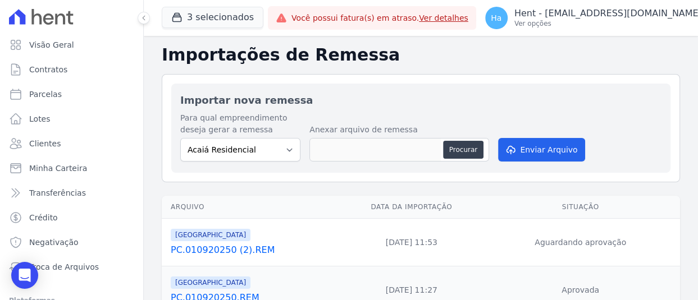
click at [219, 34] on div "3 selecionados Trapisa Engenharia Acaiá Residencial Icatu Residencial PORTO5 IN…" at bounding box center [213, 17] width 102 height 37
click at [217, 13] on button "3 selecionados" at bounding box center [213, 17] width 102 height 21
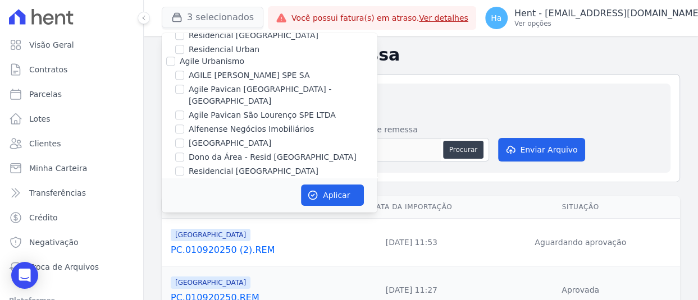
scroll to position [8454, 0]
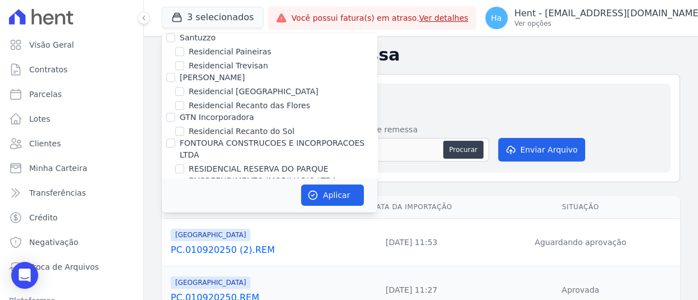
click at [176, 279] on input "Residencial [GEOGRAPHIC_DATA]" at bounding box center [179, 283] width 9 height 9
checkbox input "true"
click at [334, 198] on button "Aplicar" at bounding box center [332, 195] width 63 height 21
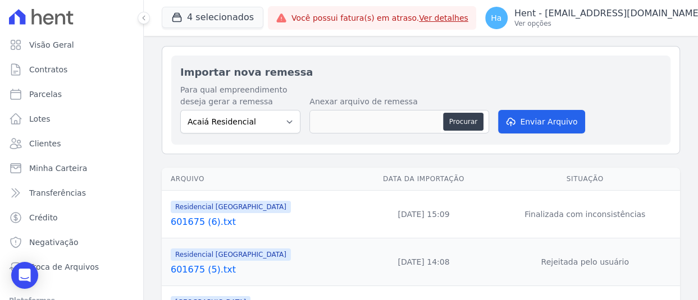
scroll to position [56, 0]
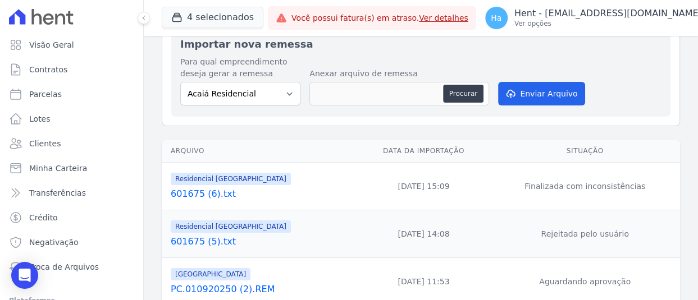
click at [202, 192] on link "601675 (6).txt" at bounding box center [262, 193] width 182 height 13
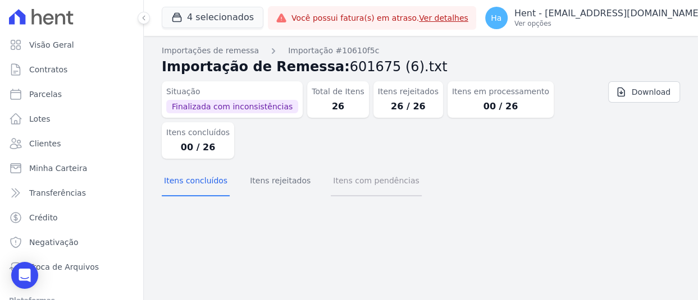
click at [372, 187] on button "Itens com pendências" at bounding box center [376, 181] width 90 height 29
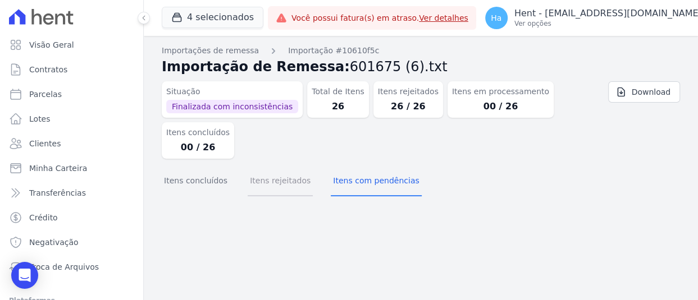
click at [275, 193] on button "Itens rejeitados" at bounding box center [280, 181] width 65 height 29
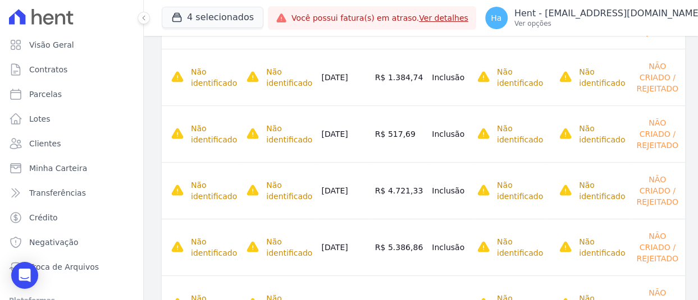
scroll to position [786, 0]
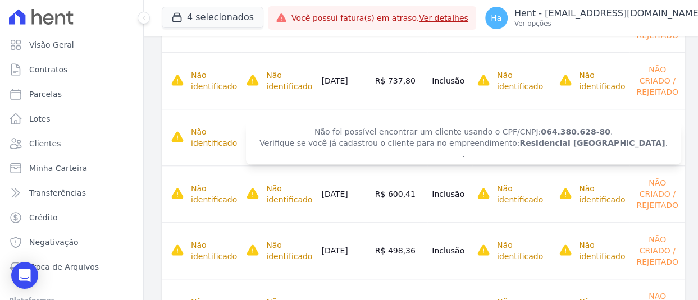
drag, startPoint x: 496, startPoint y: 131, endPoint x: 550, endPoint y: 130, distance: 54.5
click at [553, 129] on span "Não foi possível encontrar um cliente usando o CPF/CNPJ: 064.380.628-80 . Verif…" at bounding box center [463, 143] width 435 height 43
copy span "064.380.628-80"
drag, startPoint x: 516, startPoint y: 137, endPoint x: 545, endPoint y: 130, distance: 29.4
click at [545, 130] on strong "064.380.628-80" at bounding box center [575, 131] width 70 height 9
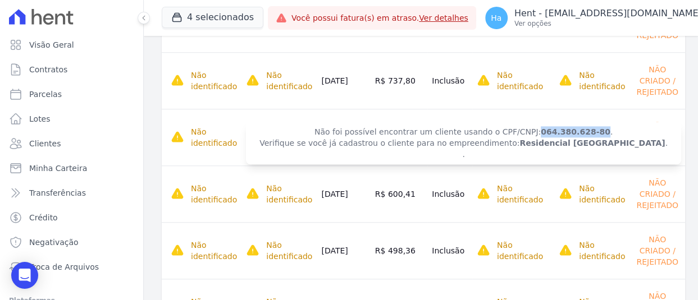
drag, startPoint x: 498, startPoint y: 131, endPoint x: 555, endPoint y: 132, distance: 56.7
click at [555, 132] on span "Não foi possível encontrar um cliente usando o CPF/CNPJ: 064.380.628-80 . Verif…" at bounding box center [463, 143] width 435 height 43
drag, startPoint x: 555, startPoint y: 132, endPoint x: 580, endPoint y: 140, distance: 25.9
click at [589, 141] on span "Não foi possível encontrar um cliente usando o CPF/CNPJ: 064.380.628-80 . Verif…" at bounding box center [463, 143] width 435 height 43
drag, startPoint x: 499, startPoint y: 129, endPoint x: 553, endPoint y: 130, distance: 54.5
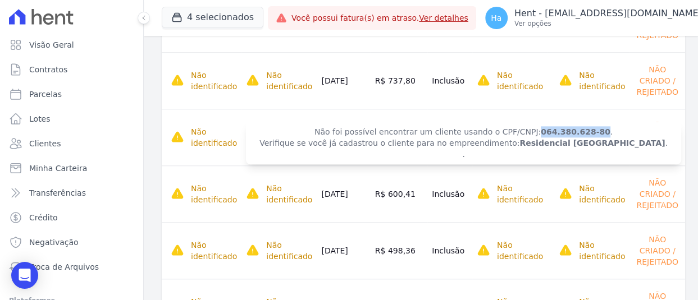
click at [553, 130] on strong "064.380.628-80" at bounding box center [575, 131] width 70 height 9
copy strong "064.380.628-80"
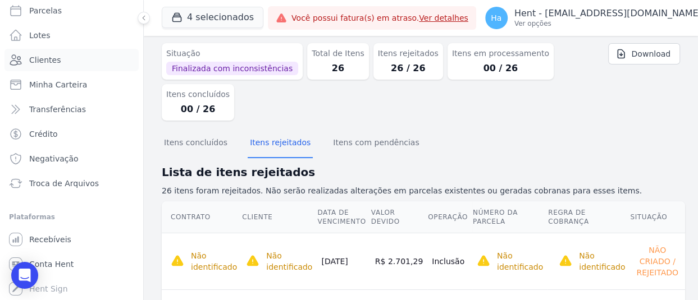
scroll to position [0, 0]
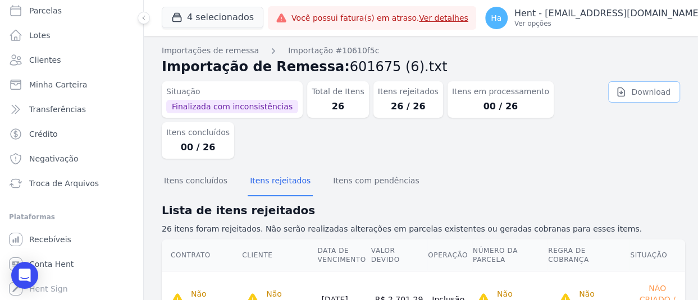
click at [625, 92] on link "Download" at bounding box center [644, 91] width 72 height 21
click at [632, 30] on button "Ha Hent - [EMAIL_ADDRESS][DOMAIN_NAME] Ver opções" at bounding box center [600, 17] width 248 height 31
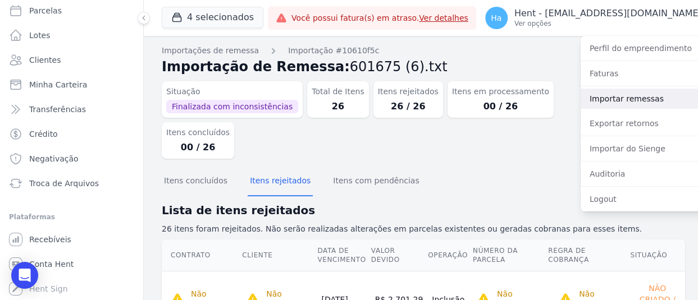
click at [602, 100] on link "Importar remessas" at bounding box center [652, 99] width 144 height 20
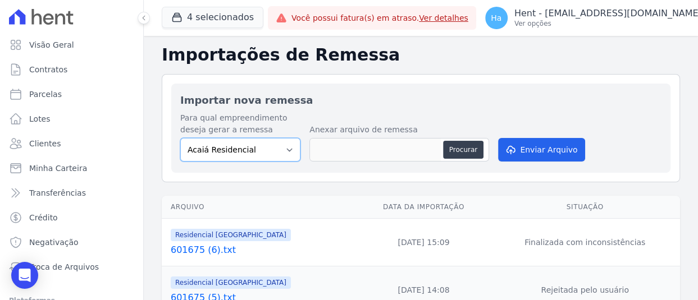
click at [288, 141] on select "Acaiá Residencial ACQUA 8 PELOTAS SPE LTDA II Administrativo AGILE ELOI MENDES …" at bounding box center [240, 150] width 120 height 24
drag, startPoint x: 509, startPoint y: 99, endPoint x: 474, endPoint y: 89, distance: 36.6
click at [509, 99] on h2 "Importar nova remessa" at bounding box center [420, 100] width 481 height 15
click at [203, 15] on button "4 selecionados" at bounding box center [213, 17] width 102 height 21
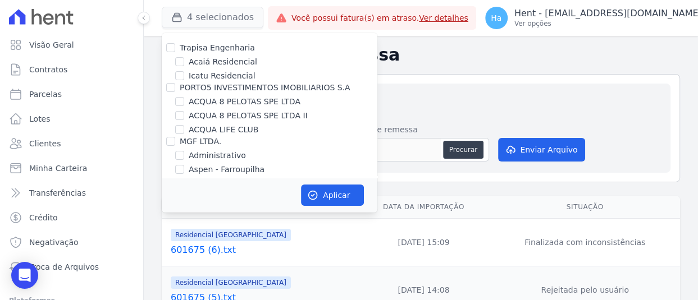
scroll to position [8454, 0]
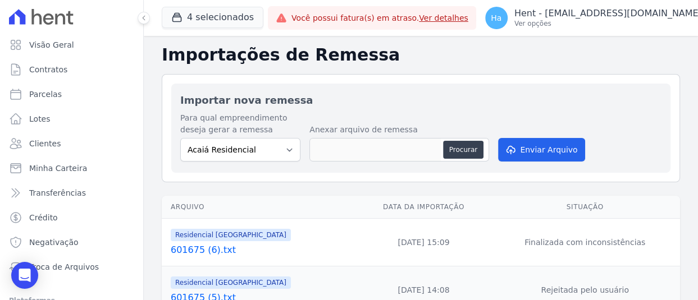
click at [227, 29] on div "4 selecionados Trapisa Engenharia Acaiá Residencial Icatu Residencial PORTO5 IN…" at bounding box center [213, 17] width 102 height 37
click at [226, 16] on button "4 selecionados" at bounding box center [213, 17] width 102 height 21
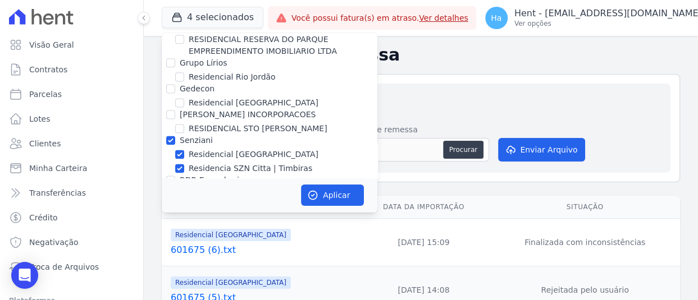
scroll to position [8482, 0]
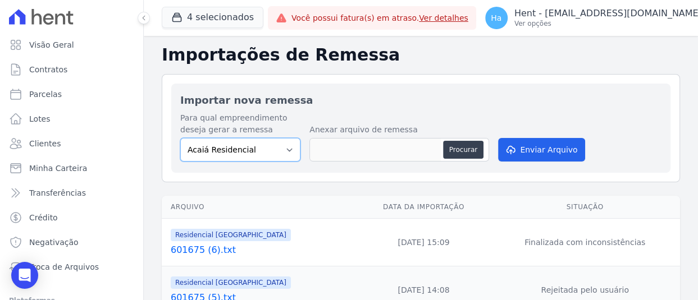
click at [255, 157] on select "Acaiá Residencial ACQUA 8 PELOTAS SPE LTDA II Administrativo AGILE ELOI MENDES …" at bounding box center [240, 150] width 120 height 24
click at [493, 98] on h2 "Importar nova remessa" at bounding box center [420, 100] width 481 height 15
click at [231, 17] on button "4 selecionados" at bounding box center [213, 17] width 102 height 21
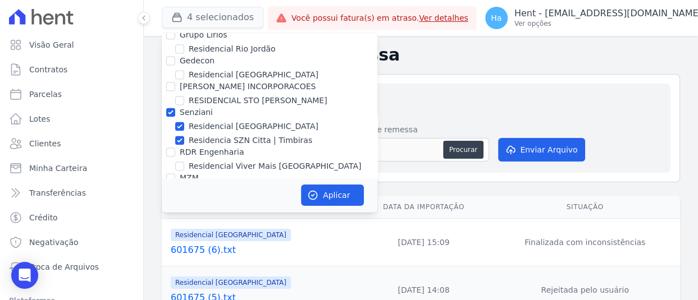
scroll to position [8454, 0]
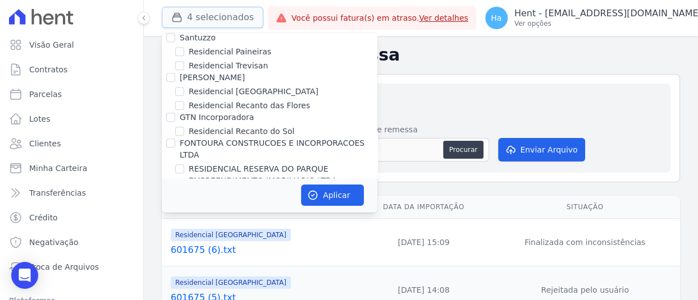
click at [229, 15] on button "4 selecionados" at bounding box center [213, 17] width 102 height 21
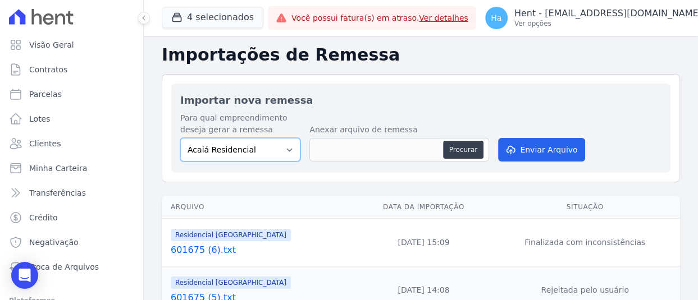
click at [280, 148] on select "Acaiá Residencial ACQUA 8 PELOTAS SPE LTDA II Administrativo AGILE ELOI MENDES …" at bounding box center [240, 150] width 120 height 24
click at [191, 251] on link "601675 (6).txt" at bounding box center [262, 250] width 182 height 13
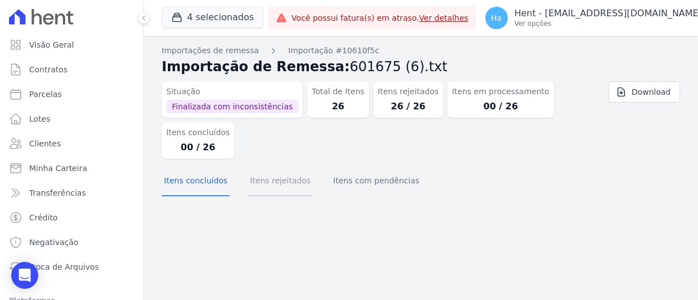
click at [248, 179] on button "Itens rejeitados" at bounding box center [280, 181] width 65 height 29
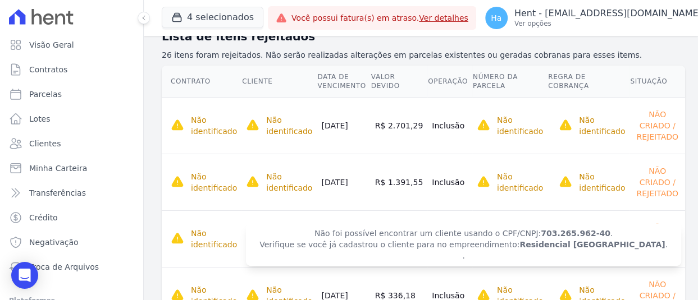
scroll to position [224, 0]
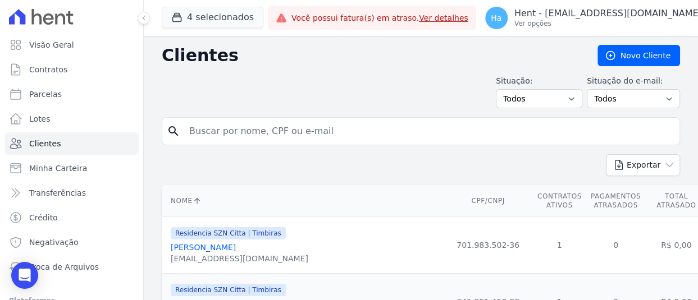
click at [262, 130] on input "search" at bounding box center [428, 131] width 492 height 22
paste input "064.380.628-80"
type input "064.380.628-80"
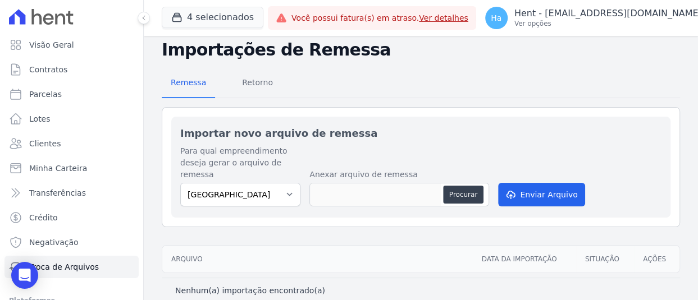
scroll to position [32, 0]
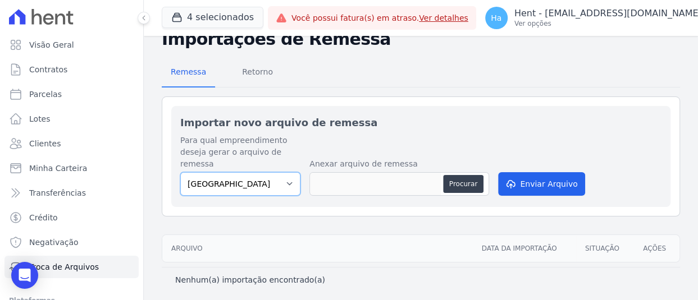
click at [281, 181] on select "[GEOGRAPHIC_DATA] [GEOGRAPHIC_DATA] | [GEOGRAPHIC_DATA]" at bounding box center [240, 184] width 120 height 24
select select "b1671d8b-ca11-4474-a7a9-6f53319d4f79"
click at [180, 172] on select "[GEOGRAPHIC_DATA] [GEOGRAPHIC_DATA] | [GEOGRAPHIC_DATA]" at bounding box center [240, 184] width 120 height 24
drag, startPoint x: 361, startPoint y: 224, endPoint x: 457, endPoint y: 193, distance: 100.8
click at [362, 224] on div "Importar novo arquivo de remessa Para qual empreendimento deseja gerar o arquiv…" at bounding box center [421, 195] width 518 height 196
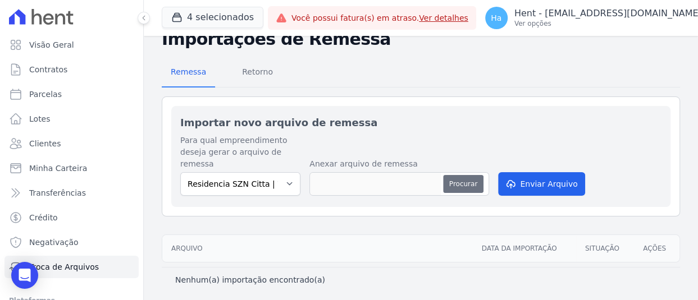
click at [460, 180] on button "Procurar" at bounding box center [463, 184] width 40 height 18
type input "601675 (6).txt"
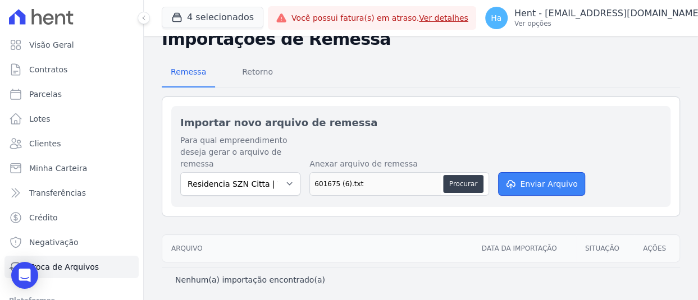
click at [549, 184] on button "Enviar Arquivo" at bounding box center [541, 184] width 86 height 24
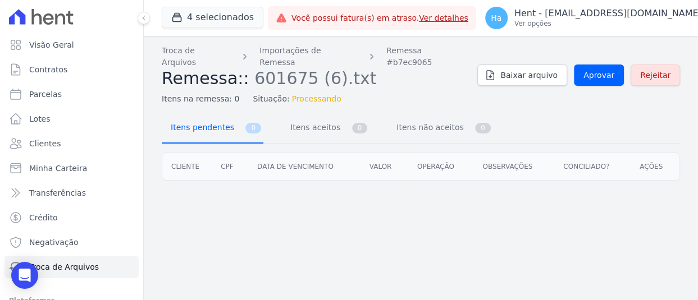
click at [221, 127] on span "Itens pendentes" at bounding box center [200, 127] width 72 height 22
click at [327, 124] on span "Itens aceitos" at bounding box center [312, 127] width 59 height 22
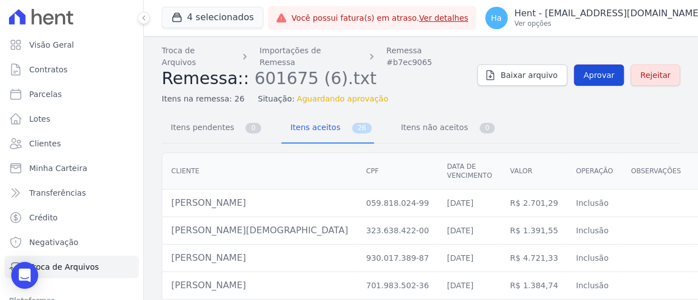
click at [598, 70] on span "Aprovar" at bounding box center [598, 75] width 31 height 11
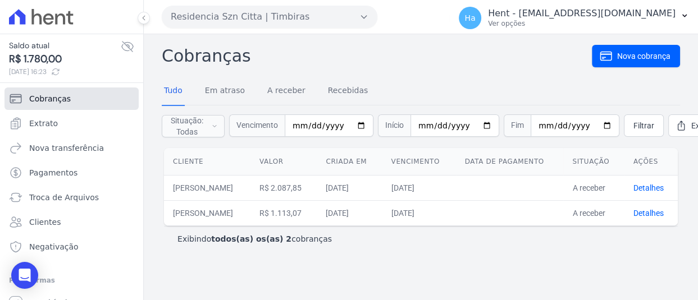
click at [48, 98] on span "Cobranças" at bounding box center [50, 98] width 42 height 11
click at [172, 92] on link "Tudo" at bounding box center [173, 91] width 23 height 29
